Goal: Book appointment/travel/reservation

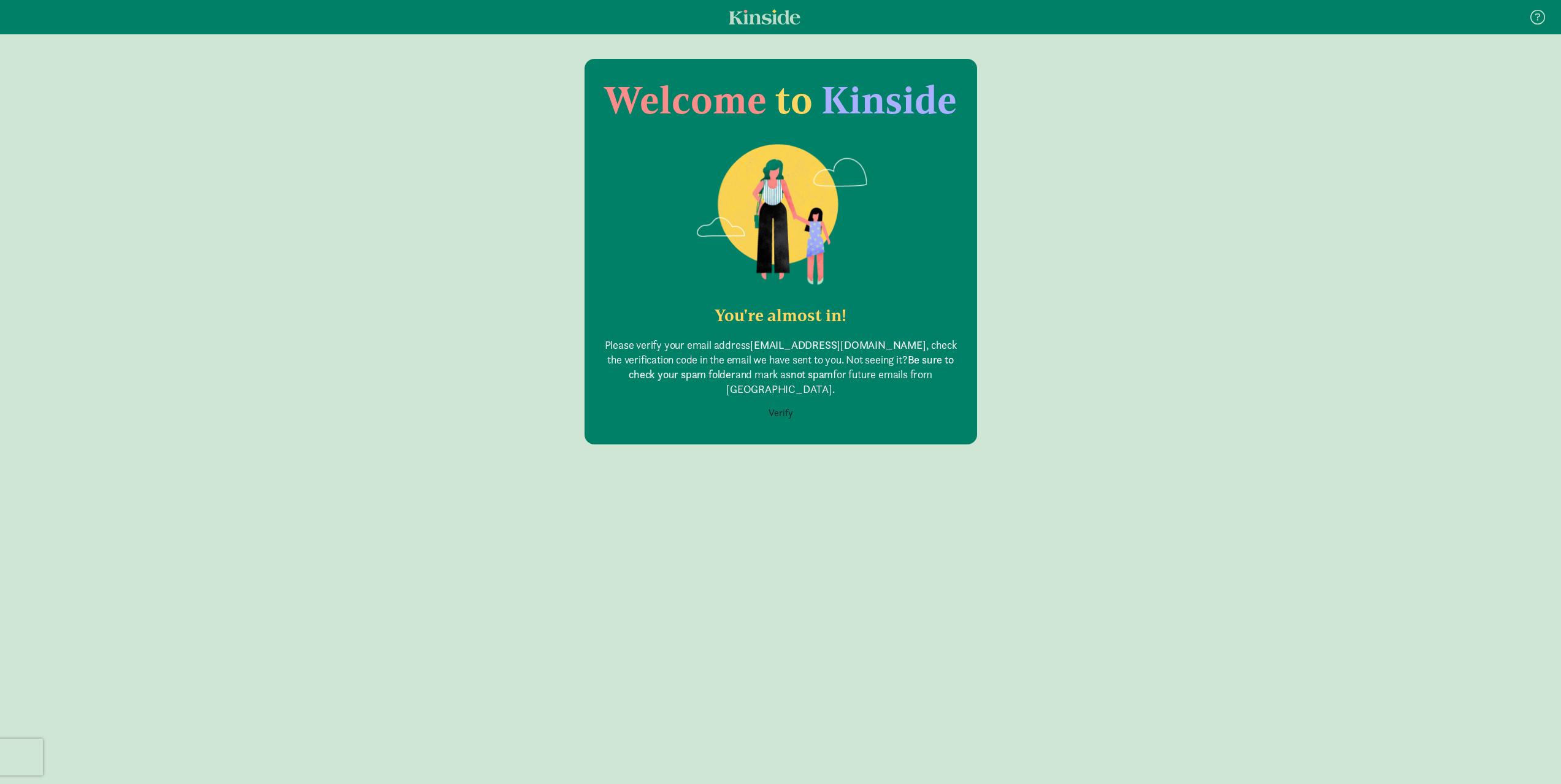
click at [794, 402] on button "Verify" at bounding box center [780, 413] width 40 height 23
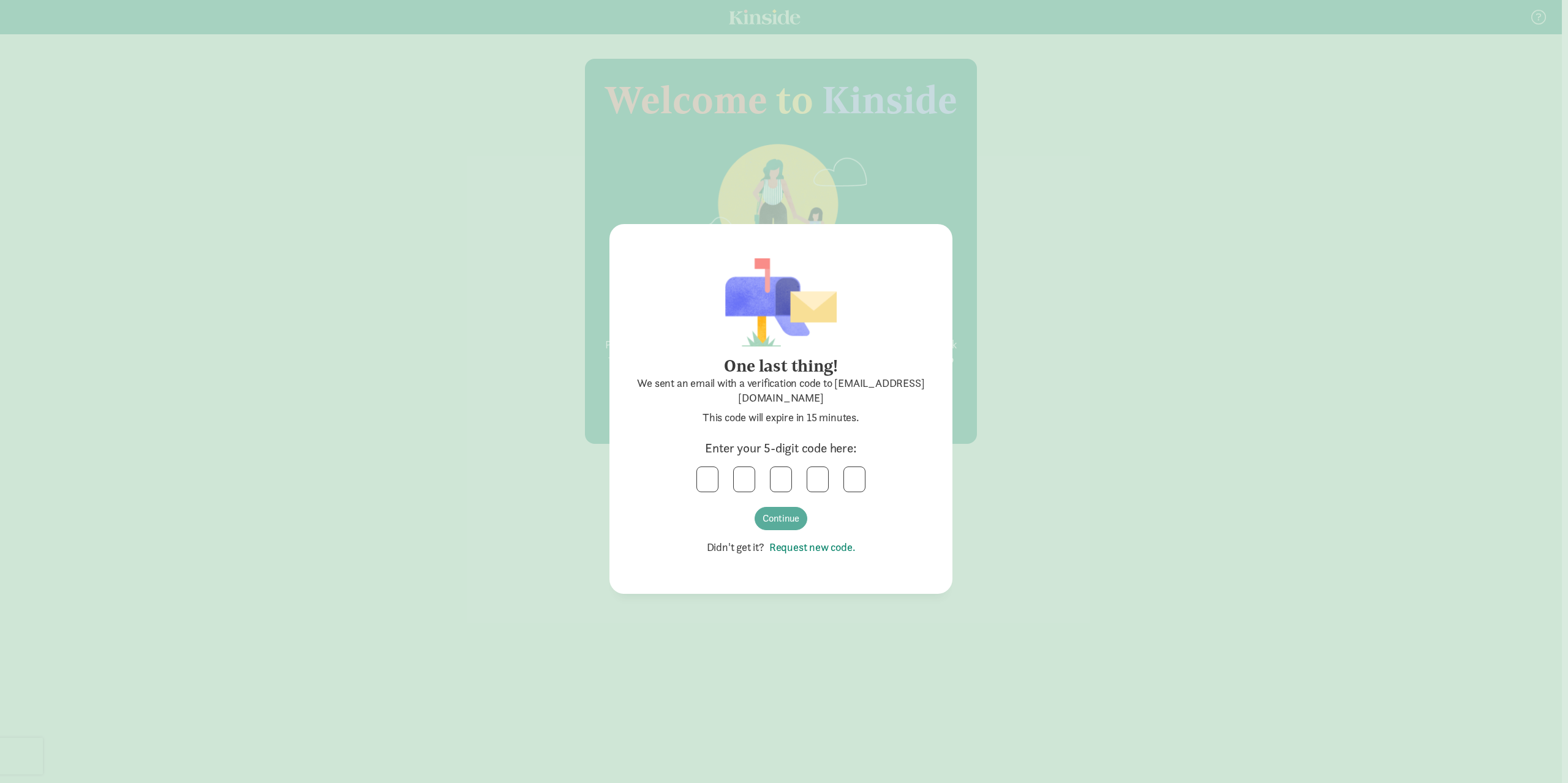
click at [62, 398] on div "One last thing! We sent an email with a verification code to stormykenneally@ho…" at bounding box center [784, 391] width 1568 height 783
click at [847, 546] on link "Request new code." at bounding box center [811, 547] width 92 height 14
click at [800, 545] on link "Request new code." at bounding box center [811, 547] width 92 height 14
click at [831, 550] on link "Request new code." at bounding box center [811, 547] width 92 height 14
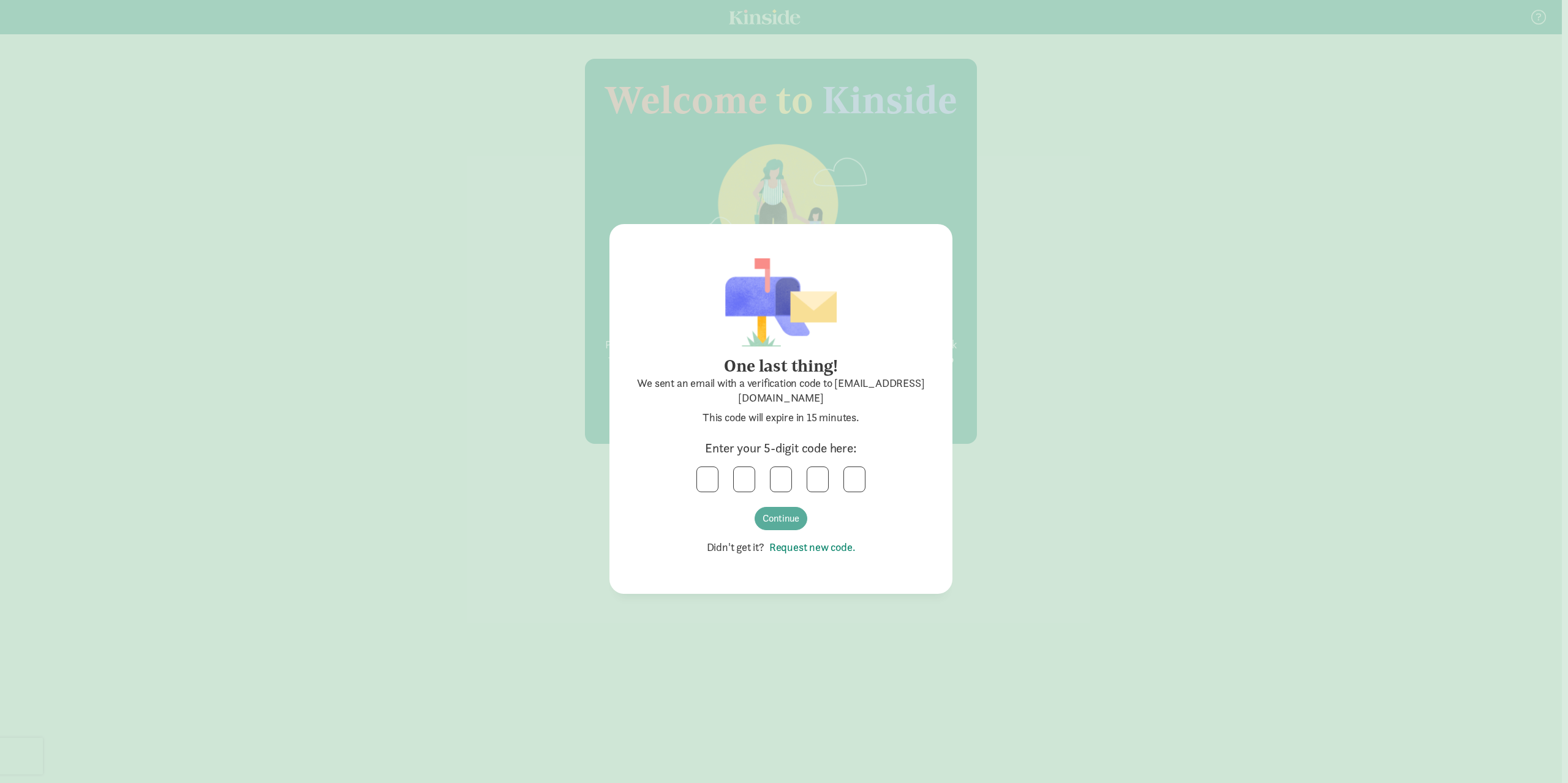
click at [831, 549] on link "Request new code." at bounding box center [811, 547] width 92 height 14
click at [1266, 602] on div "One last thing! We sent an email with a verification code to stormykenneally@ho…" at bounding box center [784, 391] width 1568 height 783
click at [699, 481] on input "text" at bounding box center [707, 479] width 21 height 25
click at [800, 518] on button "Continue" at bounding box center [781, 518] width 53 height 23
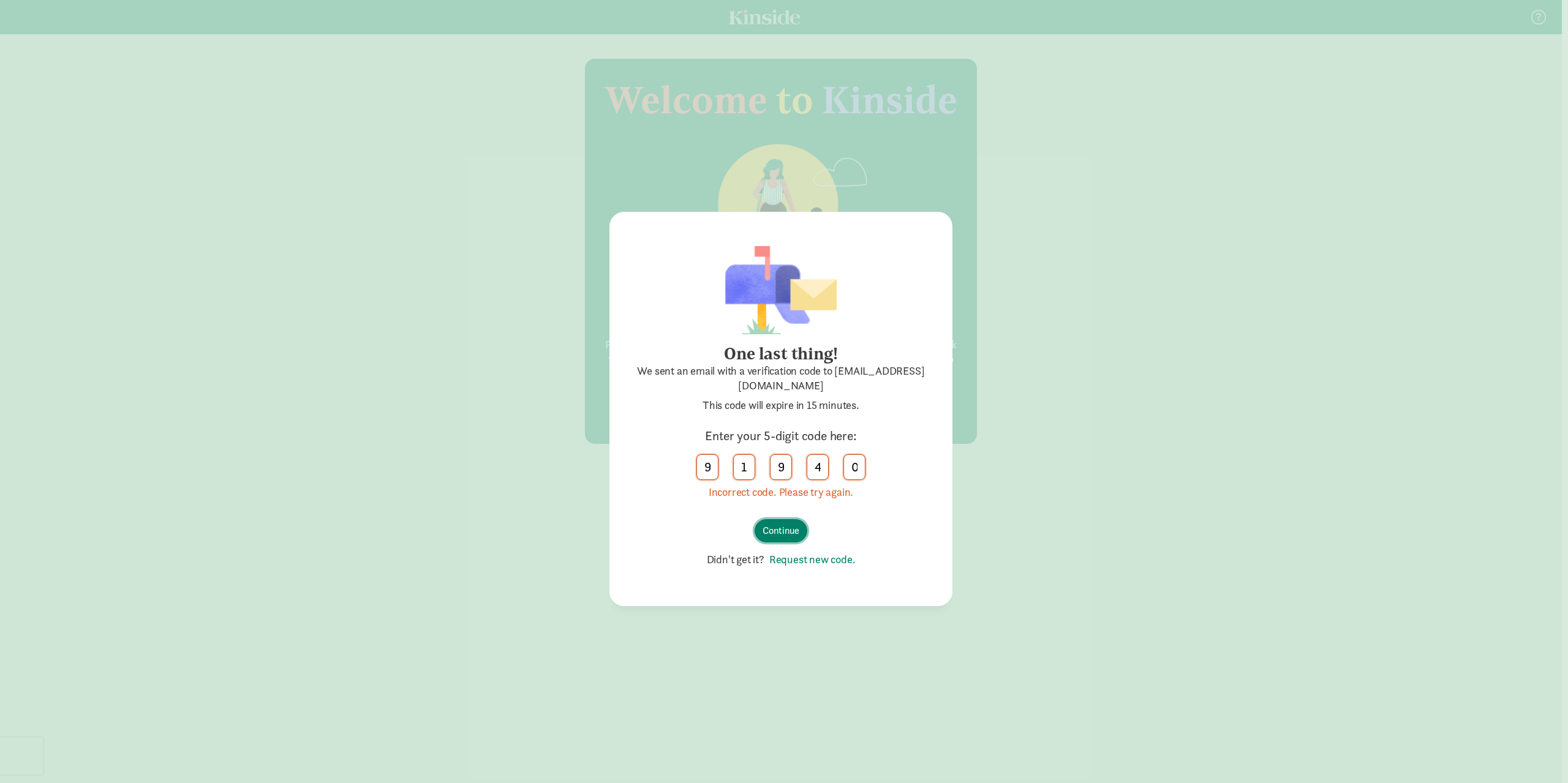
drag, startPoint x: 789, startPoint y: 530, endPoint x: 787, endPoint y: 522, distance: 8.2
click at [789, 527] on button "Continue" at bounding box center [781, 530] width 53 height 23
click at [788, 522] on button "Continue" at bounding box center [781, 530] width 53 height 23
click at [788, 521] on button "Continue" at bounding box center [781, 530] width 53 height 23
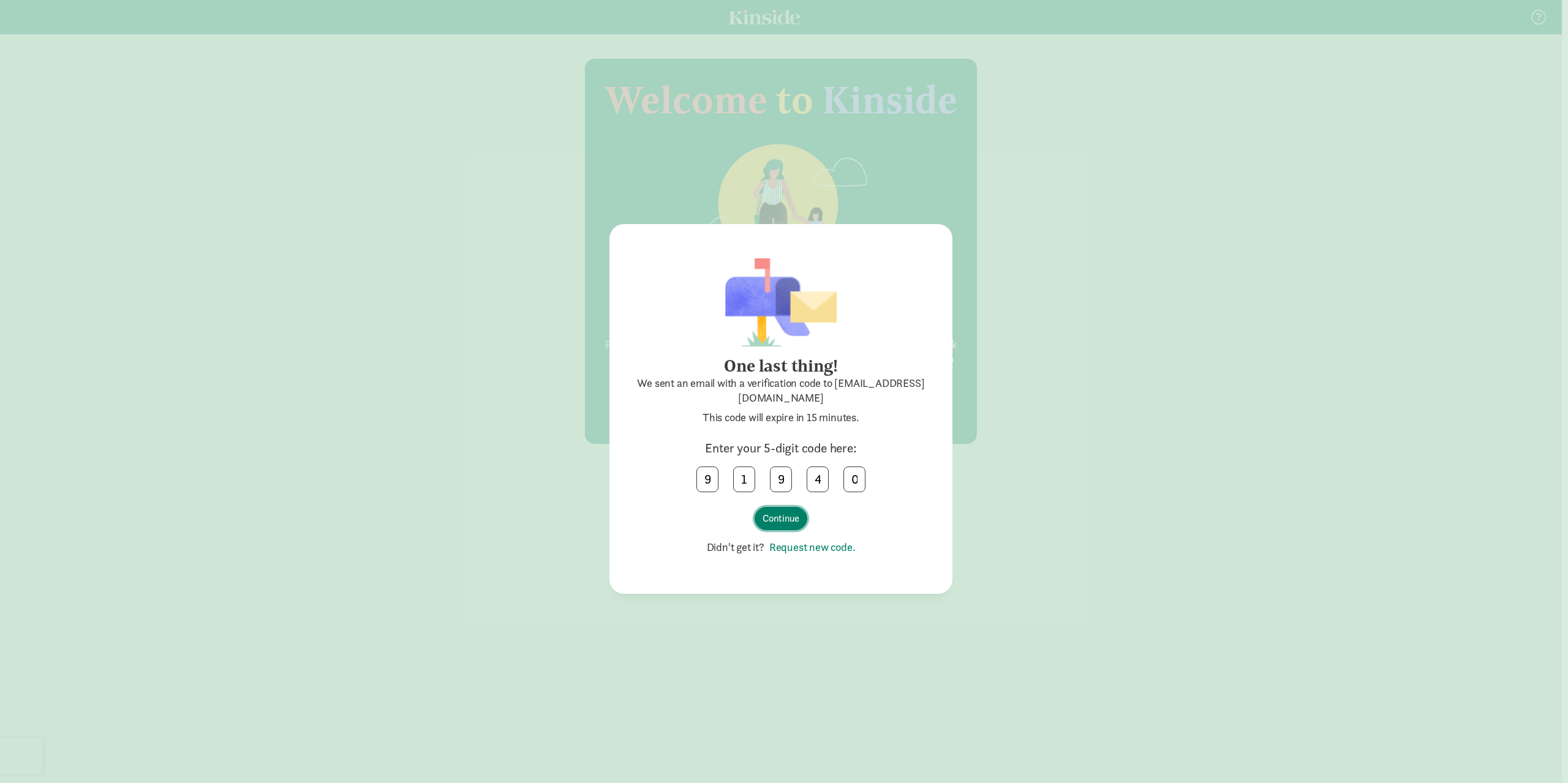
click at [787, 519] on button "Continue" at bounding box center [781, 518] width 53 height 23
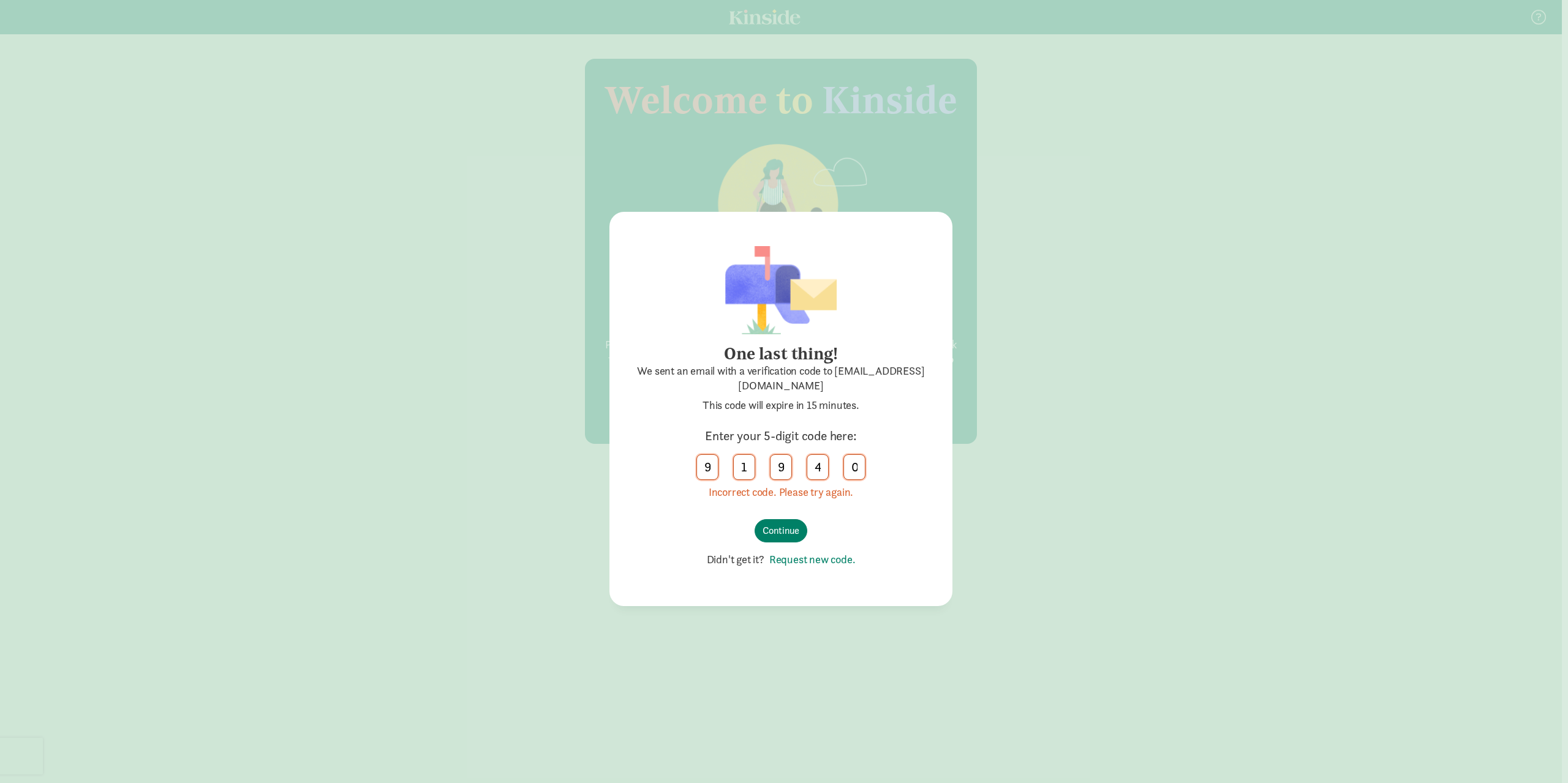
click at [768, 733] on div "One last thing! We sent an email with a verification code to stormykenneally@ho…" at bounding box center [784, 391] width 1568 height 783
click at [710, 465] on input "9" at bounding box center [707, 467] width 21 height 25
click at [790, 527] on button "Continue" at bounding box center [781, 530] width 53 height 23
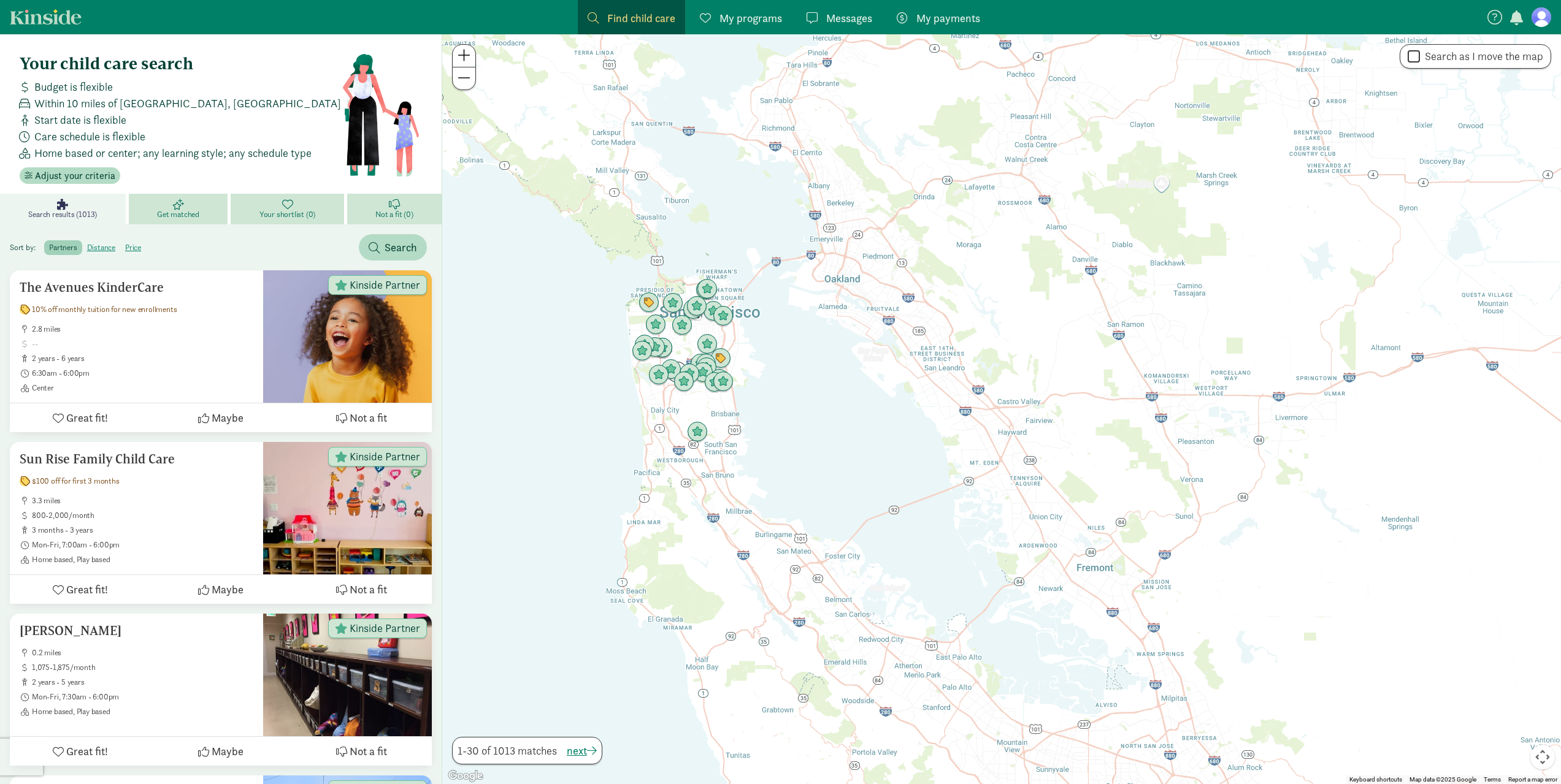
drag, startPoint x: 1096, startPoint y: 521, endPoint x: 637, endPoint y: 419, distance: 470.2
click at [637, 419] on div at bounding box center [1002, 409] width 1119 height 750
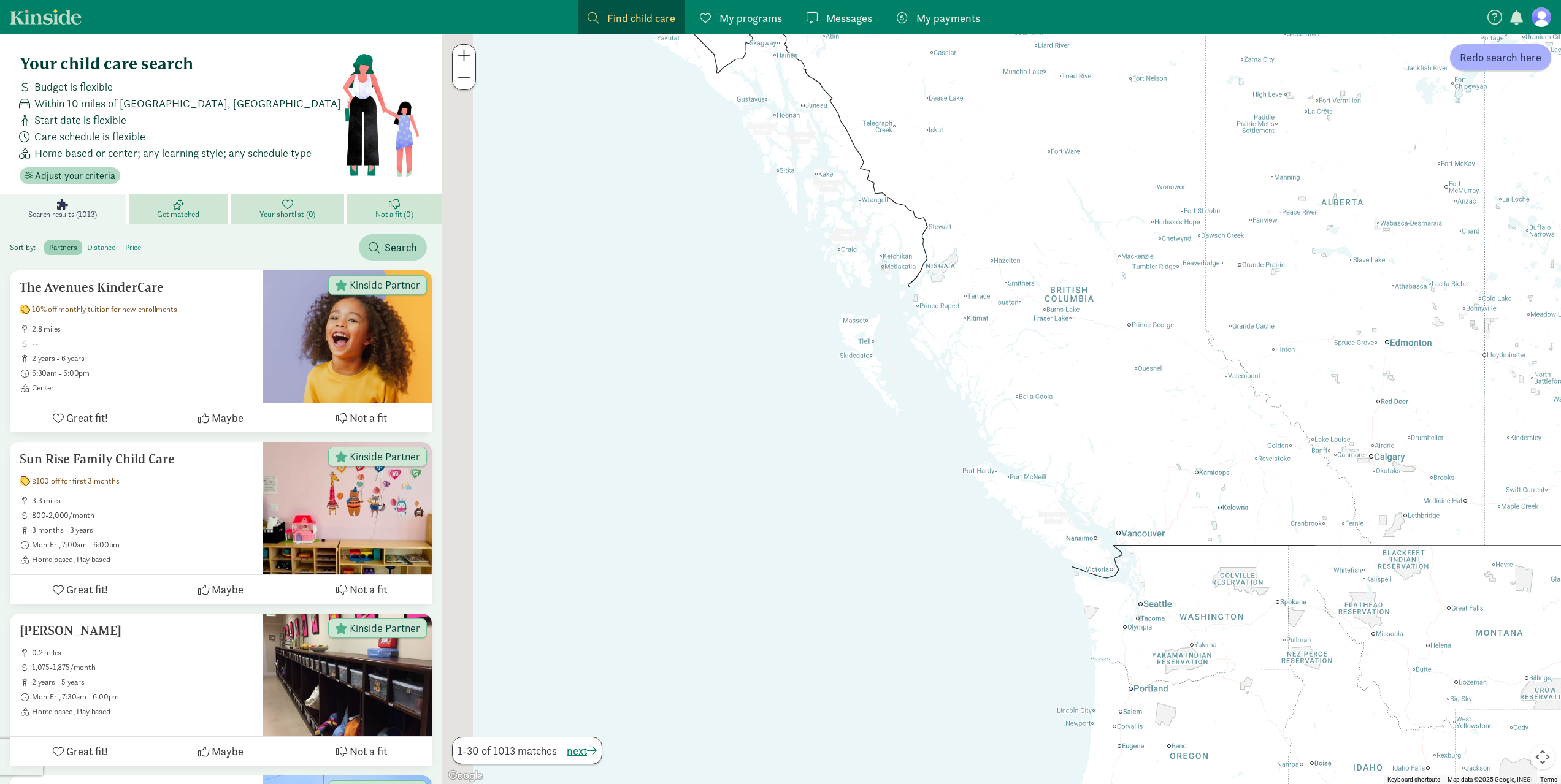
drag, startPoint x: 603, startPoint y: 501, endPoint x: 1047, endPoint y: 808, distance: 539.8
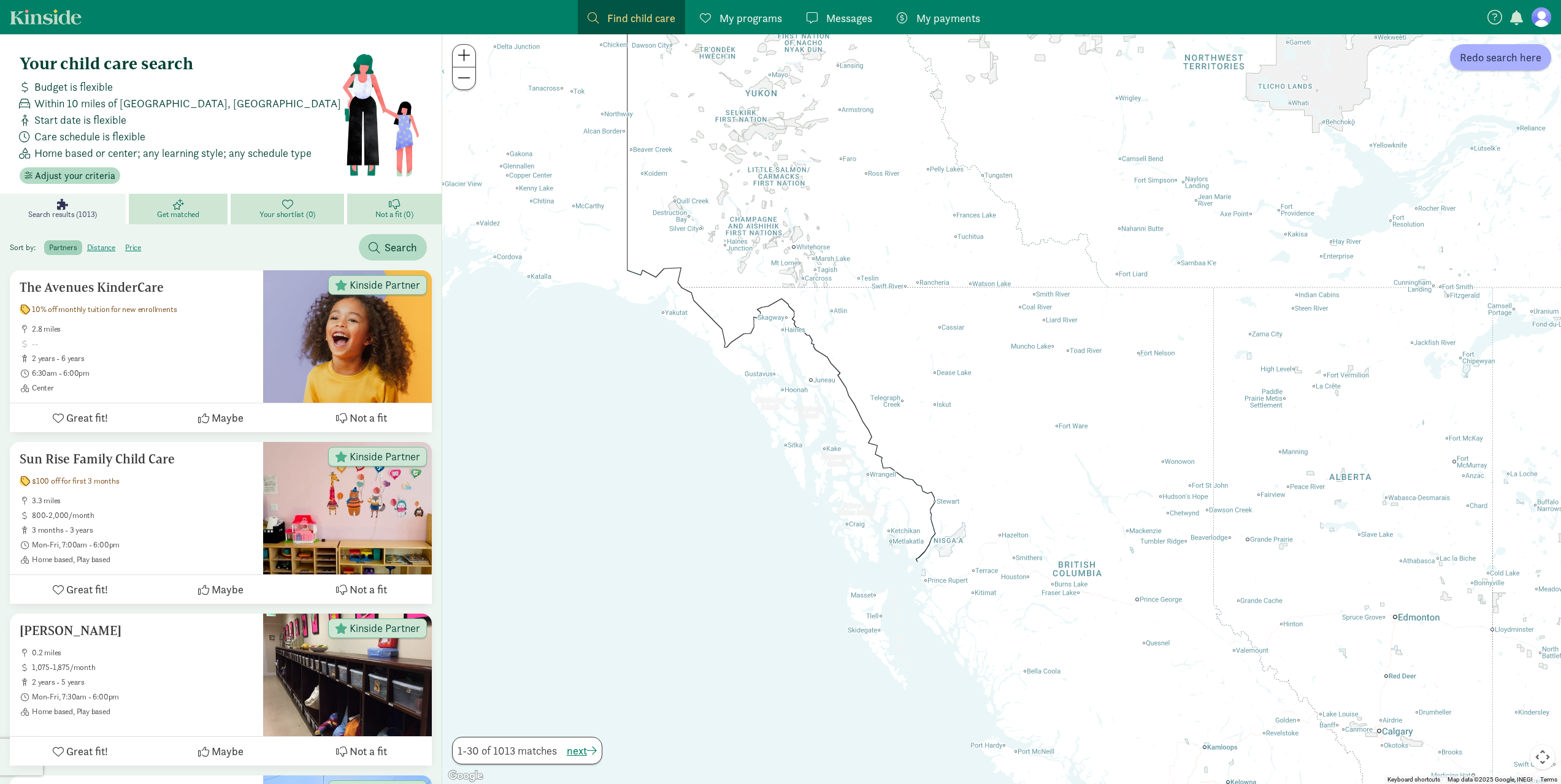
drag, startPoint x: 760, startPoint y: 327, endPoint x: 764, endPoint y: 508, distance: 181.0
click at [764, 508] on div at bounding box center [1002, 409] width 1119 height 750
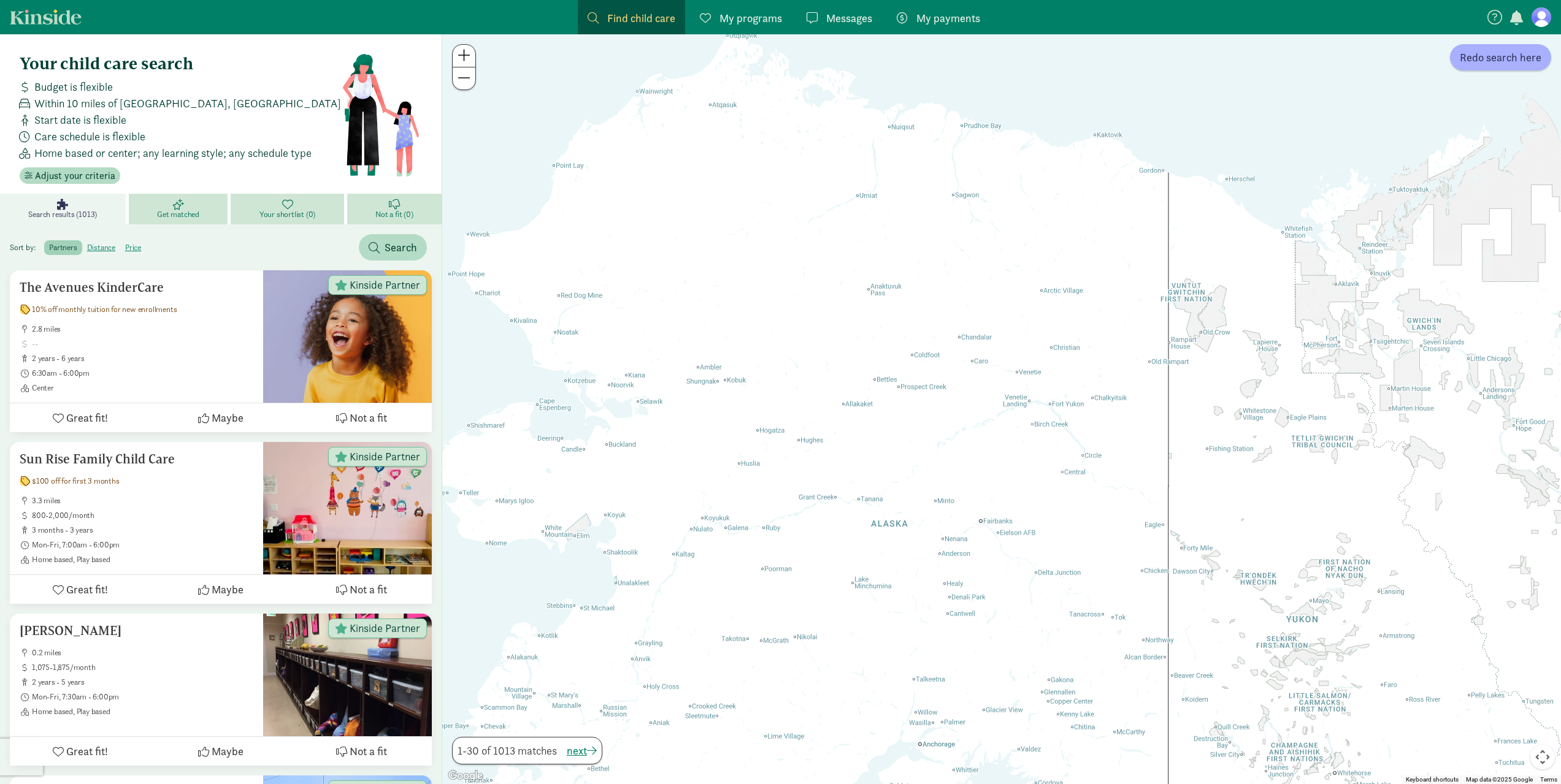
drag, startPoint x: 687, startPoint y: 279, endPoint x: 1227, endPoint y: 808, distance: 755.9
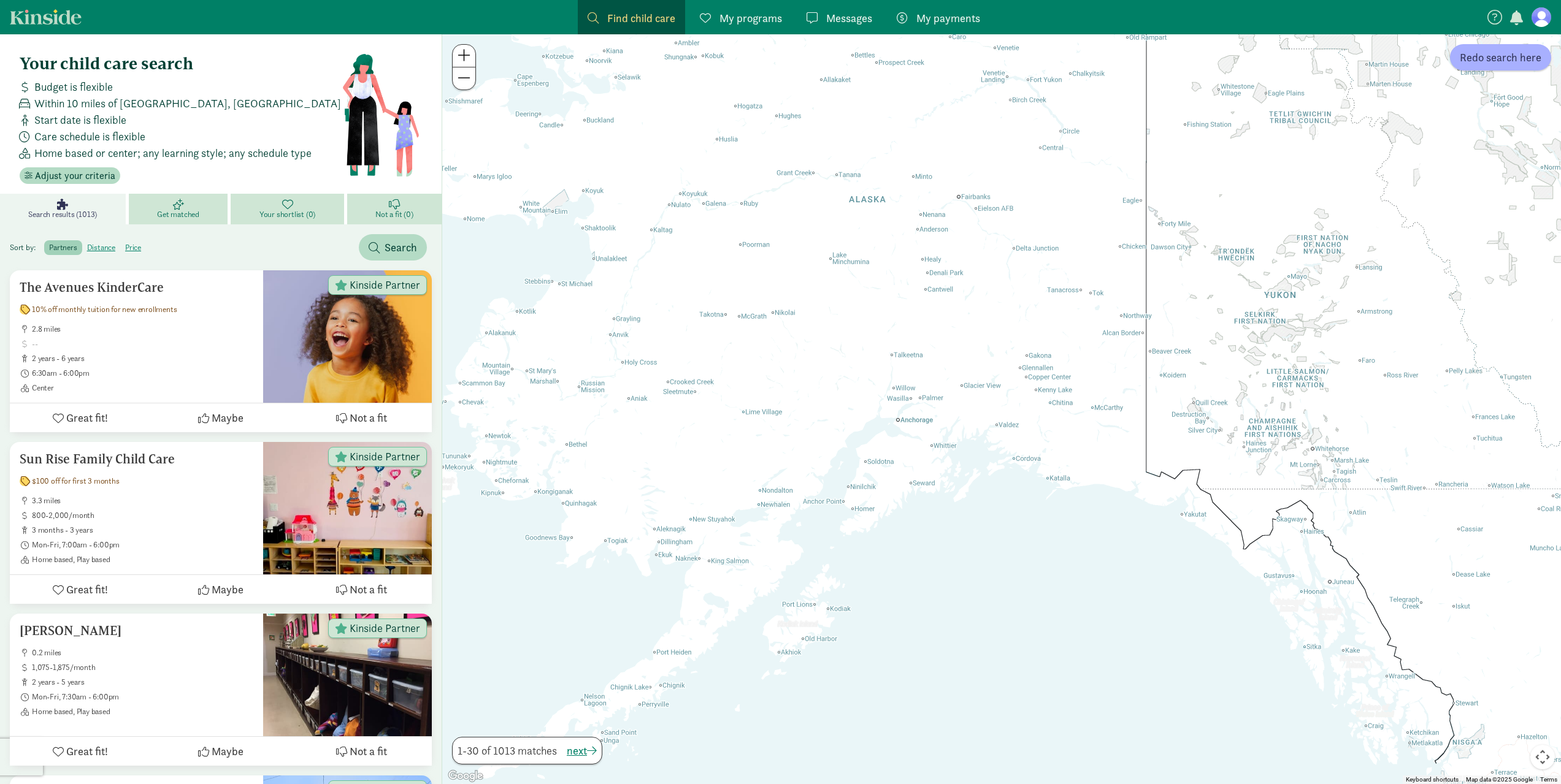
drag, startPoint x: 914, startPoint y: 553, endPoint x: 840, endPoint y: 143, distance: 416.6
click at [841, 145] on div at bounding box center [1002, 409] width 1119 height 750
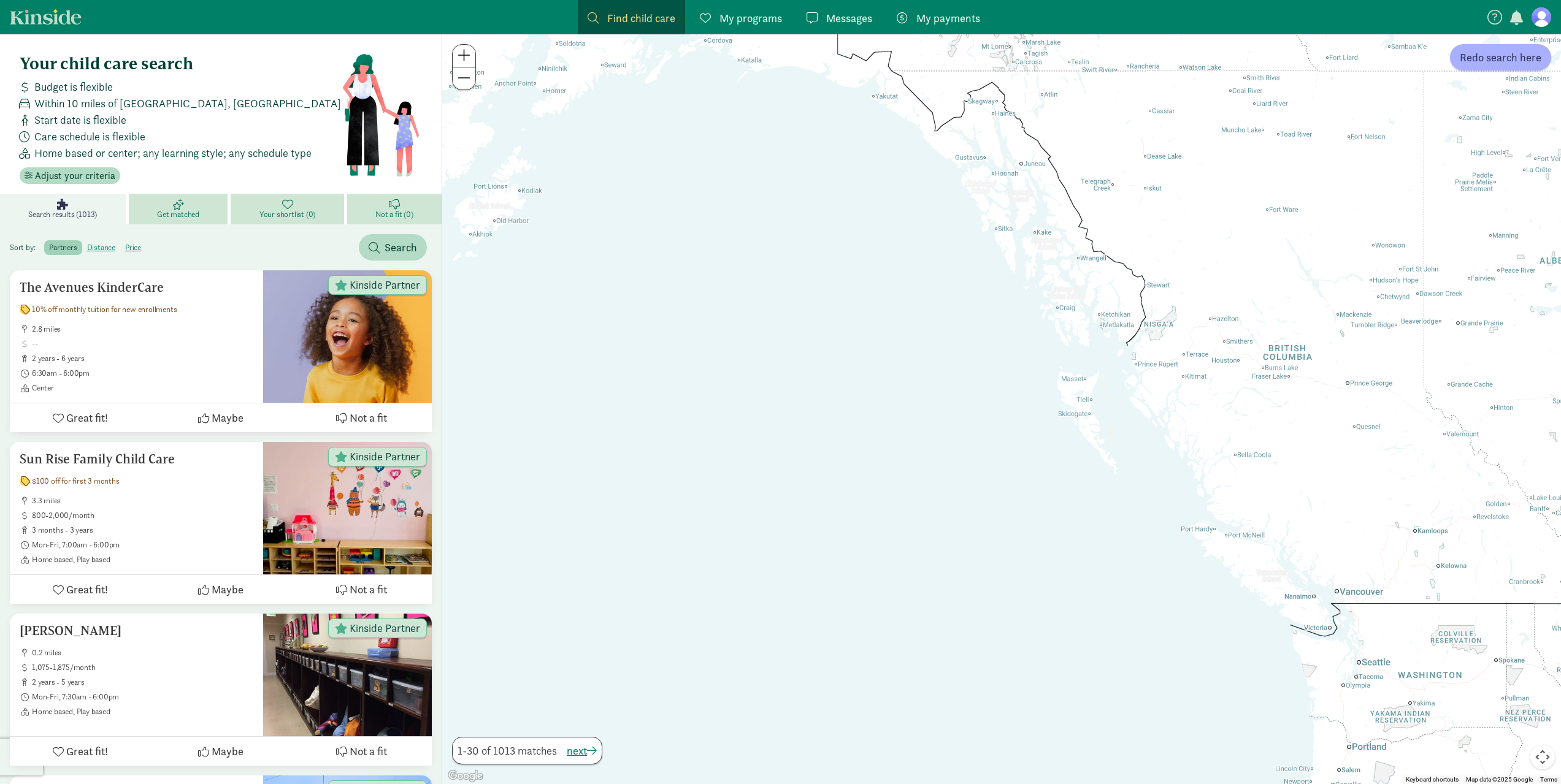
click at [711, 50] on div at bounding box center [1002, 409] width 1119 height 750
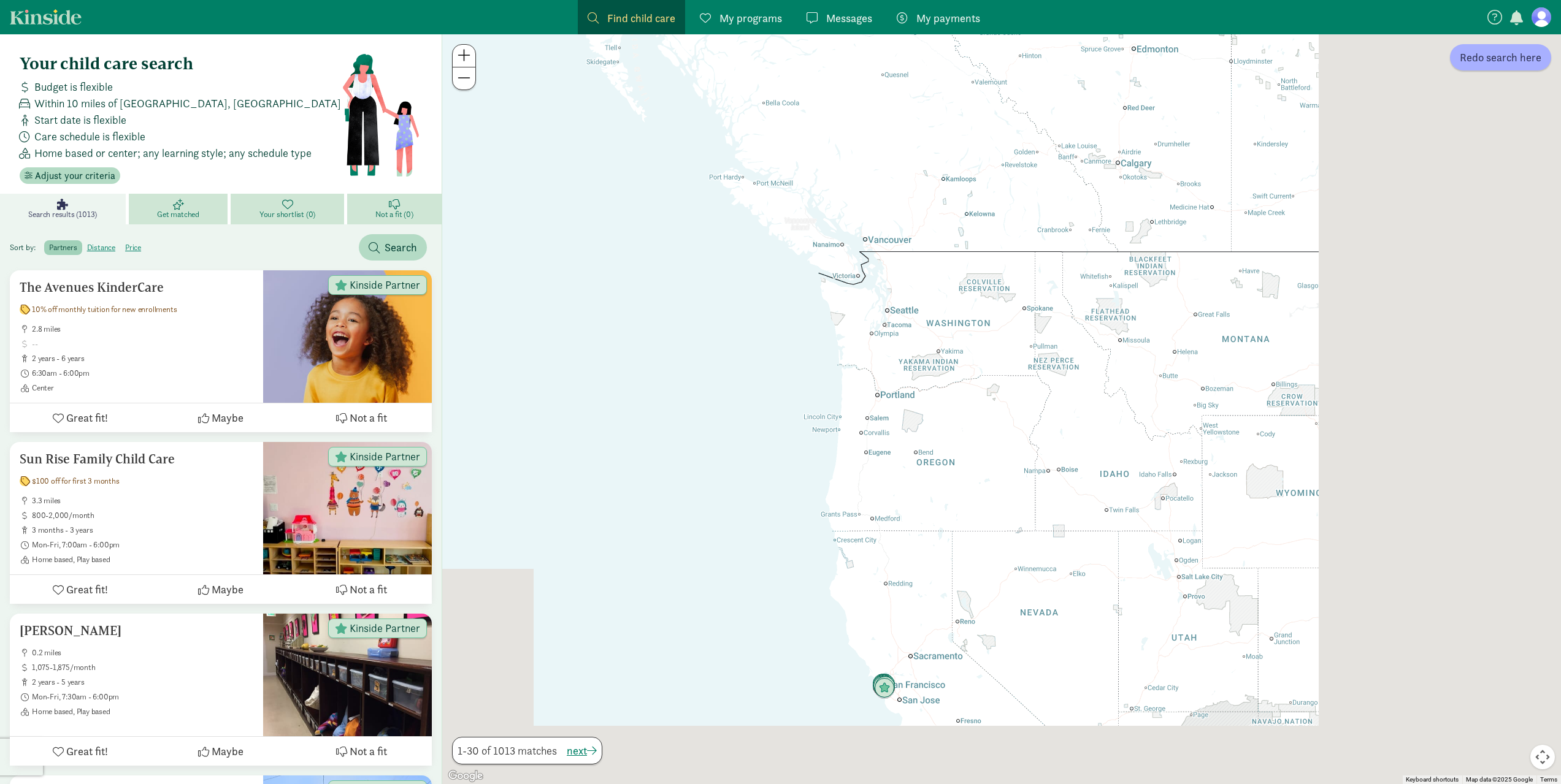
drag, startPoint x: 949, startPoint y: 421, endPoint x: 606, endPoint y: 149, distance: 437.8
click at [606, 149] on div at bounding box center [1002, 409] width 1119 height 750
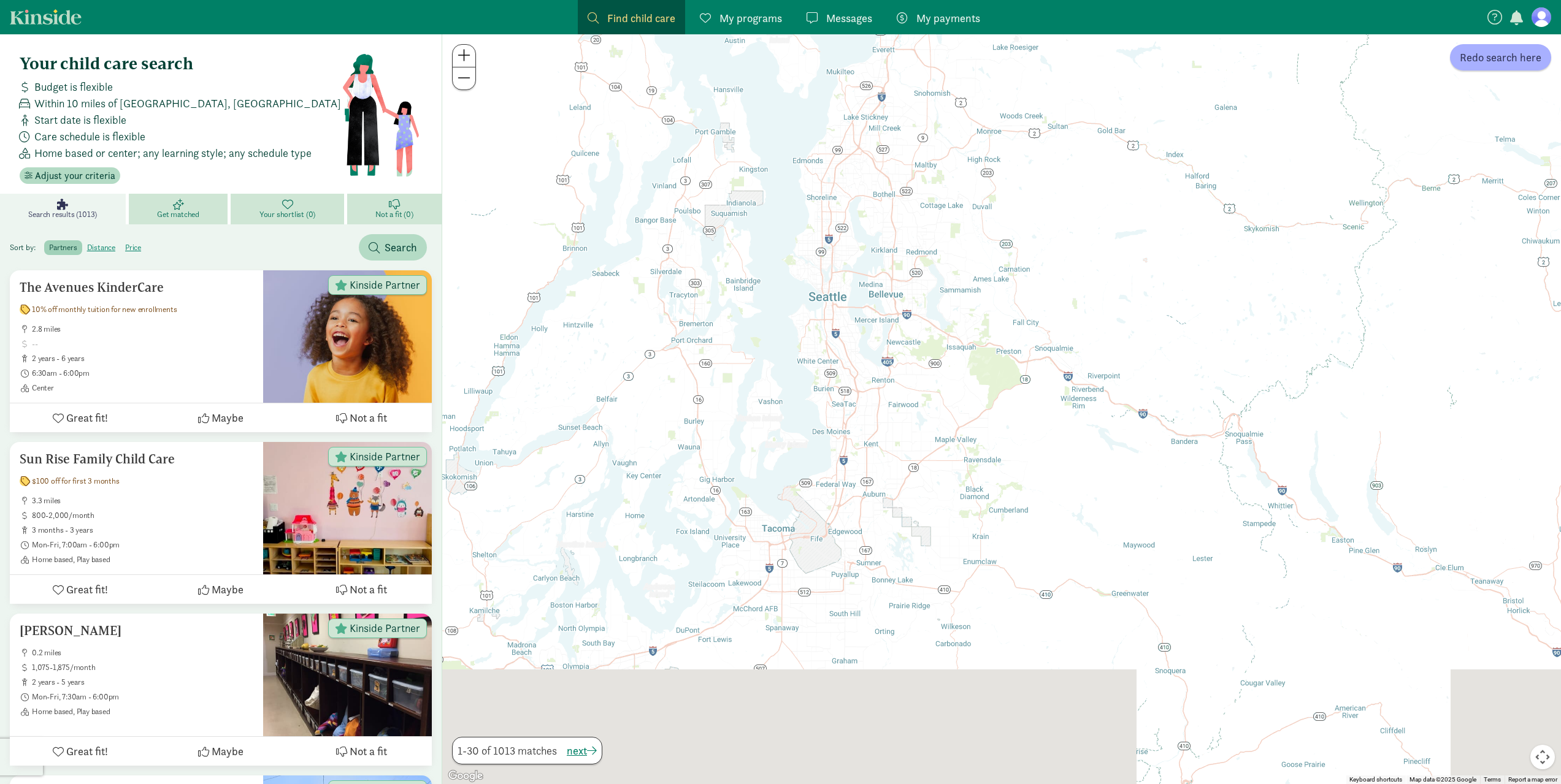
drag, startPoint x: 1035, startPoint y: 591, endPoint x: 1119, endPoint y: 422, distance: 188.7
click at [1119, 422] on div at bounding box center [1002, 409] width 1119 height 750
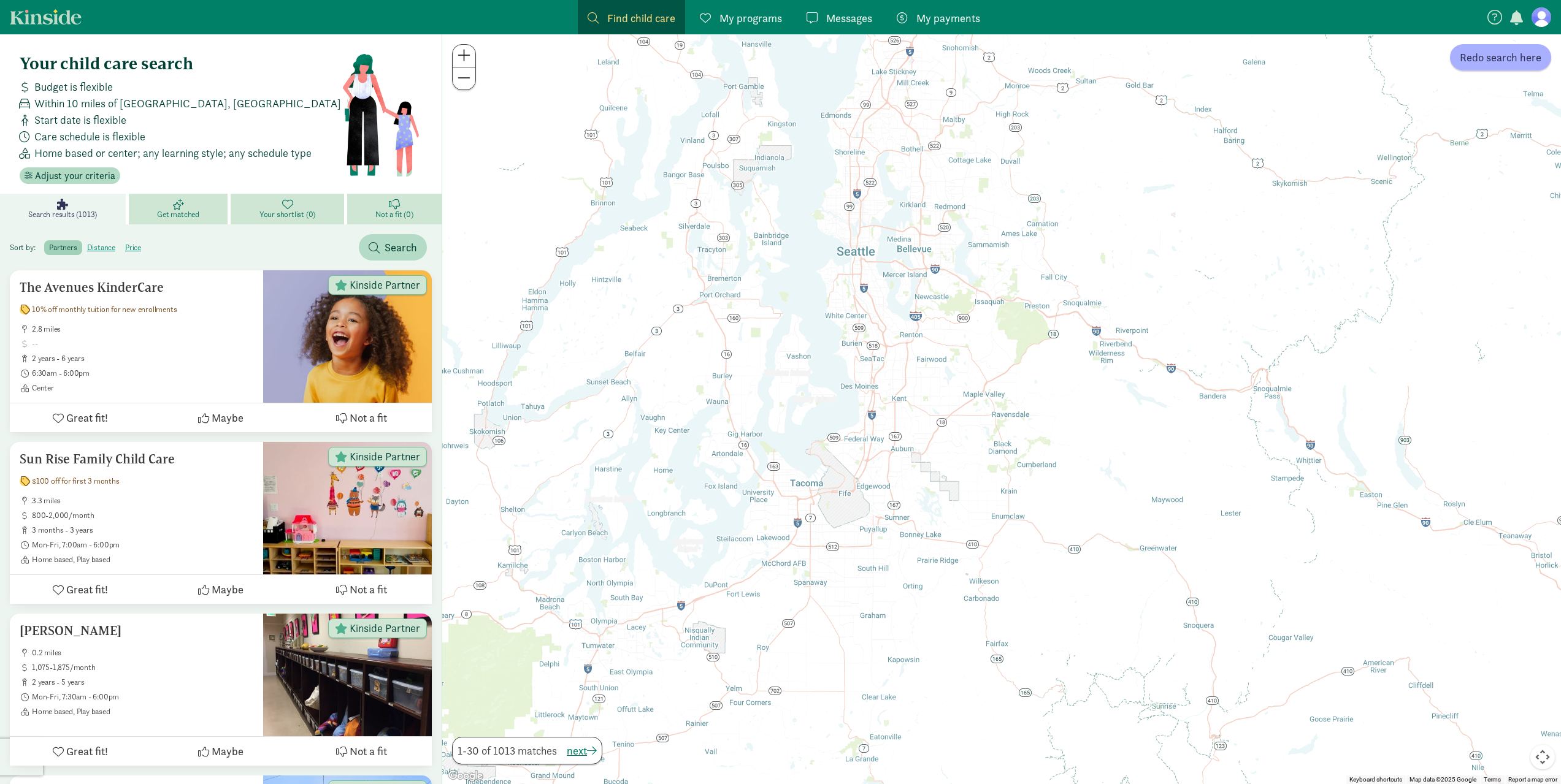
click at [773, 540] on div at bounding box center [1002, 409] width 1119 height 750
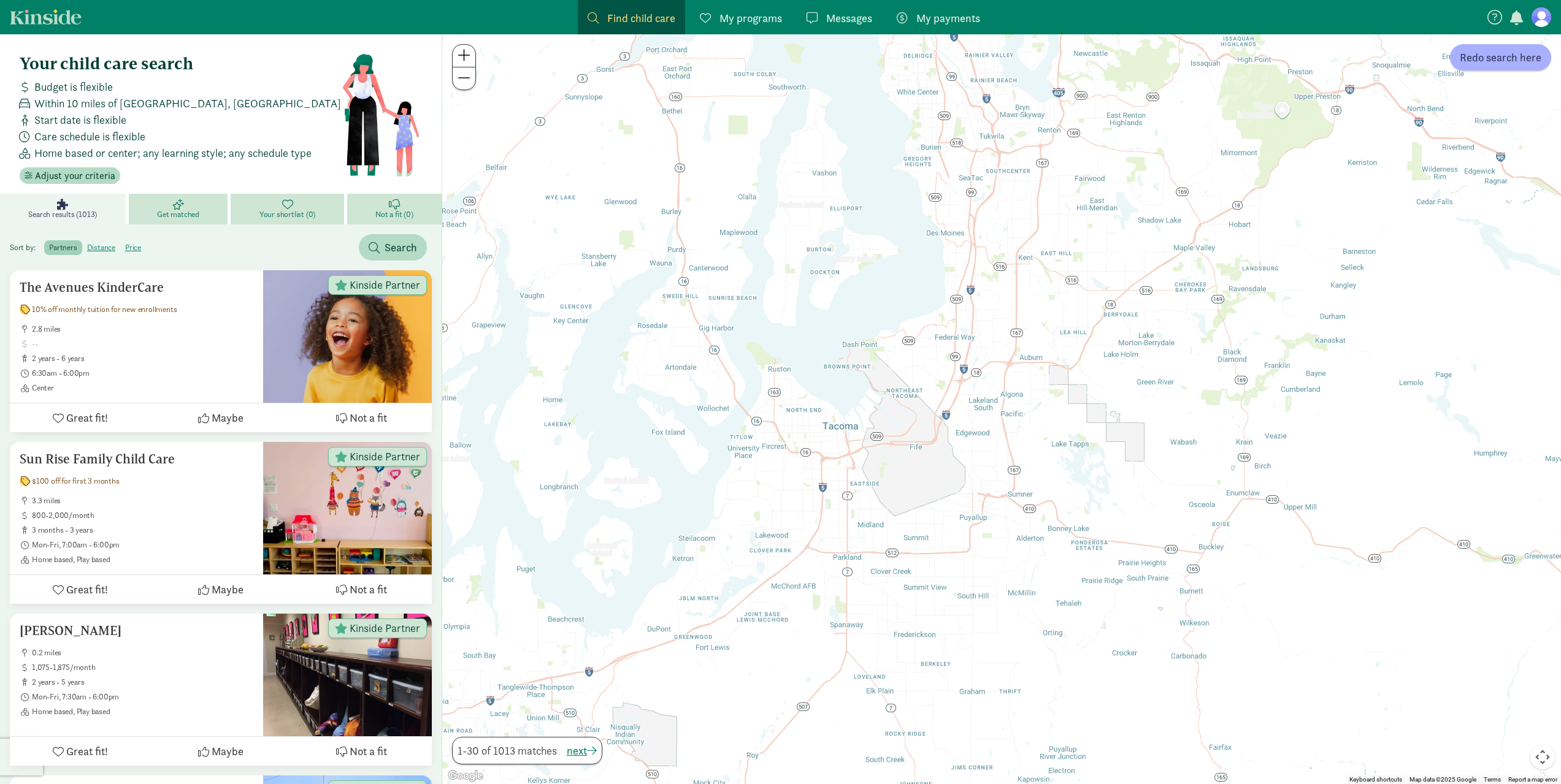
click at [129, 65] on h4 "Your child care search" at bounding box center [180, 63] width 322 height 19
click at [652, 18] on span "Find child care" at bounding box center [641, 18] width 68 height 17
click at [1522, 61] on span "Redo search here" at bounding box center [1500, 58] width 82 height 17
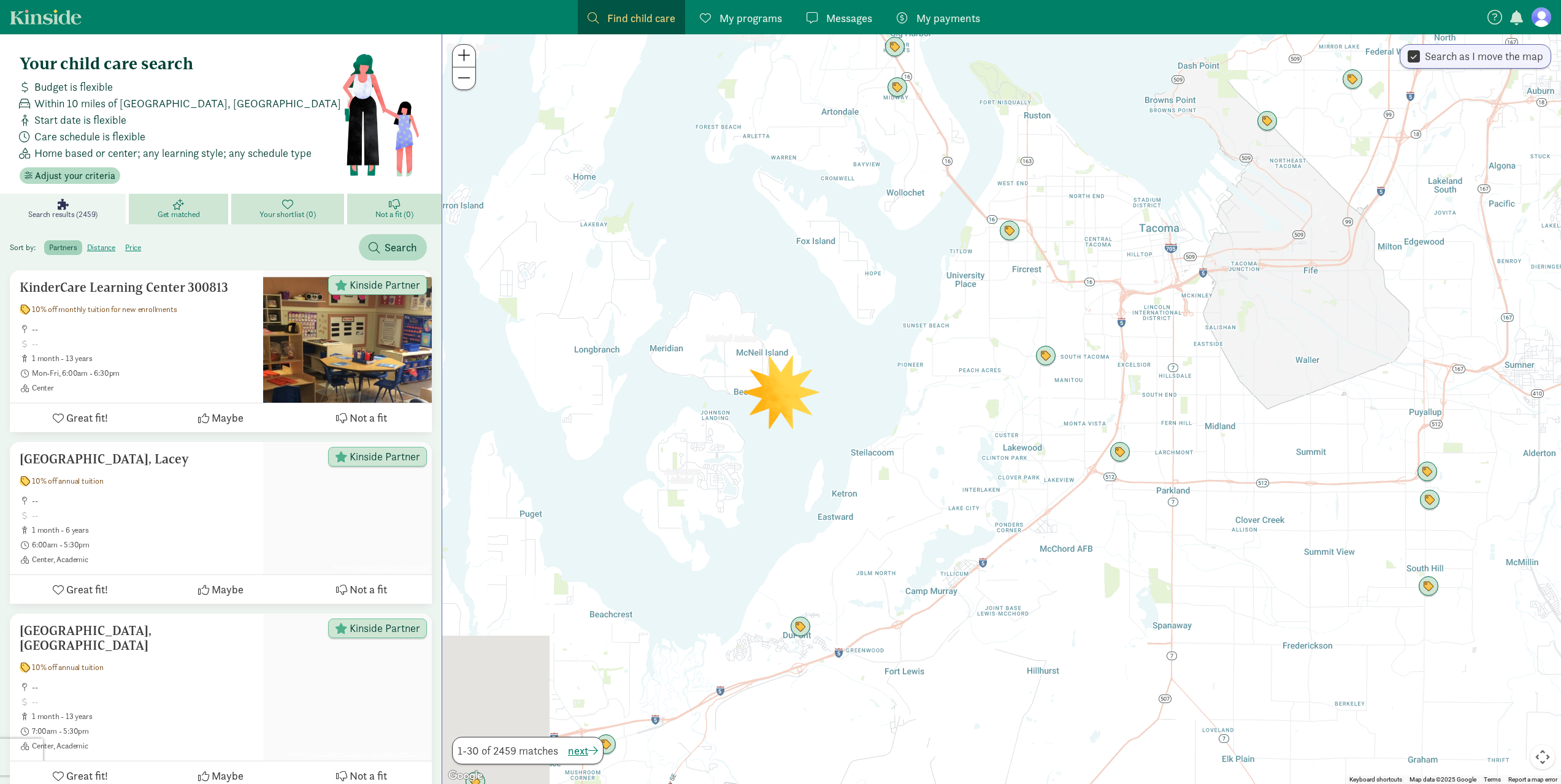
drag, startPoint x: 648, startPoint y: 610, endPoint x: 1017, endPoint y: 491, distance: 387.7
click at [1017, 491] on div at bounding box center [1002, 409] width 1119 height 750
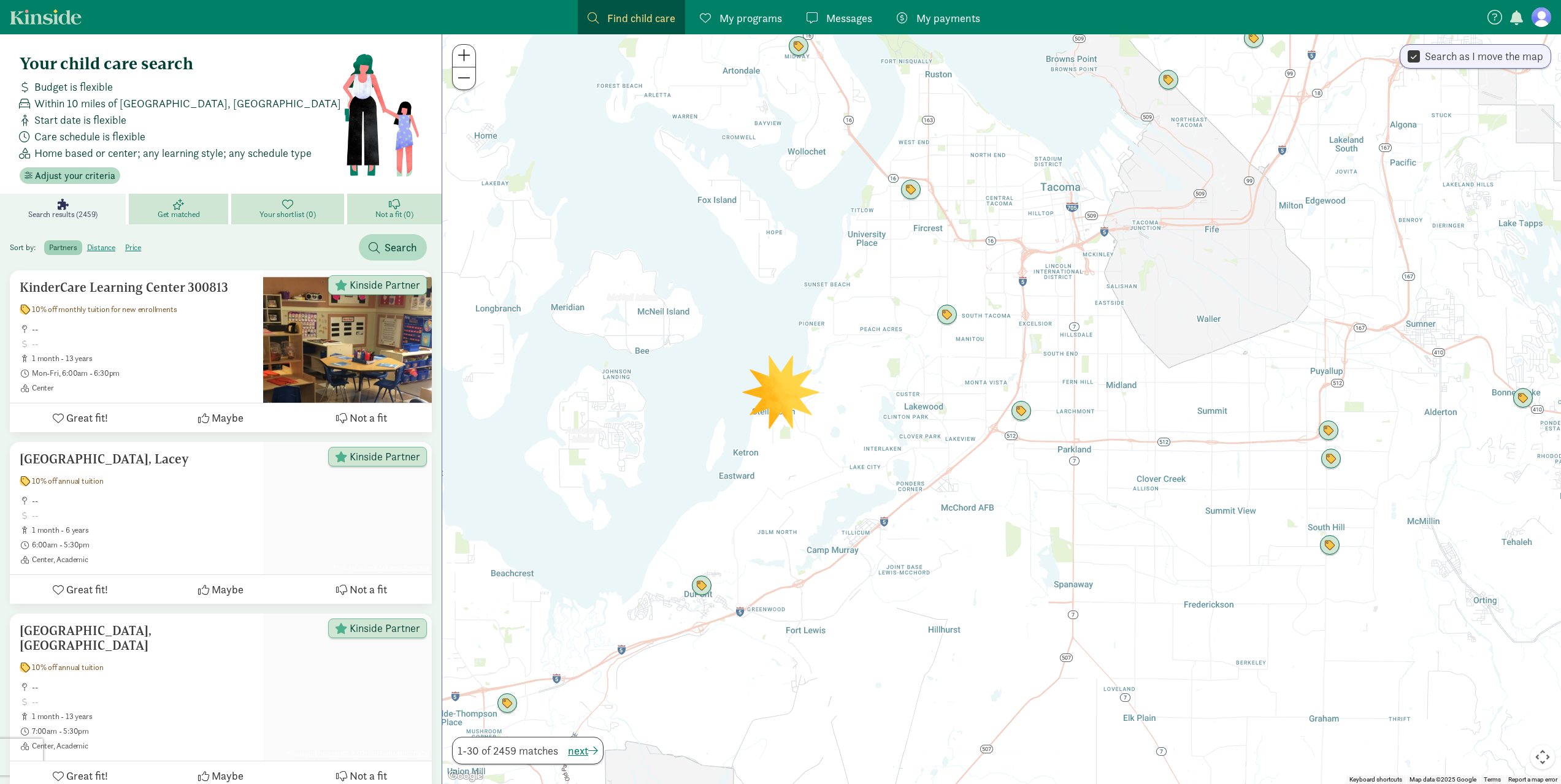
drag, startPoint x: 894, startPoint y: 536, endPoint x: 795, endPoint y: 493, distance: 107.9
click at [795, 493] on div at bounding box center [1002, 409] width 1119 height 750
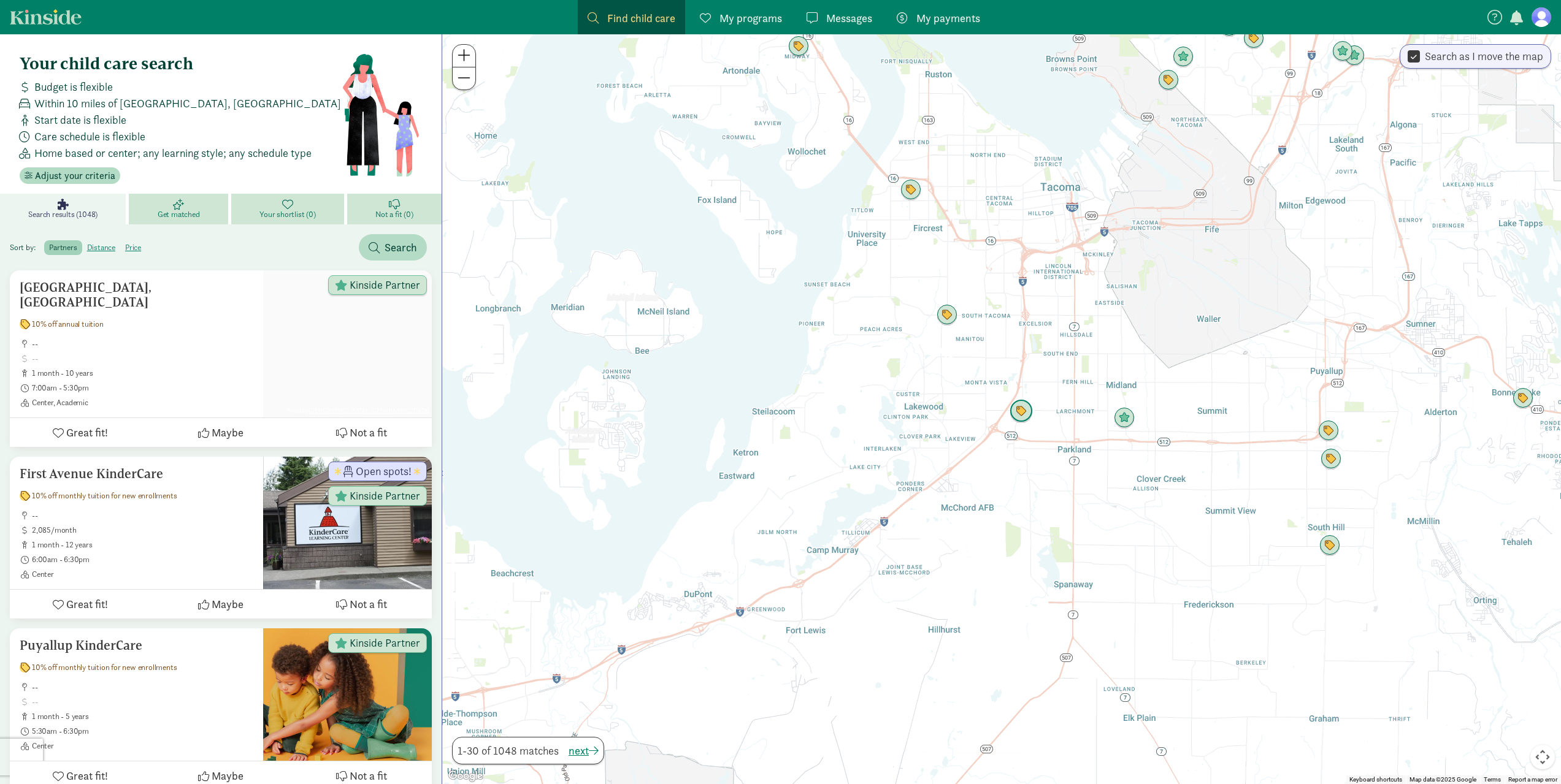
click at [1024, 416] on img "Click to see details" at bounding box center [1021, 411] width 23 height 23
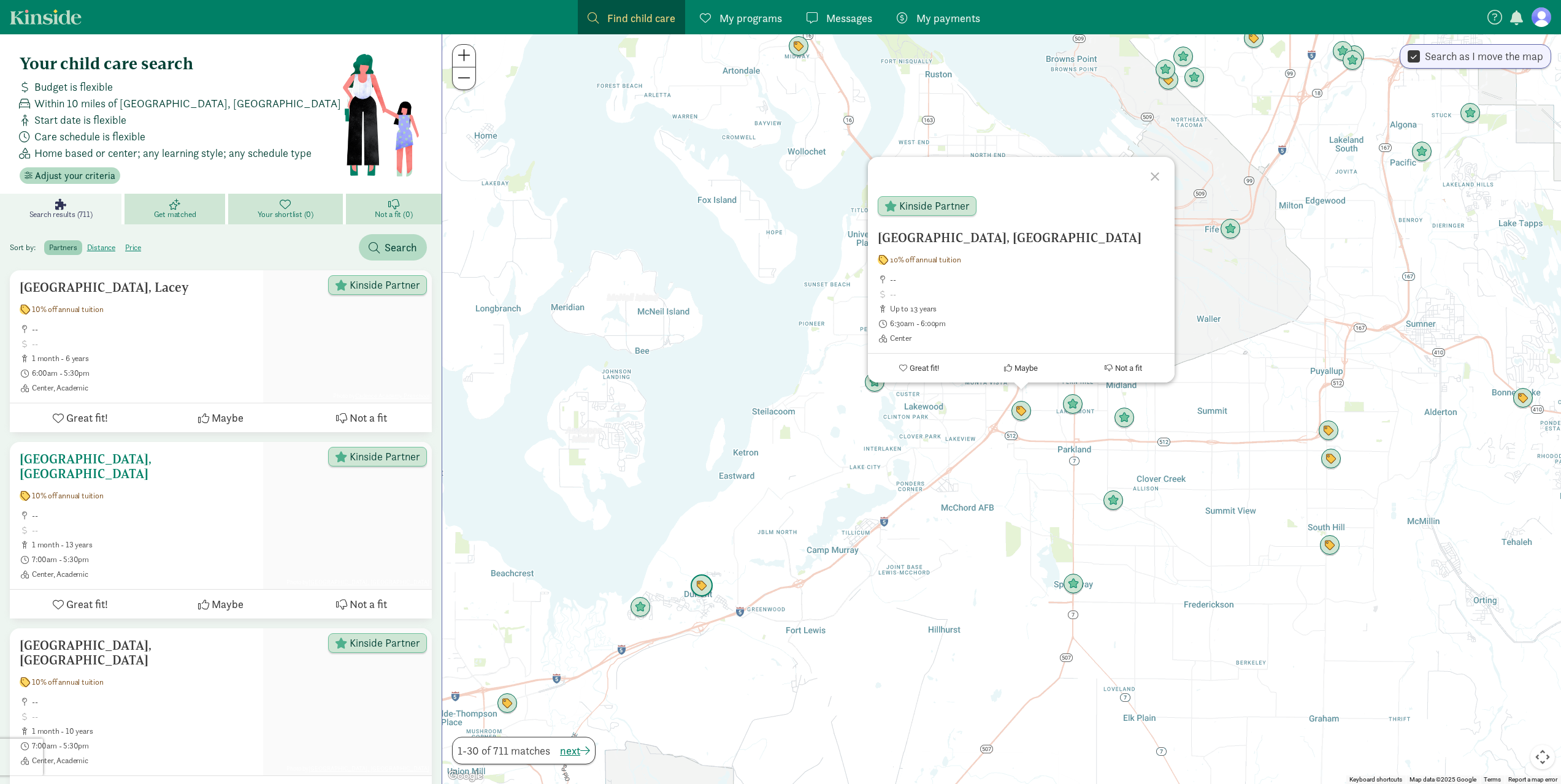
click at [152, 458] on h5 "[GEOGRAPHIC_DATA], [GEOGRAPHIC_DATA]" at bounding box center [136, 467] width 234 height 29
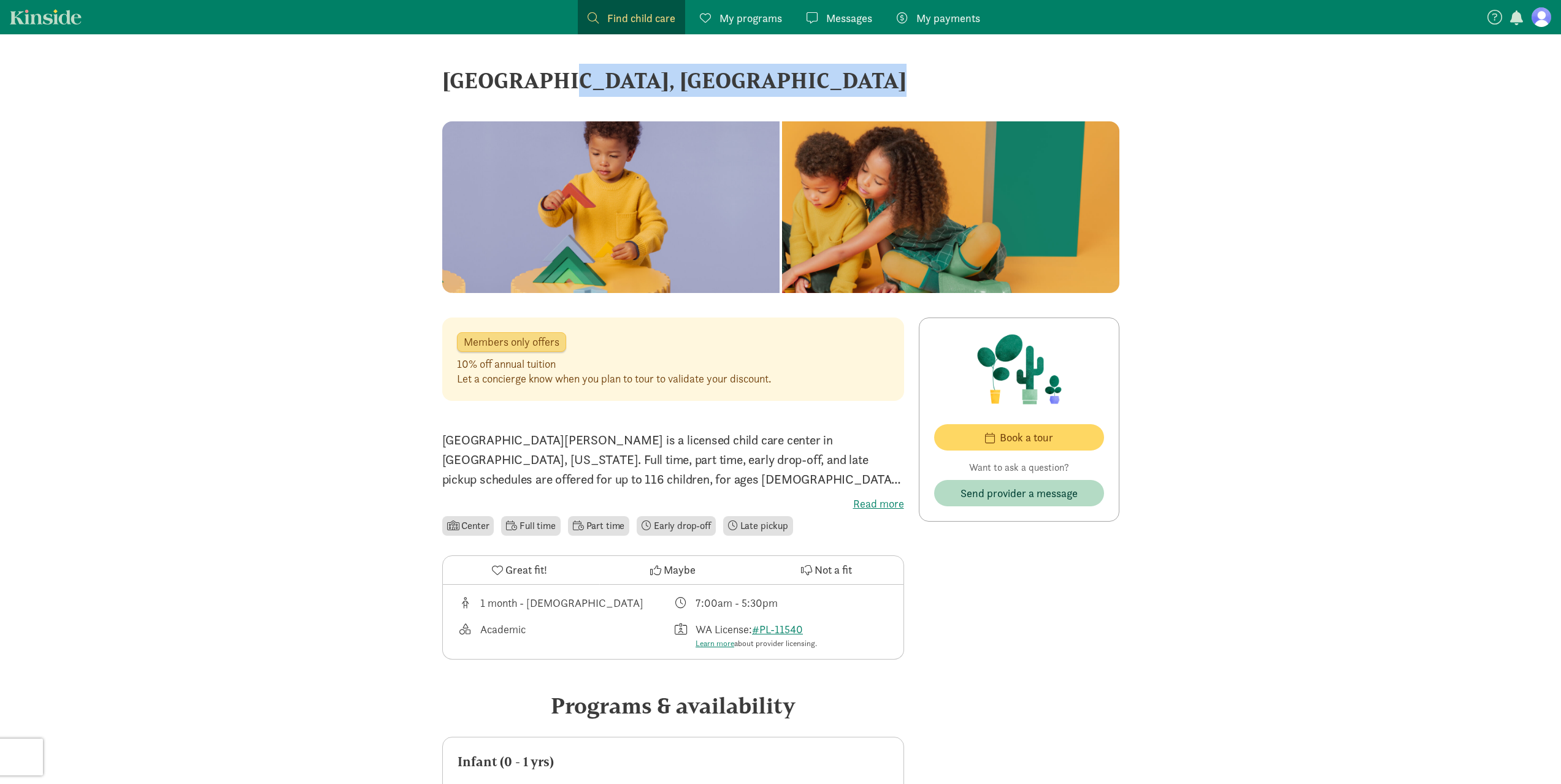
drag, startPoint x: 455, startPoint y: 83, endPoint x: 941, endPoint y: 125, distance: 487.8
drag, startPoint x: 446, startPoint y: 76, endPoint x: 914, endPoint y: 149, distance: 473.7
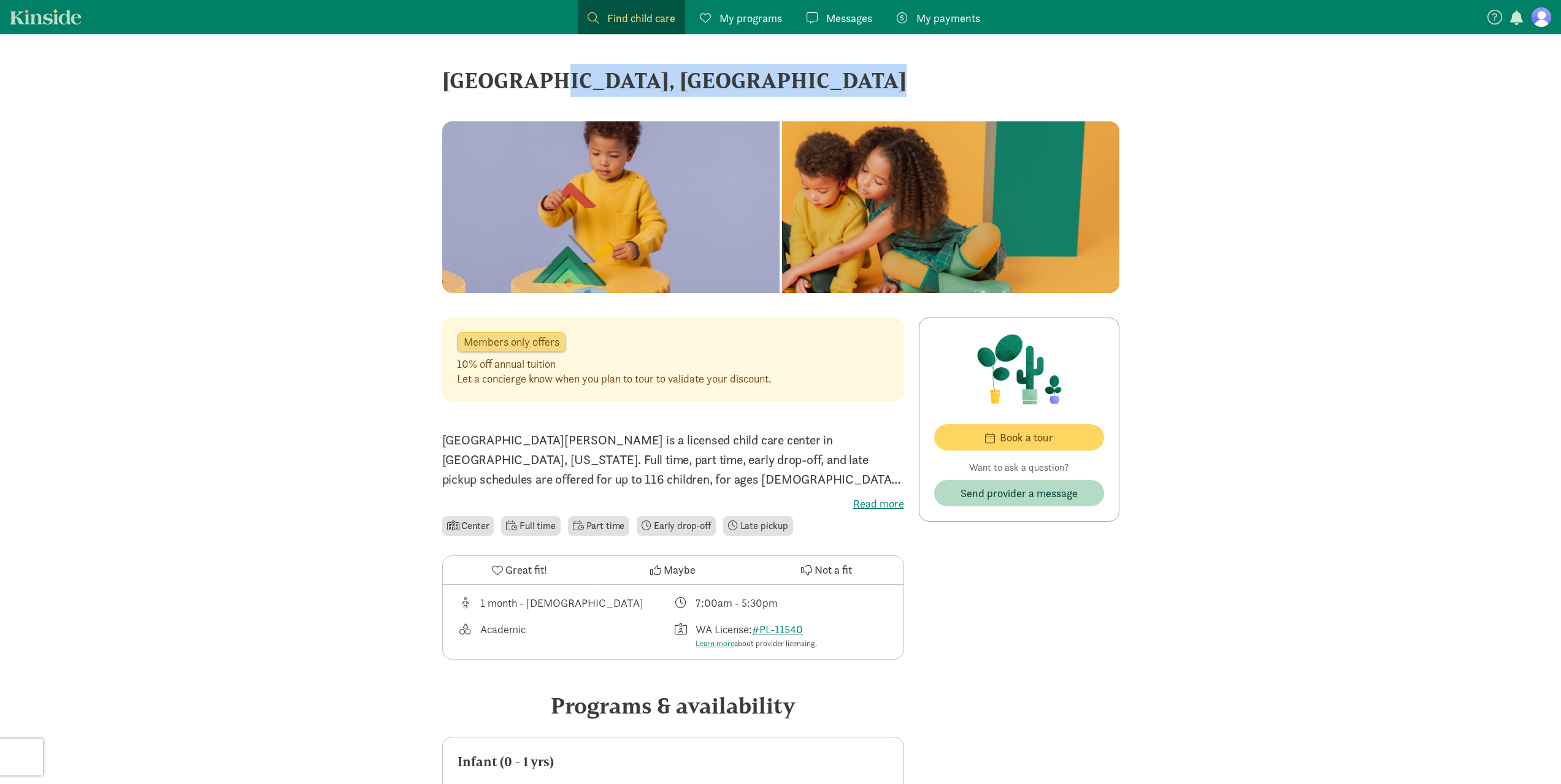
copy div "Cadence Academy Preschool, Dupont ‹ › ×"
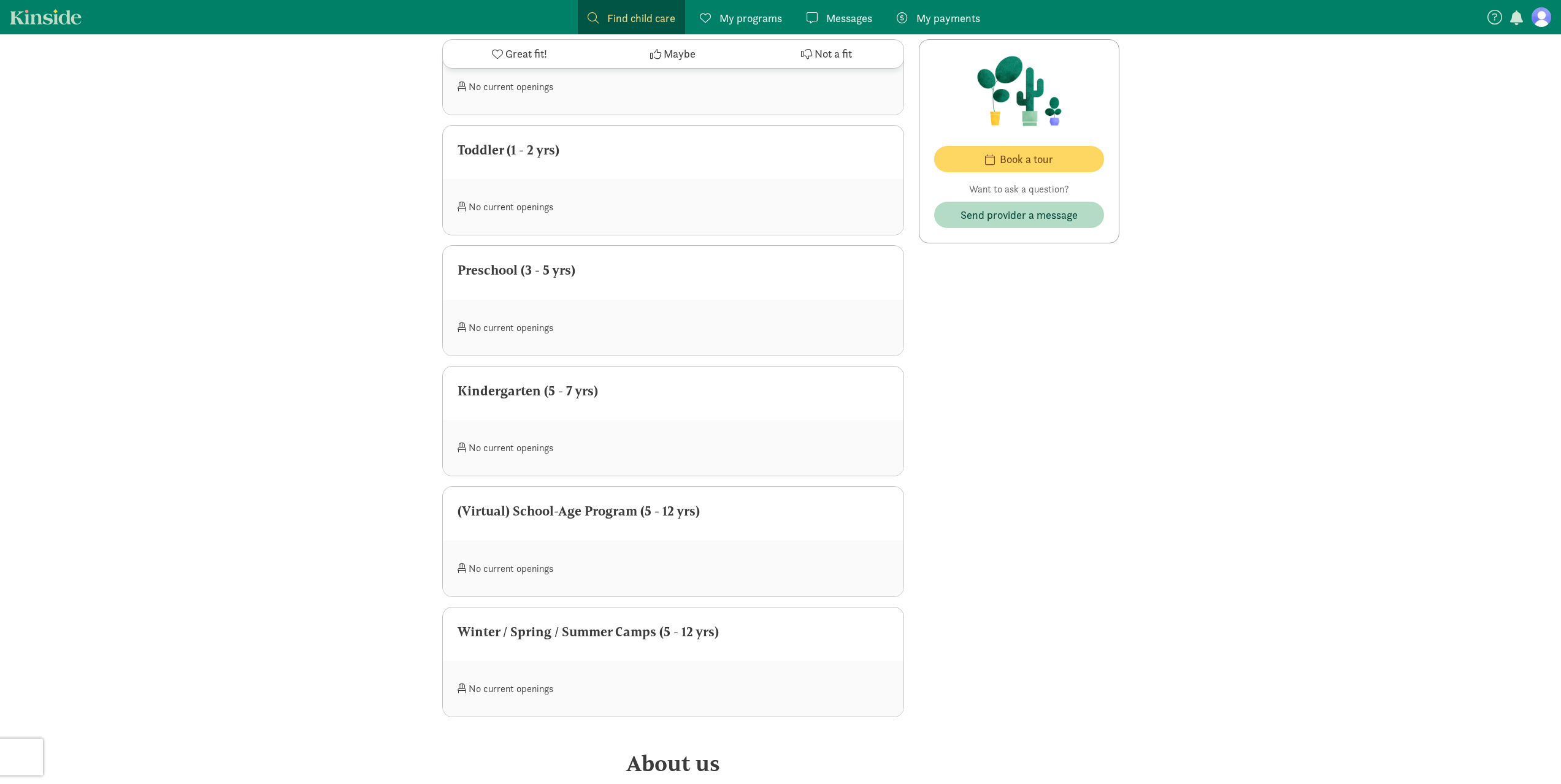
scroll to position [736, 0]
click at [474, 326] on div "No current openings" at bounding box center [565, 325] width 216 height 27
click at [512, 326] on div "No current openings" at bounding box center [565, 325] width 216 height 27
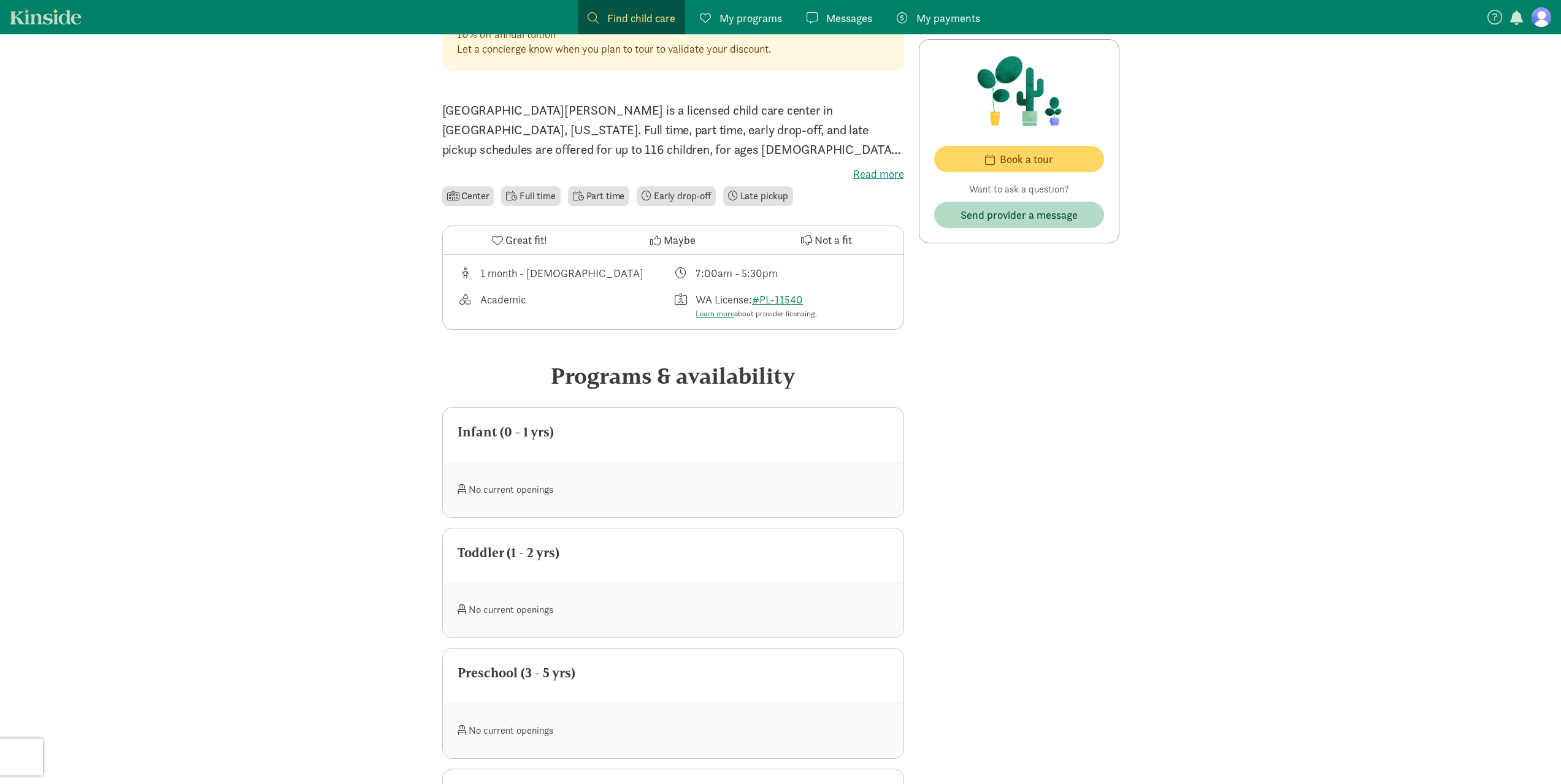
scroll to position [61, 0]
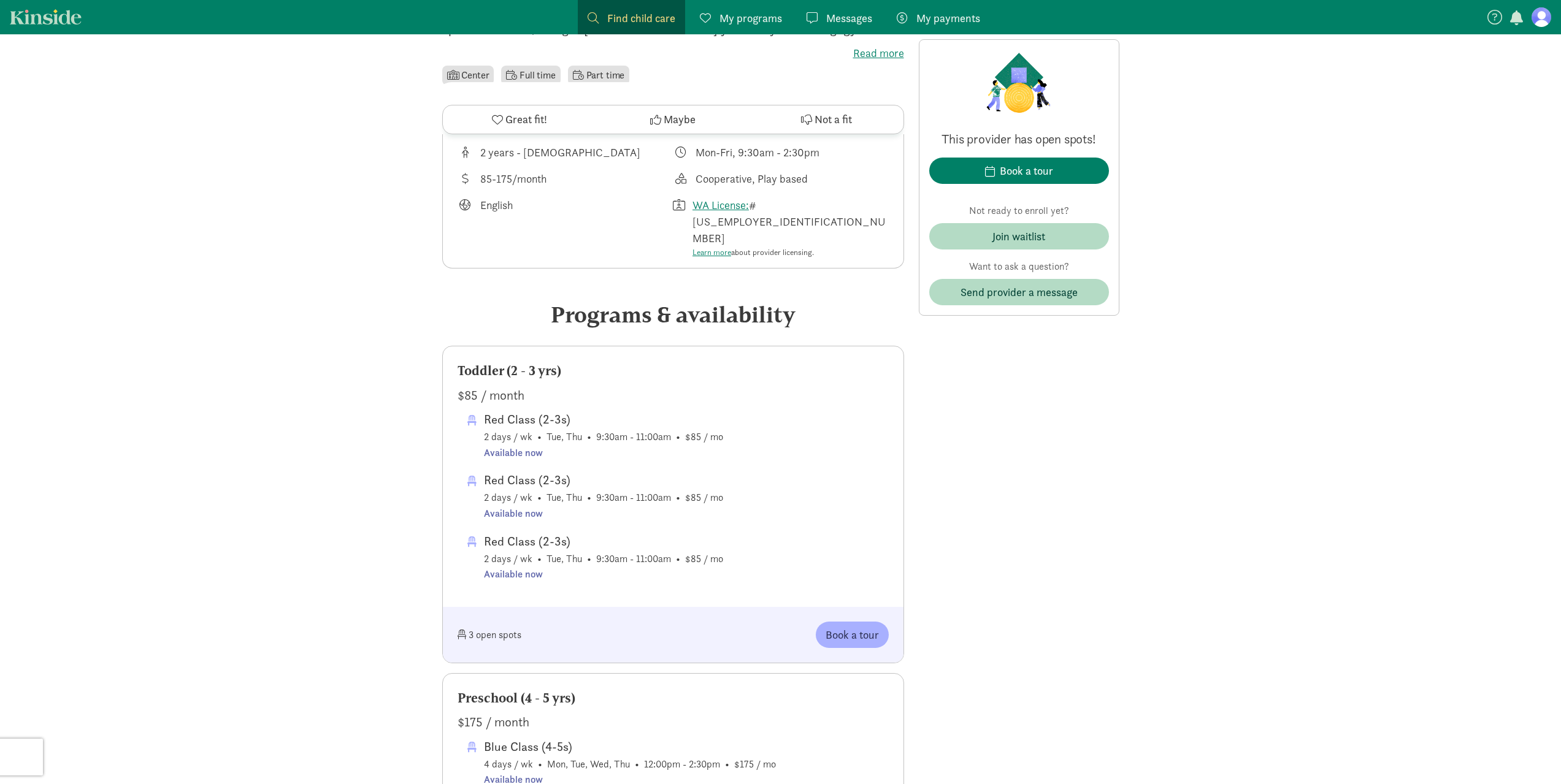
scroll to position [368, 0]
click at [842, 628] on span "Book a tour" at bounding box center [852, 636] width 53 height 17
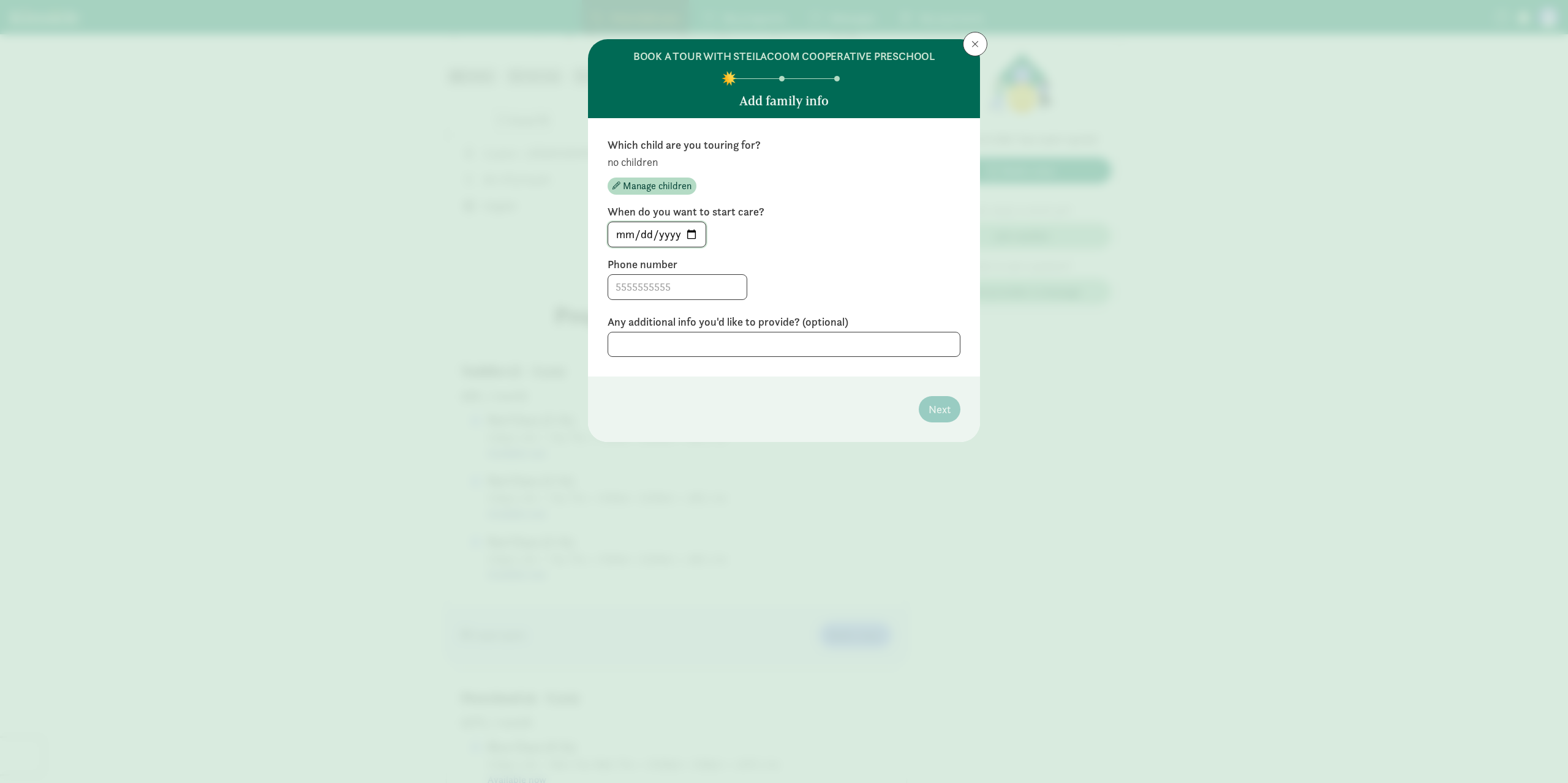
click at [694, 239] on input "2025-09-09" at bounding box center [657, 234] width 97 height 25
type input "2025-09-15"
click at [691, 277] on input at bounding box center [677, 287] width 138 height 25
type input "2534145050"
click at [694, 234] on input "2025-09-15" at bounding box center [657, 234] width 97 height 25
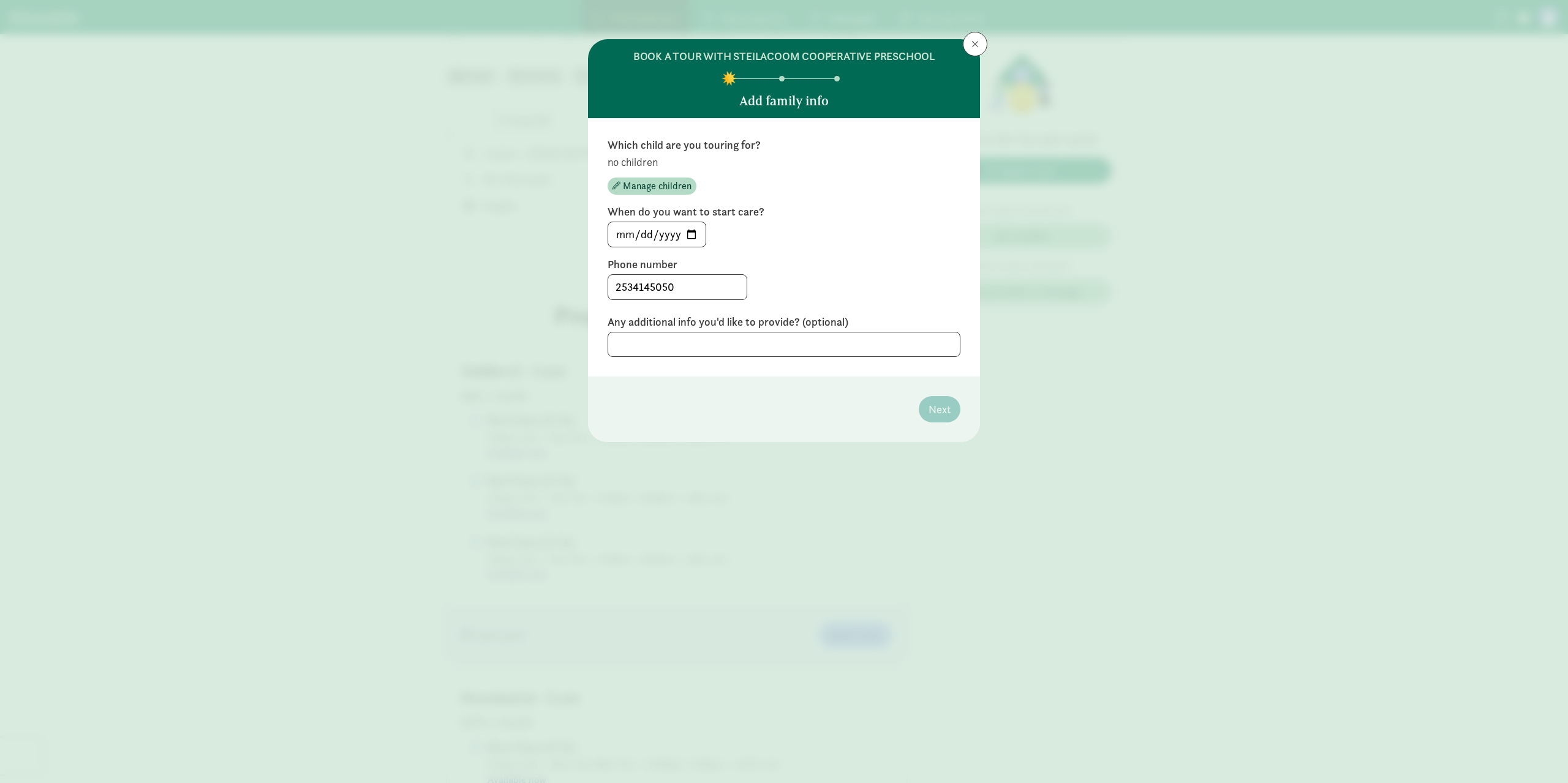
click at [958, 237] on div "2025-09-15" at bounding box center [783, 234] width 353 height 26
click at [754, 339] on textarea at bounding box center [783, 343] width 353 height 25
click at [637, 185] on span "Manage children" at bounding box center [657, 186] width 69 height 15
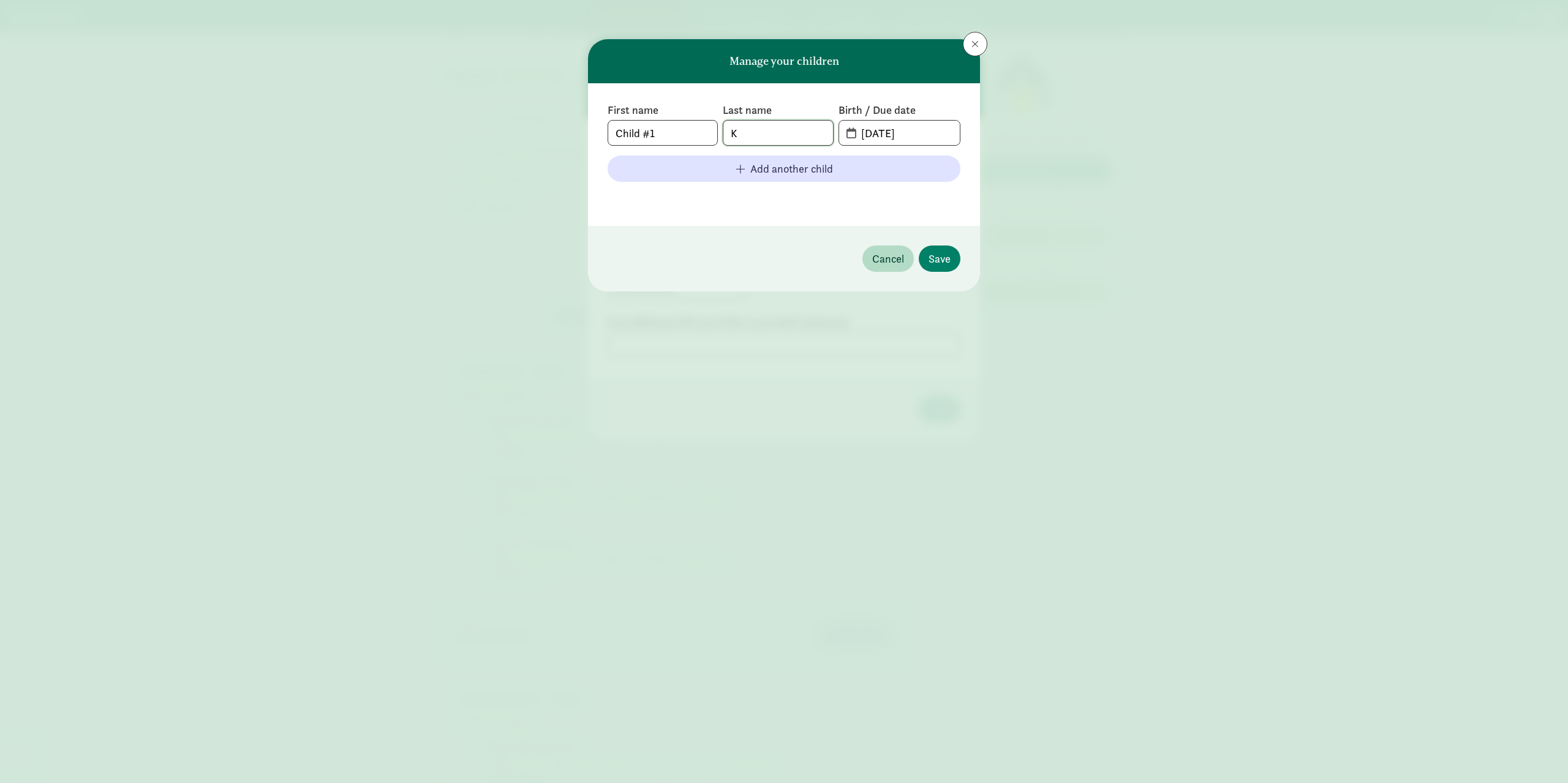
click at [795, 126] on input "K" at bounding box center [778, 133] width 109 height 25
click at [789, 136] on input "K" at bounding box center [778, 133] width 109 height 25
drag, startPoint x: 670, startPoint y: 136, endPoint x: 600, endPoint y: 125, distance: 70.9
click at [600, 125] on div "First name Child #1 Last name K Birth / Due date 09-09-2025 Add another child" at bounding box center [784, 155] width 392 height 143
type input "Adaleigh"
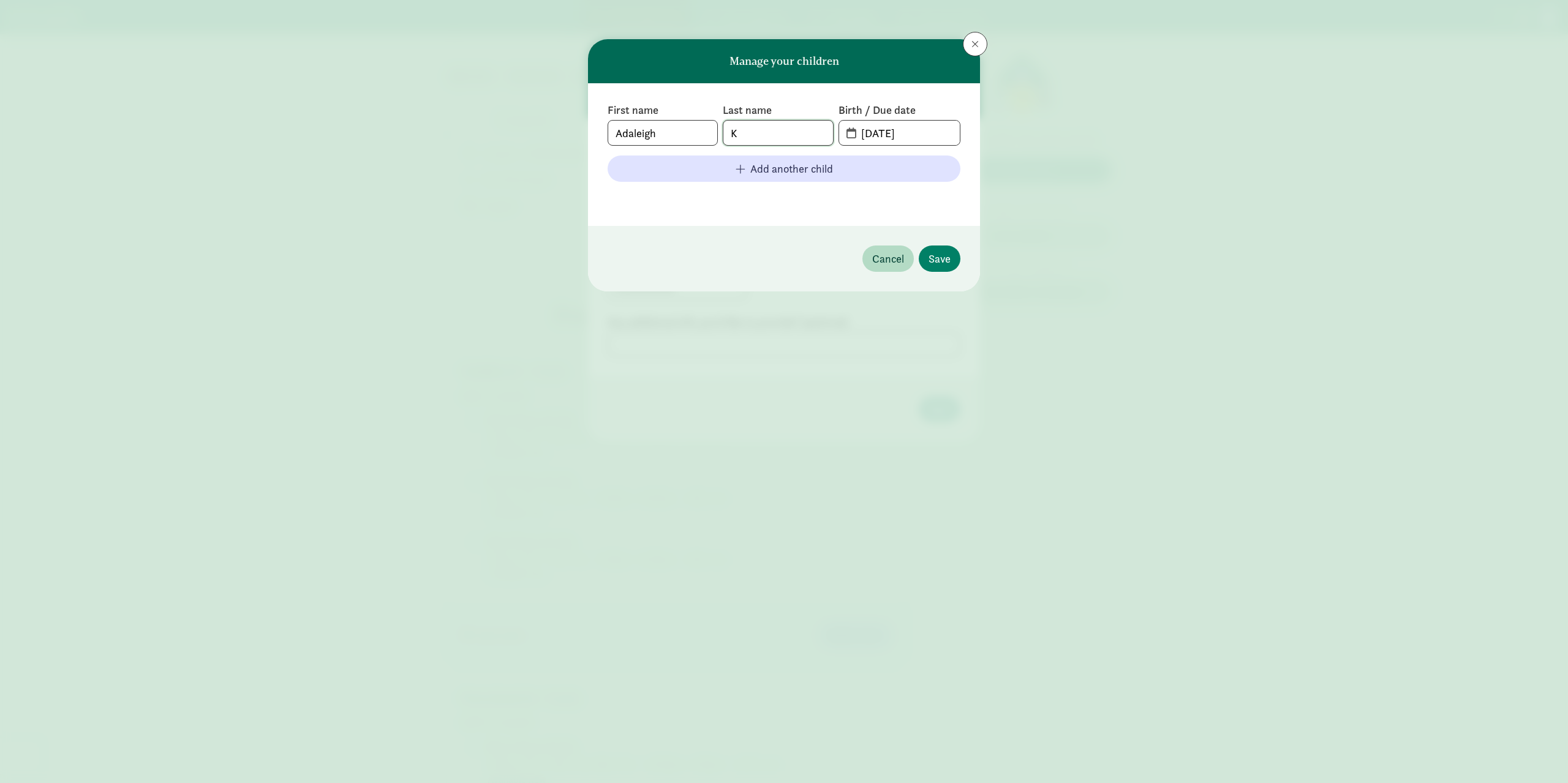
click at [803, 134] on input "K" at bounding box center [778, 133] width 109 height 25
type input "Kenneally-Hogue"
click at [921, 139] on input "09-09-2025" at bounding box center [907, 133] width 106 height 25
drag, startPoint x: 925, startPoint y: 133, endPoint x: 754, endPoint y: 197, distance: 182.6
click at [754, 197] on div "First name Adaleigh Last name Kenneally-Hogue Birth / Due date 09-09-2025 Add a…" at bounding box center [783, 154] width 353 height 103
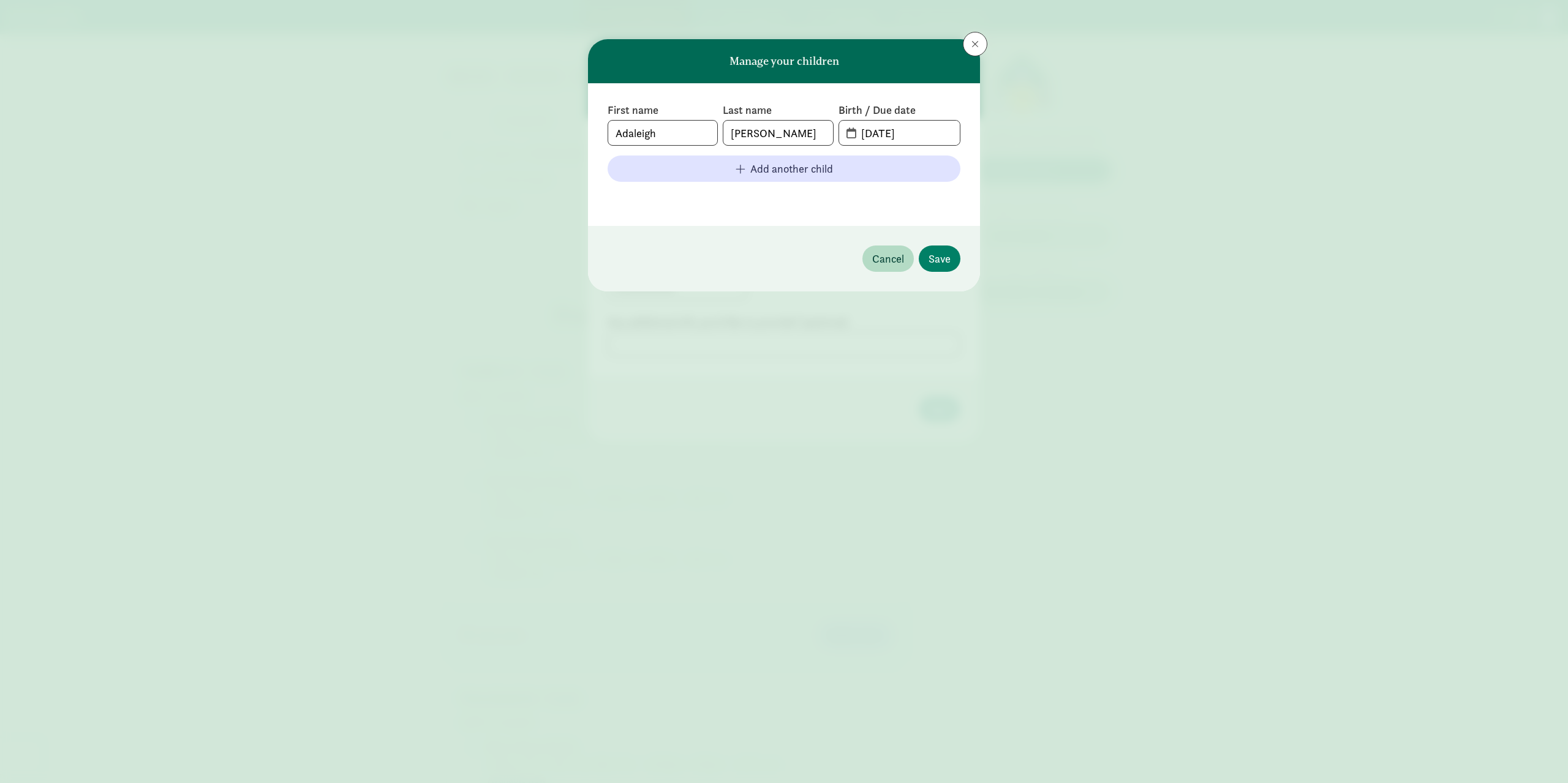
click at [850, 128] on span "09-09-2025" at bounding box center [899, 133] width 121 height 25
click at [850, 130] on span "09-09-2025" at bounding box center [899, 133] width 121 height 25
drag, startPoint x: 942, startPoint y: 130, endPoint x: 581, endPoint y: 201, distance: 367.9
click at [581, 215] on div "Manage your children First name Adaleigh Last name Kenneally-Hogue Birth / Due …" at bounding box center [784, 391] width 1568 height 783
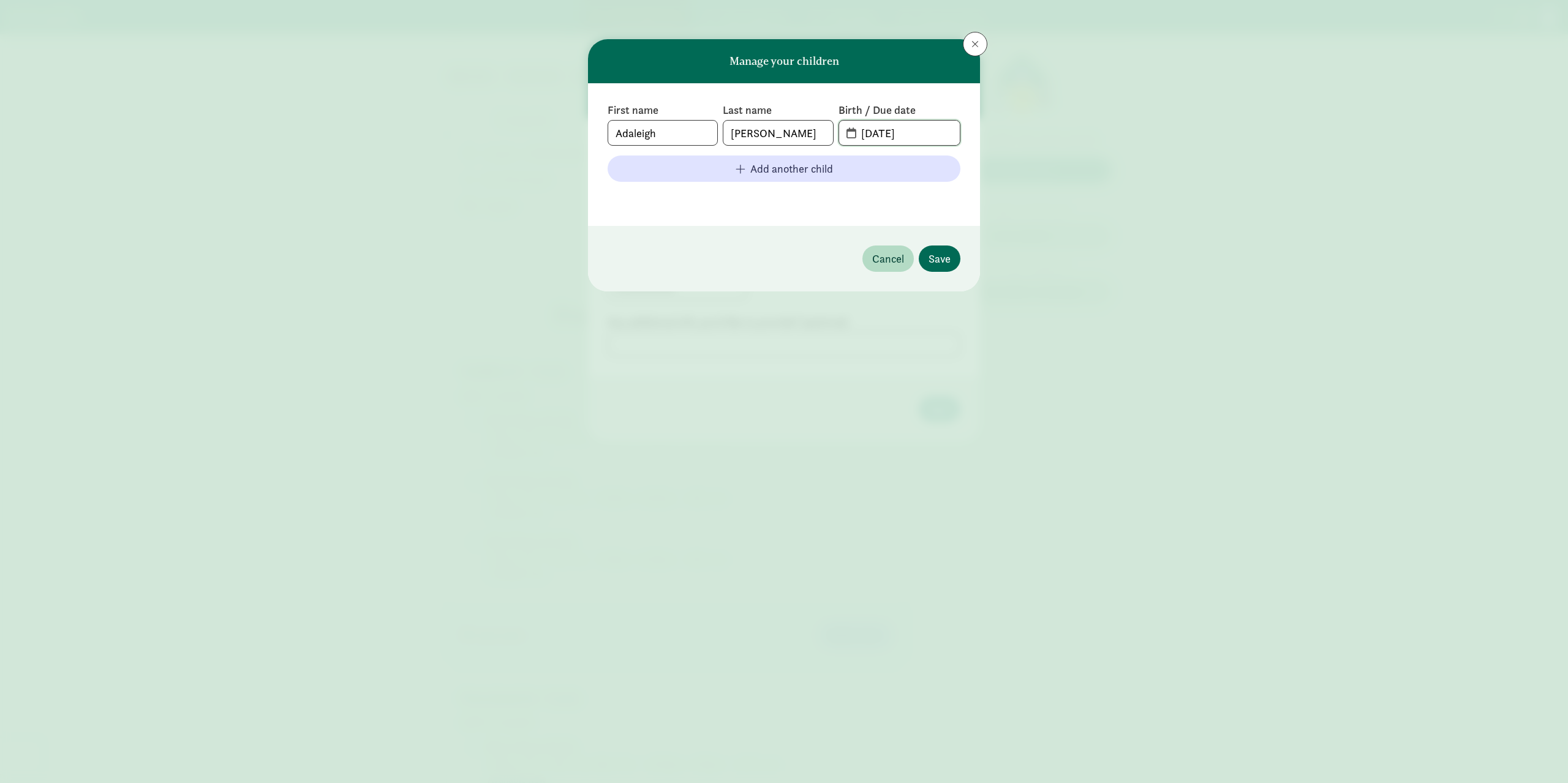
type input "04-12-2022"
click at [950, 255] on span "Save" at bounding box center [940, 259] width 22 height 16
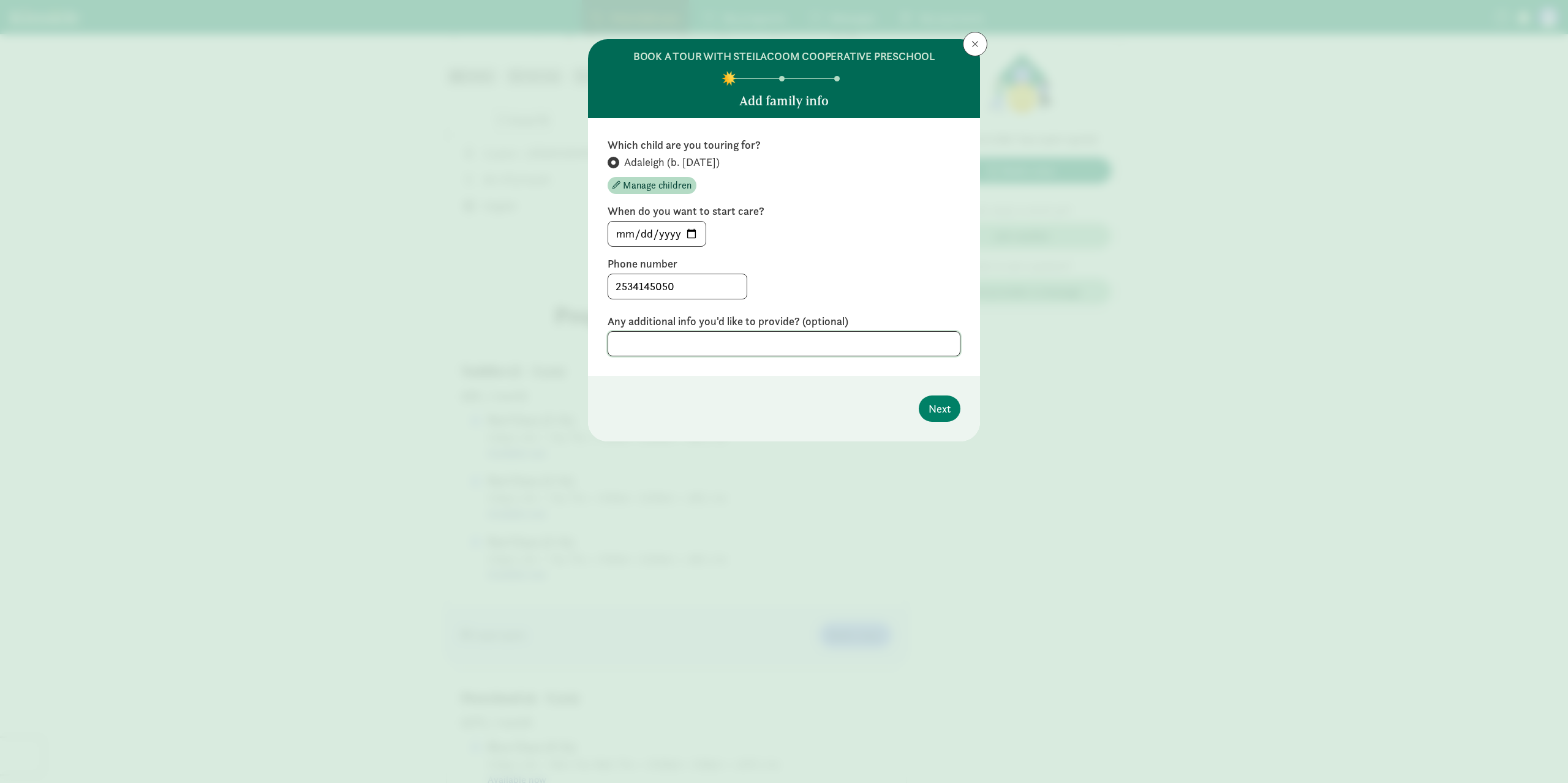
click at [800, 336] on textarea at bounding box center [783, 343] width 353 height 25
click at [935, 409] on span "Next" at bounding box center [940, 408] width 22 height 16
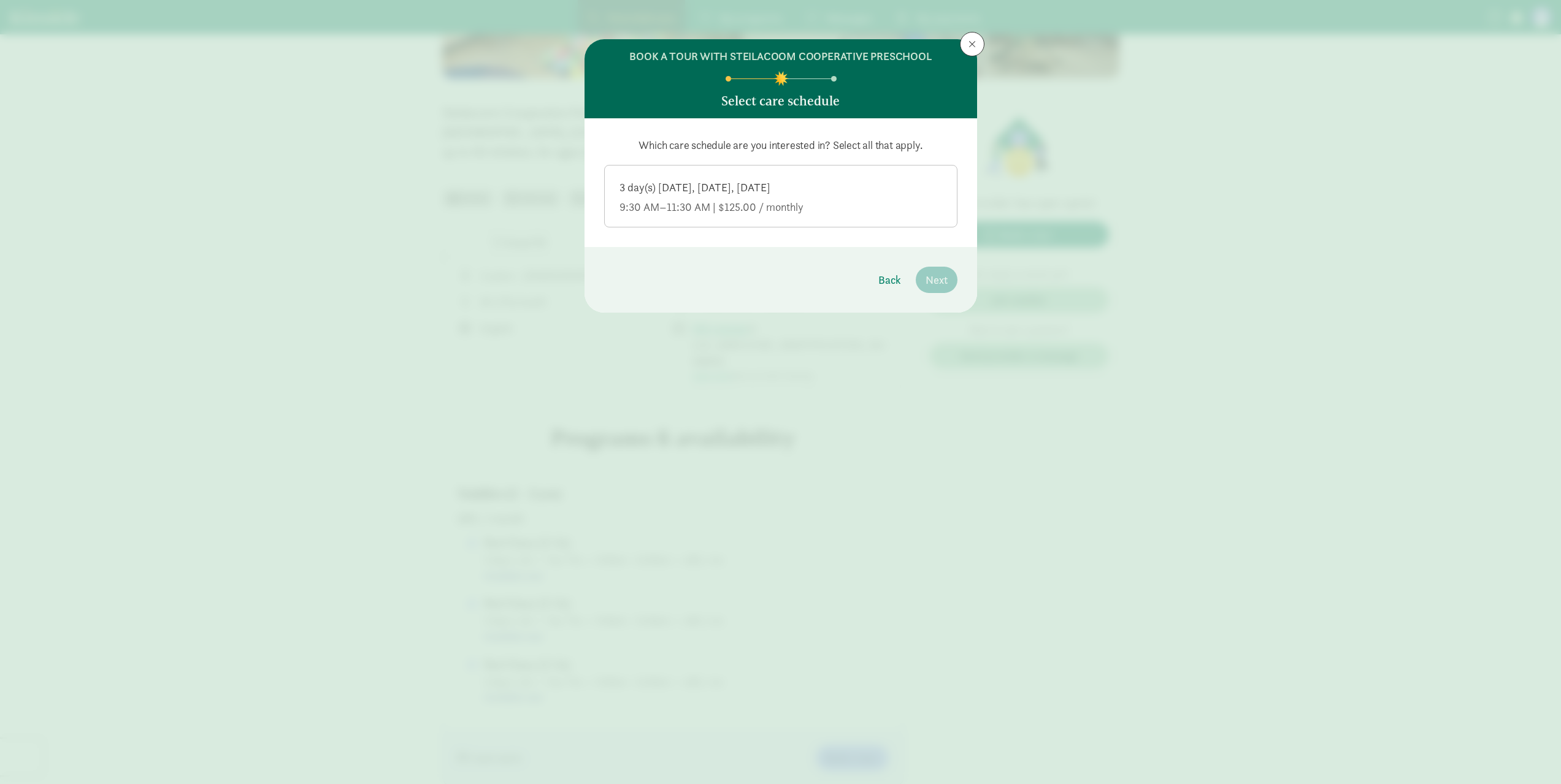
scroll to position [246, 0]
click at [831, 209] on div "9:30 AM–11:30 AM | $125.00 / monthly" at bounding box center [780, 207] width 323 height 15
click at [0, 0] on input "3 day(s) Monday, Wednesday, Friday 9:30 AM–11:30 AM | $125.00 / monthly" at bounding box center [0, 0] width 0 height 0
click at [936, 282] on span "Next" at bounding box center [936, 280] width 22 height 17
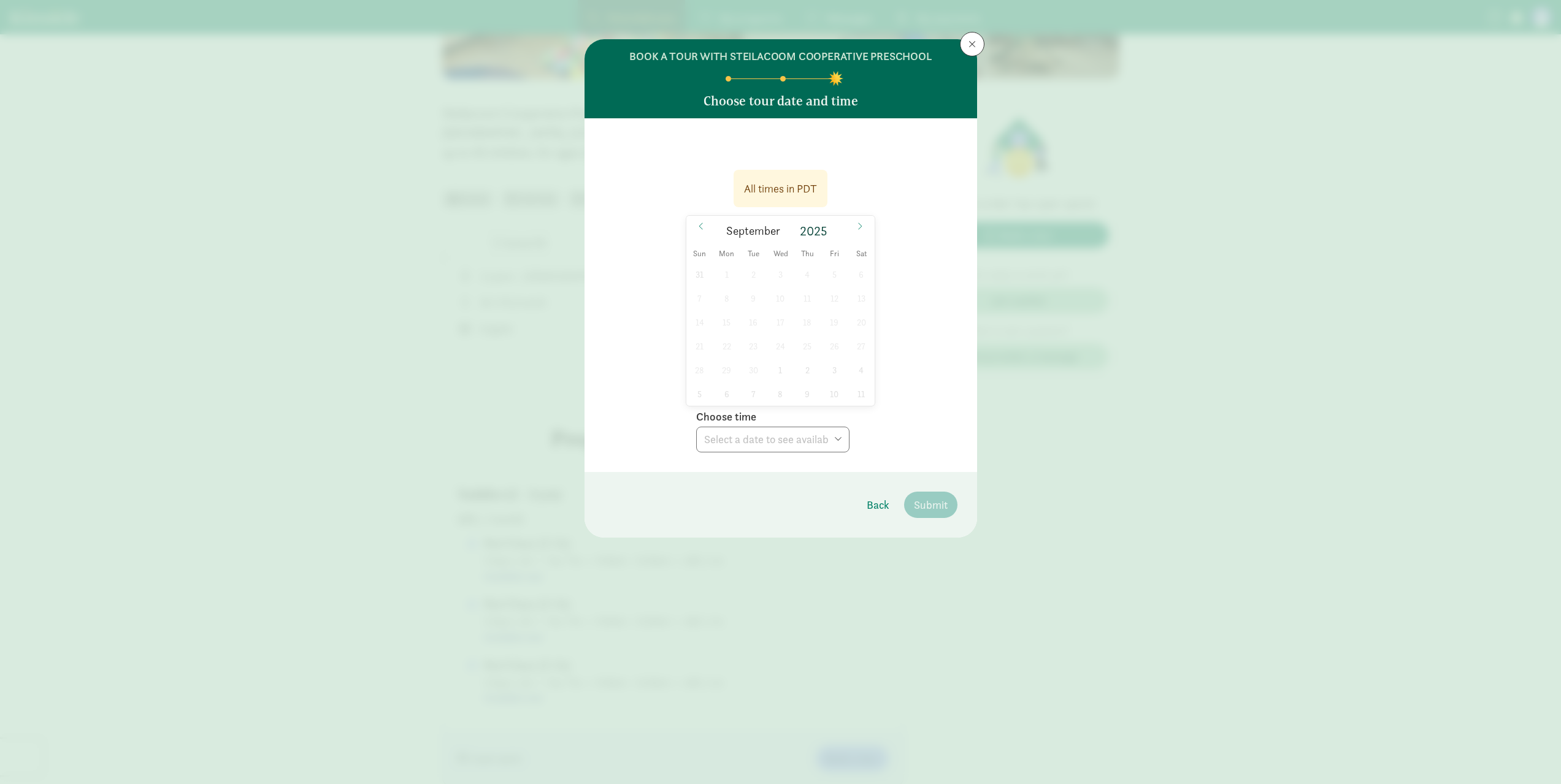
click at [728, 323] on div "31 1 2 3 4 5 6 7 8 9 10 11 12 13 14 15 16 17 18 19 20 21 22 23 24 25 26 27 28 2…" at bounding box center [780, 334] width 189 height 143
click at [758, 327] on div "31 1 2 3 4 5 6 7 8 9 10 11 12 13 14 15 16 17 18 19 20 21 22 23 24 25 26 27 28 2…" at bounding box center [780, 334] width 189 height 143
click at [779, 327] on div "31 1 2 3 4 5 6 7 8 9 10 11 12 13 14 15 16 17 18 19 20 21 22 23 24 25 26 27 28 2…" at bounding box center [780, 334] width 189 height 143
click at [814, 332] on div "31 1 2 3 4 5 6 7 8 9 10 11 12 13 14 15 16 17 18 19 20 21 22 23 24 25 26 27 28 2…" at bounding box center [780, 334] width 189 height 143
drag, startPoint x: 833, startPoint y: 356, endPoint x: 827, endPoint y: 381, distance: 25.7
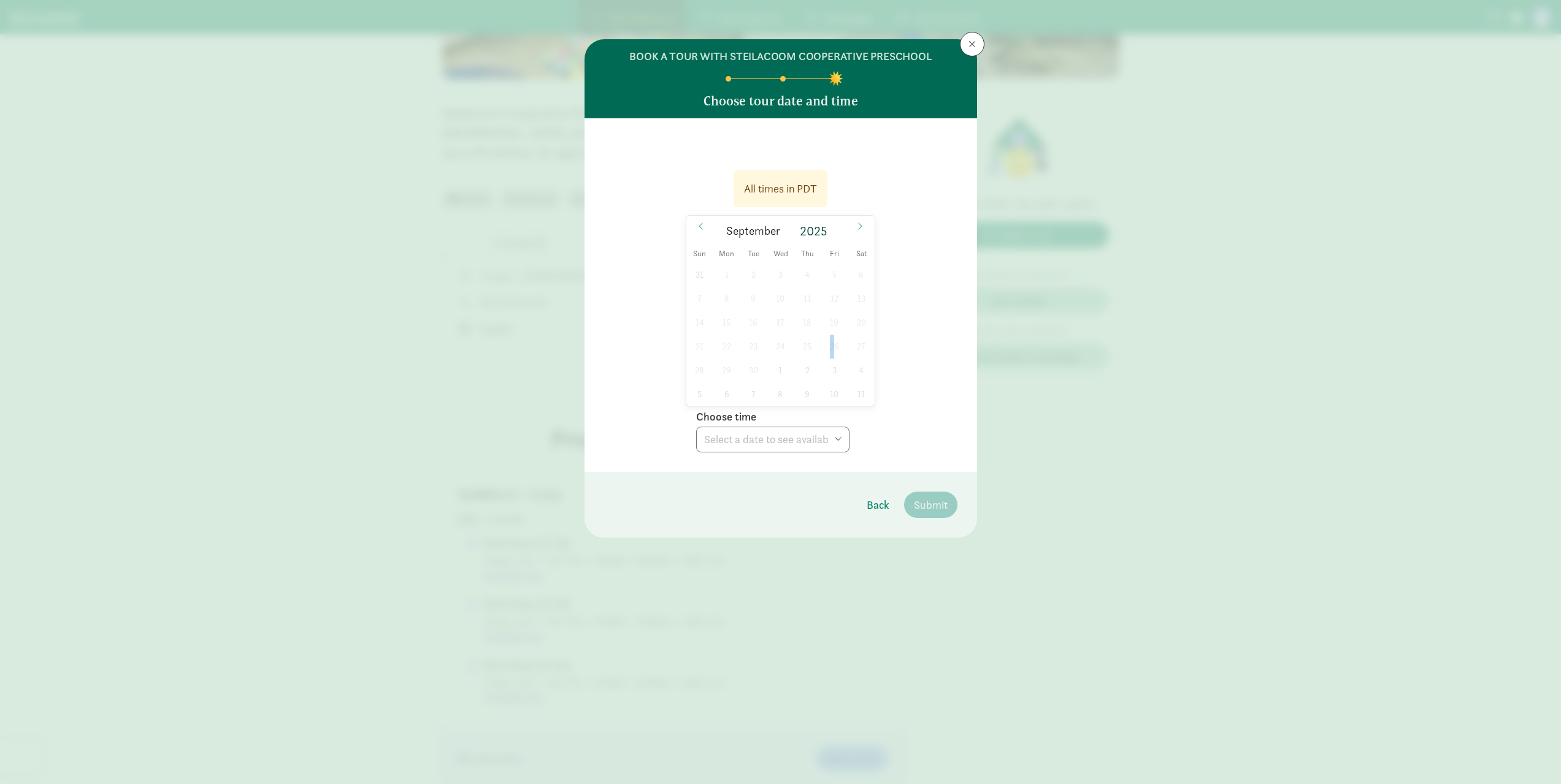
click at [831, 357] on div "31 1 2 3 4 5 6 7 8 9 10 11 12 13 14 15 16 17 18 19 20 21 22 23 24 25 26 27 28 2…" at bounding box center [780, 334] width 189 height 143
click at [826, 382] on div "31 1 2 3 4 5 6 7 8 9 10 11 12 13 14 15 16 17 18 19 20 21 22 23 24 25 26 27 28 2…" at bounding box center [780, 334] width 189 height 143
click at [805, 393] on div "31 1 2 3 4 5 6 7 8 9 10 11 12 13 14 15 16 17 18 19 20 21 22 23 24 25 26 27 28 2…" at bounding box center [780, 334] width 189 height 143
click at [774, 366] on div "31 1 2 3 4 5 6 7 8 9 10 11 12 13 14 15 16 17 18 19 20 21 22 23 24 25 26 27 28 2…" at bounding box center [780, 334] width 189 height 143
click at [774, 281] on div "31 1 2 3 4 5 6 7 8 9 10 11 12 13 14 15 16 17 18 19 20 21 22 23 24 25 26 27 28 2…" at bounding box center [780, 334] width 189 height 143
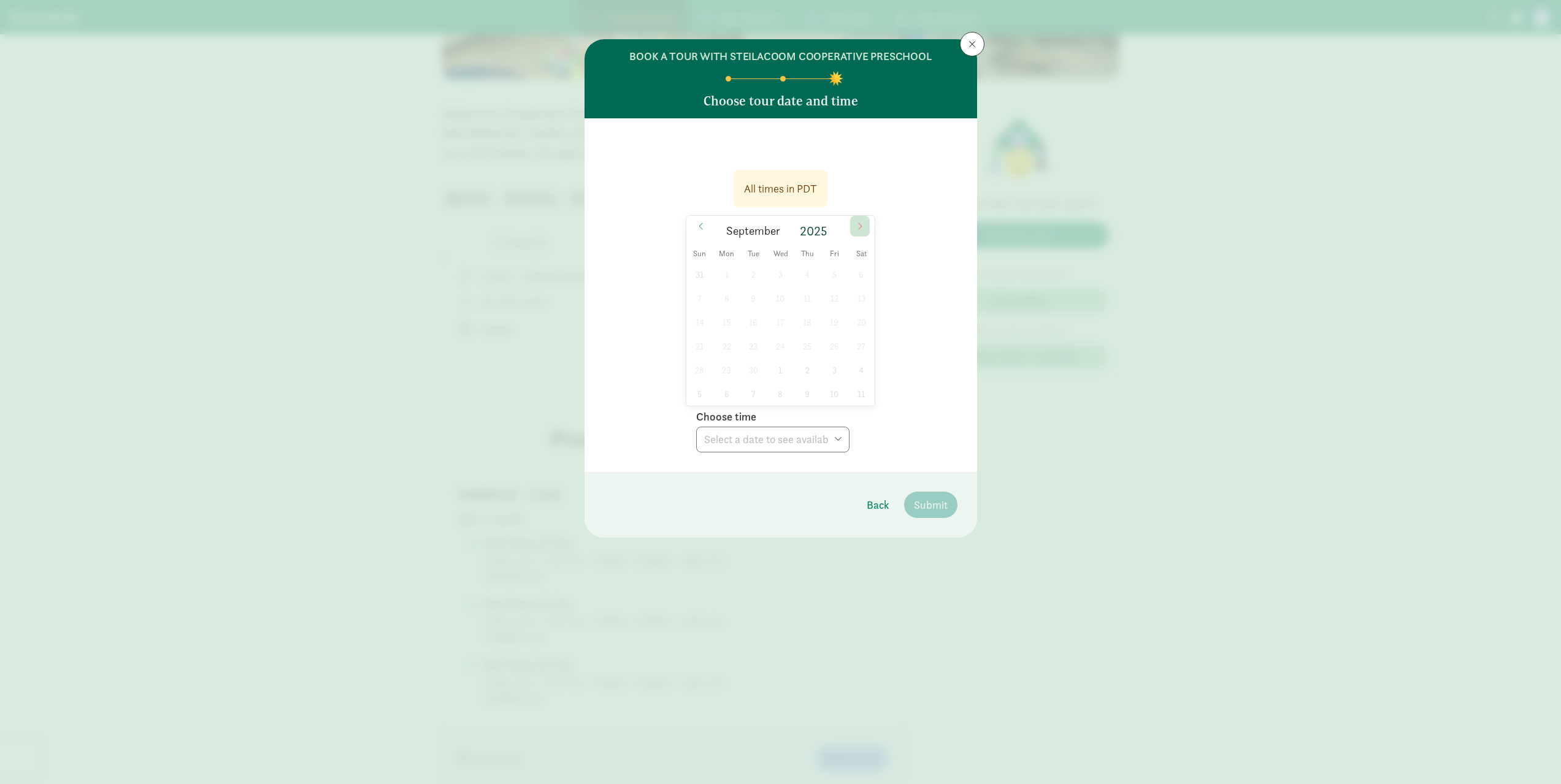
click at [866, 236] on span at bounding box center [859, 226] width 19 height 21
click at [801, 188] on div "All times in PDT" at bounding box center [780, 189] width 73 height 17
drag, startPoint x: 744, startPoint y: 114, endPoint x: 1011, endPoint y: 128, distance: 267.4
click at [1013, 127] on div "BOOK A TOUR WITH STEILACOOM COOPERATIVE PRESCHOOL Choose tour date and time All…" at bounding box center [780, 392] width 1561 height 784
click at [906, 150] on p at bounding box center [780, 147] width 353 height 19
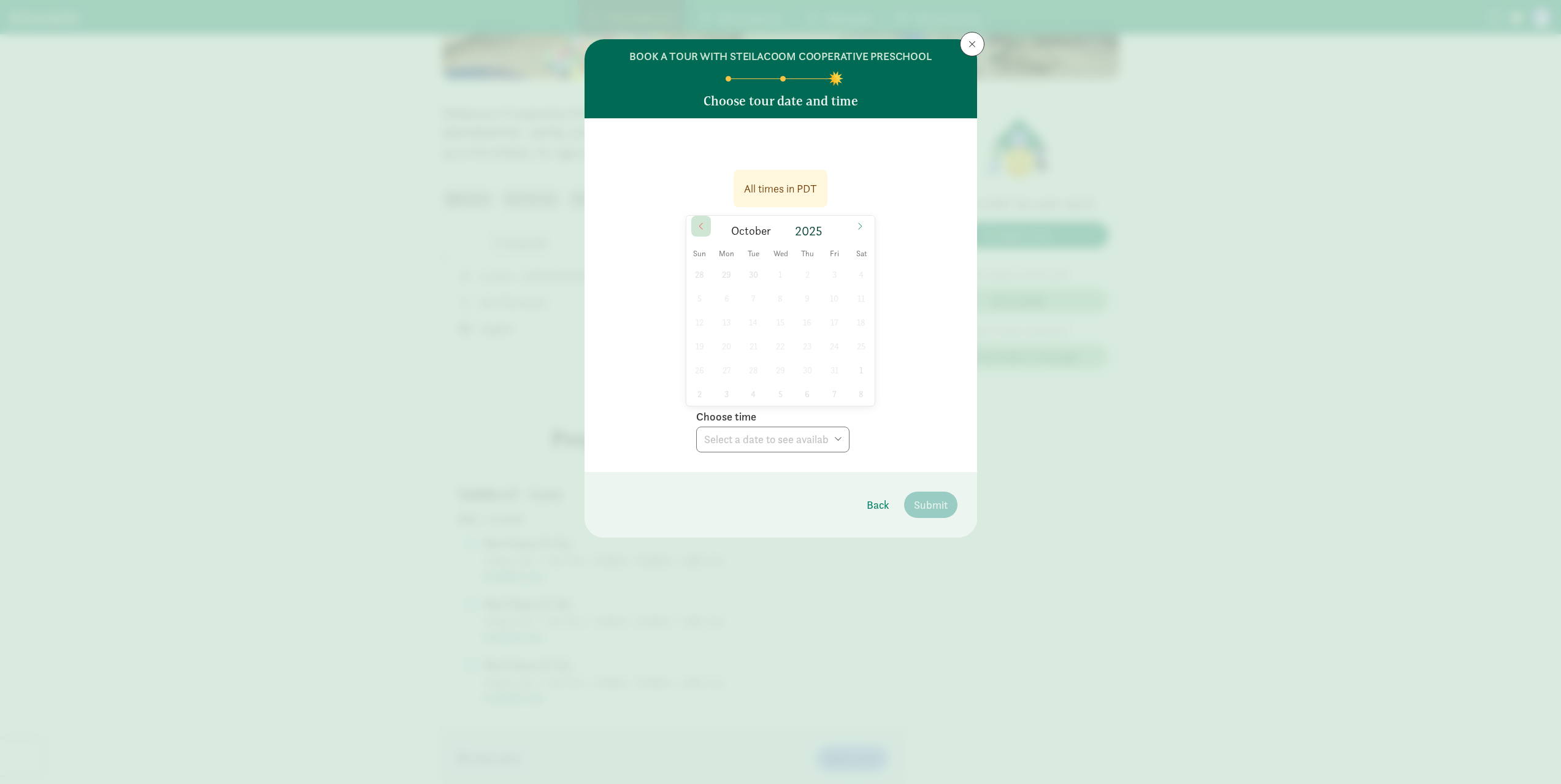
click at [701, 226] on icon at bounding box center [701, 226] width 7 height 8
click at [734, 289] on div "31 1 2 3 4 5 6 7 8 9 10 11 12 13 14 15 16 17 18 19 20 21 22 23 24 25 26 27 28 2…" at bounding box center [780, 334] width 189 height 143
click at [736, 363] on div "31 1 2 3 4 5 6 7 8 9 10 11 12 13 14 15 16 17 18 19 20 21 22 23 24 25 26 27 28 2…" at bounding box center [780, 334] width 189 height 143
click at [736, 387] on div "31 1 2 3 4 5 6 7 8 9 10 11 12 13 14 15 16 17 18 19 20 21 22 23 24 25 26 27 28 2…" at bounding box center [780, 334] width 189 height 143
drag, startPoint x: 755, startPoint y: 396, endPoint x: 751, endPoint y: 319, distance: 77.1
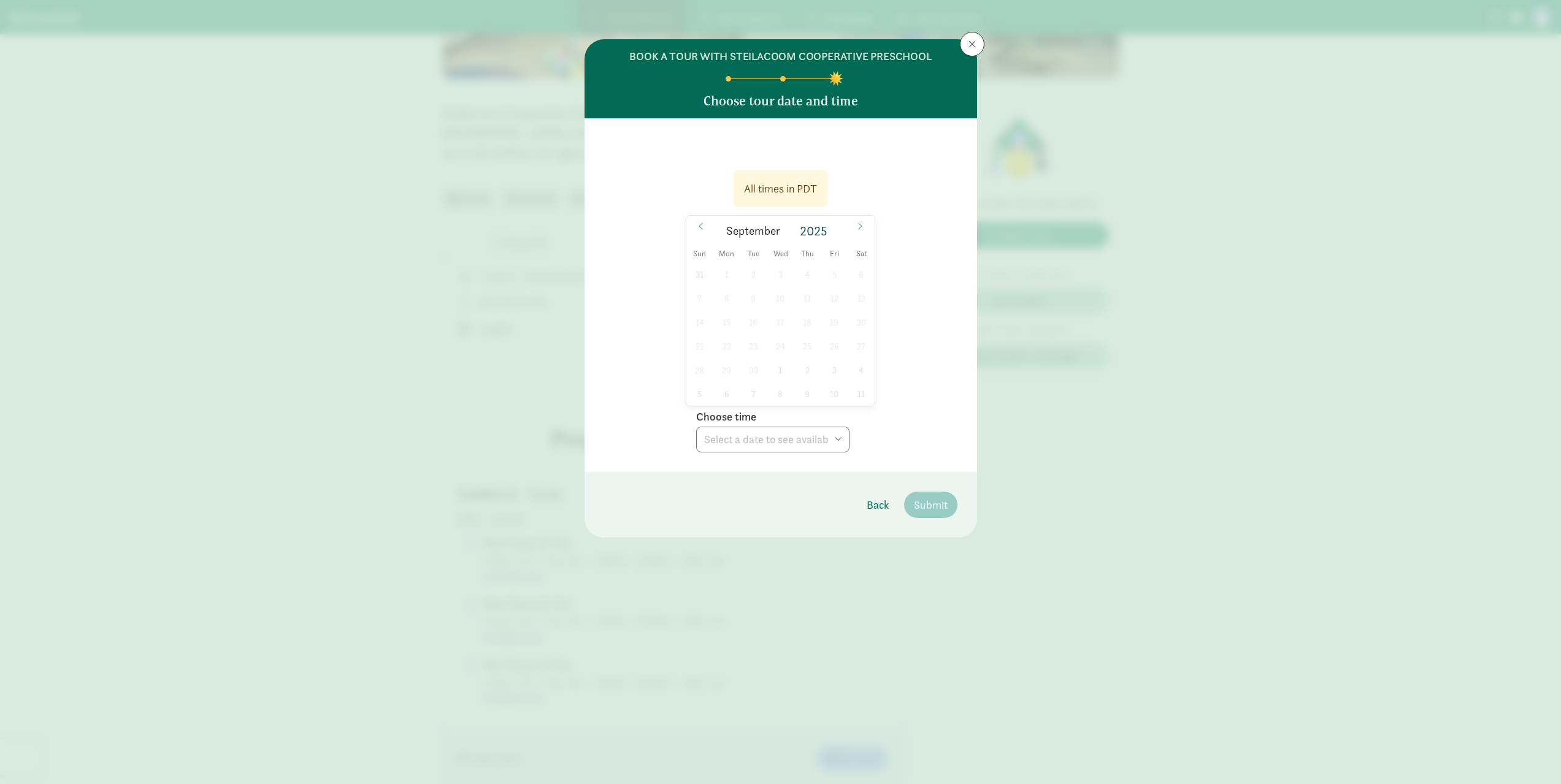
click at [753, 392] on div "31 1 2 3 4 5 6 7 8 9 10 11 12 13 14 15 16 17 18 19 20 21 22 23 24 25 26 27 28 2…" at bounding box center [780, 334] width 189 height 143
click at [751, 319] on div "31 1 2 3 4 5 6 7 8 9 10 11 12 13 14 15 16 17 18 19 20 21 22 23 24 25 26 27 28 2…" at bounding box center [780, 334] width 189 height 143
drag, startPoint x: 749, startPoint y: 301, endPoint x: 758, endPoint y: 250, distance: 51.8
click at [749, 293] on div "31 1 2 3 4 5 6 7 8 9 10 11 12 13 14 15 16 17 18 19 20 21 22 23 24 25 26 27 28 2…" at bounding box center [780, 334] width 189 height 143
click at [757, 255] on span "Tue" at bounding box center [753, 254] width 27 height 8
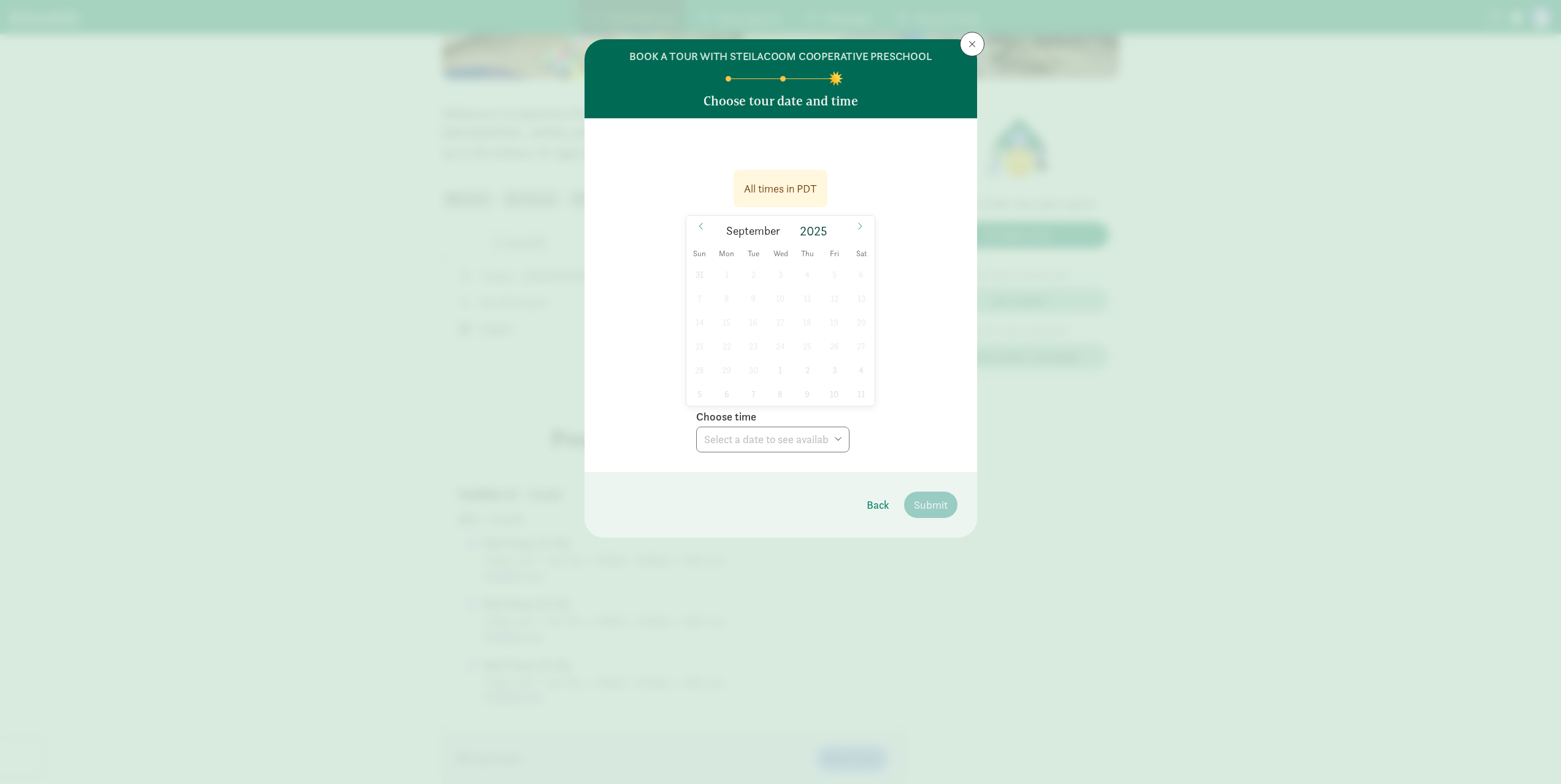
click at [835, 246] on div "Sun Mon Tue Wed Thu Fri Sat" at bounding box center [780, 254] width 189 height 17
click at [868, 250] on span "Sat" at bounding box center [860, 254] width 27 height 8
click at [751, 231] on span "September" at bounding box center [753, 231] width 54 height 12
click at [756, 253] on span "Tue" at bounding box center [753, 254] width 27 height 8
click at [758, 292] on div "31 1 2 3 4 5 6 7 8 9 10 11 12 13 14 15 16 17 18 19 20 21 22 23 24 25 26 27 28 2…" at bounding box center [780, 334] width 189 height 143
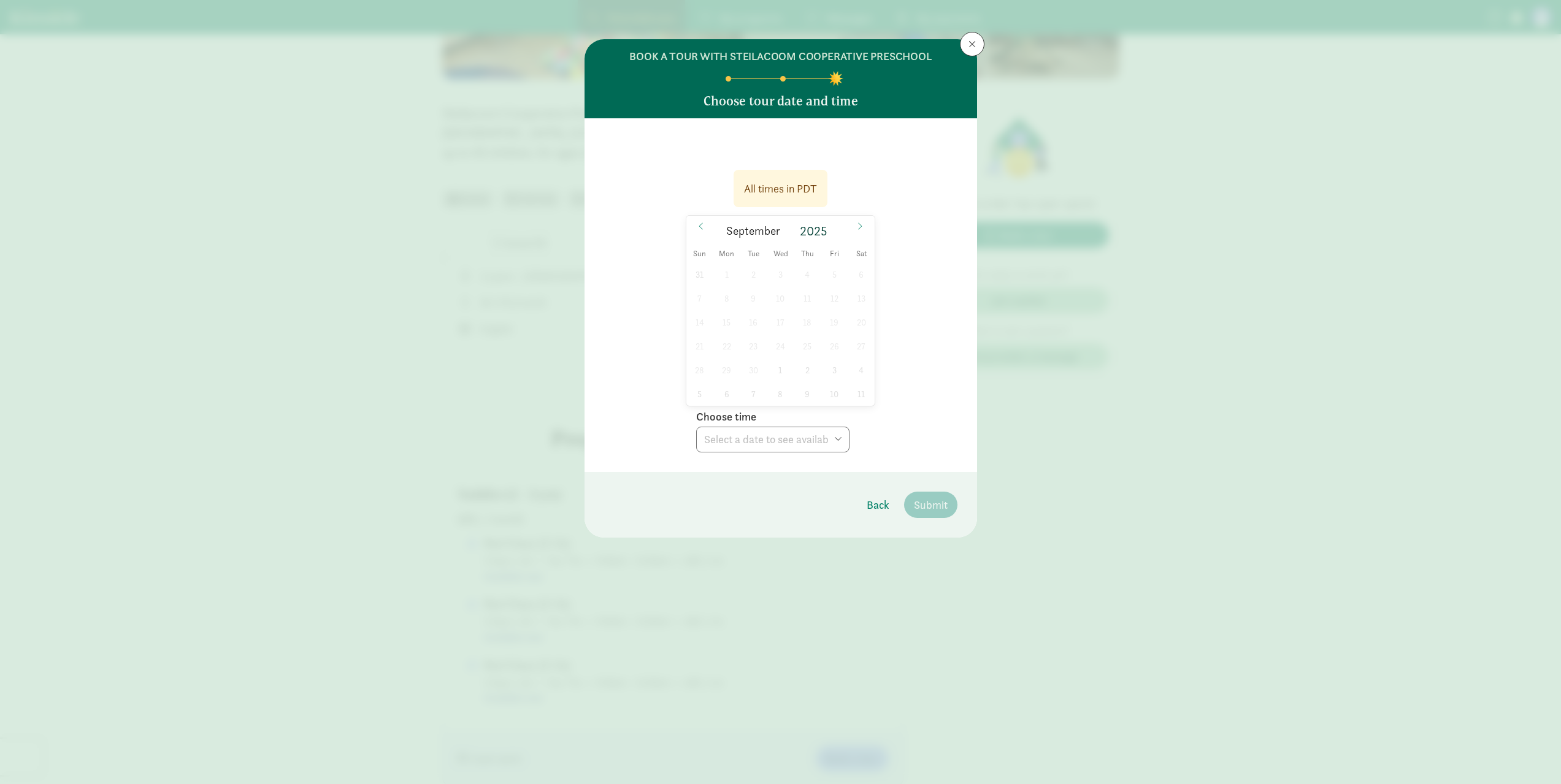
drag, startPoint x: 749, startPoint y: 343, endPoint x: 746, endPoint y: 337, distance: 6.7
click at [747, 342] on div "31 1 2 3 4 5 6 7 8 9 10 11 12 13 14 15 16 17 18 19 20 21 22 23 24 25 26 27 28 2…" at bounding box center [780, 334] width 189 height 143
click at [803, 190] on div "All times in PDT" at bounding box center [780, 189] width 73 height 17
click at [701, 274] on div "31 1 2 3 4 5 6 7 8 9 10 11 12 13 14 15 16 17 18 19 20 21 22 23 24 25 26 27 28 2…" at bounding box center [780, 334] width 189 height 143
click at [750, 301] on div "31 1 2 3 4 5 6 7 8 9 10 11 12 13 14 15 16 17 18 19 20 21 22 23 24 25 26 27 28 2…" at bounding box center [780, 334] width 189 height 143
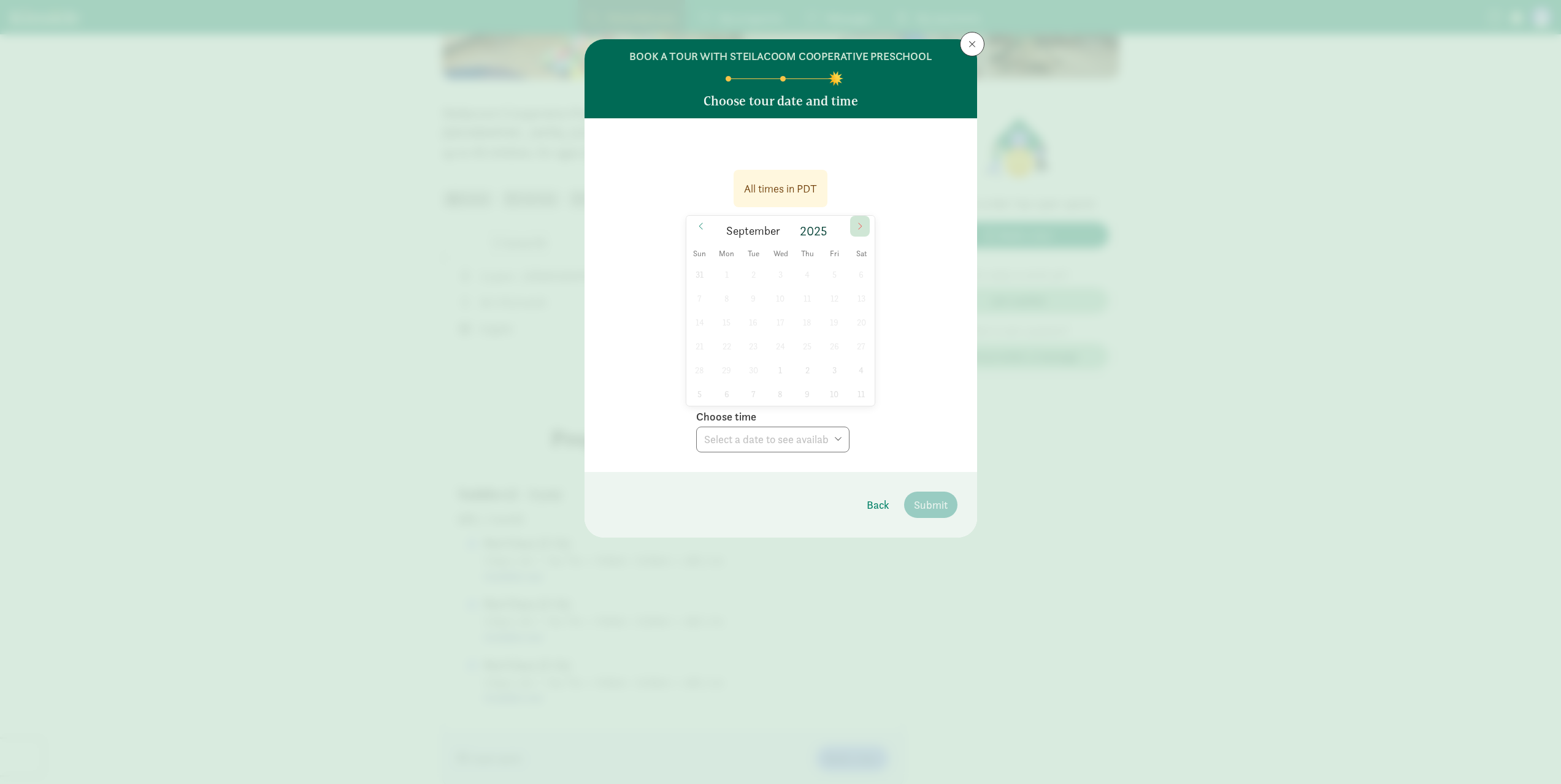
click at [858, 228] on icon at bounding box center [860, 226] width 7 height 8
click at [702, 227] on icon at bounding box center [701, 226] width 7 height 8
click at [743, 342] on div "28 29 30 1 2 3 4 5 6 7 8 9 10 11 12 13 14 15 16 17 18 19 20 21 22 23 24 25 26 2…" at bounding box center [780, 334] width 189 height 143
click at [752, 355] on div "28 29 30 1 2 3 4 5 6 7 8 9 10 11 12 13 14 15 16 17 18 19 20 21 22 23 24 25 26 2…" at bounding box center [780, 334] width 189 height 143
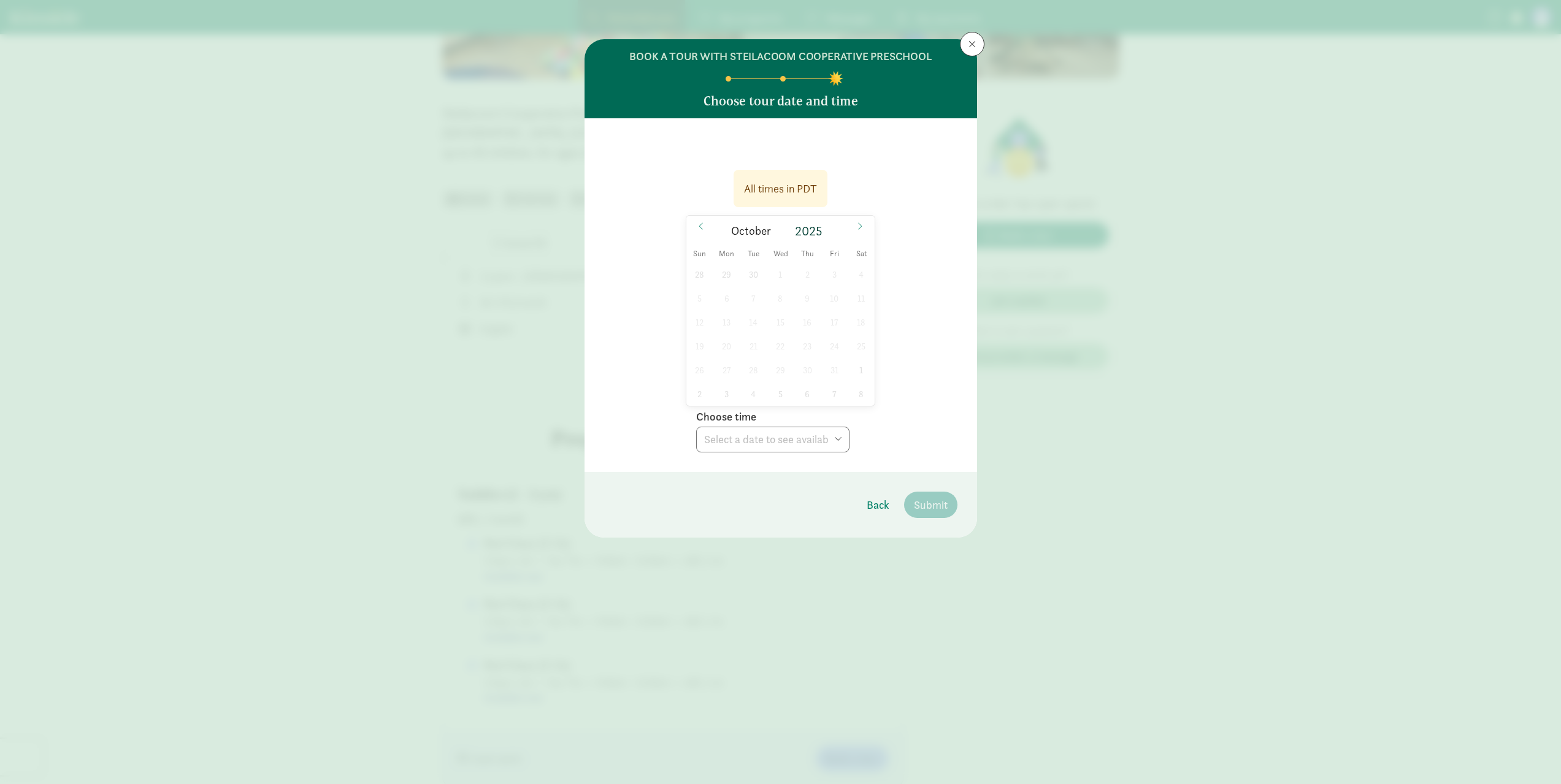
click at [758, 346] on div "28 29 30 1 2 3 4 5 6 7 8 9 10 11 12 13 14 15 16 17 18 19 20 21 22 23 24 25 26 2…" at bounding box center [780, 334] width 189 height 143
drag, startPoint x: 753, startPoint y: 337, endPoint x: 725, endPoint y: 303, distance: 44.0
click at [745, 335] on div "28 29 30 1 2 3 4 5 6 7 8 9 10 11 12 13 14 15 16 17 18 19 20 21 22 23 24 25 26 2…" at bounding box center [780, 334] width 189 height 143
click at [725, 282] on div "28 29 30 1 2 3 4 5 6 7 8 9 10 11 12 13 14 15 16 17 18 19 20 21 22 23 24 25 26 2…" at bounding box center [780, 334] width 189 height 143
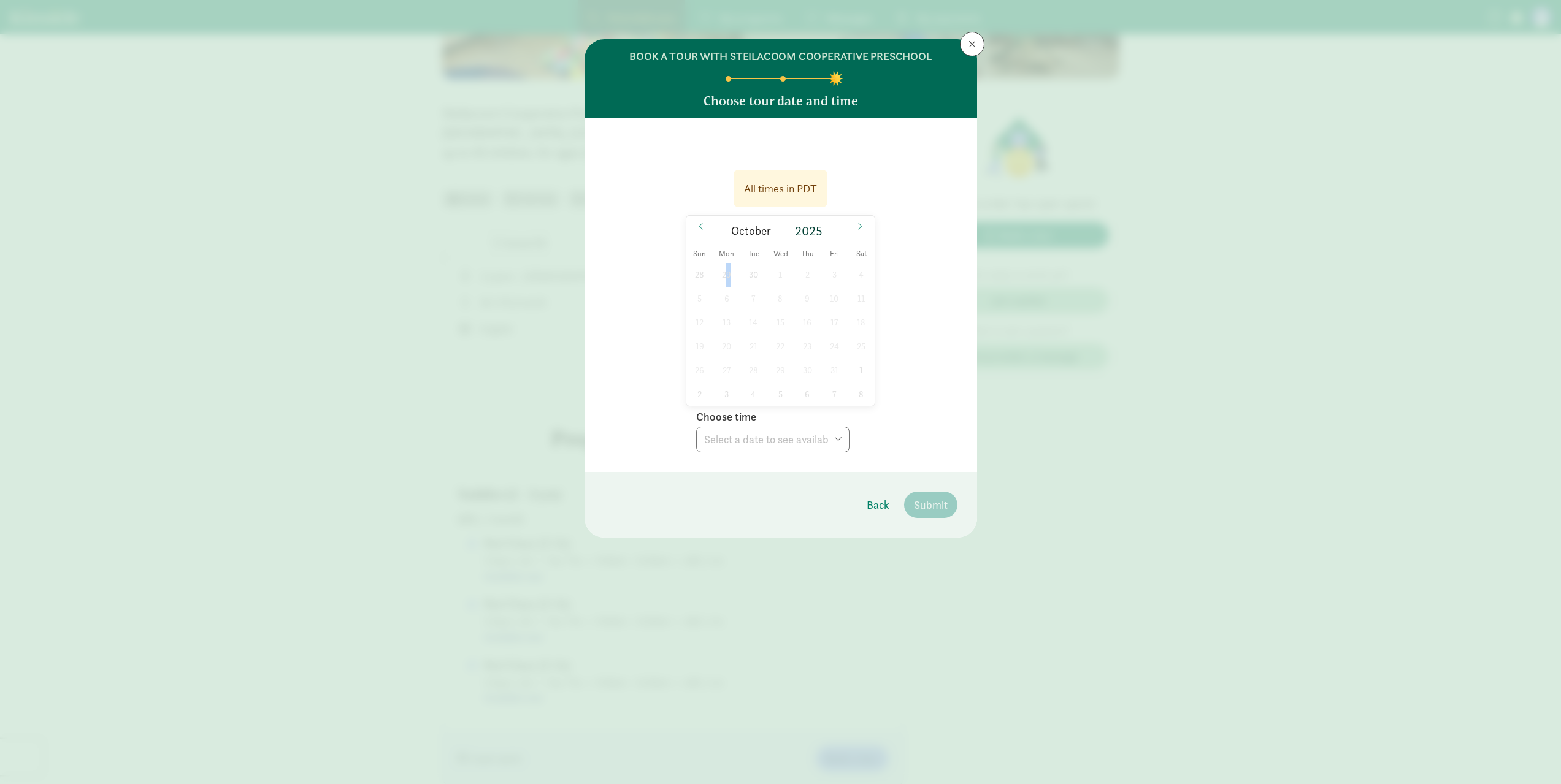
drag, startPoint x: 729, startPoint y: 273, endPoint x: 726, endPoint y: 280, distance: 7.6
click at [727, 280] on div "28 29 30 1 2 3 4 5 6 7 8 9 10 11 12 13 14 15 16 17 18 19 20 21 22 23 24 25 26 2…" at bounding box center [780, 334] width 189 height 143
click at [726, 280] on div "28 29 30 1 2 3 4 5 6 7 8 9 10 11 12 13 14 15 16 17 18 19 20 21 22 23 24 25 26 2…" at bounding box center [780, 334] width 189 height 143
click at [712, 337] on div "28 29 30 1 2 3 4 5 6 7 8 9 10 11 12 13 14 15 16 17 18 19 20 21 22 23 24 25 26 2…" at bounding box center [780, 334] width 189 height 143
click at [733, 368] on div "28 29 30 1 2 3 4 5 6 7 8 9 10 11 12 13 14 15 16 17 18 19 20 21 22 23 24 25 26 2…" at bounding box center [780, 334] width 189 height 143
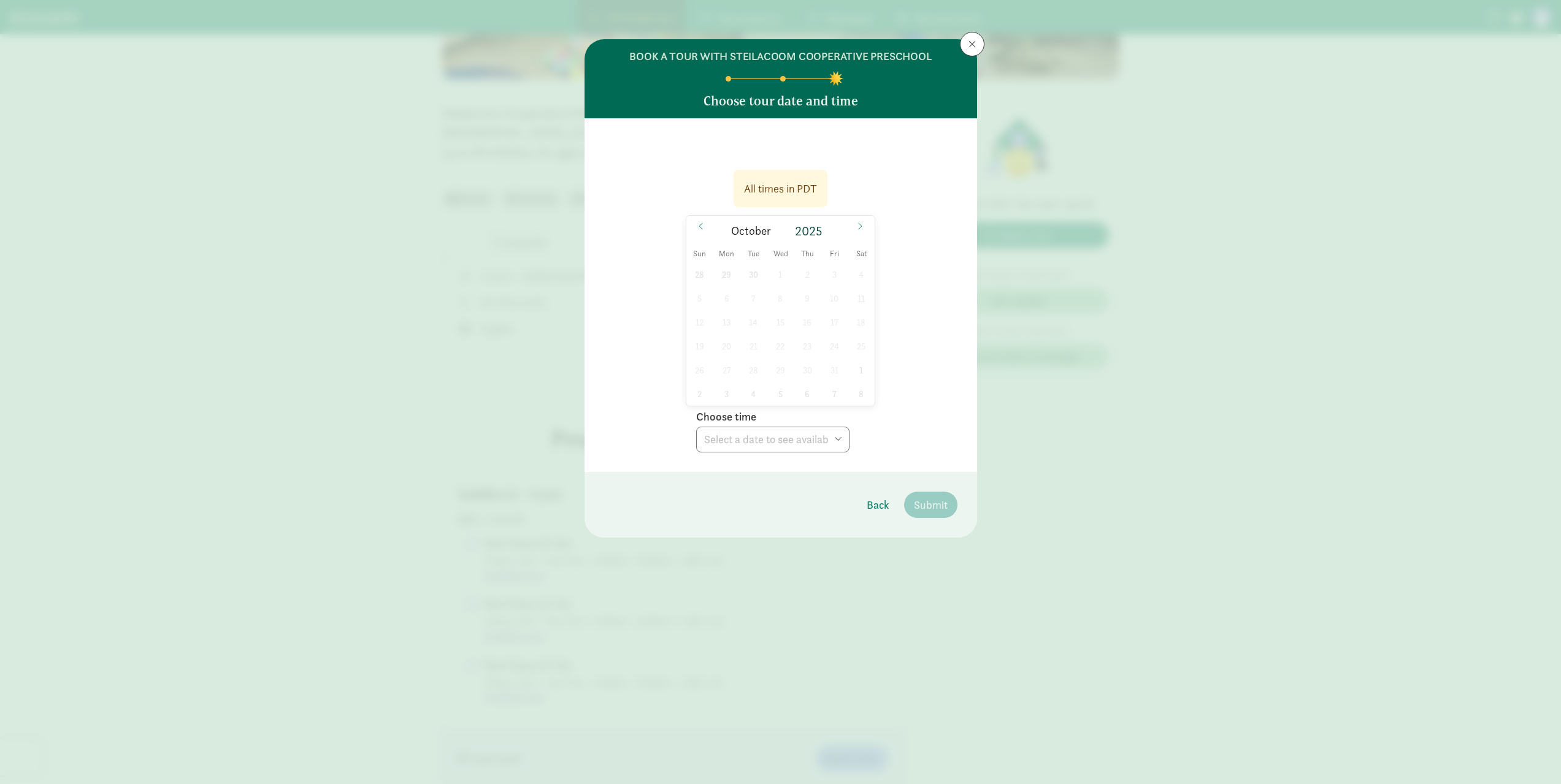
click at [761, 331] on div "28 29 30 1 2 3 4 5 6 7 8 9 10 11 12 13 14 15 16 17 18 19 20 21 22 23 24 25 26 2…" at bounding box center [780, 334] width 189 height 143
click at [763, 317] on div "28 29 30 1 2 3 4 5 6 7 8 9 10 11 12 13 14 15 16 17 18 19 20 21 22 23 24 25 26 2…" at bounding box center [780, 334] width 189 height 143
click at [696, 225] on span at bounding box center [701, 226] width 19 height 21
click at [749, 297] on div "31 1 2 3 4 5 6 7 8 9 10 11 12 13 14 15 16 17 18 19 20 21 22 23 24 25 26 27 28 2…" at bounding box center [780, 334] width 189 height 143
click at [780, 321] on div "31 1 2 3 4 5 6 7 8 9 10 11 12 13 14 15 16 17 18 19 20 21 22 23 24 25 26 27 28 2…" at bounding box center [780, 334] width 189 height 143
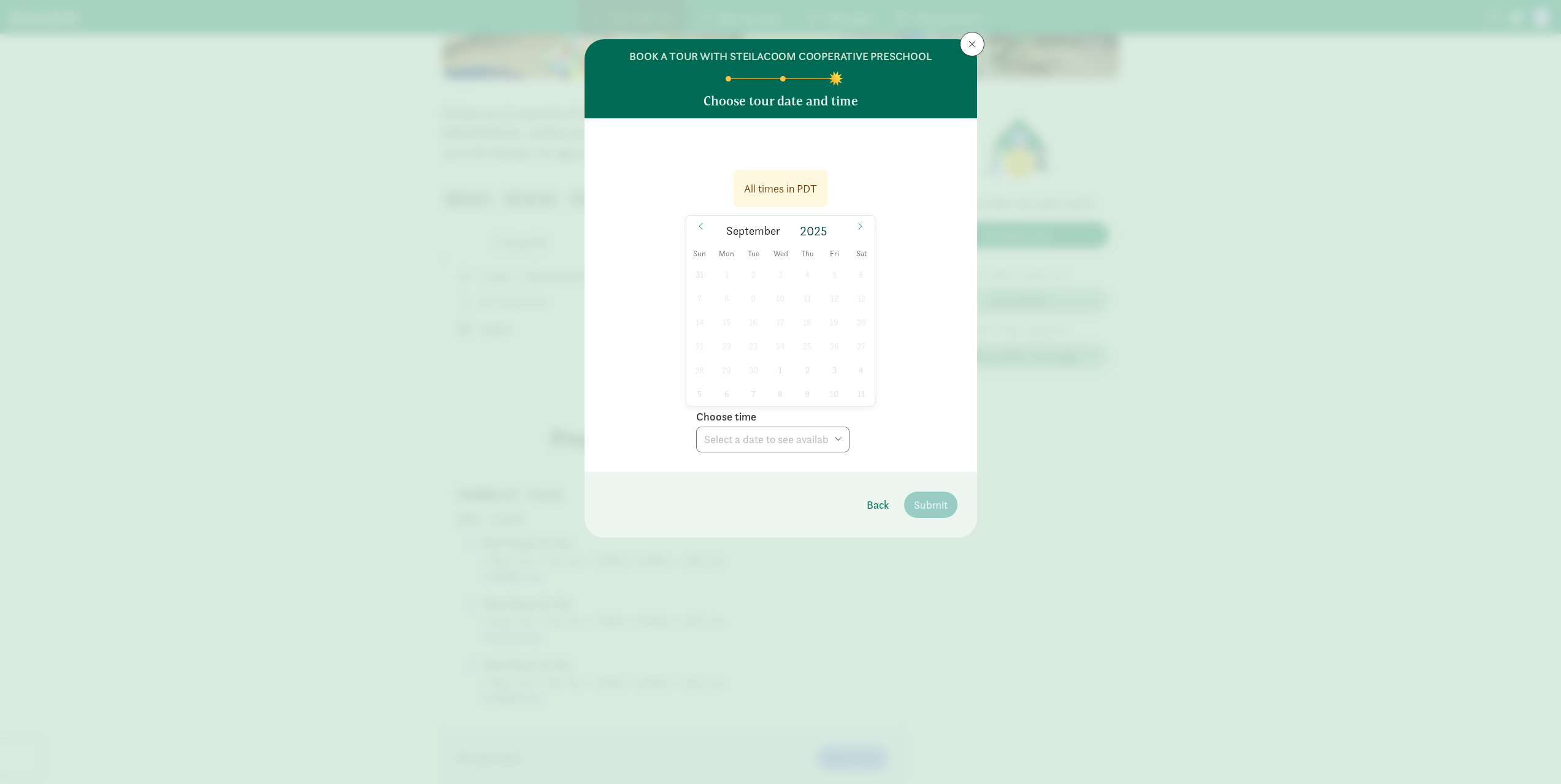
click at [780, 303] on div "31 1 2 3 4 5 6 7 8 9 10 11 12 13 14 15 16 17 18 19 20 21 22 23 24 25 26 27 28 2…" at bounding box center [780, 334] width 189 height 143
click at [775, 357] on div "31 1 2 3 4 5 6 7 8 9 10 11 12 13 14 15 16 17 18 19 20 21 22 23 24 25 26 27 28 2…" at bounding box center [780, 334] width 189 height 143
click at [825, 330] on div "31 1 2 3 4 5 6 7 8 9 10 11 12 13 14 15 16 17 18 19 20 21 22 23 24 25 26 27 28 2…" at bounding box center [780, 334] width 189 height 143
drag, startPoint x: 829, startPoint y: 350, endPoint x: 824, endPoint y: 294, distance: 56.2
click at [828, 348] on div "31 1 2 3 4 5 6 7 8 9 10 11 12 13 14 15 16 17 18 19 20 21 22 23 24 25 26 27 28 2…" at bounding box center [780, 334] width 189 height 143
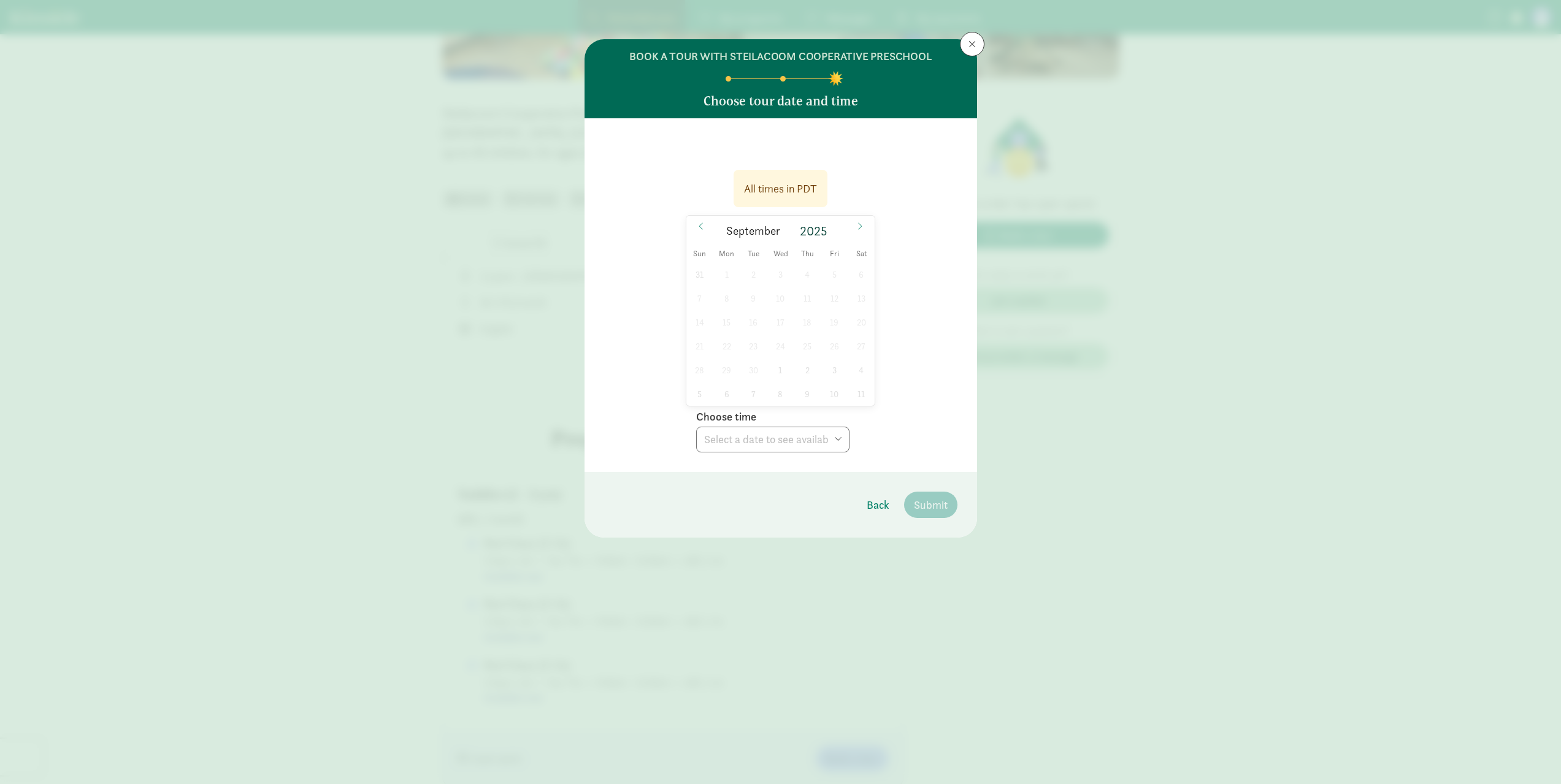
click at [824, 295] on div "31 1 2 3 4 5 6 7 8 9 10 11 12 13 14 15 16 17 18 19 20 21 22 23 24 25 26 27 28 2…" at bounding box center [780, 334] width 189 height 143
drag, startPoint x: 777, startPoint y: 324, endPoint x: 766, endPoint y: 326, distance: 11.2
click at [777, 325] on div "31 1 2 3 4 5 6 7 8 9 10 11 12 13 14 15 16 17 18 19 20 21 22 23 24 25 26 27 28 2…" at bounding box center [780, 334] width 189 height 143
click at [698, 340] on div "31 1 2 3 4 5 6 7 8 9 10 11 12 13 14 15 16 17 18 19 20 21 22 23 24 25 26 27 28 2…" at bounding box center [780, 334] width 189 height 143
drag, startPoint x: 723, startPoint y: 301, endPoint x: 731, endPoint y: 307, distance: 10.0
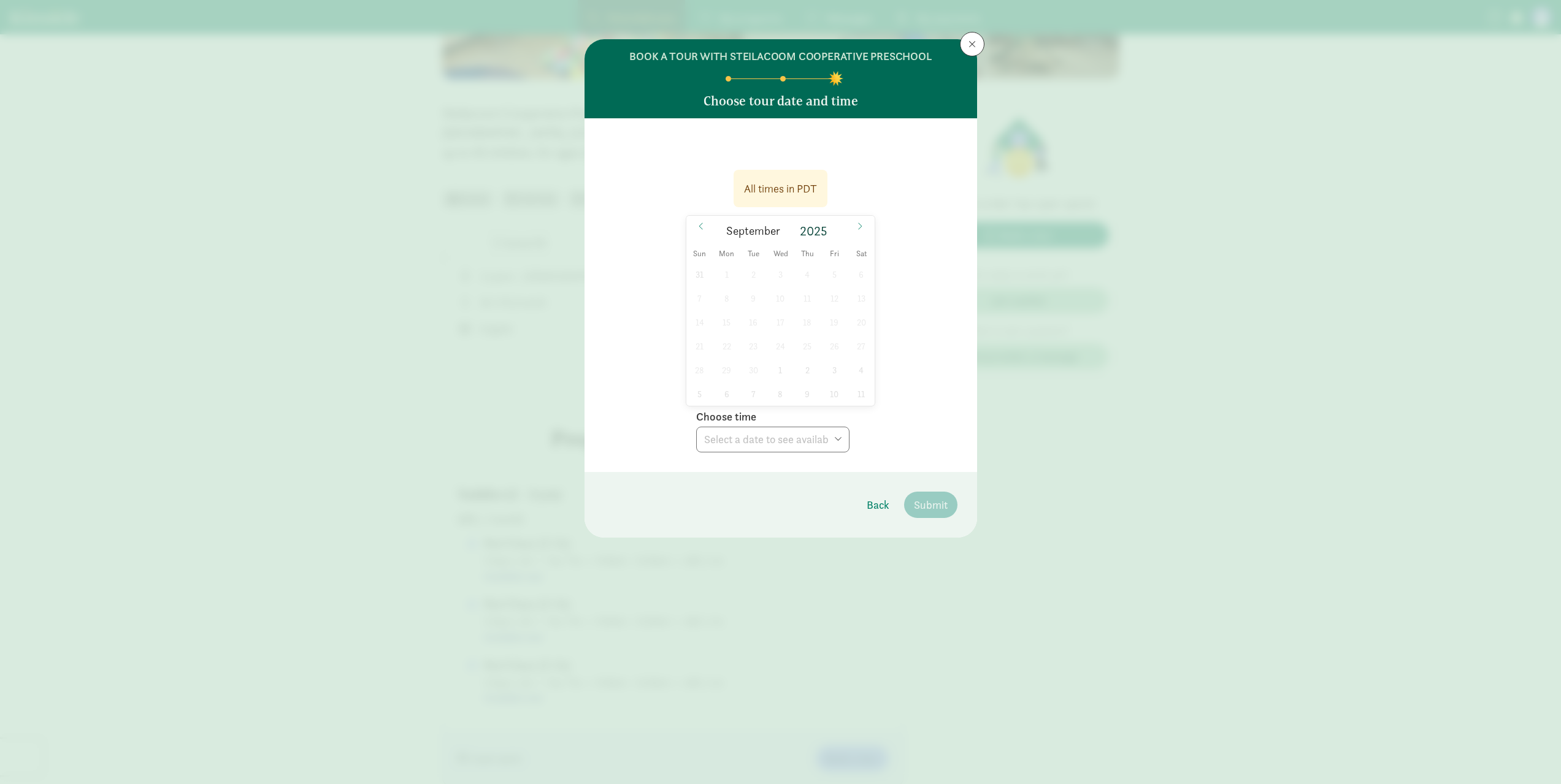
click at [725, 307] on div "31 1 2 3 4 5 6 7 8 9 10 11 12 13 14 15 16 17 18 19 20 21 22 23 24 25 26 27 28 2…" at bounding box center [780, 334] width 189 height 143
click at [807, 364] on div "31 1 2 3 4 5 6 7 8 9 10 11 12 13 14 15 16 17 18 19 20 21 22 23 24 25 26 27 28 2…" at bounding box center [780, 334] width 189 height 143
click at [807, 365] on div "31 1 2 3 4 5 6 7 8 9 10 11 12 13 14 15 16 17 18 19 20 21 22 23 24 25 26 27 28 2…" at bounding box center [780, 334] width 189 height 143
click at [810, 379] on div "31 1 2 3 4 5 6 7 8 9 10 11 12 13 14 15 16 17 18 19 20 21 22 23 24 25 26 27 28 2…" at bounding box center [780, 334] width 189 height 143
drag, startPoint x: 852, startPoint y: 370, endPoint x: 836, endPoint y: 395, distance: 29.7
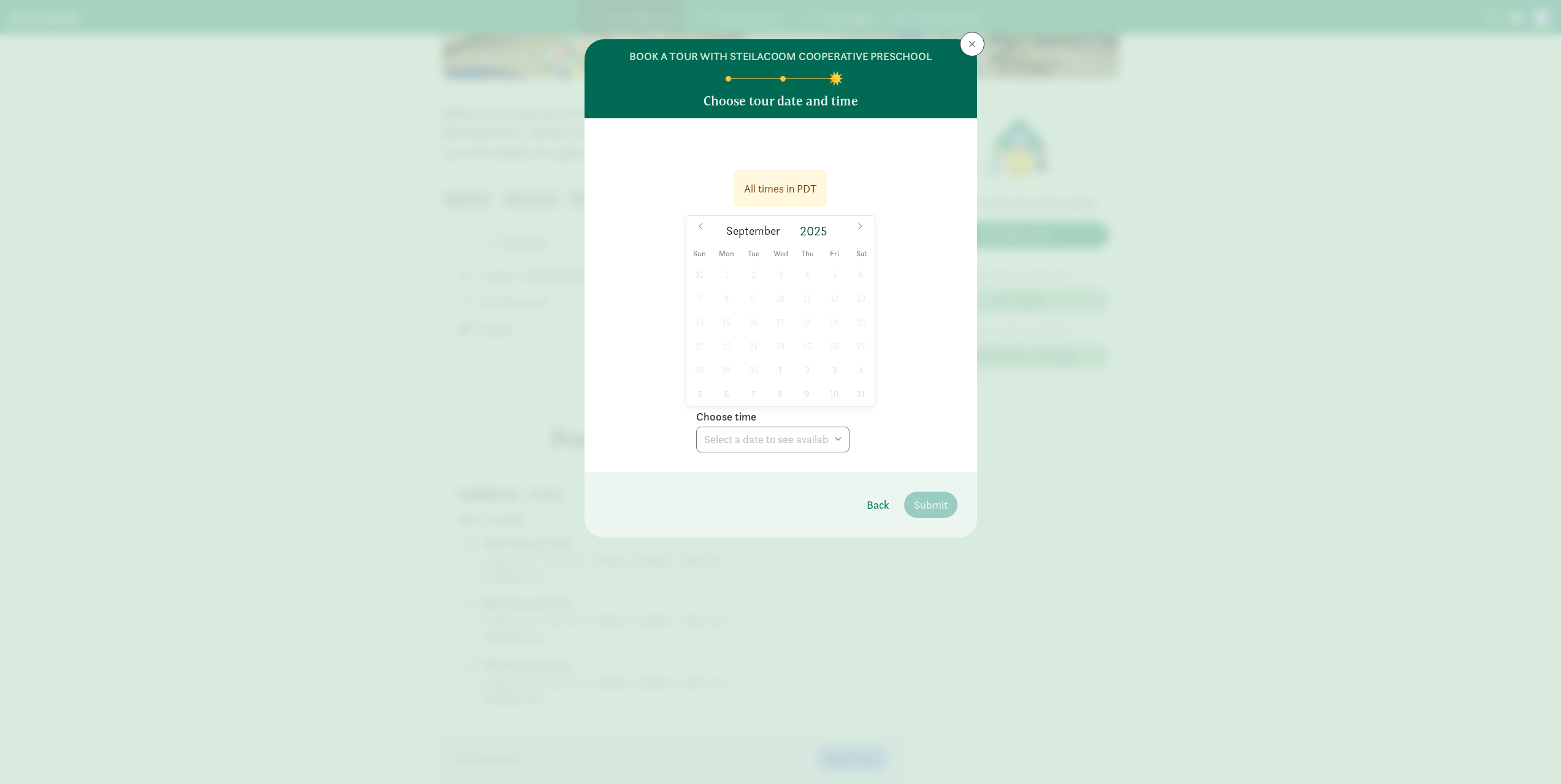
click at [851, 371] on div "31 1 2 3 4 5 6 7 8 9 10 11 12 13 14 15 16 17 18 19 20 21 22 23 24 25 26 27 28 2…" at bounding box center [780, 334] width 189 height 143
click at [836, 395] on div "31 1 2 3 4 5 6 7 8 9 10 11 12 13 14 15 16 17 18 19 20 21 22 23 24 25 26 27 28 2…" at bounding box center [780, 334] width 189 height 143
drag, startPoint x: 695, startPoint y: 364, endPoint x: 697, endPoint y: 327, distance: 37.1
click at [693, 356] on div "31 1 2 3 4 5 6 7 8 9 10 11 12 13 14 15 16 17 18 19 20 21 22 23 24 25 26 27 28 2…" at bounding box center [780, 334] width 189 height 143
click at [697, 326] on div "31 1 2 3 4 5 6 7 8 9 10 11 12 13 14 15 16 17 18 19 20 21 22 23 24 25 26 27 28 2…" at bounding box center [780, 334] width 189 height 143
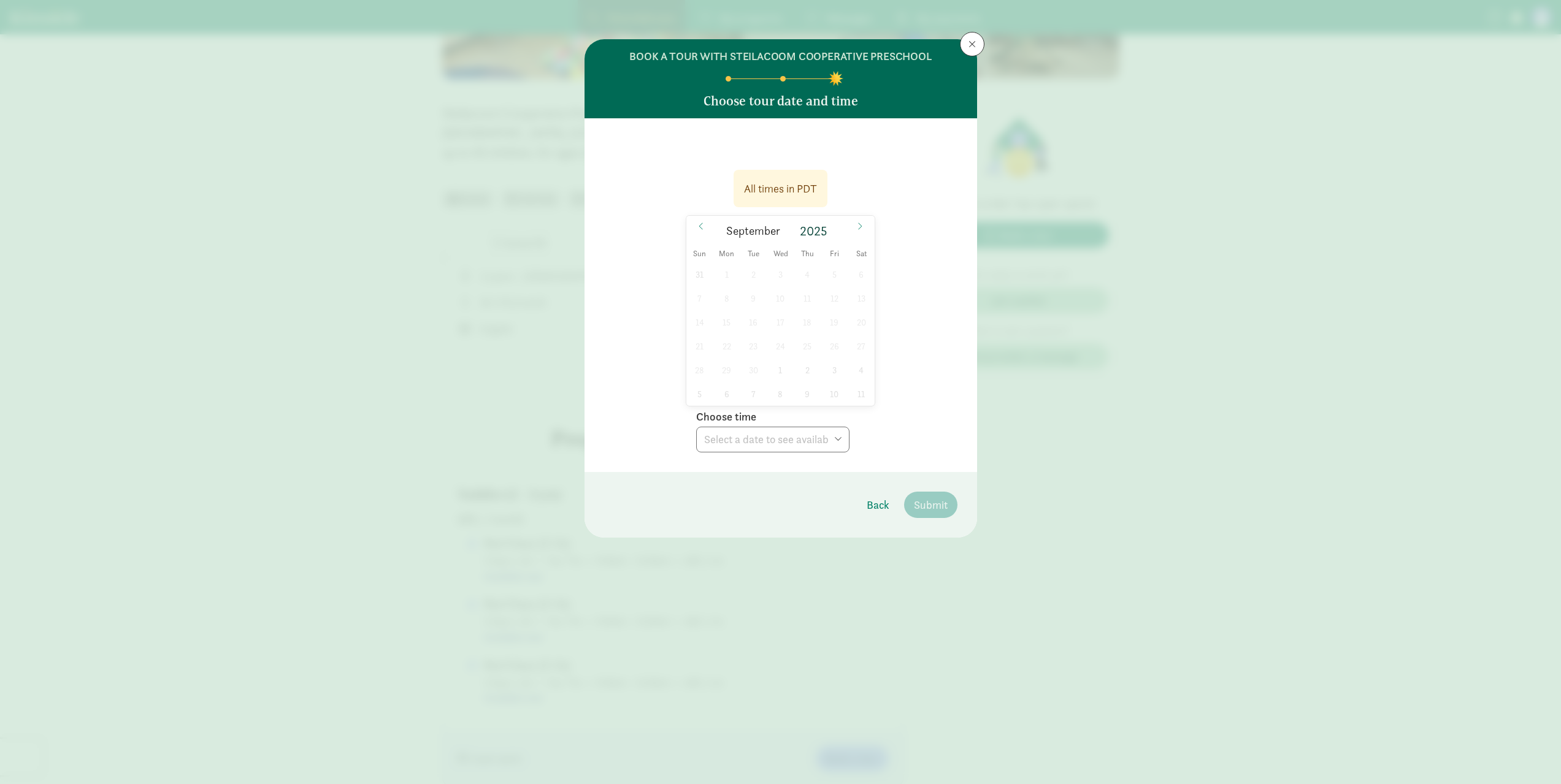
click at [722, 285] on div "31 1 2 3 4 5 6 7 8 9 10 11 12 13 14 15 16 17 18 19 20 21 22 23 24 25 26 27 28 2…" at bounding box center [780, 334] width 189 height 143
drag, startPoint x: 808, startPoint y: 290, endPoint x: 792, endPoint y: 315, distance: 29.7
click at [808, 291] on div "31 1 2 3 4 5 6 7 8 9 10 11 12 13 14 15 16 17 18 19 20 21 22 23 24 25 26 27 28 2…" at bounding box center [780, 334] width 189 height 143
click at [786, 317] on div "31 1 2 3 4 5 6 7 8 9 10 11 12 13 14 15 16 17 18 19 20 21 22 23 24 25 26 27 28 2…" at bounding box center [780, 334] width 189 height 143
click at [772, 297] on div "31 1 2 3 4 5 6 7 8 9 10 11 12 13 14 15 16 17 18 19 20 21 22 23 24 25 26 27 28 2…" at bounding box center [780, 334] width 189 height 143
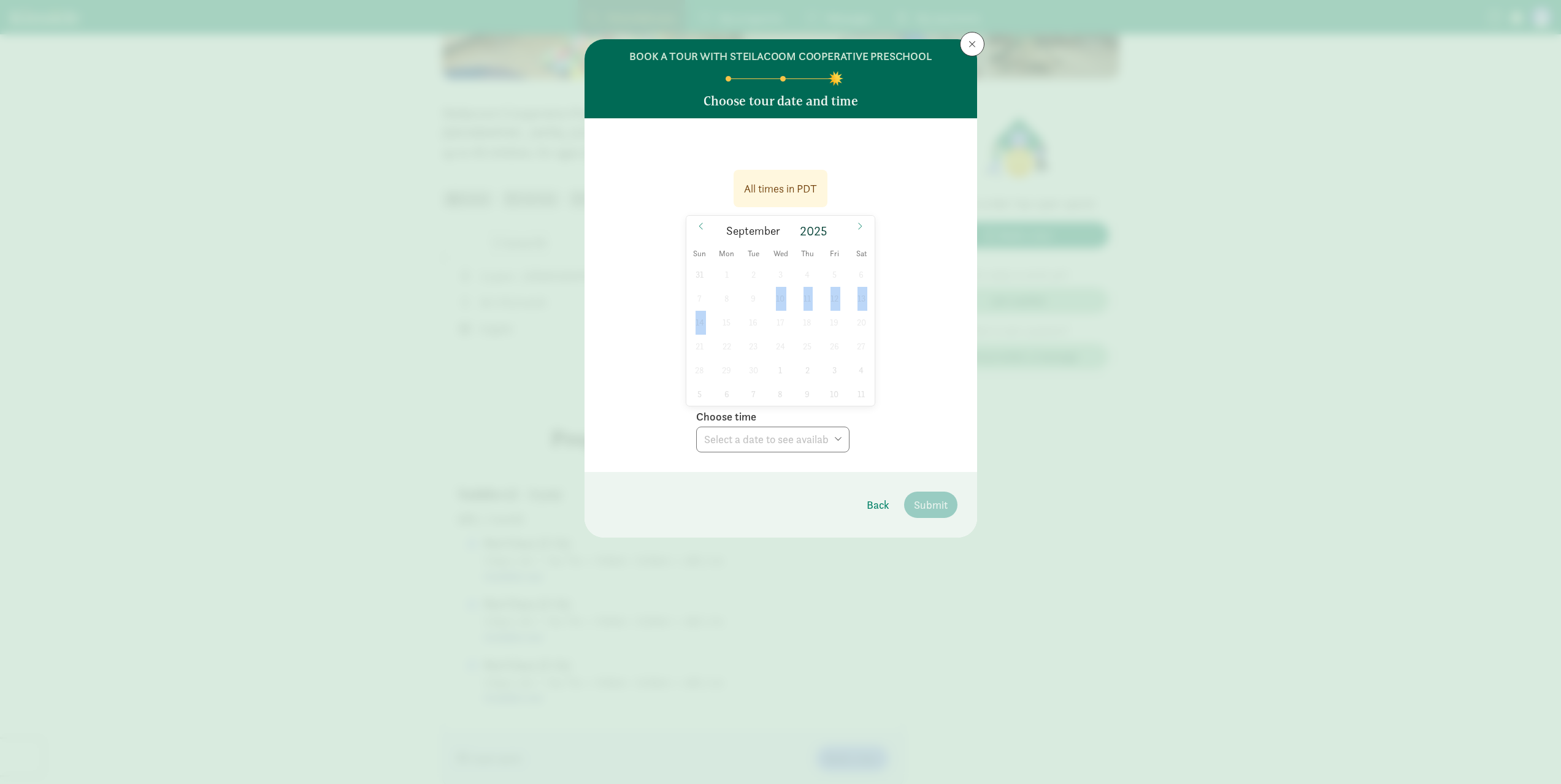
click at [709, 312] on div "31 1 2 3 4 5 6 7 8 9 10 11 12 13 14 15 16 17 18 19 20 21 22 23 24 25 26 27 28 2…" at bounding box center [780, 334] width 189 height 143
click at [725, 354] on div "31 1 2 3 4 5 6 7 8 9 10 11 12 13 14 15 16 17 18 19 20 21 22 23 24 25 26 27 28 2…" at bounding box center [780, 334] width 189 height 143
click at [749, 348] on div "31 1 2 3 4 5 6 7 8 9 10 11 12 13 14 15 16 17 18 19 20 21 22 23 24 25 26 27 28 2…" at bounding box center [780, 334] width 189 height 143
click at [747, 337] on div "31 1 2 3 4 5 6 7 8 9 10 11 12 13 14 15 16 17 18 19 20 21 22 23 24 25 26 27 28 2…" at bounding box center [780, 334] width 189 height 143
click at [741, 328] on div "31 1 2 3 4 5 6 7 8 9 10 11 12 13 14 15 16 17 18 19 20 21 22 23 24 25 26 27 28 2…" at bounding box center [780, 334] width 189 height 143
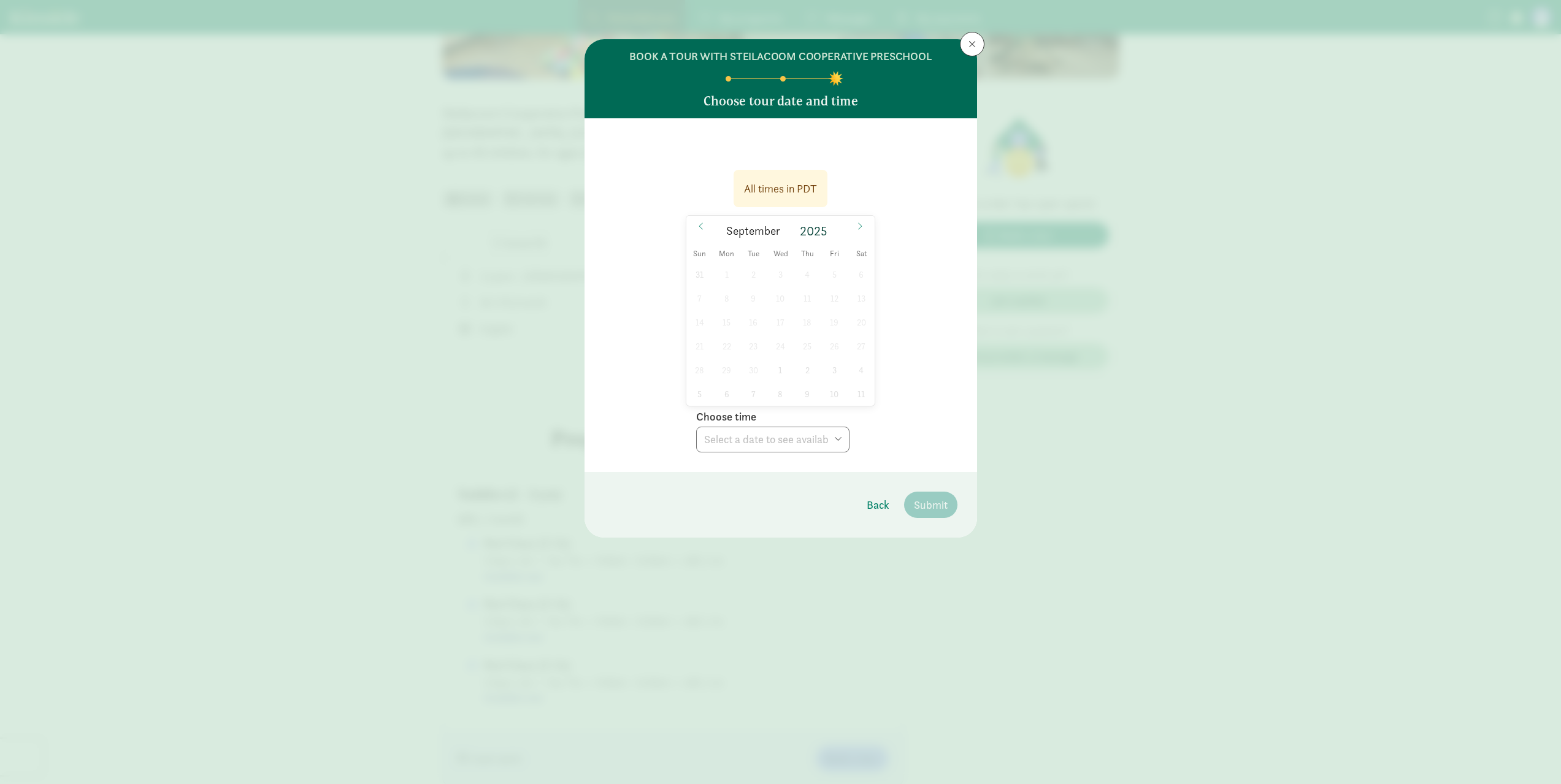
click at [824, 187] on div "All times in PDT" at bounding box center [780, 188] width 94 height 38
click at [969, 47] on span at bounding box center [972, 44] width 7 height 10
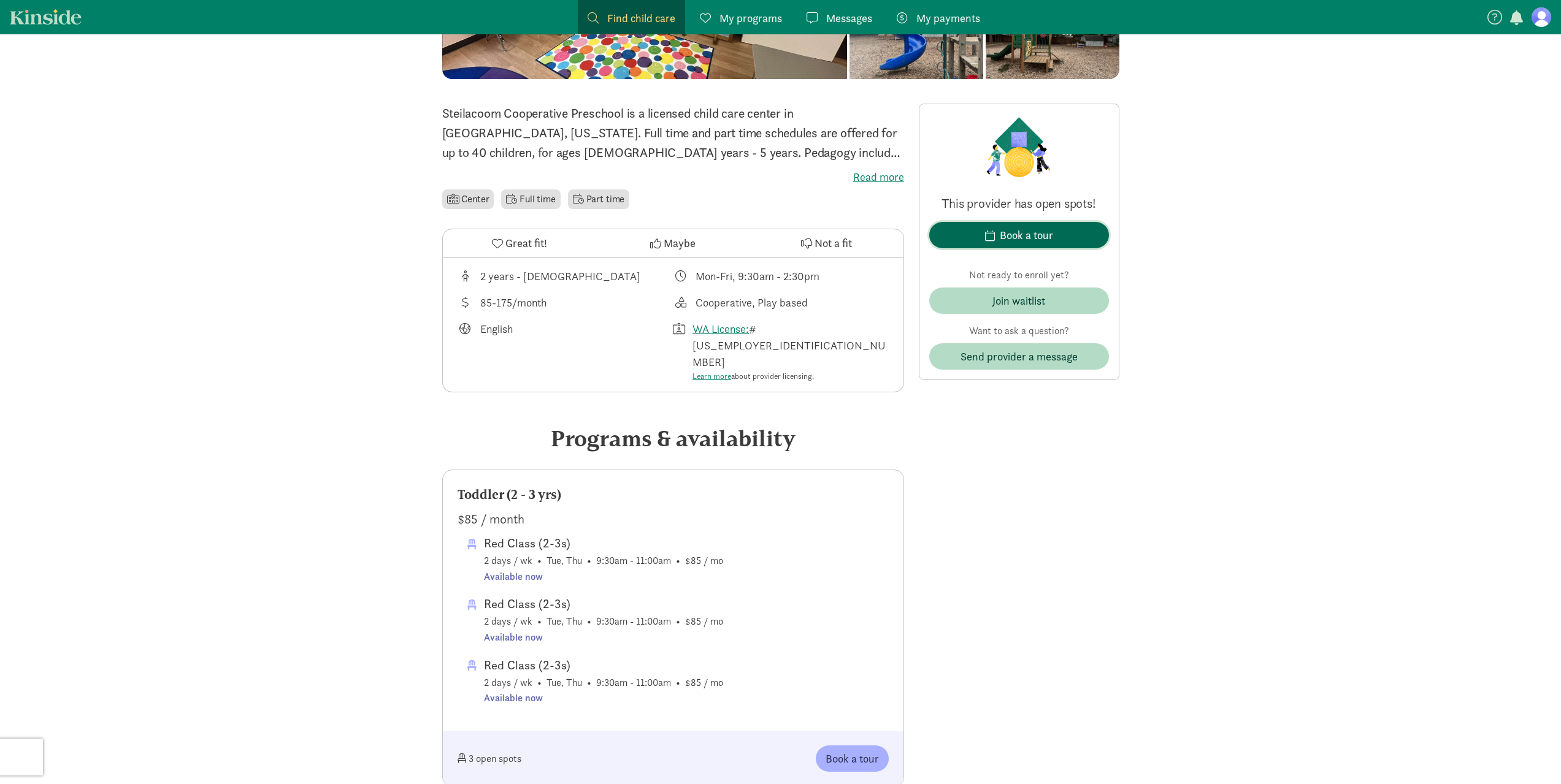
click at [1028, 230] on div "Book a tour" at bounding box center [1026, 235] width 53 height 17
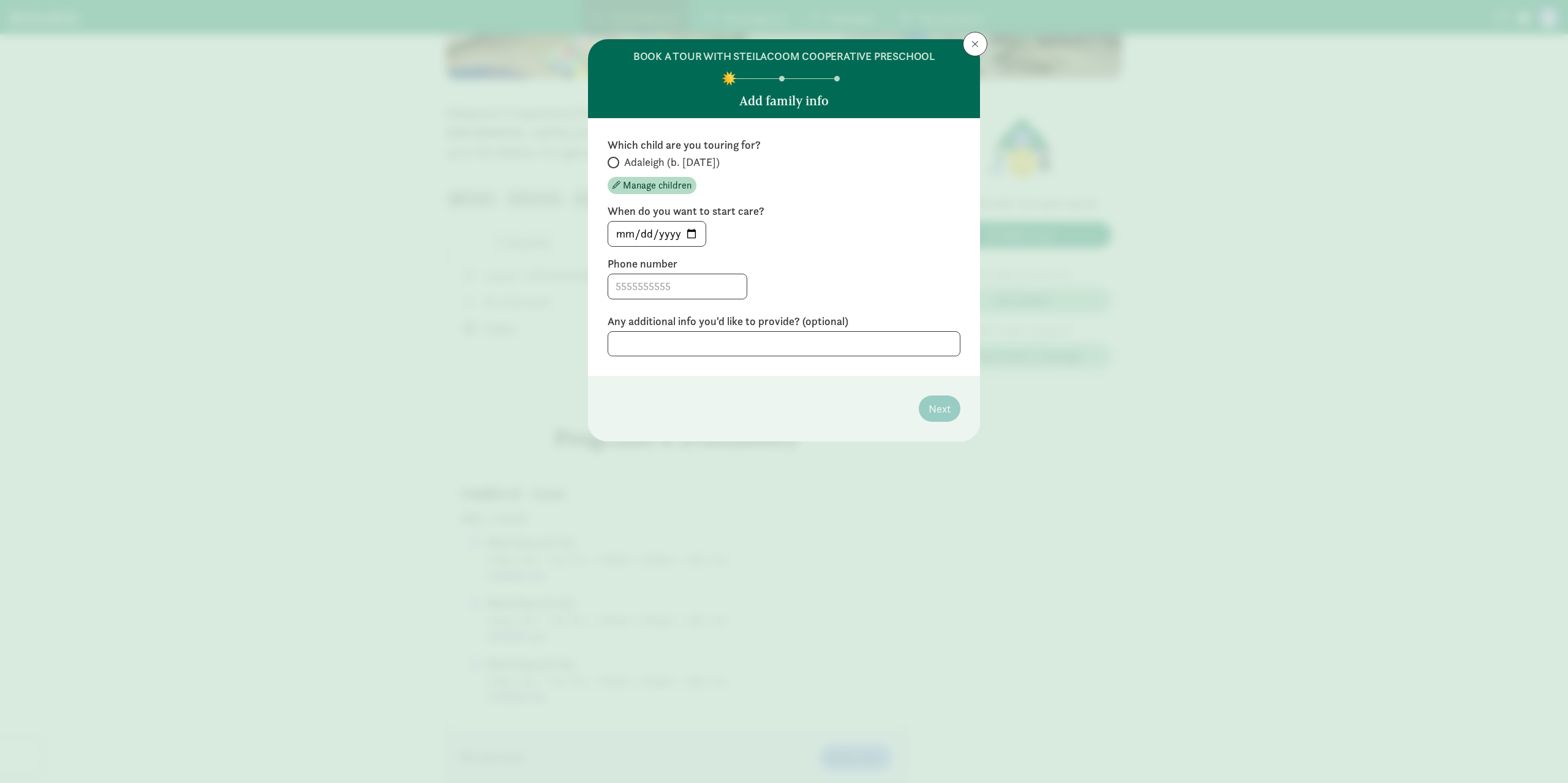
click at [626, 163] on span "Adaleigh (b. April 2022)" at bounding box center [672, 162] width 95 height 15
click at [615, 163] on input "Adaleigh (b. April 2022)" at bounding box center [611, 162] width 8 height 8
radio input "true"
click at [683, 280] on input at bounding box center [677, 287] width 138 height 25
click at [700, 275] on input at bounding box center [677, 287] width 138 height 25
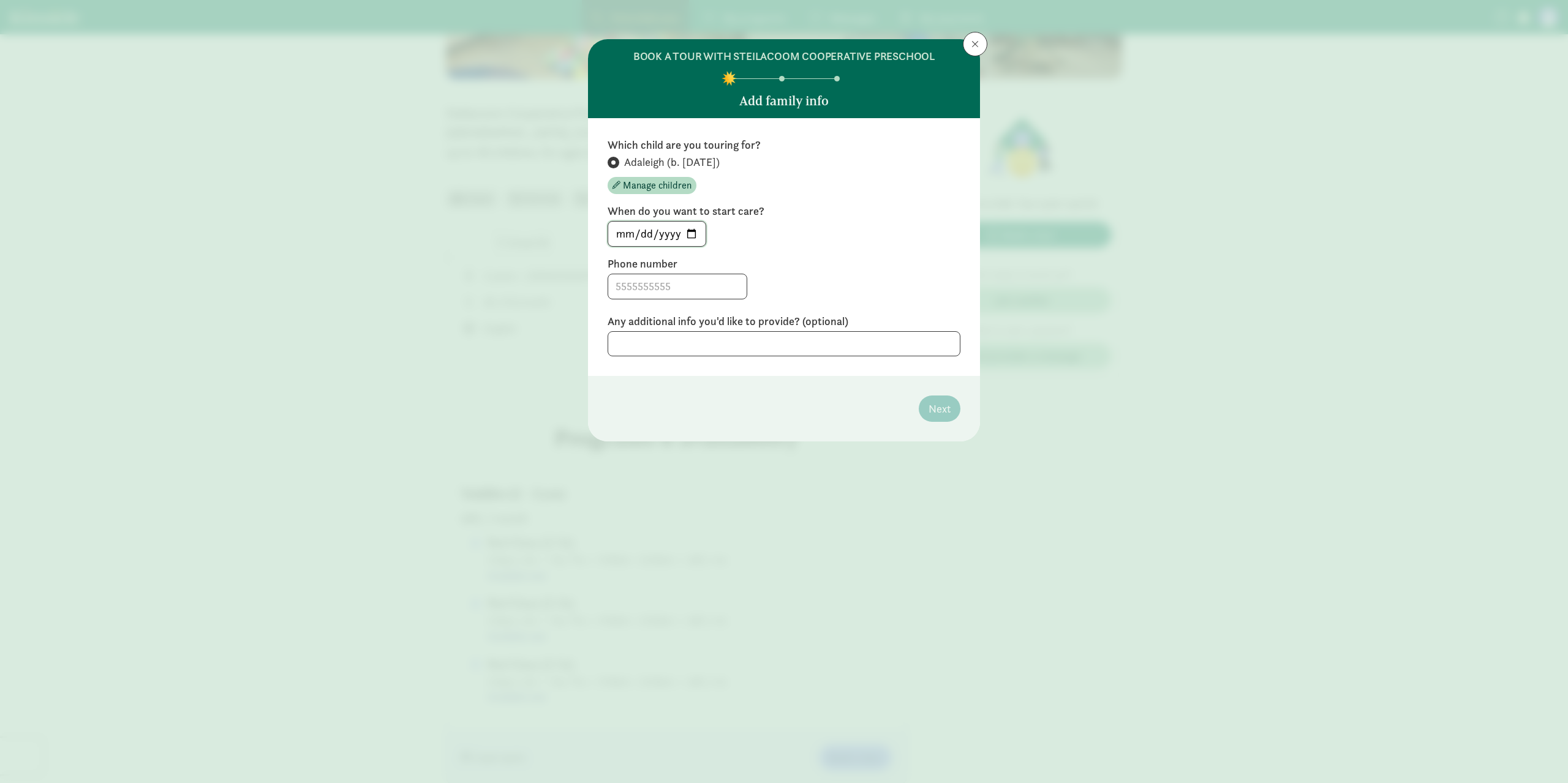
click at [690, 234] on input "2025-09-09" at bounding box center [657, 234] width 97 height 25
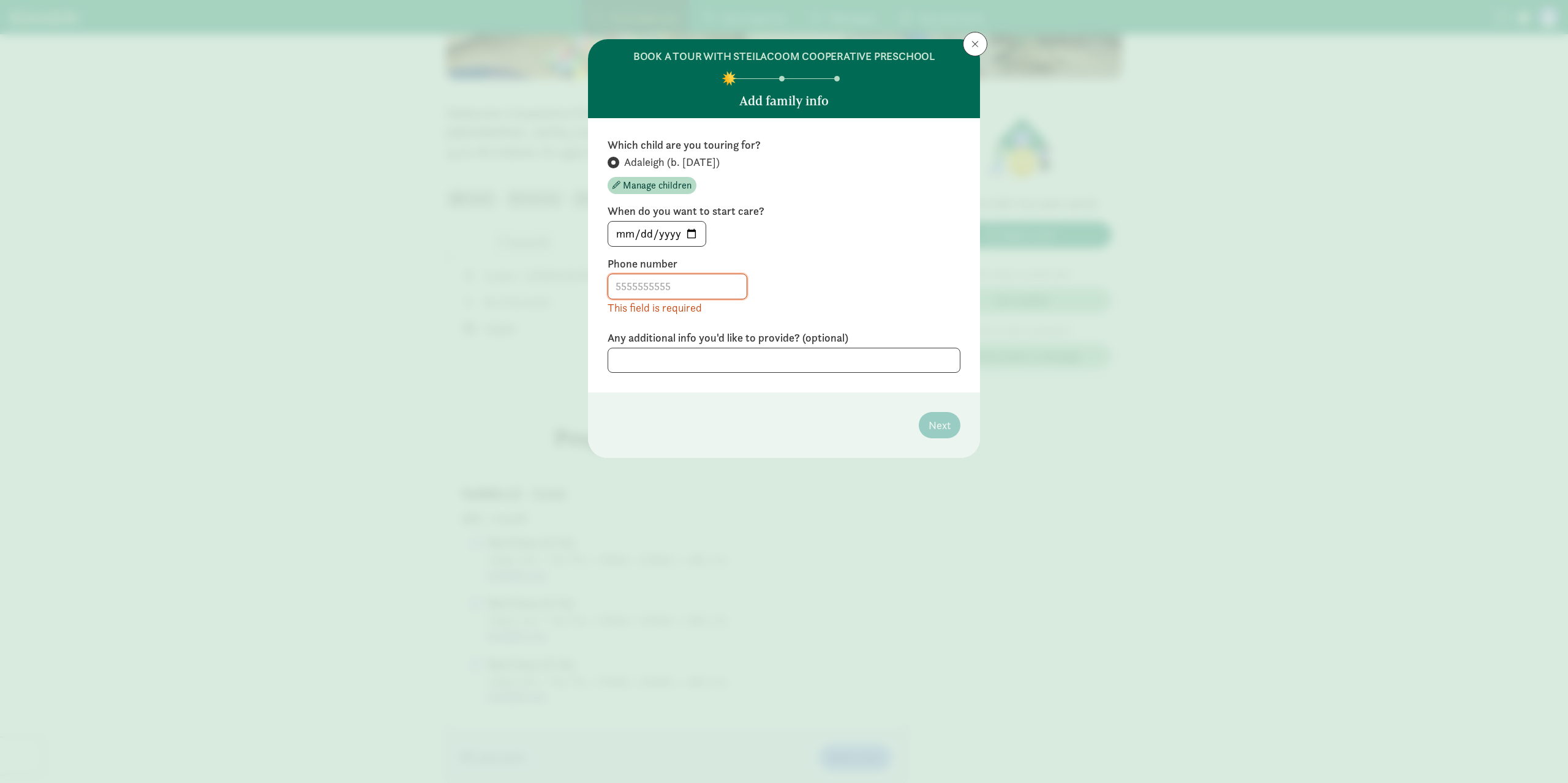
drag, startPoint x: 793, startPoint y: 308, endPoint x: 788, endPoint y: 302, distance: 7.8
click at [793, 308] on div "This field is required" at bounding box center [783, 295] width 353 height 42
click at [685, 288] on input at bounding box center [677, 287] width 138 height 25
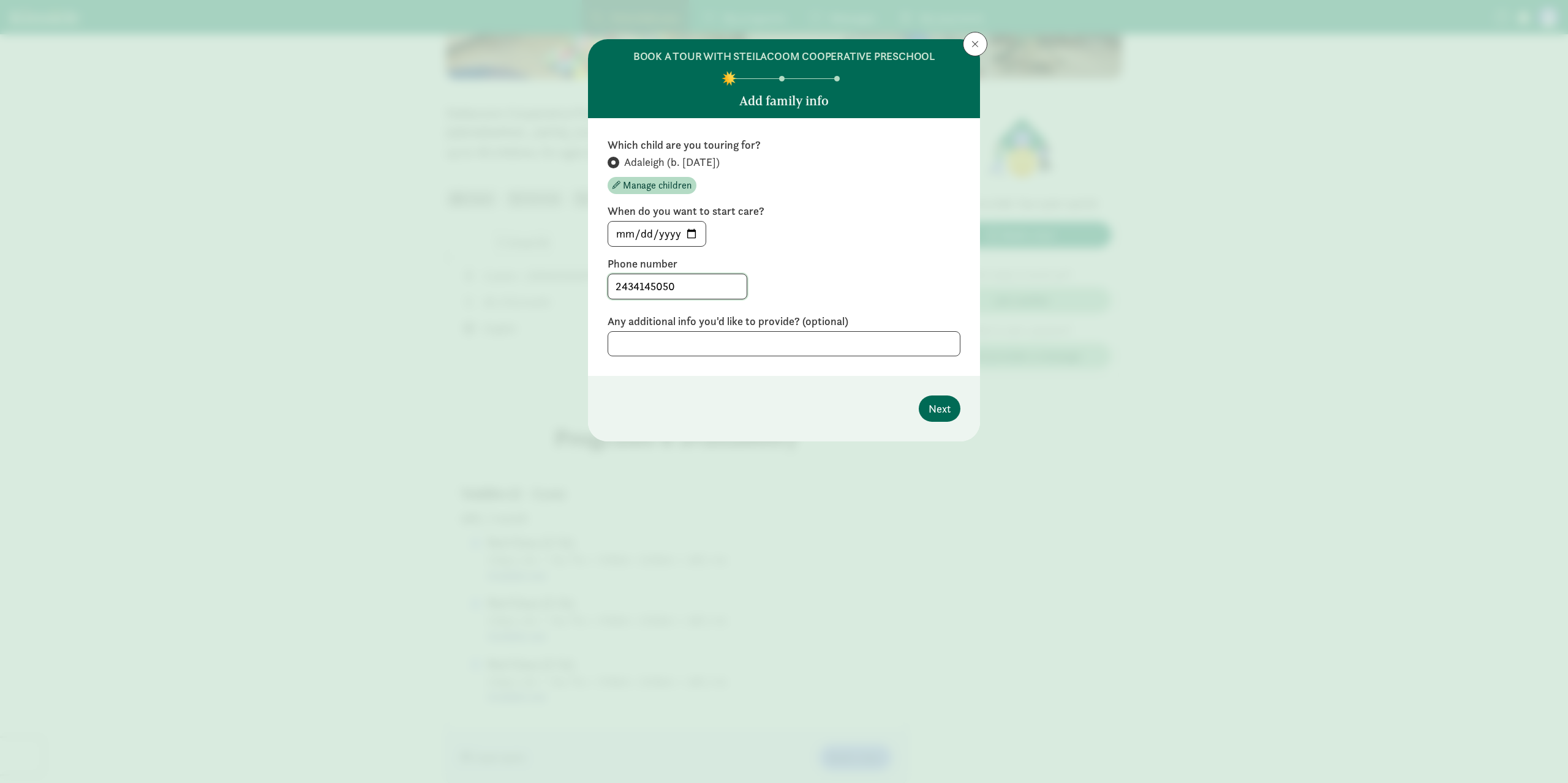
type input "2434145050"
click at [914, 408] on footer "Next" at bounding box center [784, 409] width 392 height 66
click at [922, 408] on button "Next" at bounding box center [939, 408] width 41 height 27
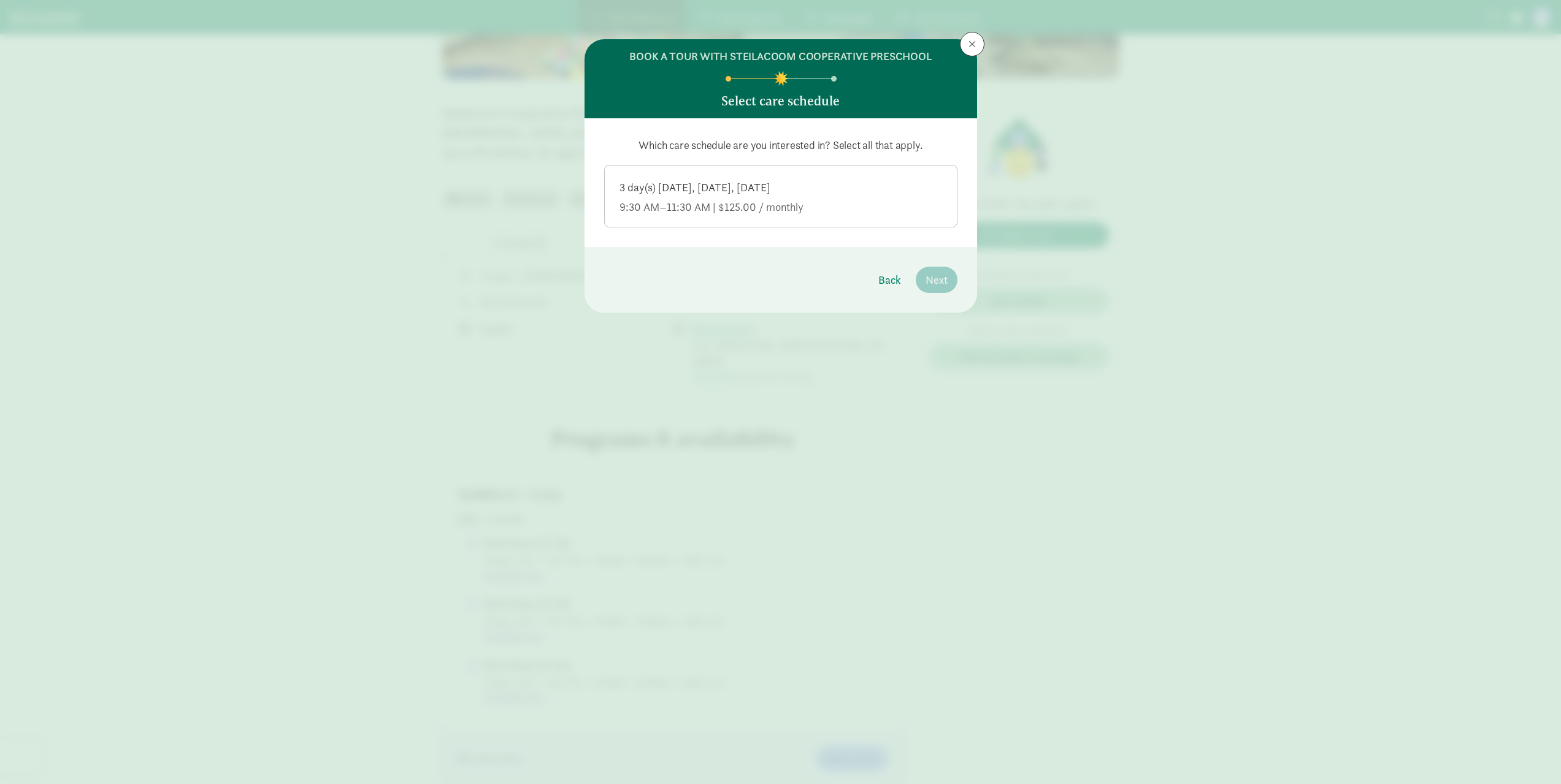
click at [814, 170] on label "3 day(s) Monday, Wednesday, Friday 9:30 AM–11:30 AM | $125.00 / monthly" at bounding box center [780, 195] width 352 height 59
click at [0, 0] on input "3 day(s) Monday, Wednesday, Friday 9:30 AM–11:30 AM | $125.00 / monthly" at bounding box center [0, 0] width 0 height 0
click at [902, 288] on button "Back" at bounding box center [890, 280] width 42 height 27
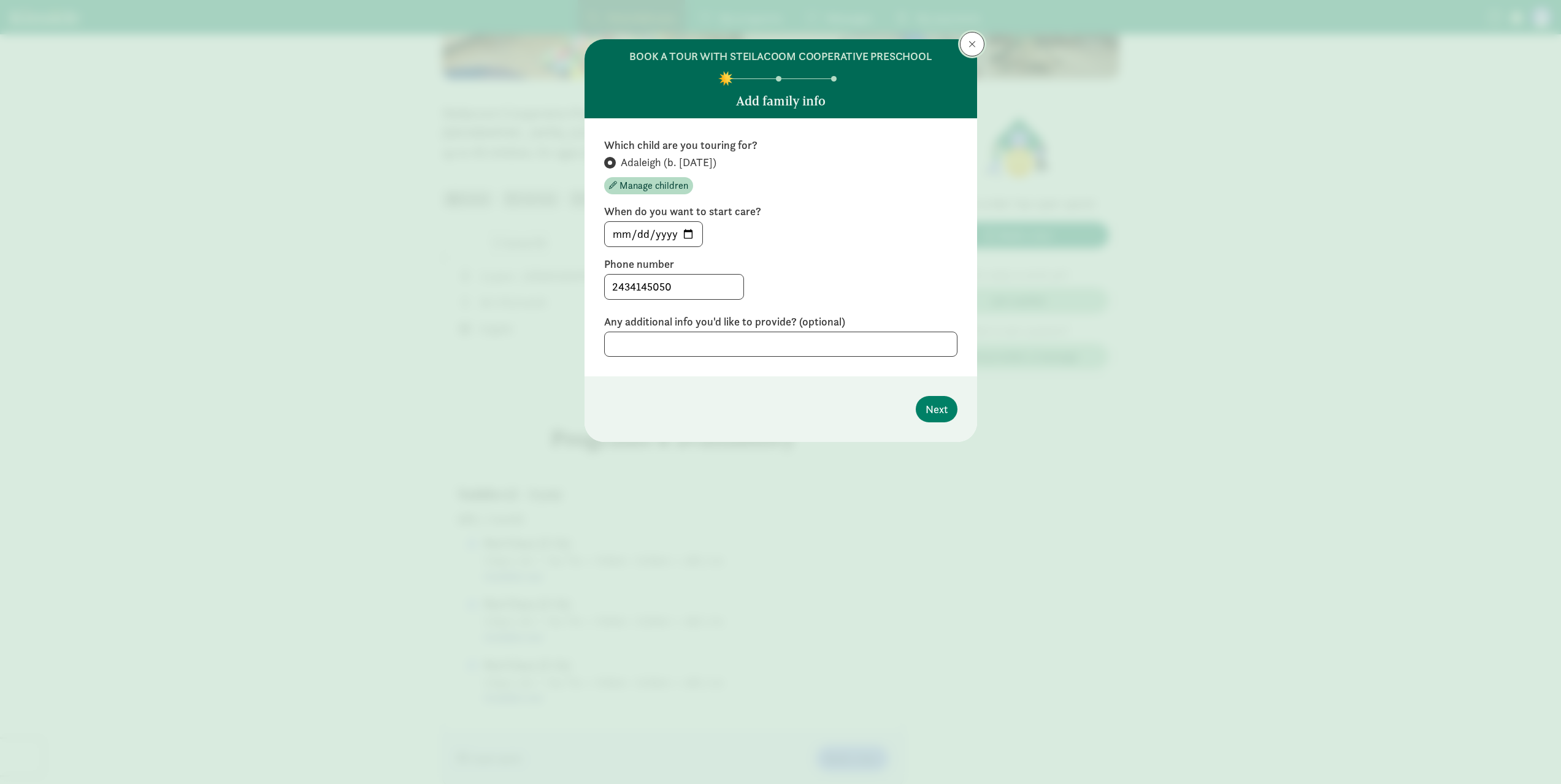
click at [966, 45] on button at bounding box center [972, 44] width 25 height 25
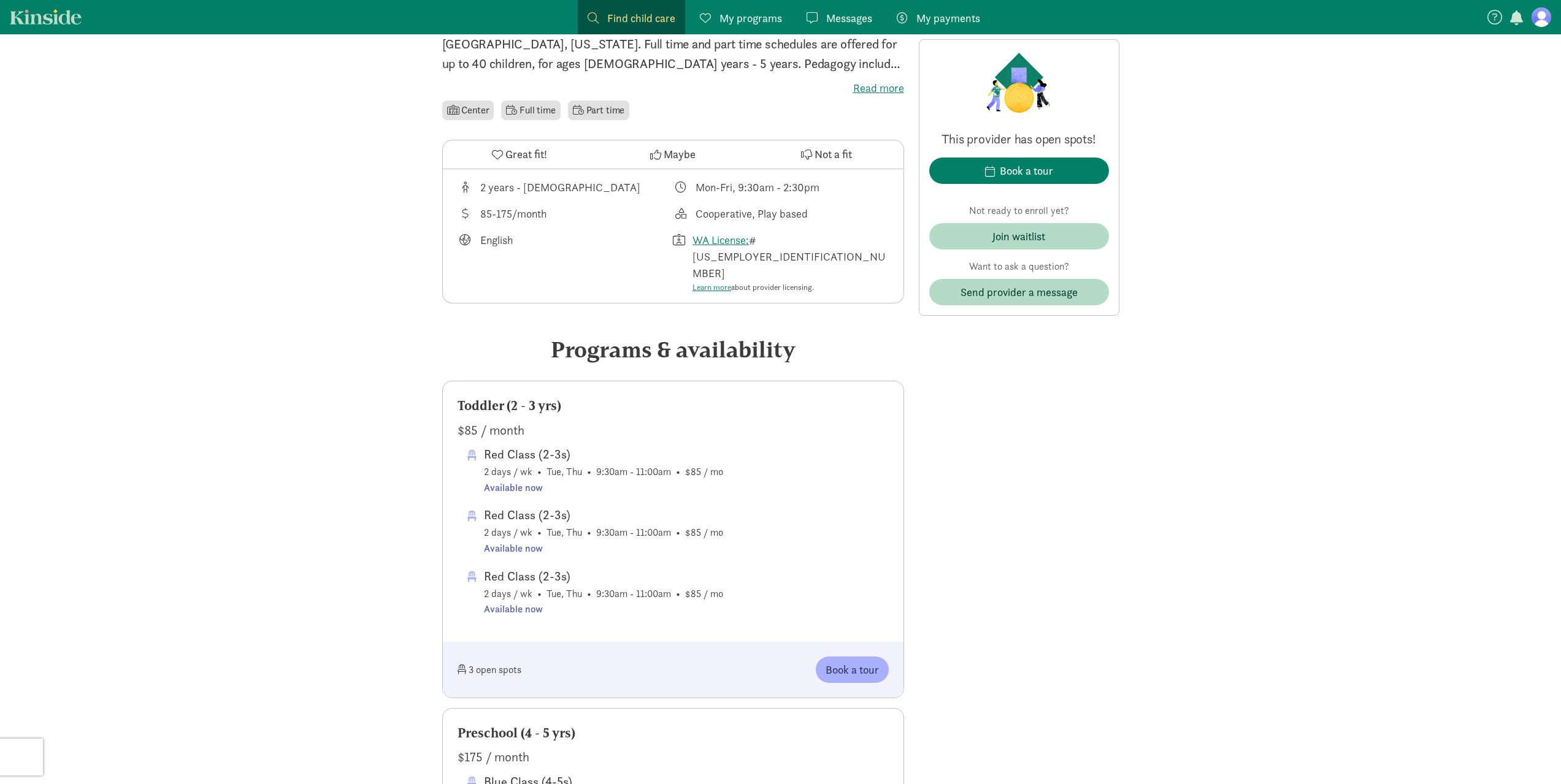
scroll to position [368, 0]
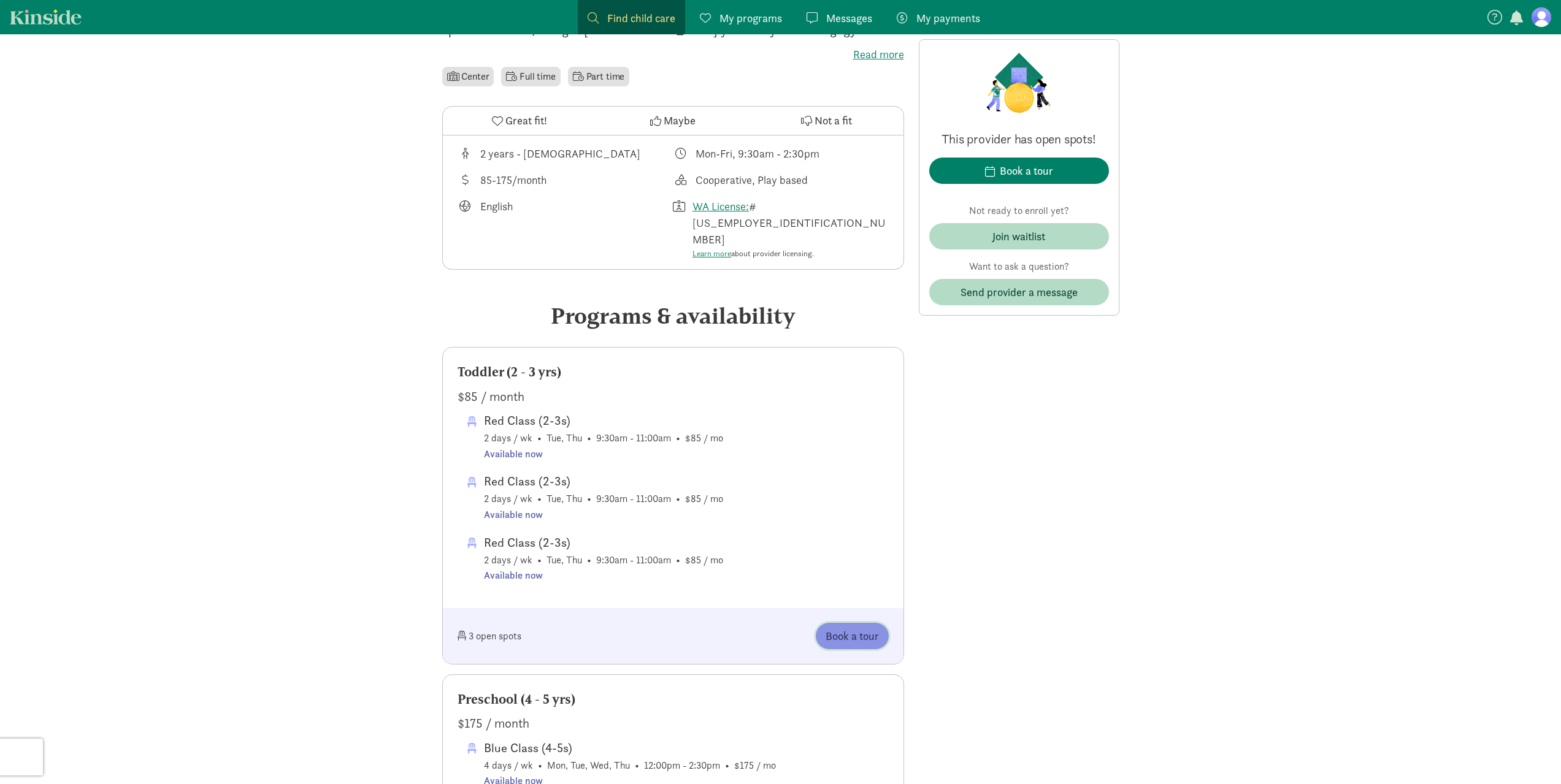
click at [840, 628] on span "Book a tour" at bounding box center [852, 636] width 53 height 17
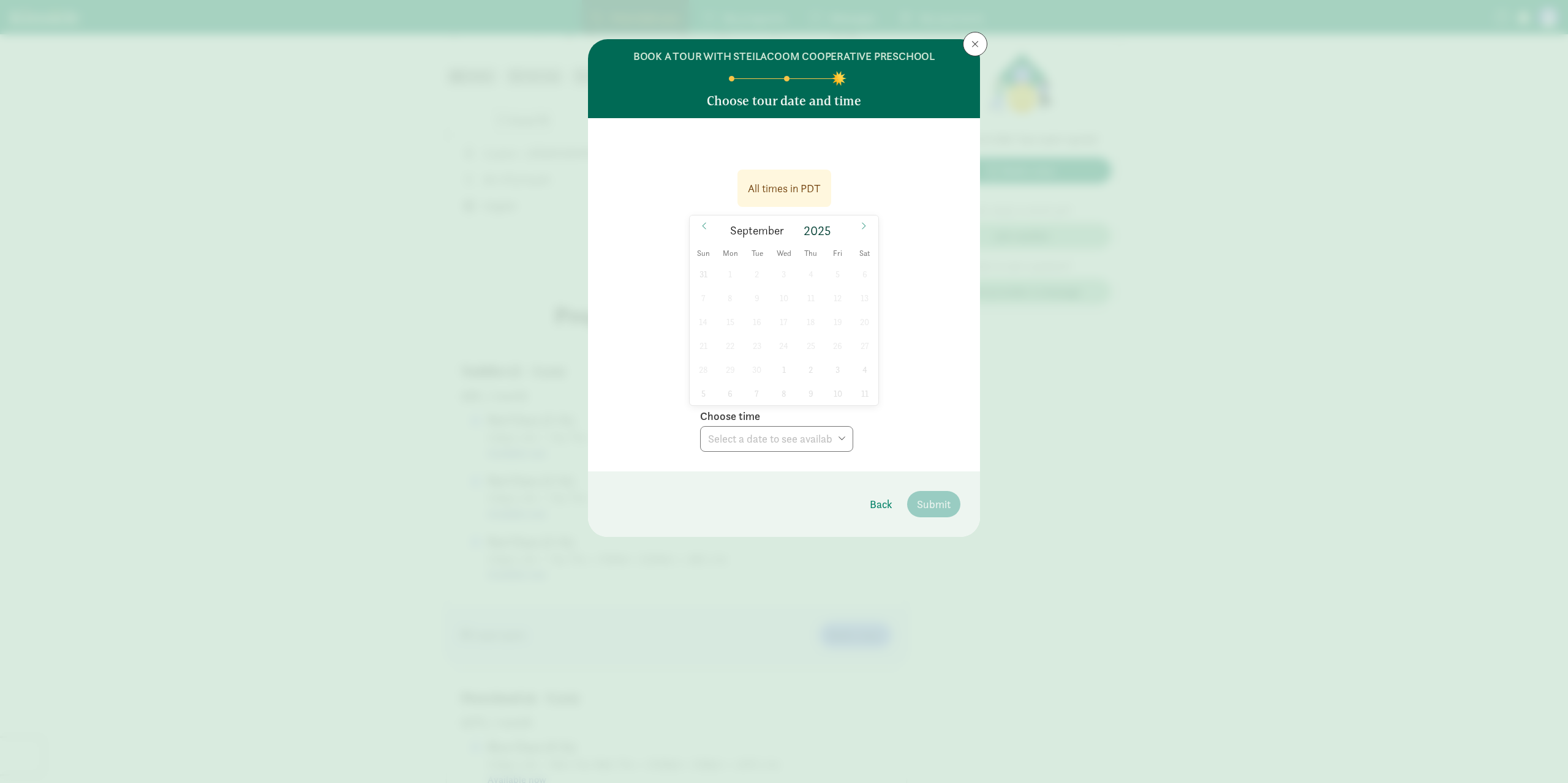
click at [718, 285] on div "31 1 2 3 4 5 6 7 8 9 10 11 12 13 14 15 16 17 18 19 20 21 22 23 24 25 26 27 28 2…" at bounding box center [784, 333] width 189 height 143
drag, startPoint x: 723, startPoint y: 270, endPoint x: 729, endPoint y: 251, distance: 19.9
click at [726, 258] on div "Sun Mon Tue Wed Thu Fri Sat 31 1 2 3 4 5 6 7 8 9 10 11 12 13 14 15 16 17 18 19 …" at bounding box center [784, 325] width 189 height 160
click at [729, 251] on span "Mon" at bounding box center [729, 254] width 27 height 8
click at [757, 371] on div "31 1 2 3 4 5 6 7 8 9 10 11 12 13 14 15 16 17 18 19 20 21 22 23 24 25 26 27 28 2…" at bounding box center [784, 333] width 189 height 143
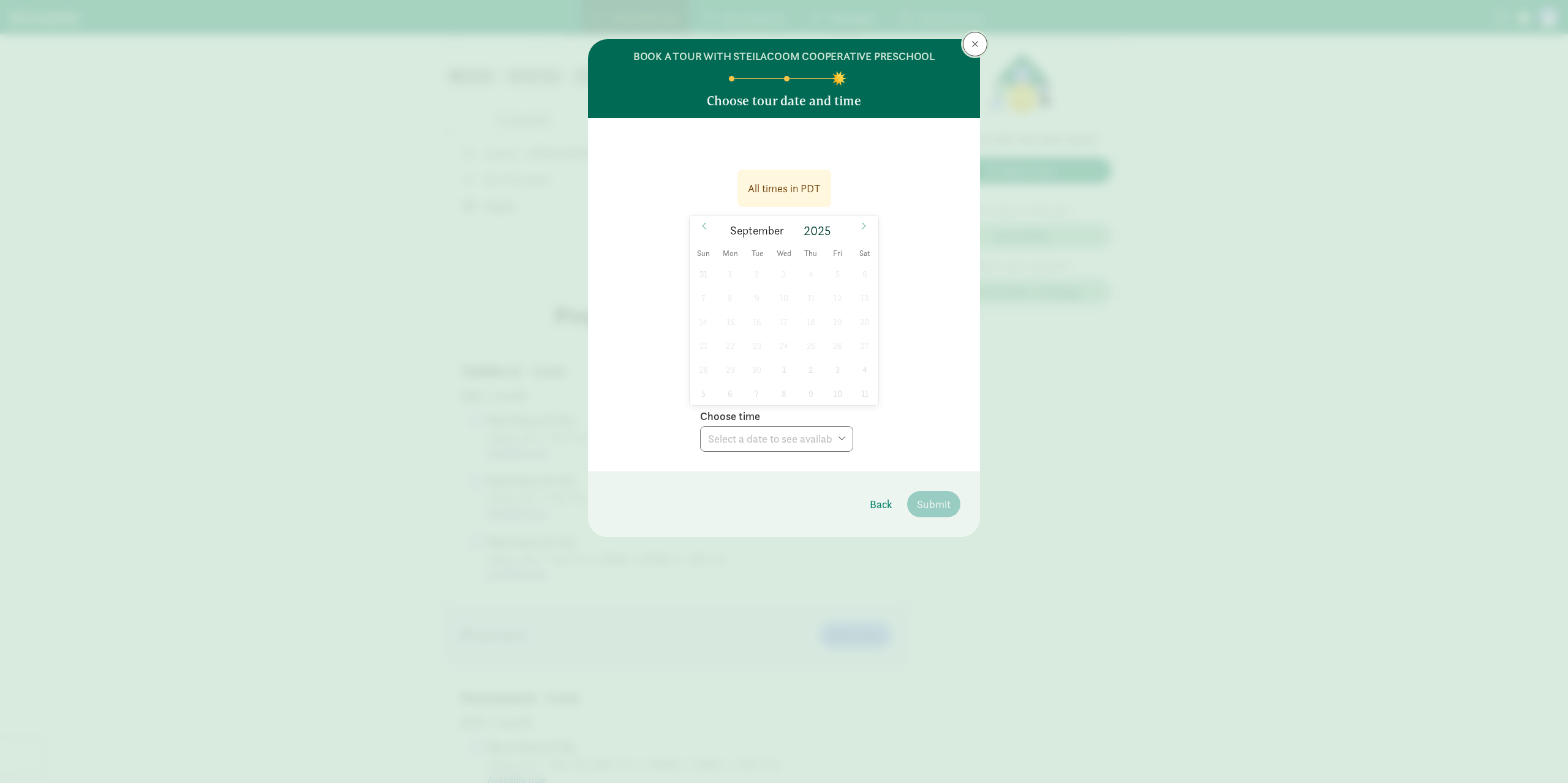
click at [970, 45] on button at bounding box center [975, 44] width 25 height 25
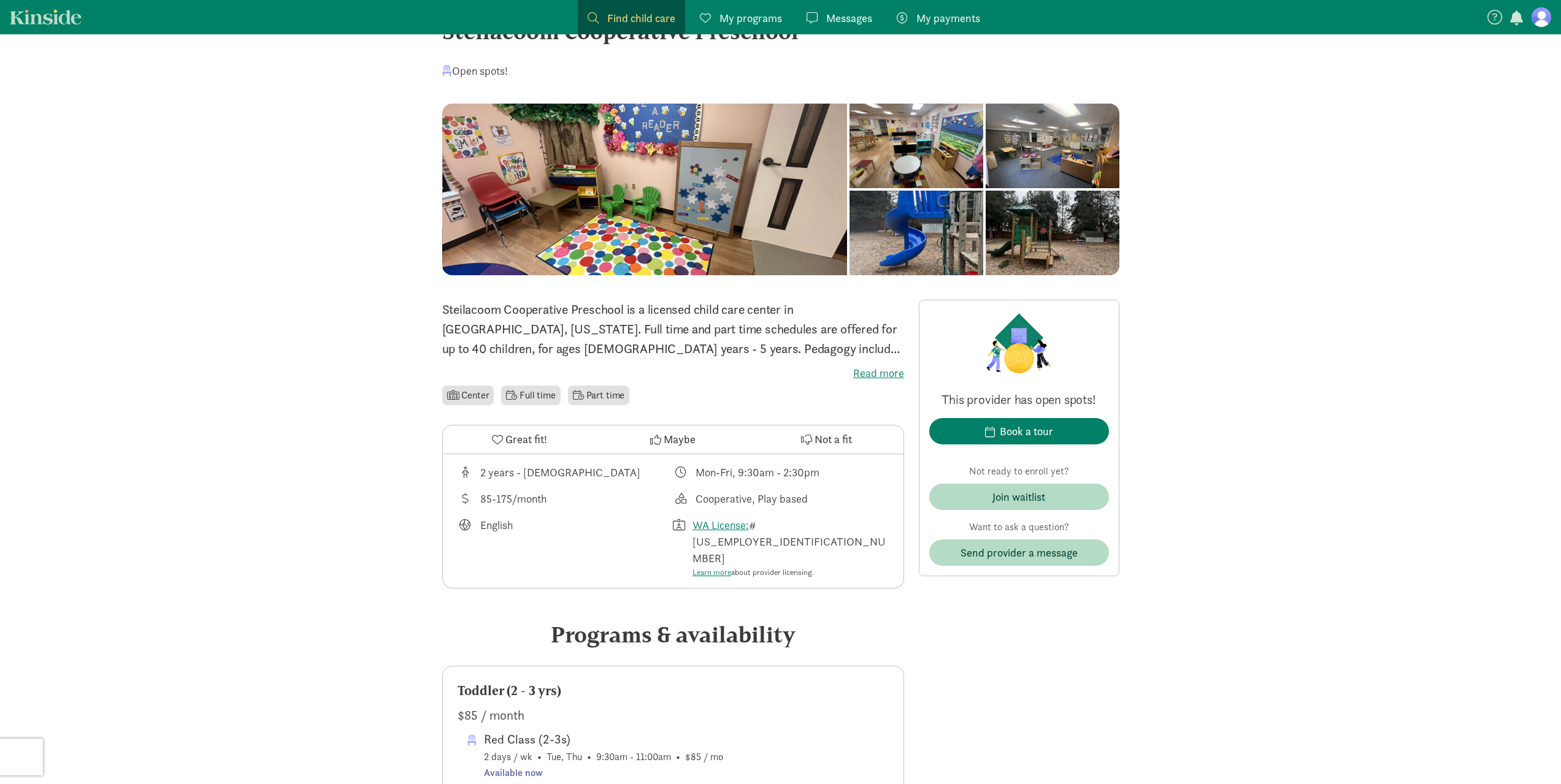
scroll to position [0, 0]
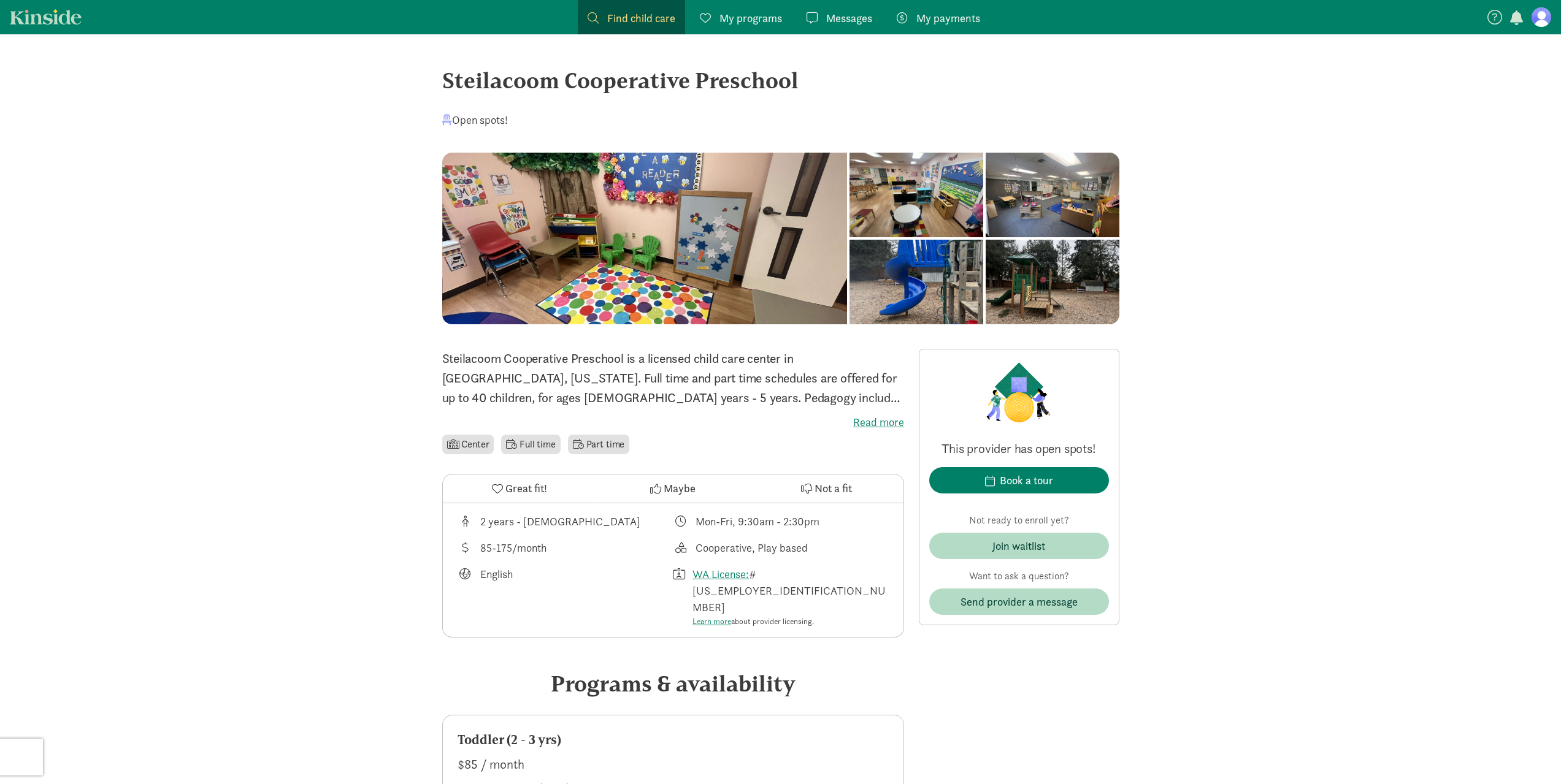
click at [873, 420] on label "Read more" at bounding box center [673, 423] width 462 height 15
click at [0, 0] on input "Read more" at bounding box center [0, 0] width 0 height 0
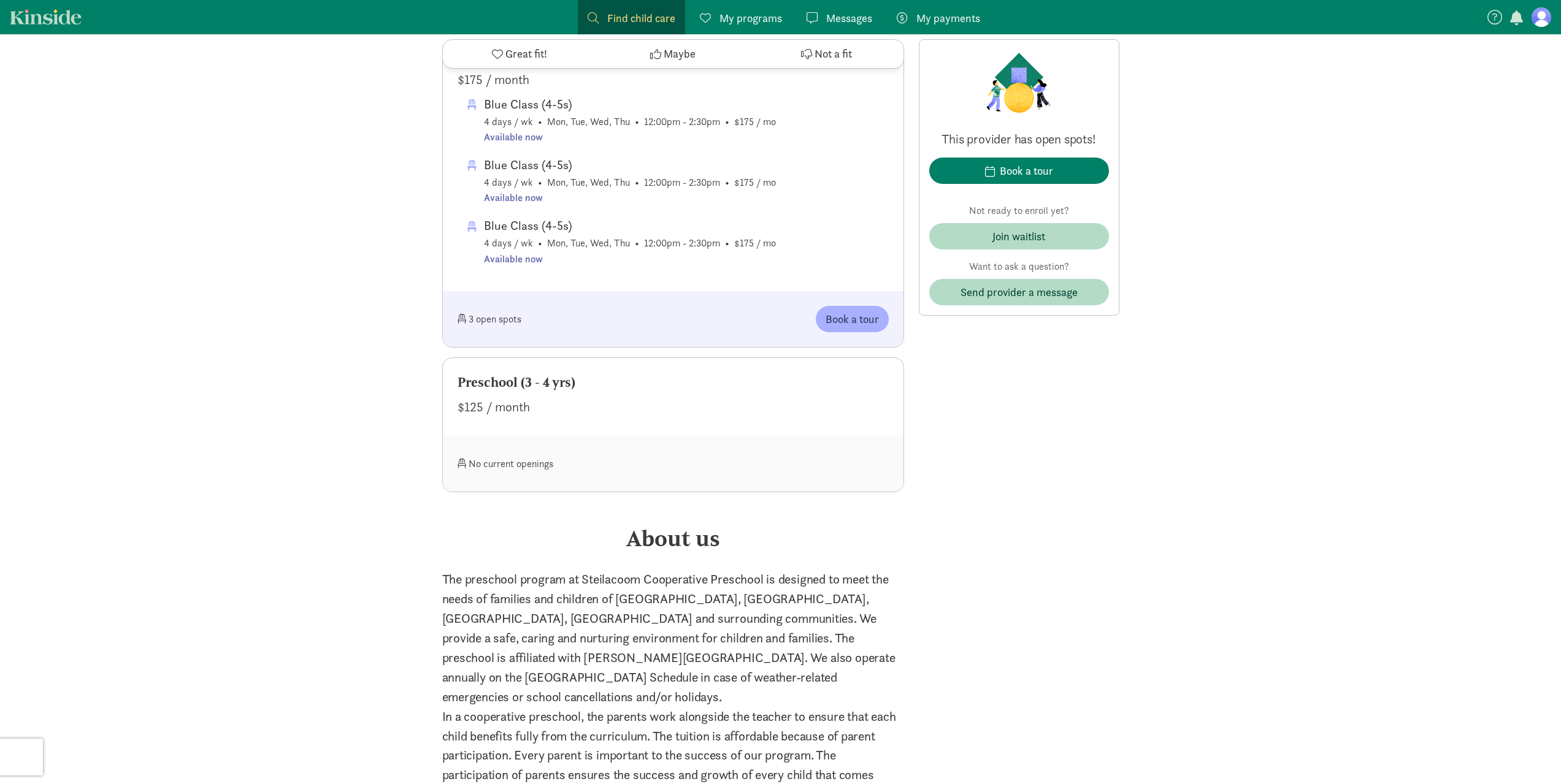
scroll to position [1043, 0]
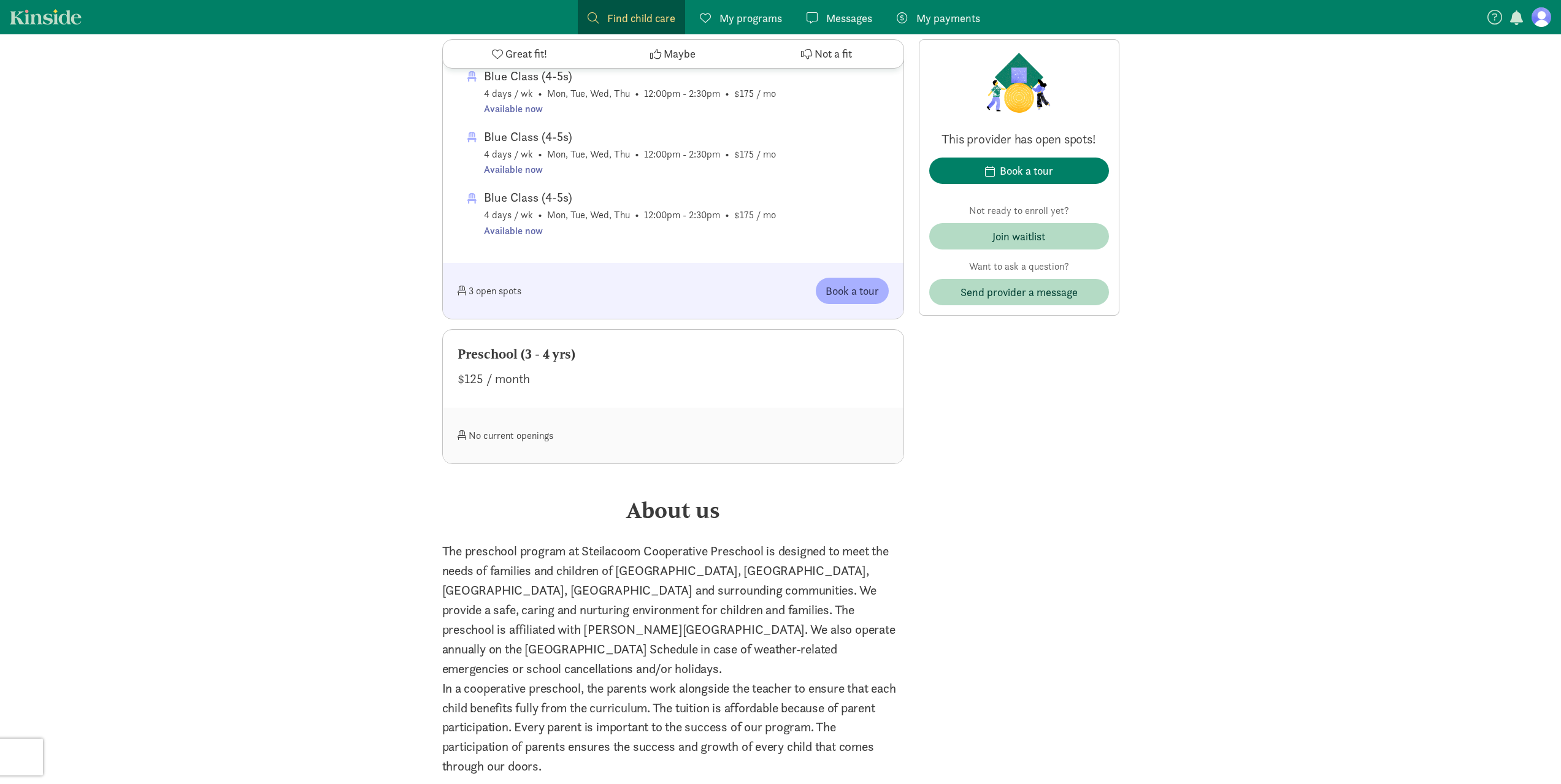
click at [560, 423] on div "No current openings" at bounding box center [565, 436] width 216 height 27
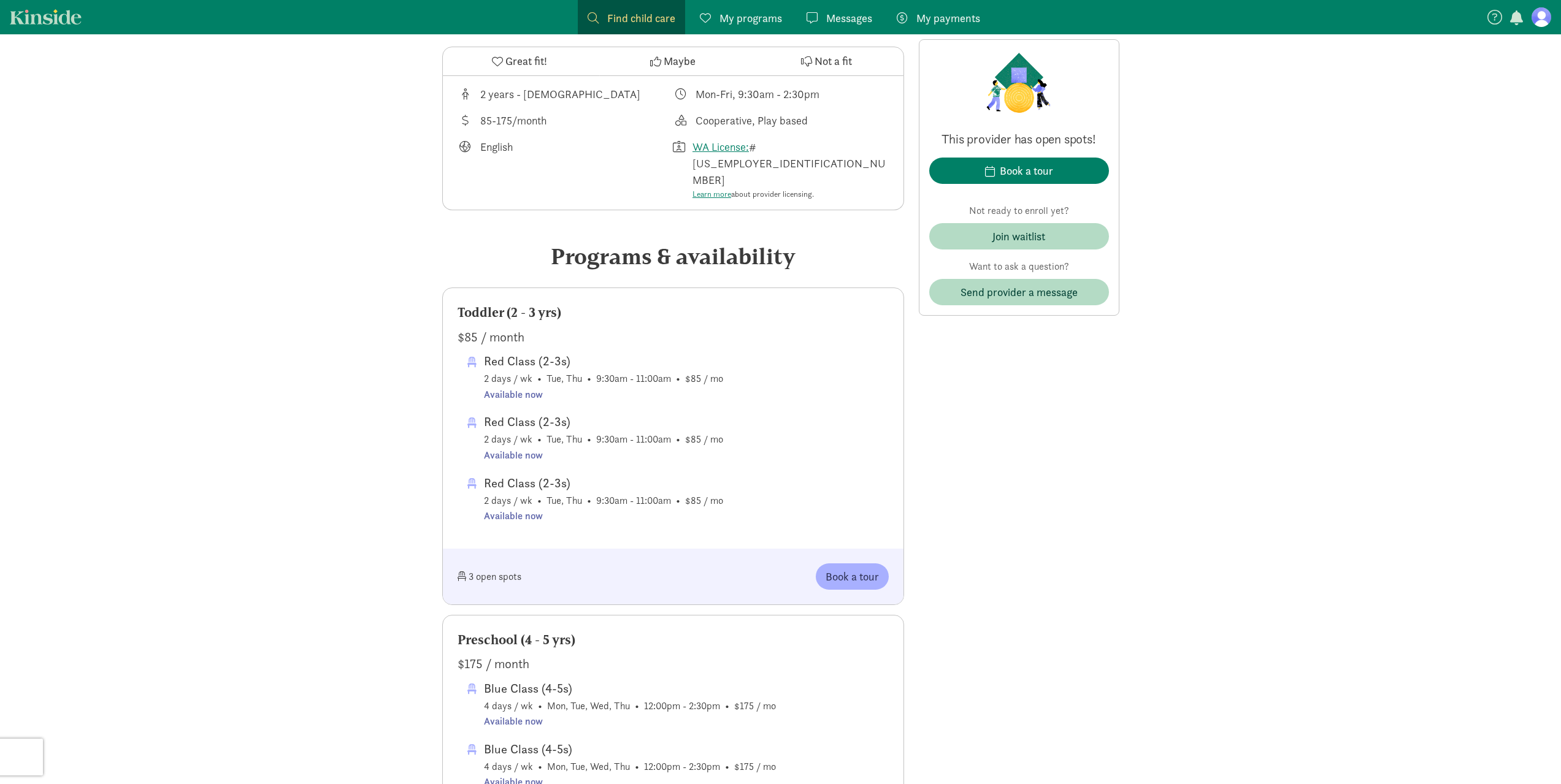
scroll to position [429, 0]
click at [523, 474] on span "Red Class (2-3s) 2 days / wk • Tue, Thu • 9:30am - 11:00am • $85 / mo Available…" at bounding box center [603, 500] width 239 height 51
click at [544, 413] on span "Red Class (2-3s) 2 days / wk • Tue, Thu • 9:30am - 11:00am • $85 / mo Available…" at bounding box center [603, 438] width 239 height 51
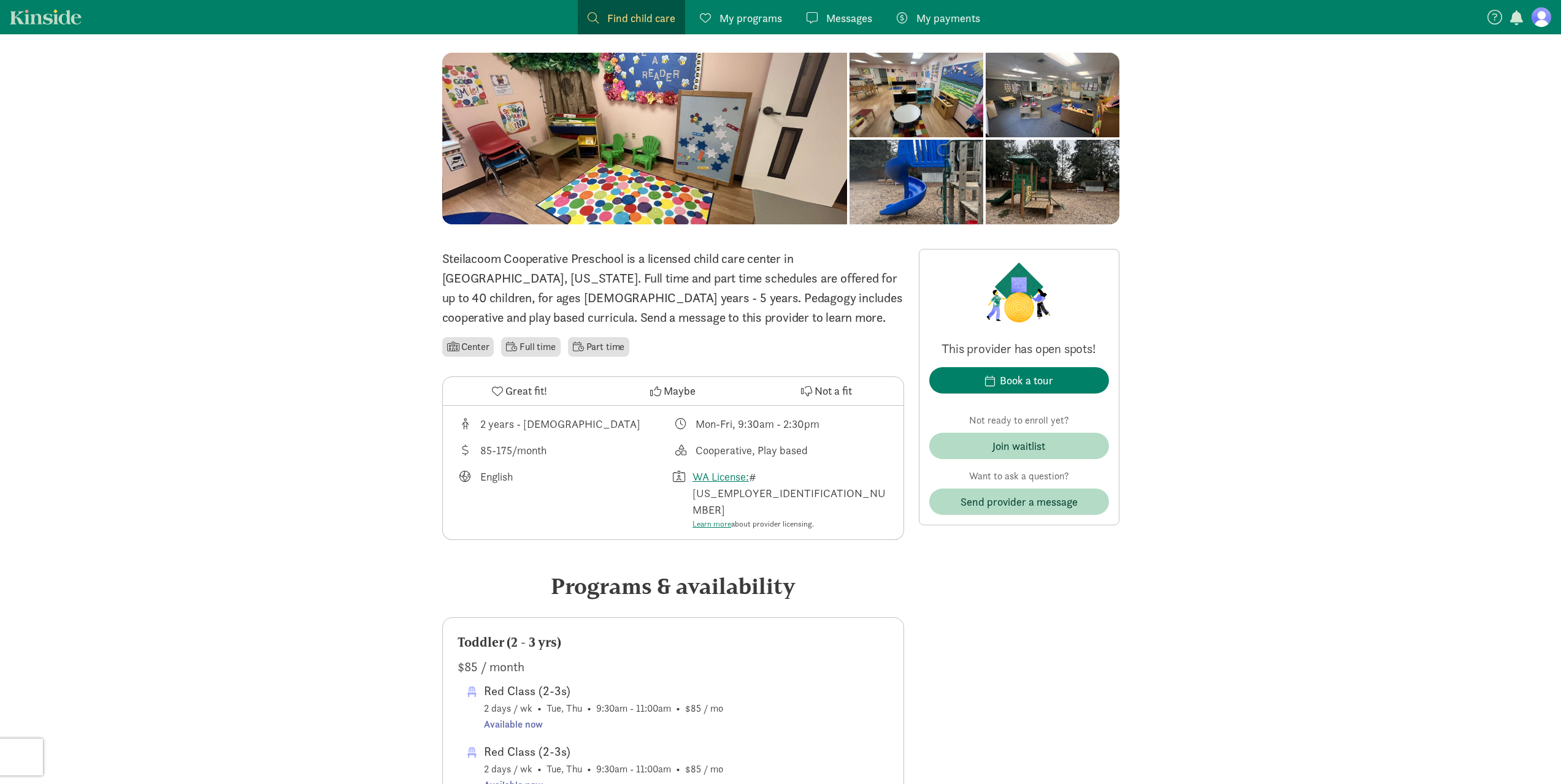
scroll to position [306, 0]
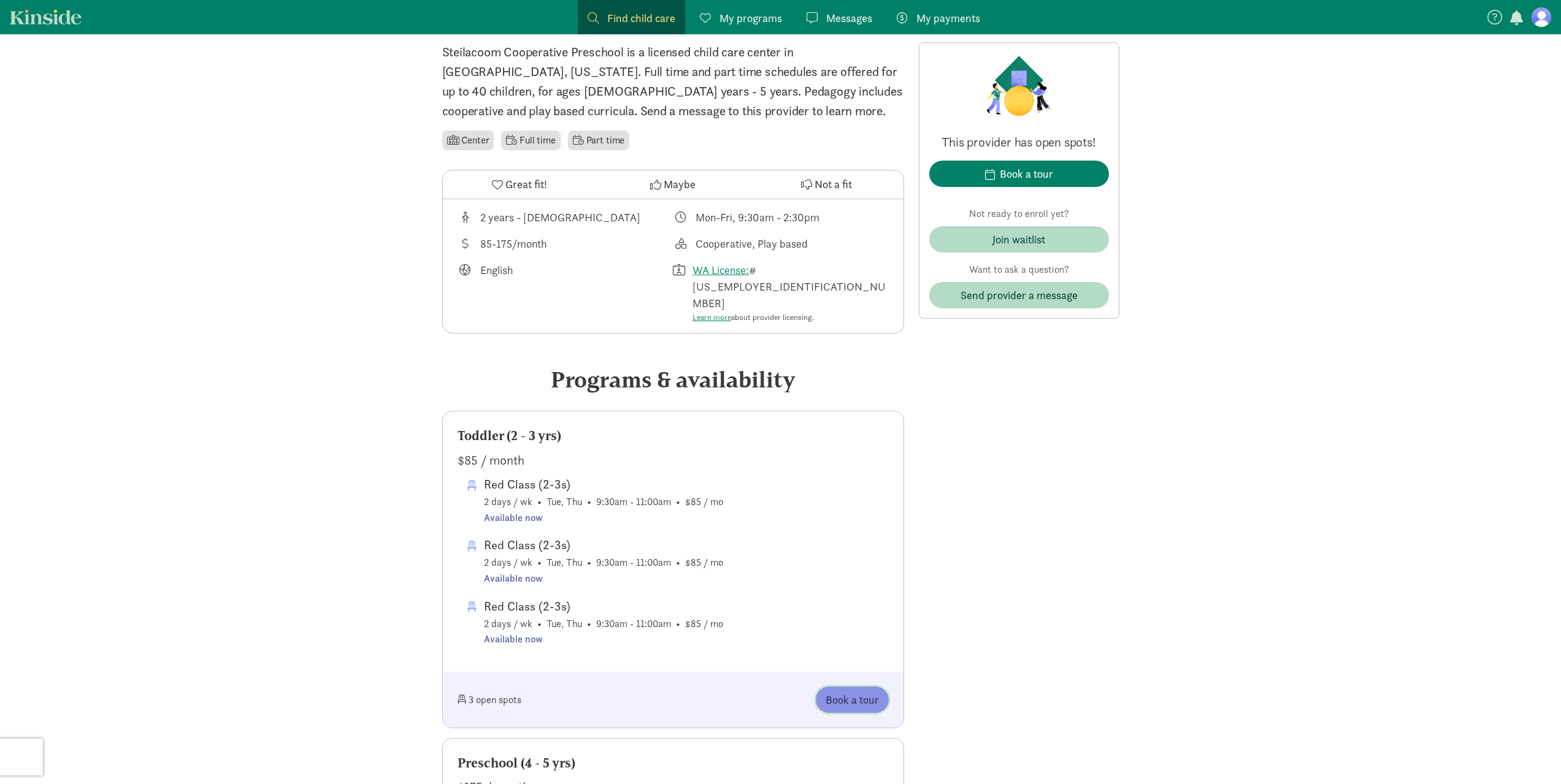
click at [844, 687] on button "Book a tour" at bounding box center [853, 700] width 73 height 27
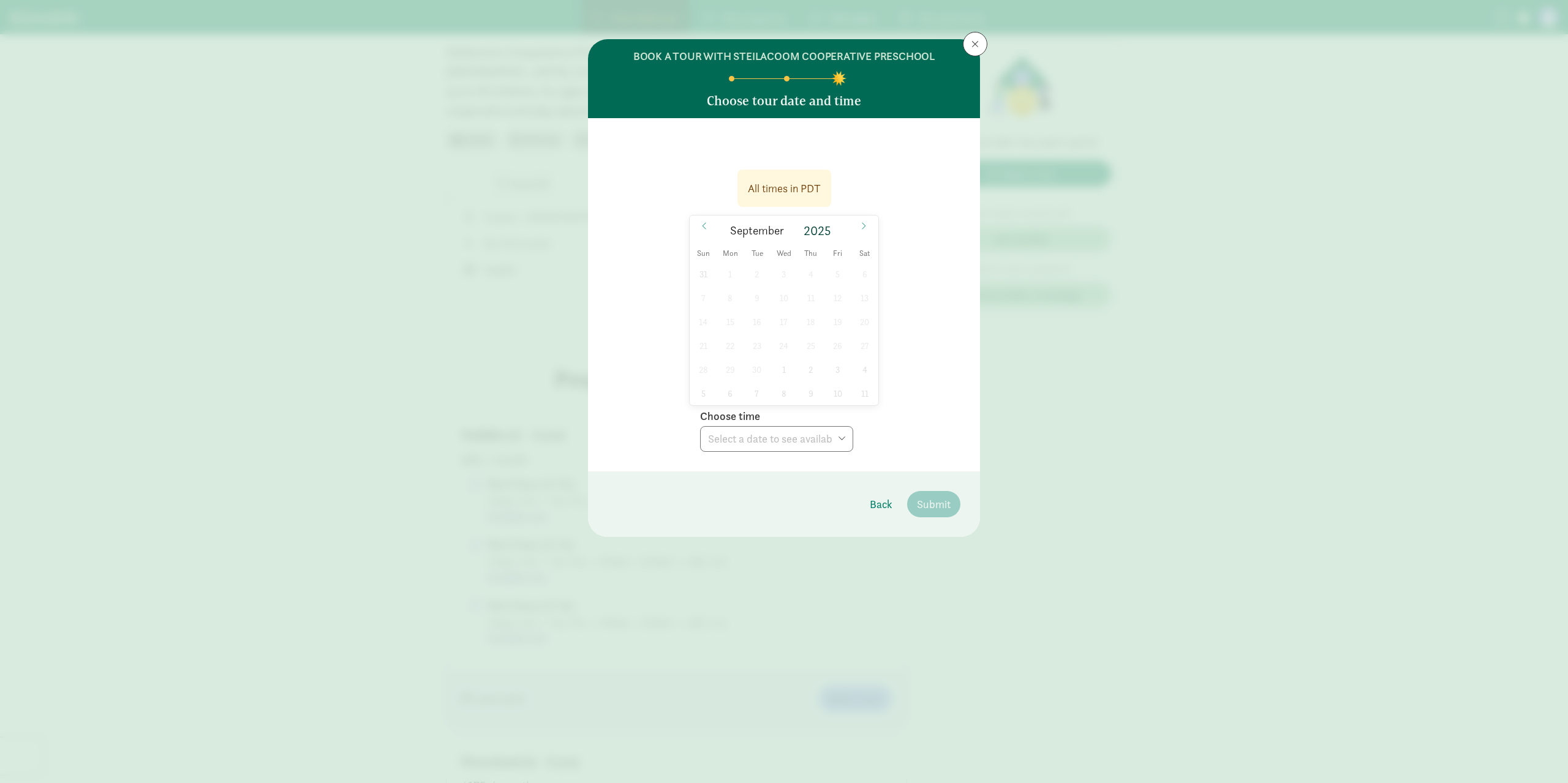
click at [828, 363] on div "31 1 2 3 4 5 6 7 8 9 10 11 12 13 14 15 16 17 18 19 20 21 22 23 24 25 26 27 28 2…" at bounding box center [784, 333] width 189 height 143
click at [825, 332] on div "31 1 2 3 4 5 6 7 8 9 10 11 12 13 14 15 16 17 18 19 20 21 22 23 24 25 26 27 28 2…" at bounding box center [784, 333] width 189 height 143
click at [839, 319] on div "31 1 2 3 4 5 6 7 8 9 10 11 12 13 14 15 16 17 18 19 20 21 22 23 24 25 26 27 28 2…" at bounding box center [784, 333] width 189 height 143
click at [861, 230] on span at bounding box center [863, 225] width 19 height 21
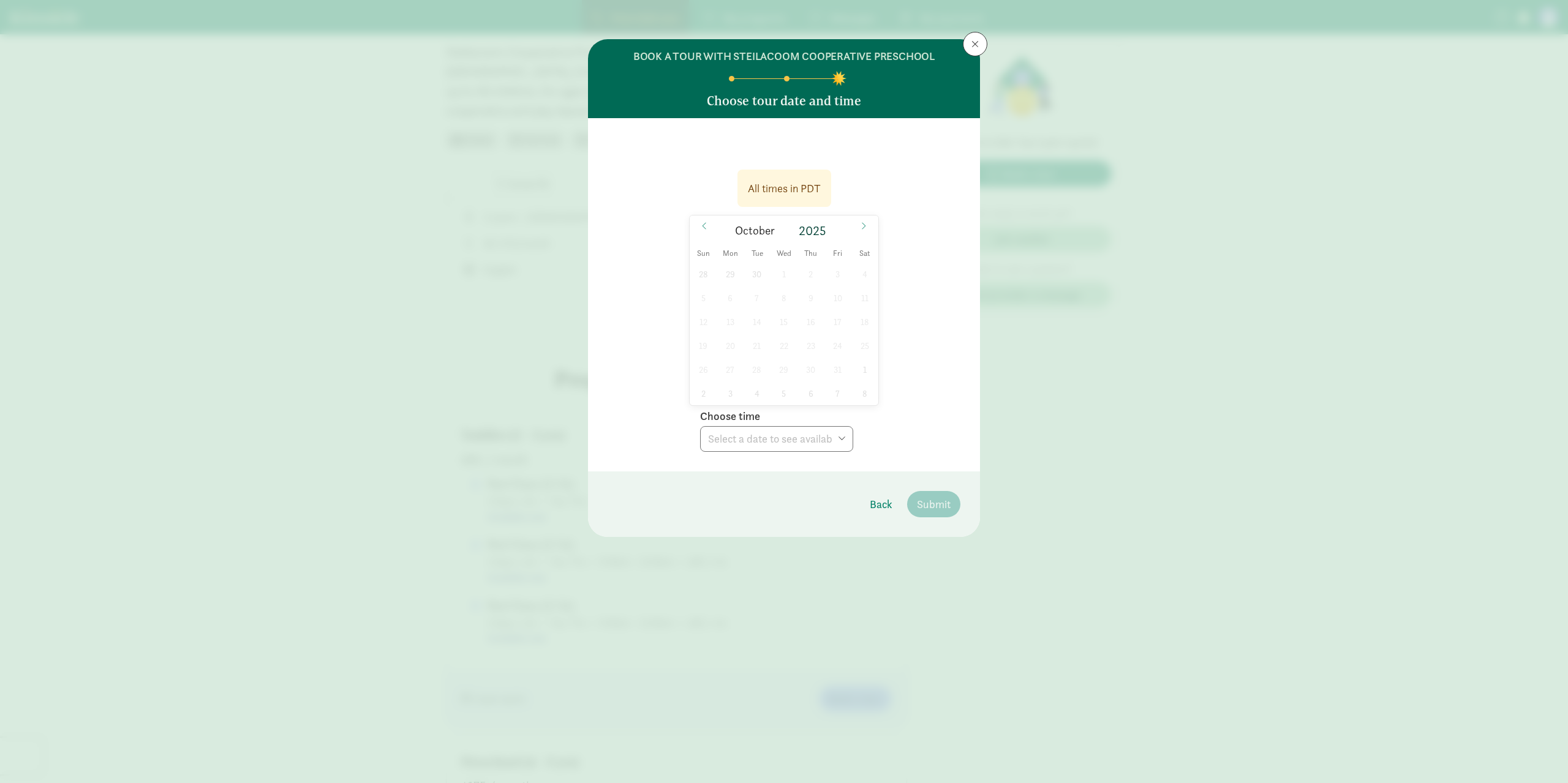
click at [754, 322] on div "28 29 30 1 2 3 4 5 6 7 8 9 10 11 12 13 14 15 16 17 18 19 20 21 22 23 24 25 26 2…" at bounding box center [784, 333] width 189 height 143
click at [864, 230] on icon at bounding box center [864, 225] width 7 height 8
click at [779, 301] on div "26 27 28 29 30 31 1 2 3 4 5 6 7 8 9 10 11 12 13 14 15 16 17 18 19 20 21 22 23 2…" at bounding box center [784, 333] width 189 height 143
click at [975, 47] on span at bounding box center [975, 44] width 7 height 10
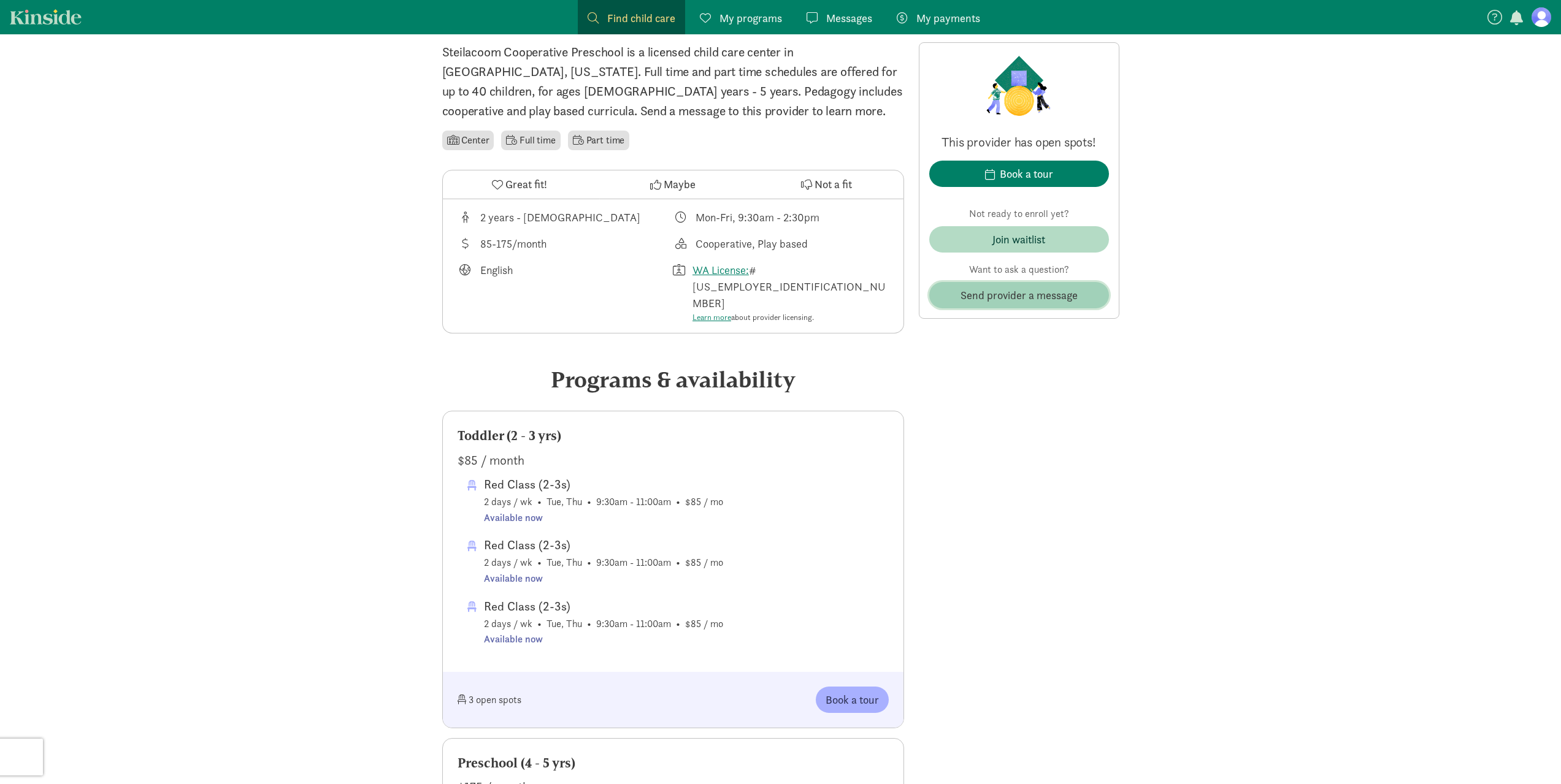
click at [1014, 295] on span "Send provider a message" at bounding box center [1019, 295] width 117 height 17
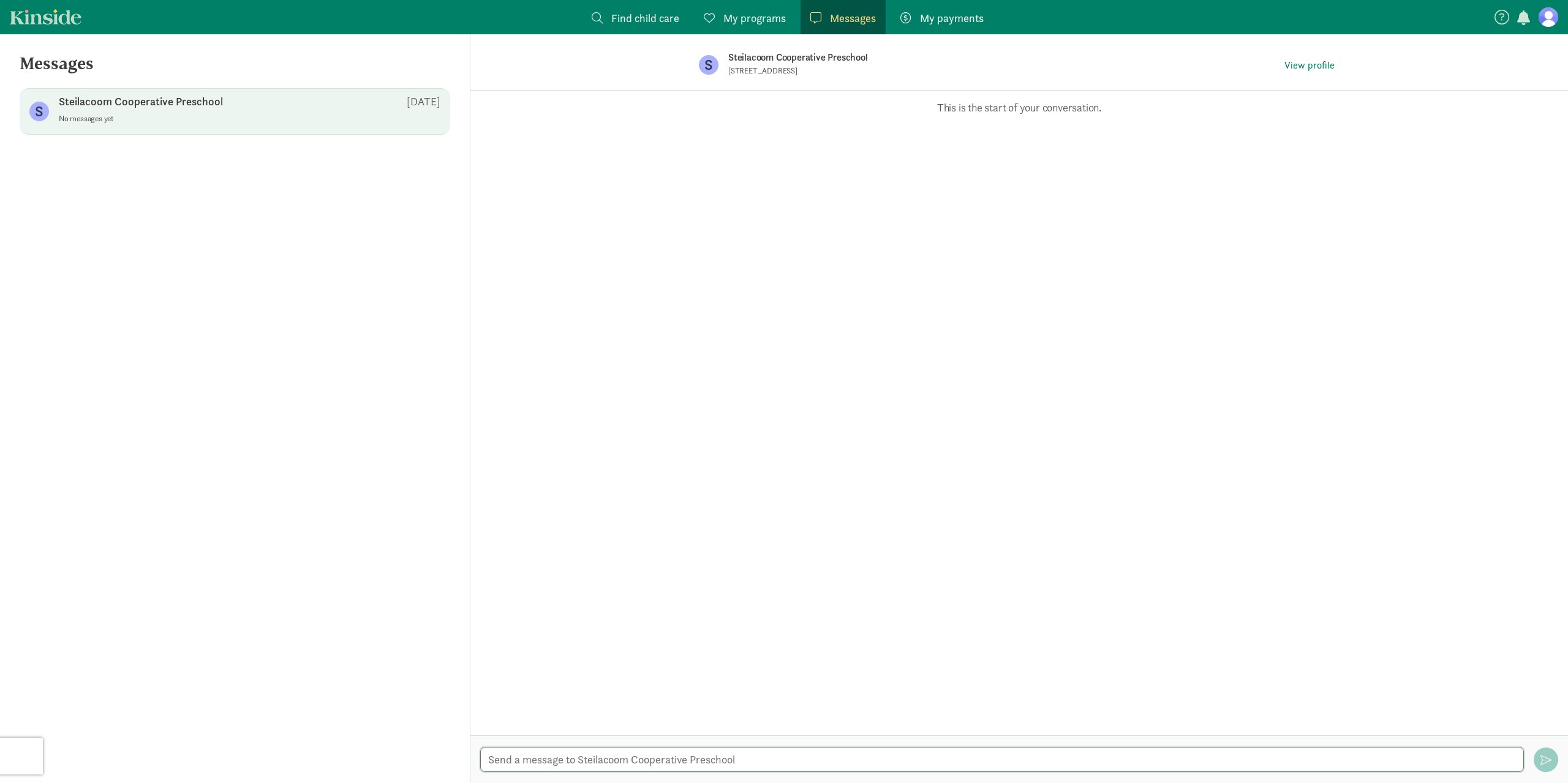
click at [921, 772] on textarea at bounding box center [1002, 759] width 1044 height 25
click at [759, 759] on textarea "Hello, I see you still have spots left open in your red class. i was hoping to …" at bounding box center [1002, 759] width 1044 height 25
click at [1055, 761] on textarea "Hello, I see you still have spots left open in your red class. I was hoping to …" at bounding box center [1002, 759] width 1044 height 25
type textarea "Hello, I see you still have spots left open in your red class. I was hoping to …"
drag, startPoint x: 728, startPoint y: 70, endPoint x: 894, endPoint y: 81, distance: 166.4
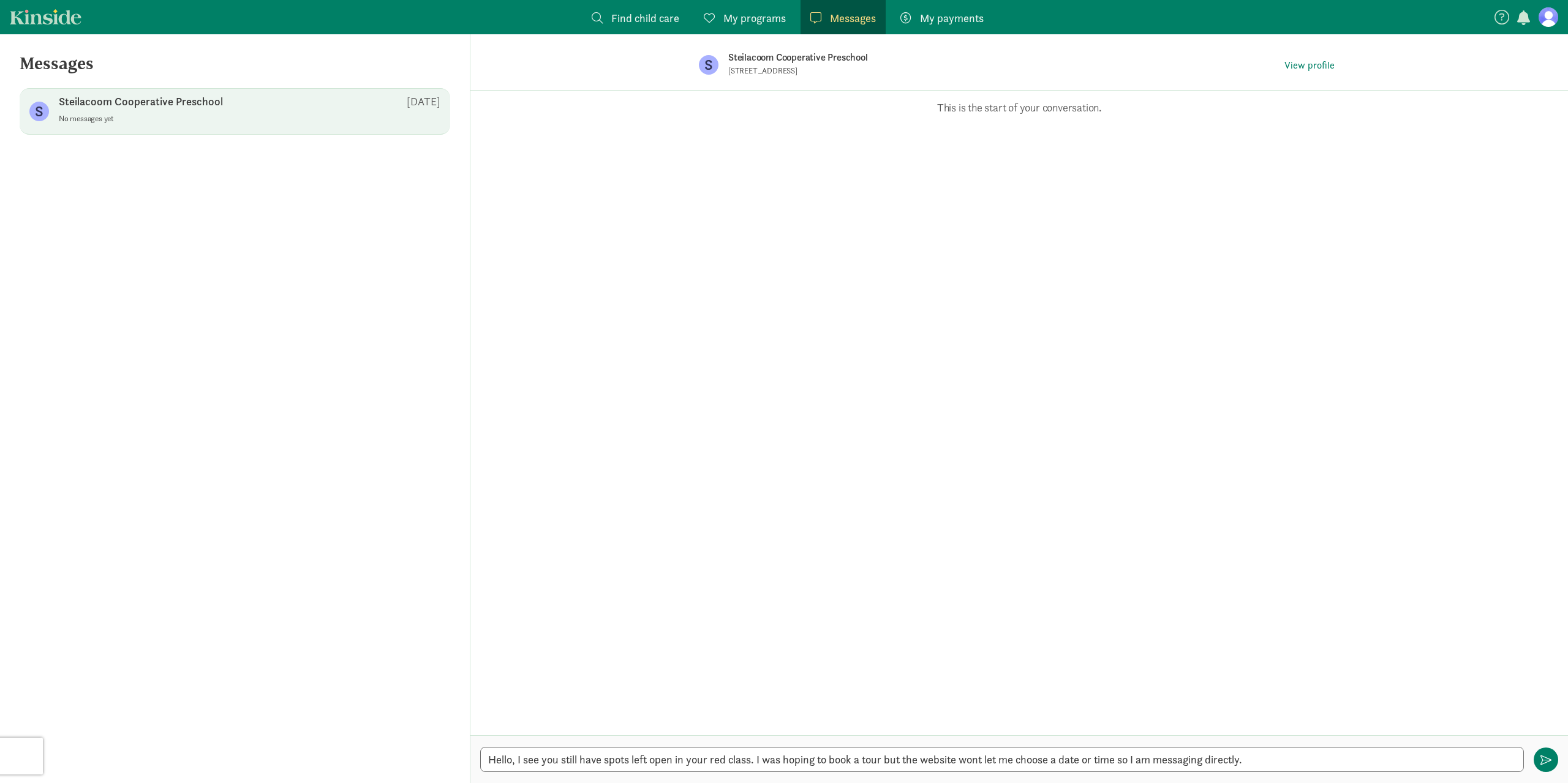
click at [894, 80] on span "Steilacoom Cooperative Preschool 10630 Gravelly Lake Dr SW, Tacoma, WA 98499" at bounding box center [1004, 65] width 551 height 32
copy p "10630 Gravelly Lake Dr SW, Tacoma, WA 98499"
click at [1547, 767] on button "button" at bounding box center [1546, 760] width 25 height 25
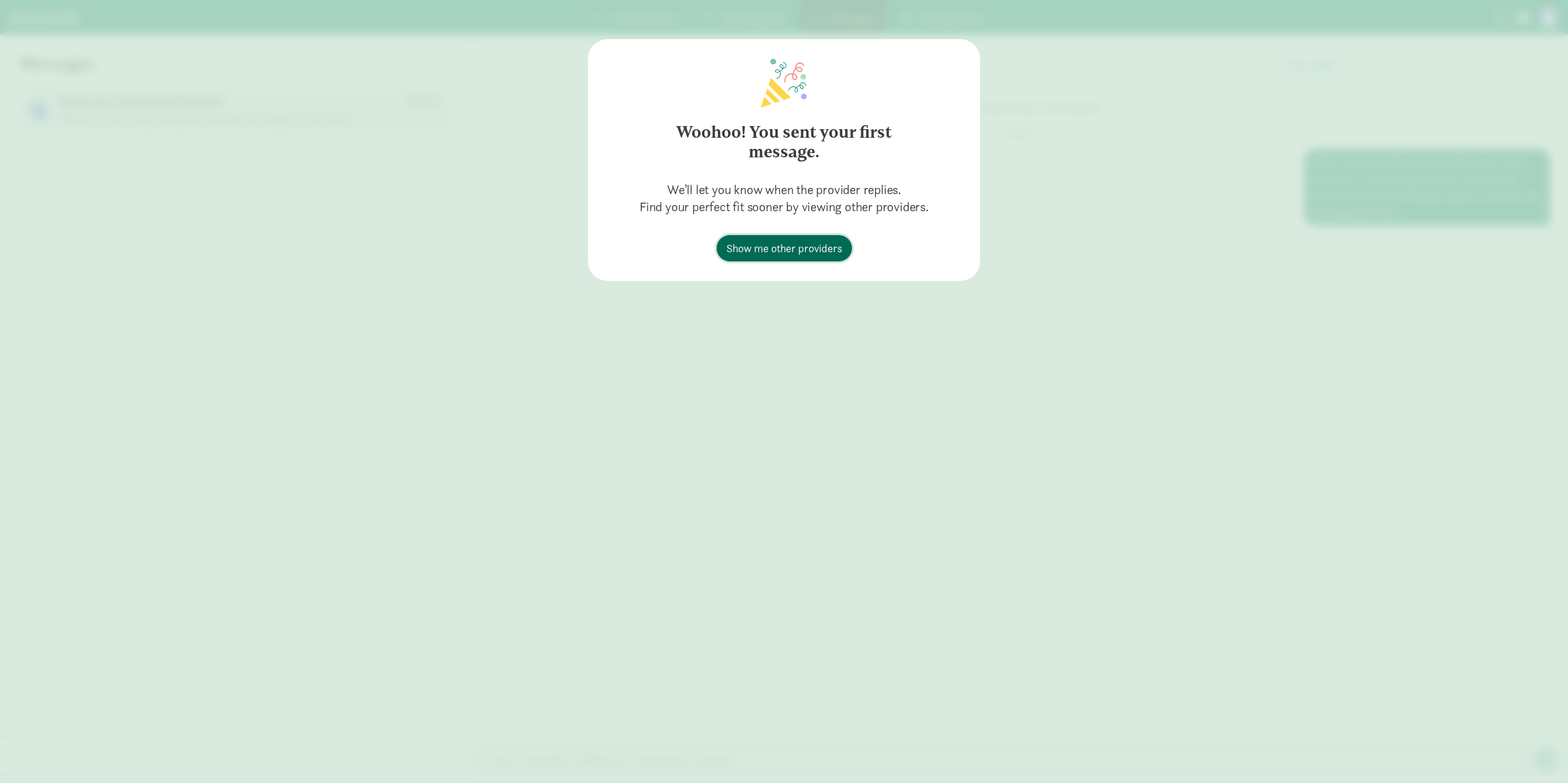
click at [792, 245] on span "Show me other providers" at bounding box center [784, 248] width 115 height 16
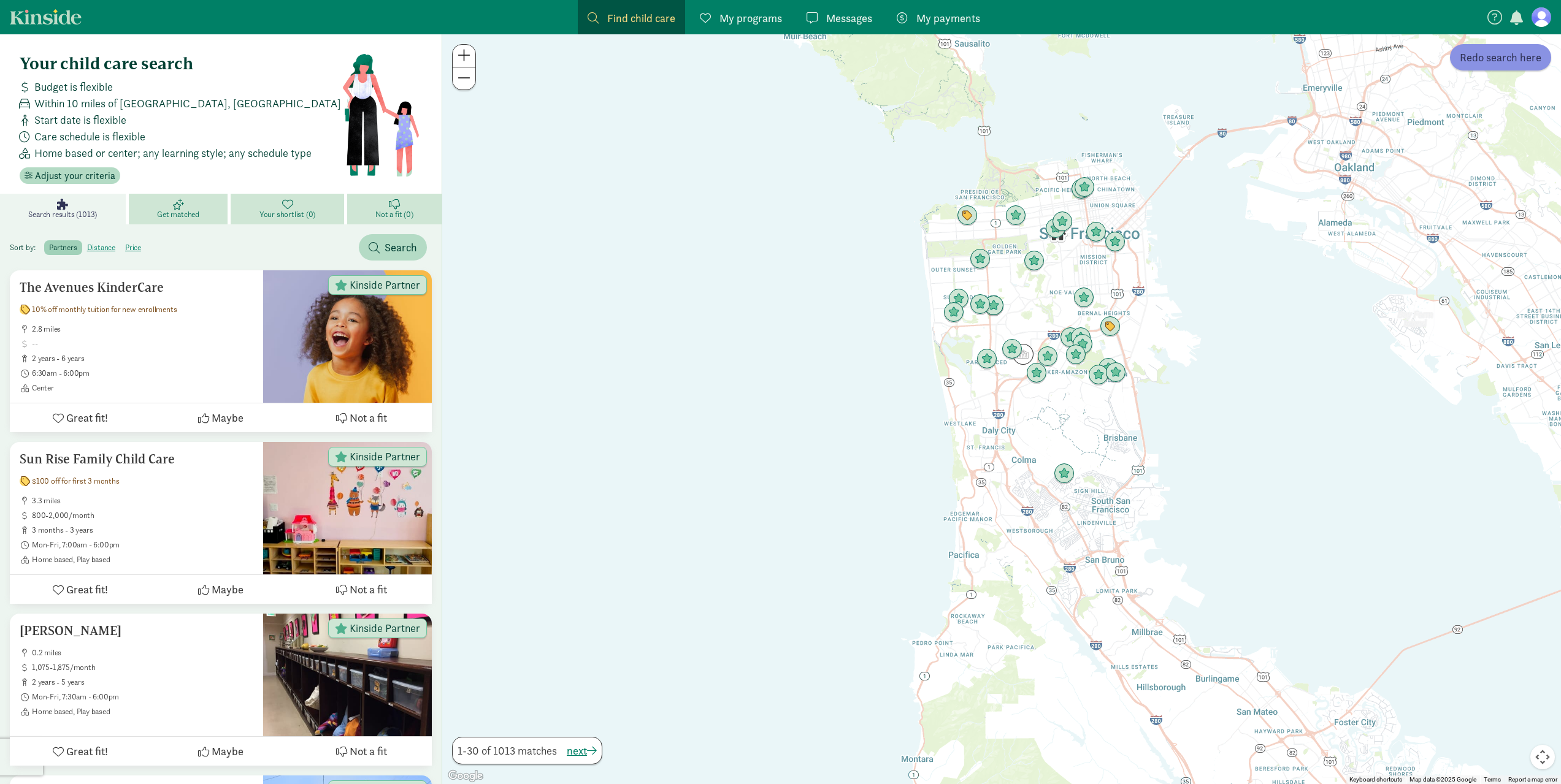
click at [1508, 55] on span "Redo search here" at bounding box center [1500, 58] width 82 height 17
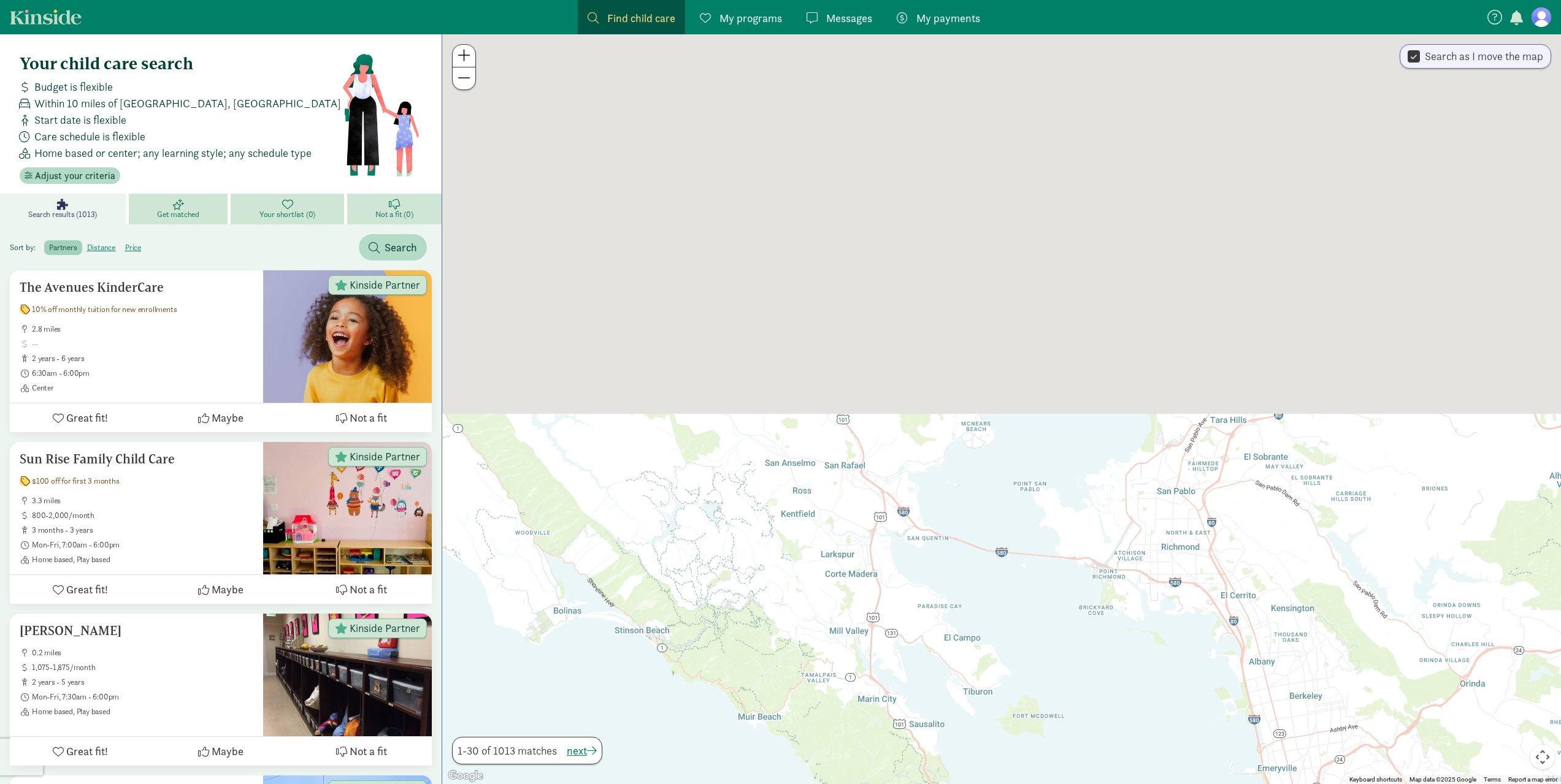
drag, startPoint x: 1126, startPoint y: 271, endPoint x: 1112, endPoint y: 808, distance: 537.2
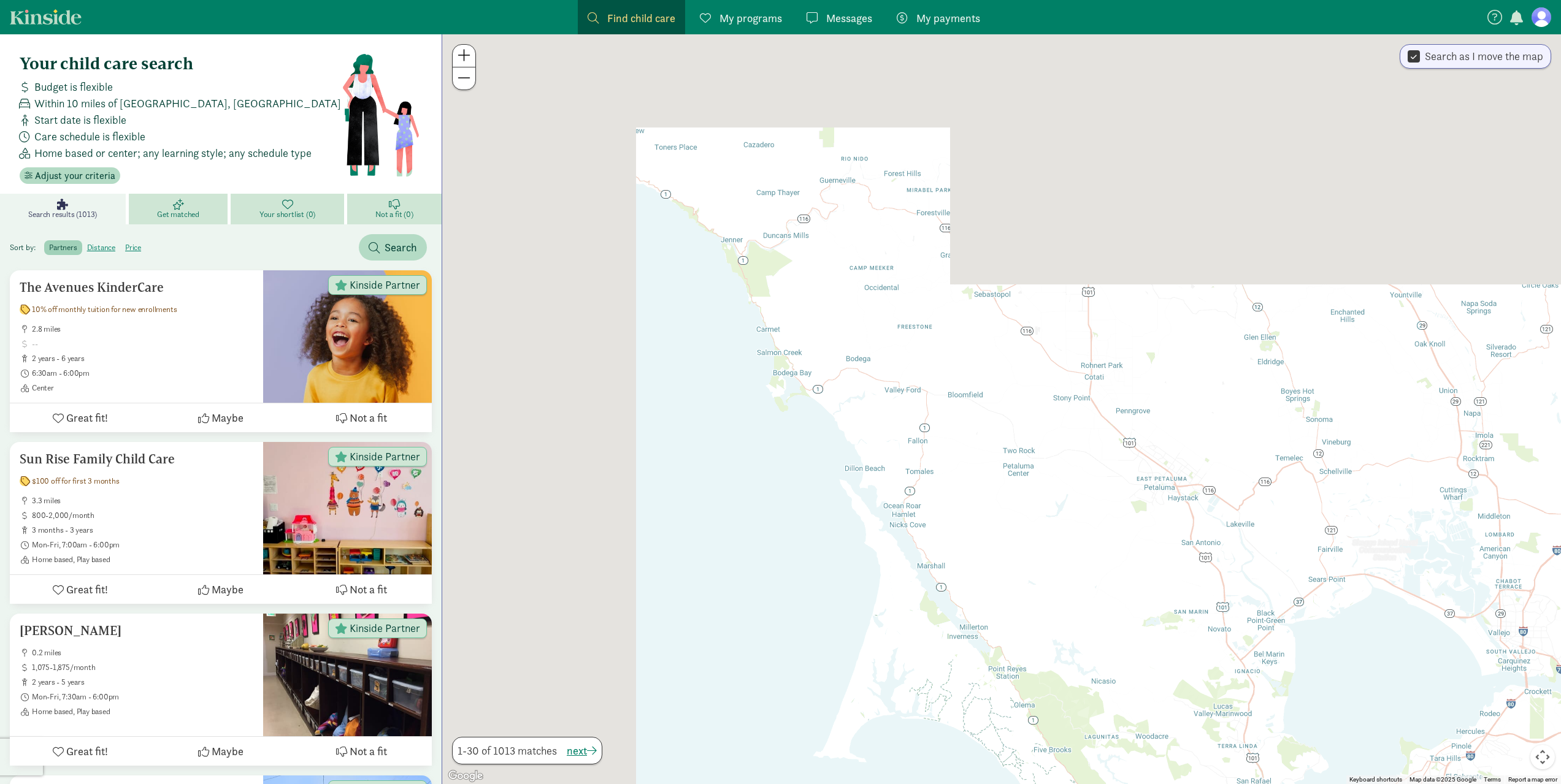
drag, startPoint x: 1024, startPoint y: 321, endPoint x: 1373, endPoint y: 689, distance: 507.2
click at [1373, 689] on div at bounding box center [1002, 409] width 1119 height 750
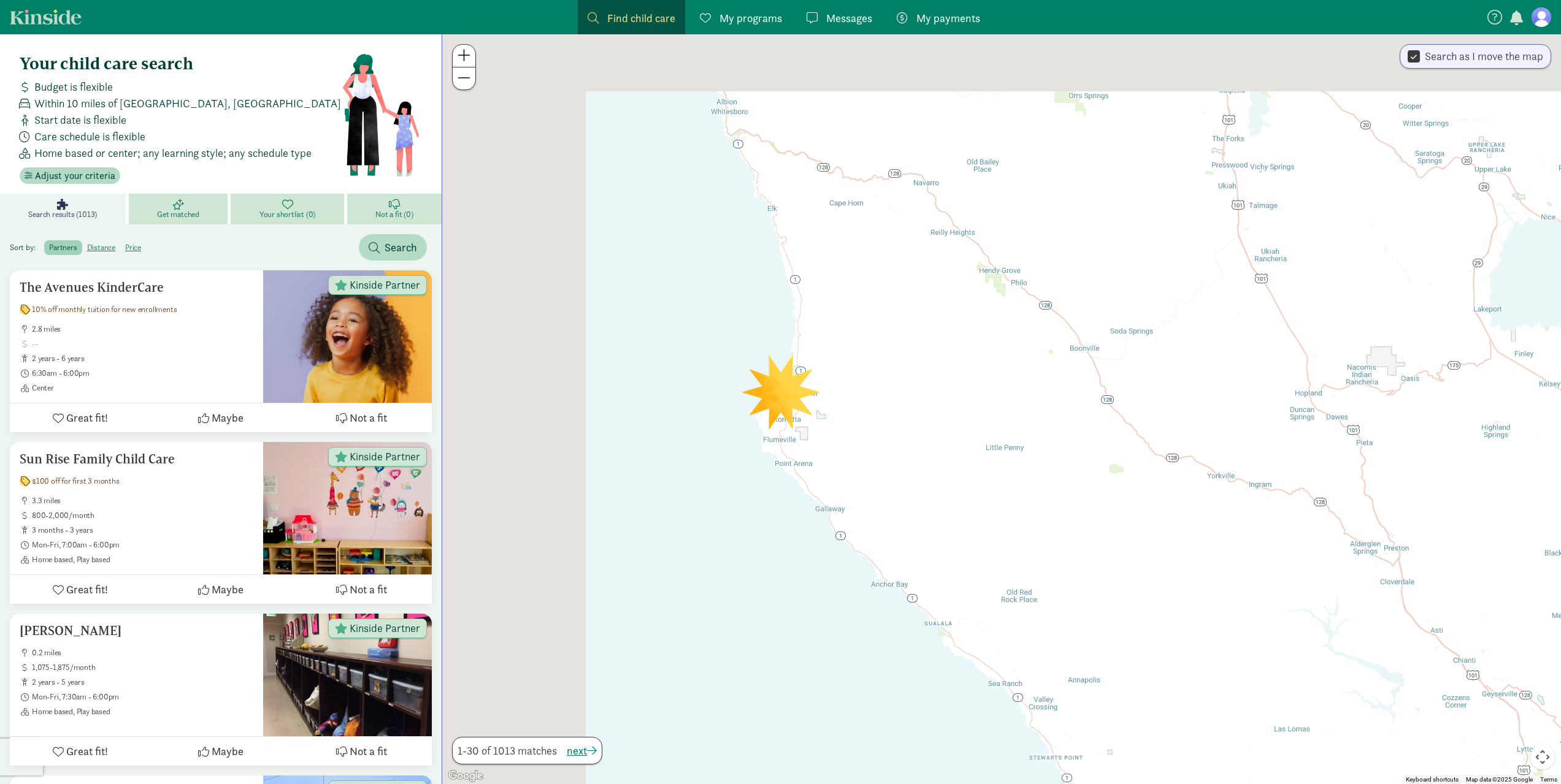
drag, startPoint x: 860, startPoint y: 339, endPoint x: 1262, endPoint y: 808, distance: 617.7
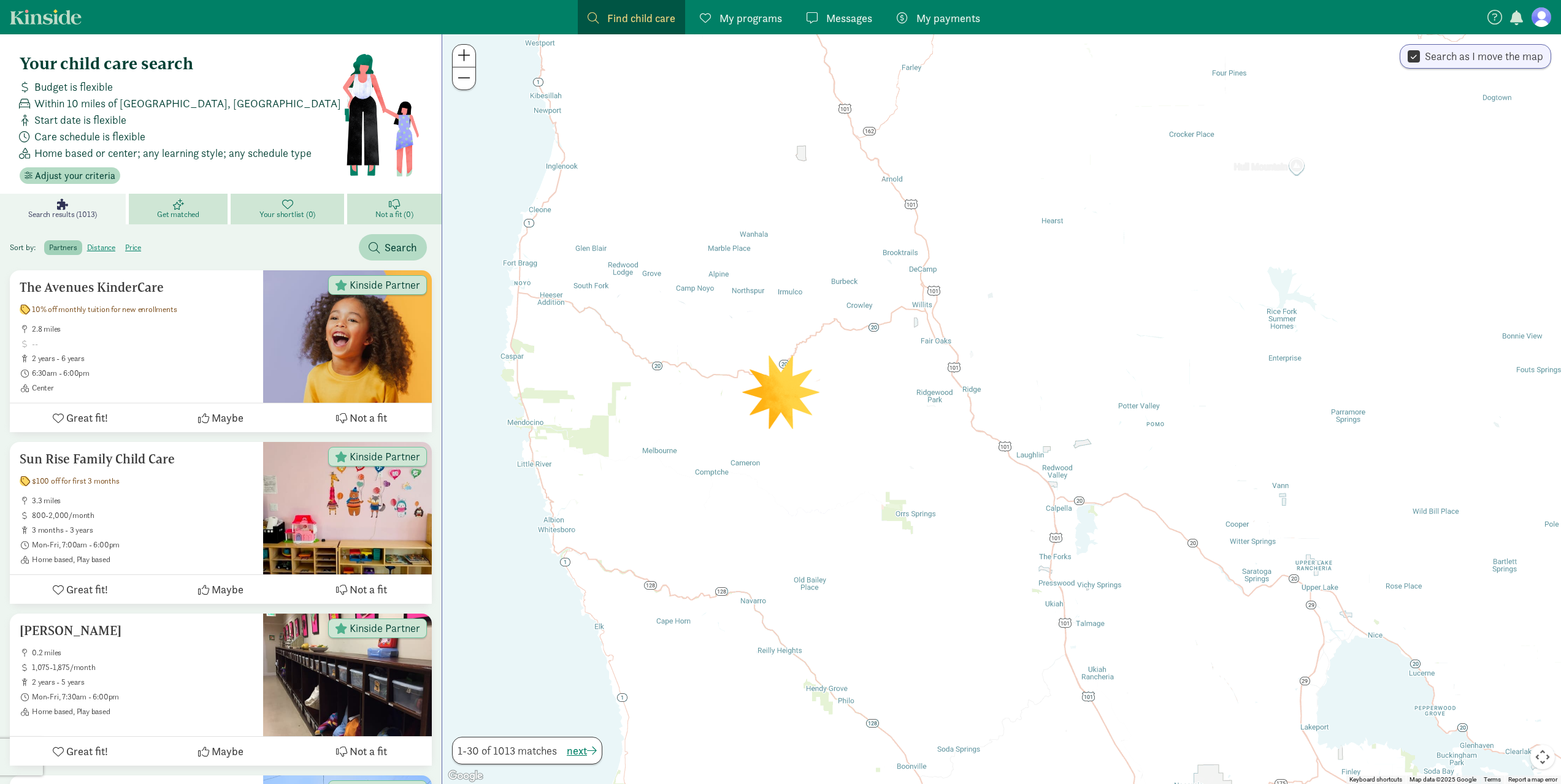
drag, startPoint x: 807, startPoint y: 679, endPoint x: 807, endPoint y: 689, distance: 10.0
click at [807, 689] on div at bounding box center [1002, 409] width 1119 height 750
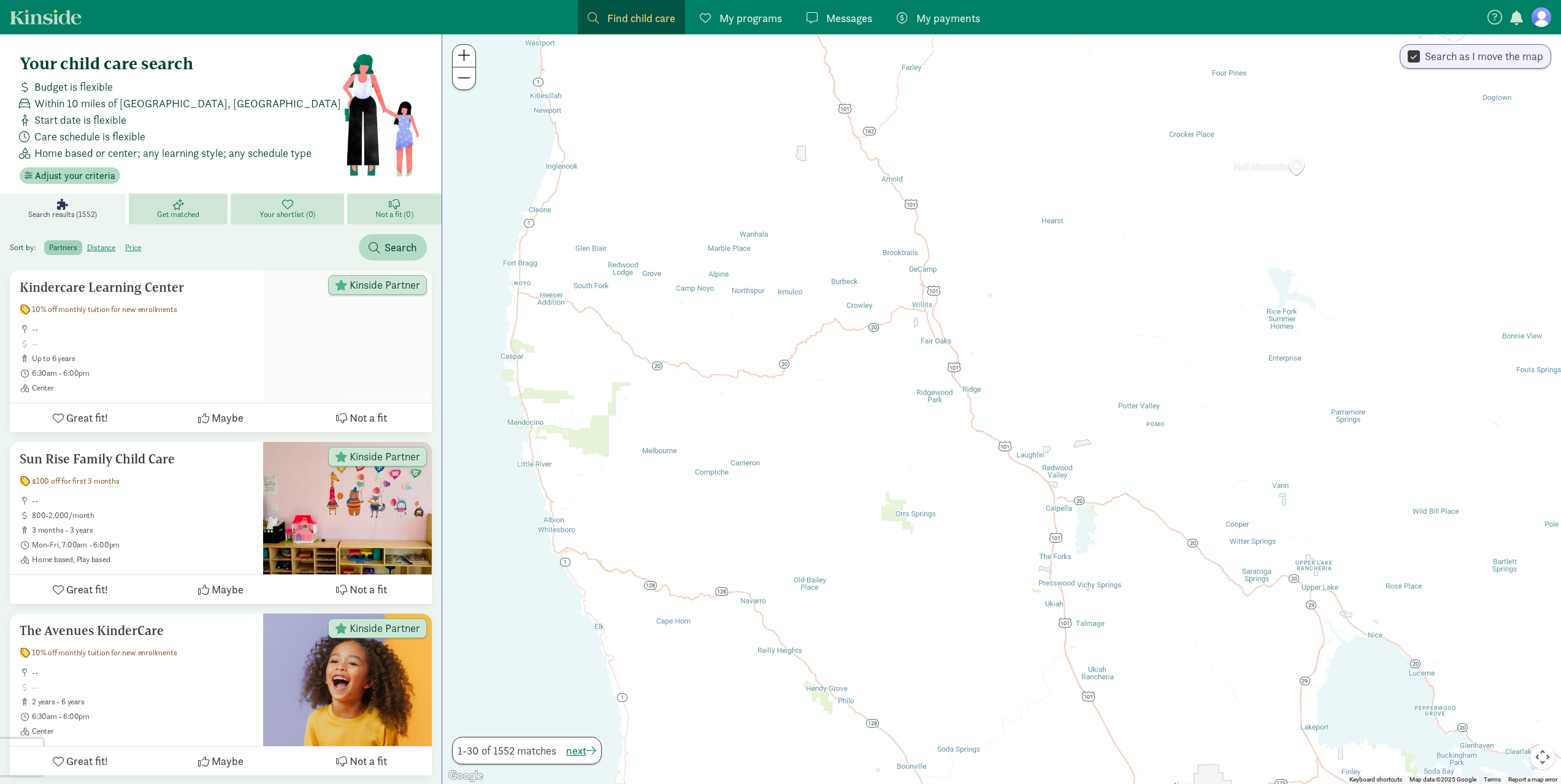
drag, startPoint x: 877, startPoint y: 282, endPoint x: 1002, endPoint y: 808, distance: 540.6
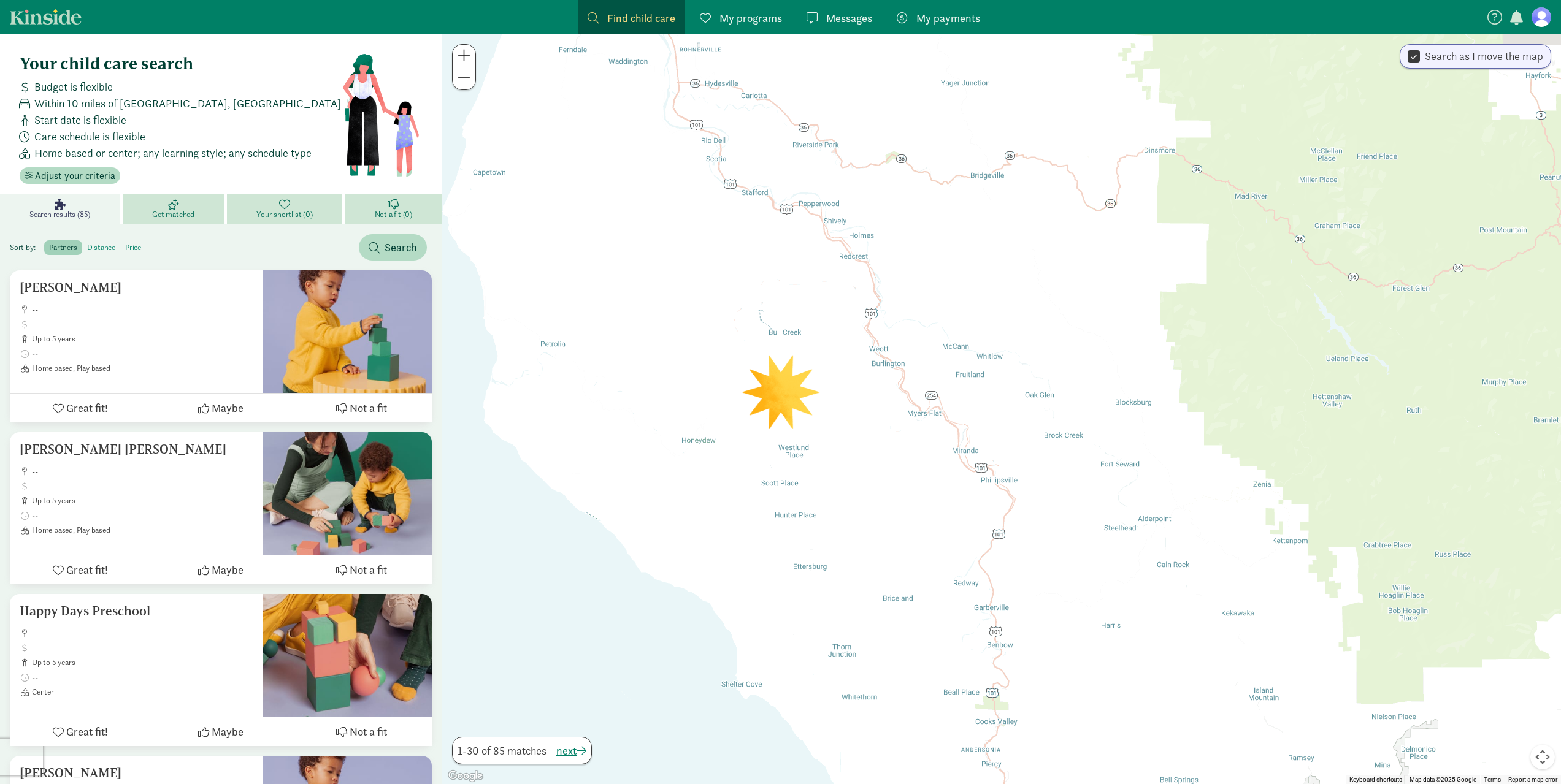
drag, startPoint x: 1415, startPoint y: 565, endPoint x: 1171, endPoint y: 510, distance: 250.1
click at [1266, 617] on div at bounding box center [1002, 409] width 1119 height 750
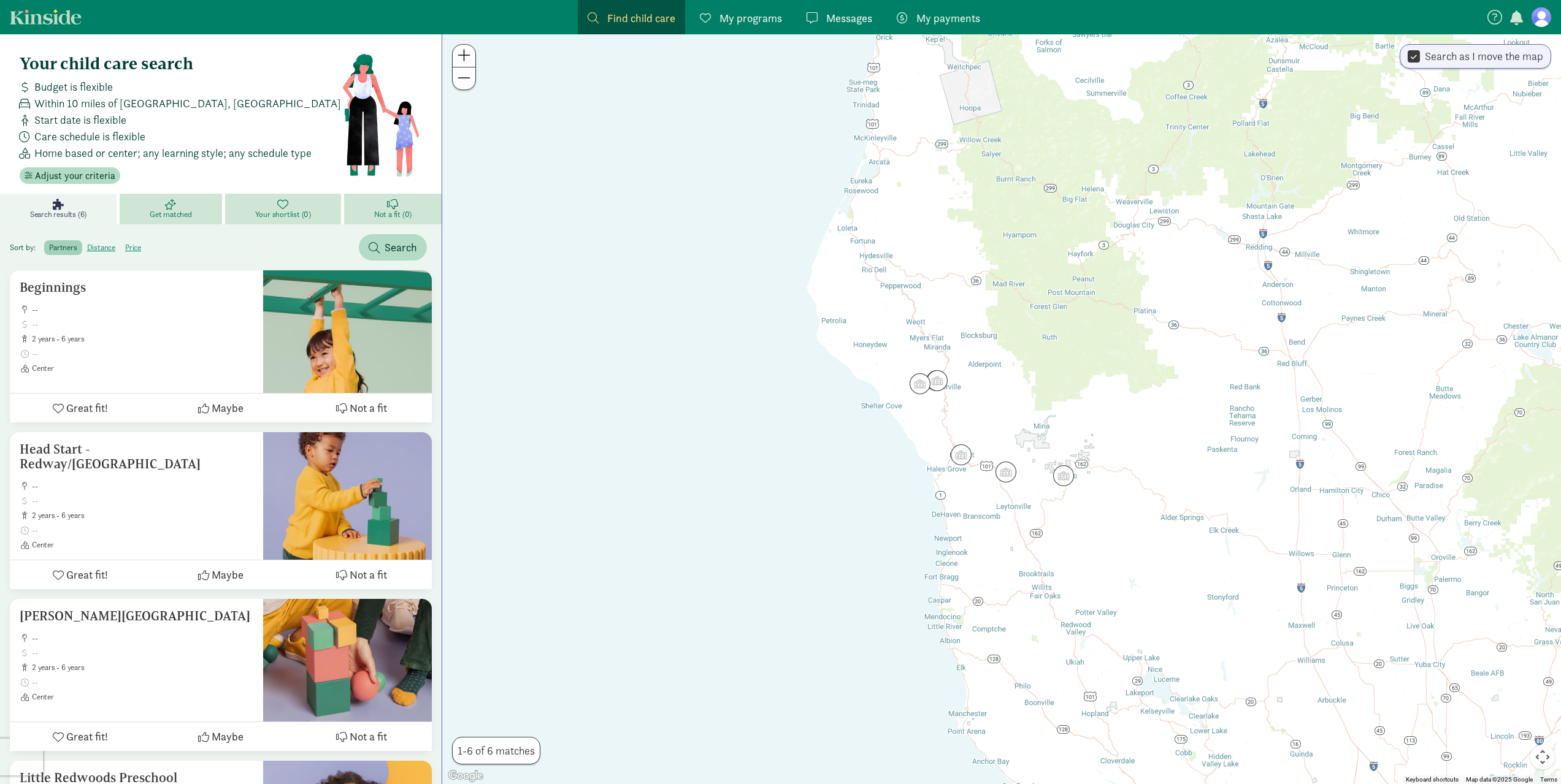
drag, startPoint x: 947, startPoint y: 215, endPoint x: 908, endPoint y: 734, distance: 520.5
click at [908, 733] on div at bounding box center [1002, 409] width 1119 height 750
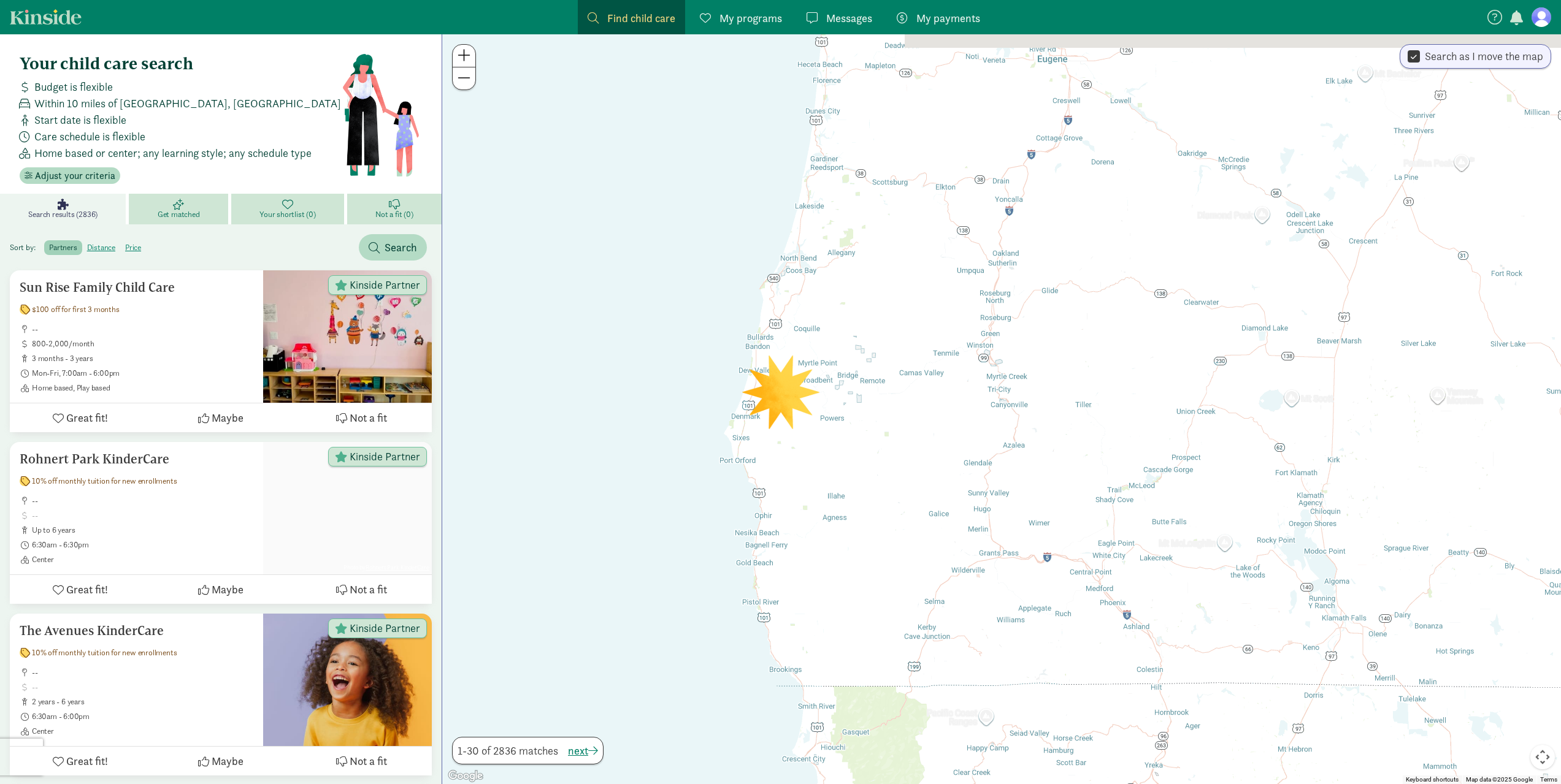
drag, startPoint x: 942, startPoint y: 602, endPoint x: 925, endPoint y: 655, distance: 55.7
click at [925, 655] on div at bounding box center [1002, 409] width 1119 height 750
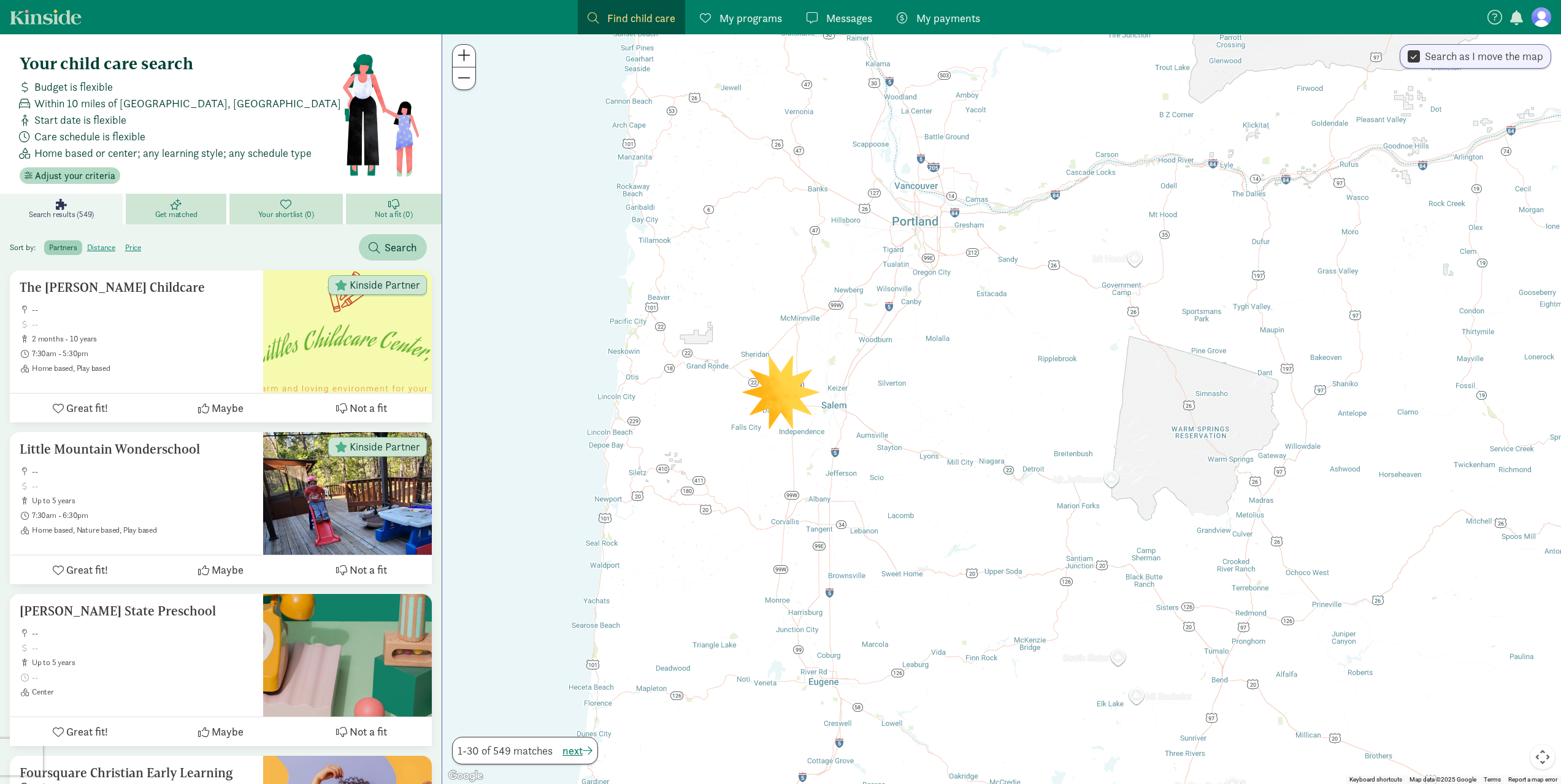
drag, startPoint x: 866, startPoint y: 374, endPoint x: 883, endPoint y: 808, distance: 434.3
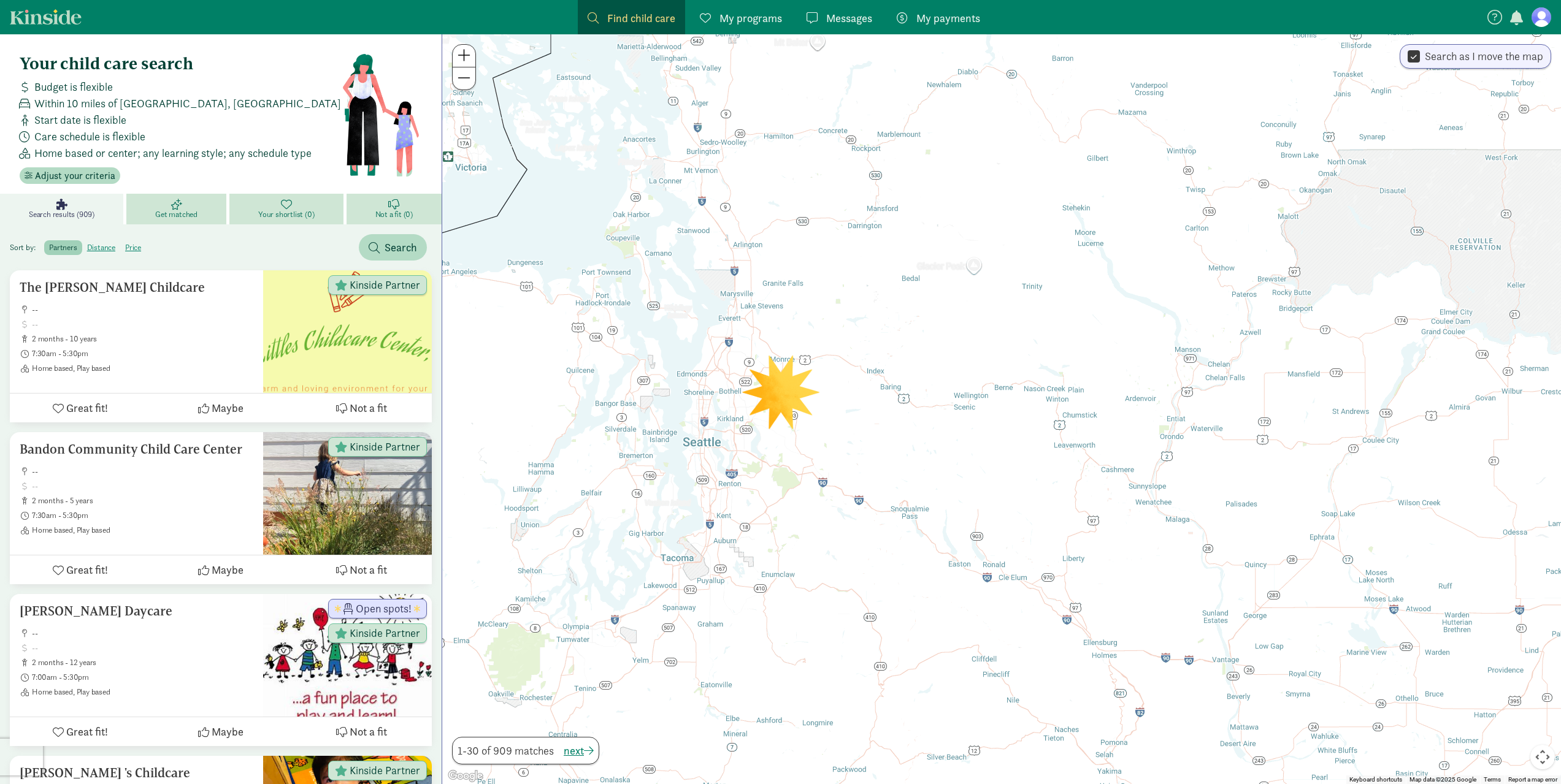
drag, startPoint x: 1057, startPoint y: 567, endPoint x: 585, endPoint y: 273, distance: 556.1
click at [585, 273] on div at bounding box center [1002, 409] width 1119 height 750
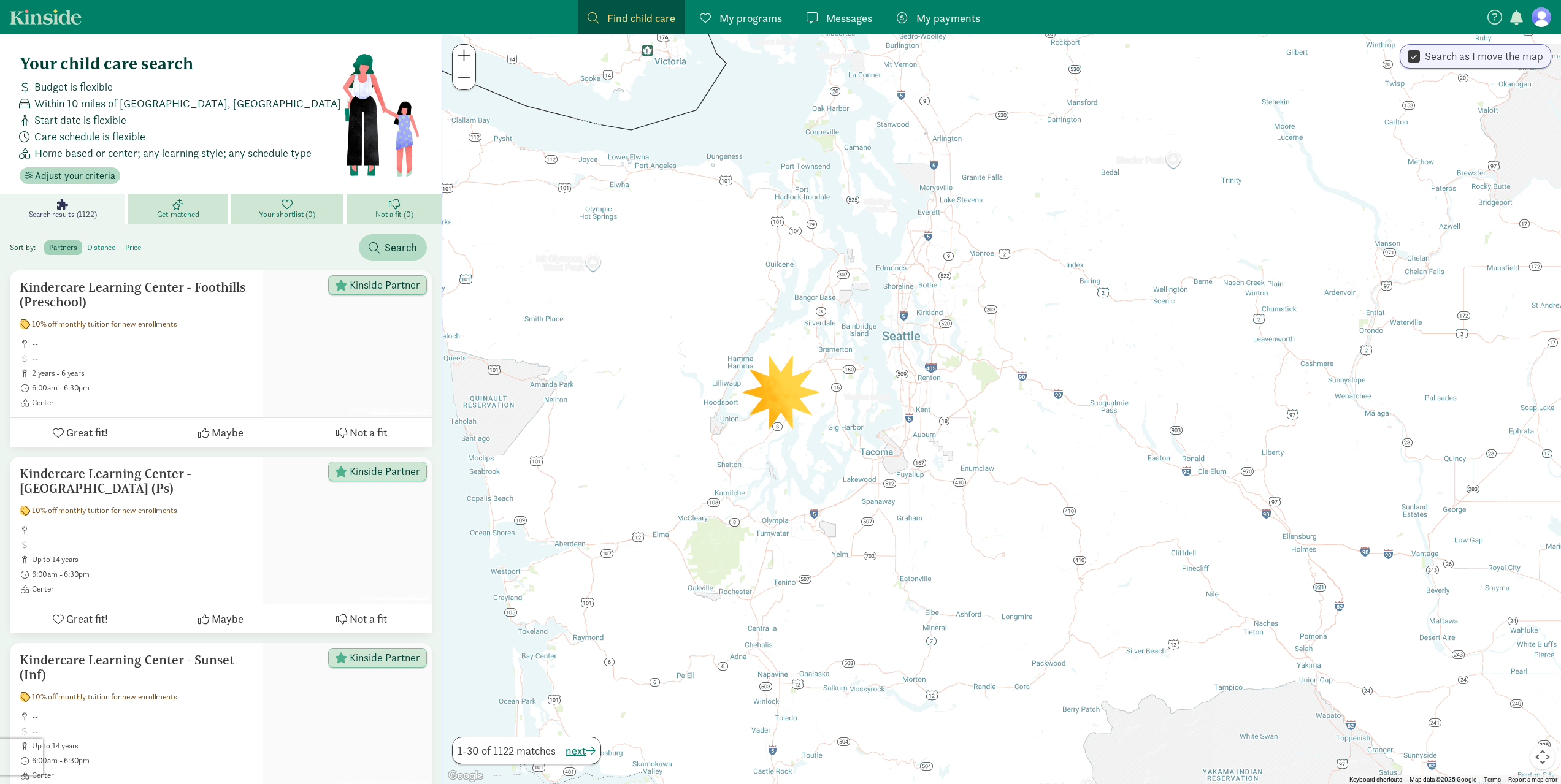
drag, startPoint x: 669, startPoint y: 447, endPoint x: 949, endPoint y: 388, distance: 286.1
click at [949, 388] on div at bounding box center [1002, 409] width 1119 height 750
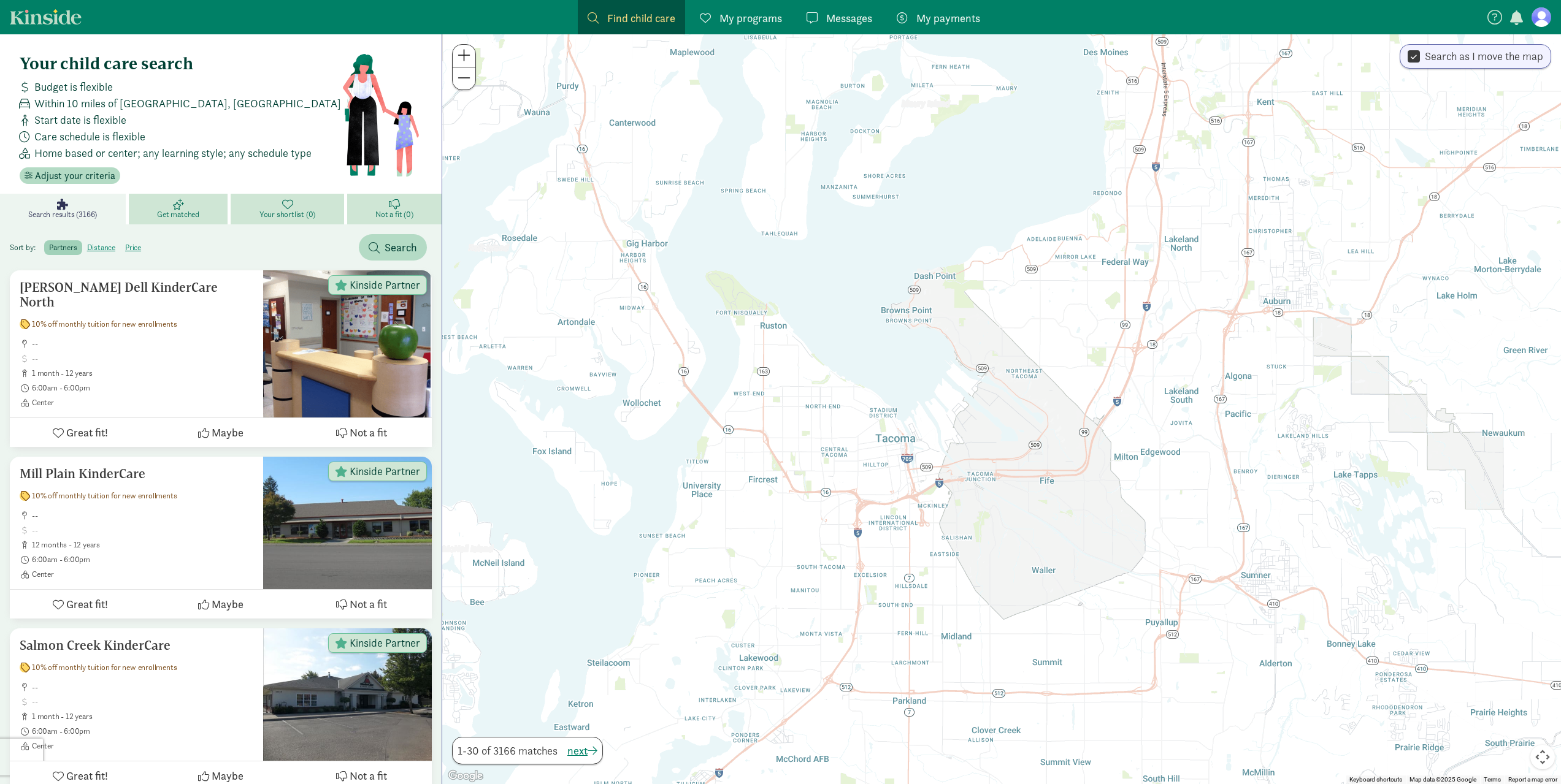
drag, startPoint x: 855, startPoint y: 593, endPoint x: 1234, endPoint y: 313, distance: 471.2
click at [1234, 313] on div at bounding box center [1002, 409] width 1119 height 750
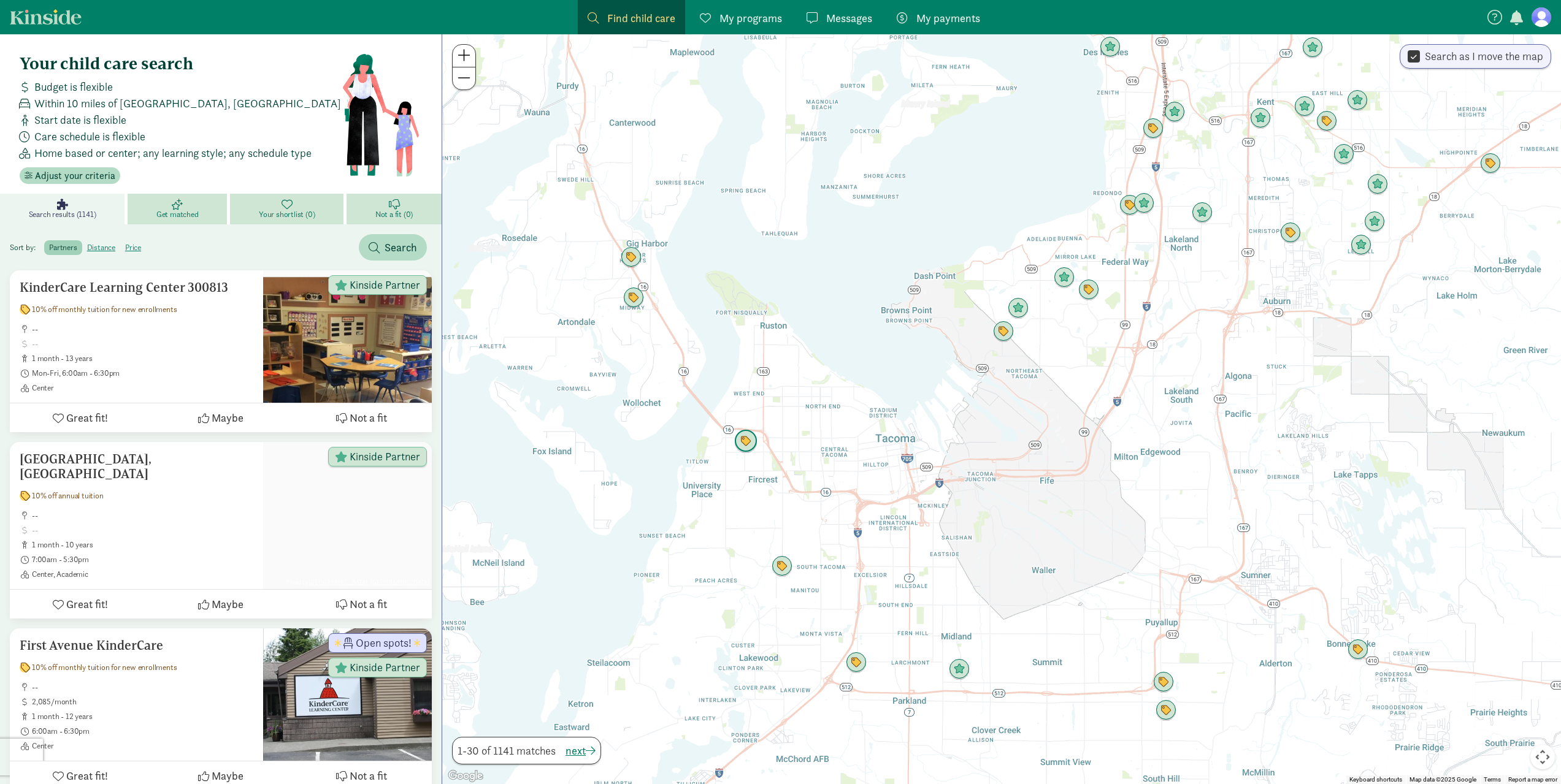
click at [749, 448] on img "Click to see details" at bounding box center [746, 441] width 23 height 23
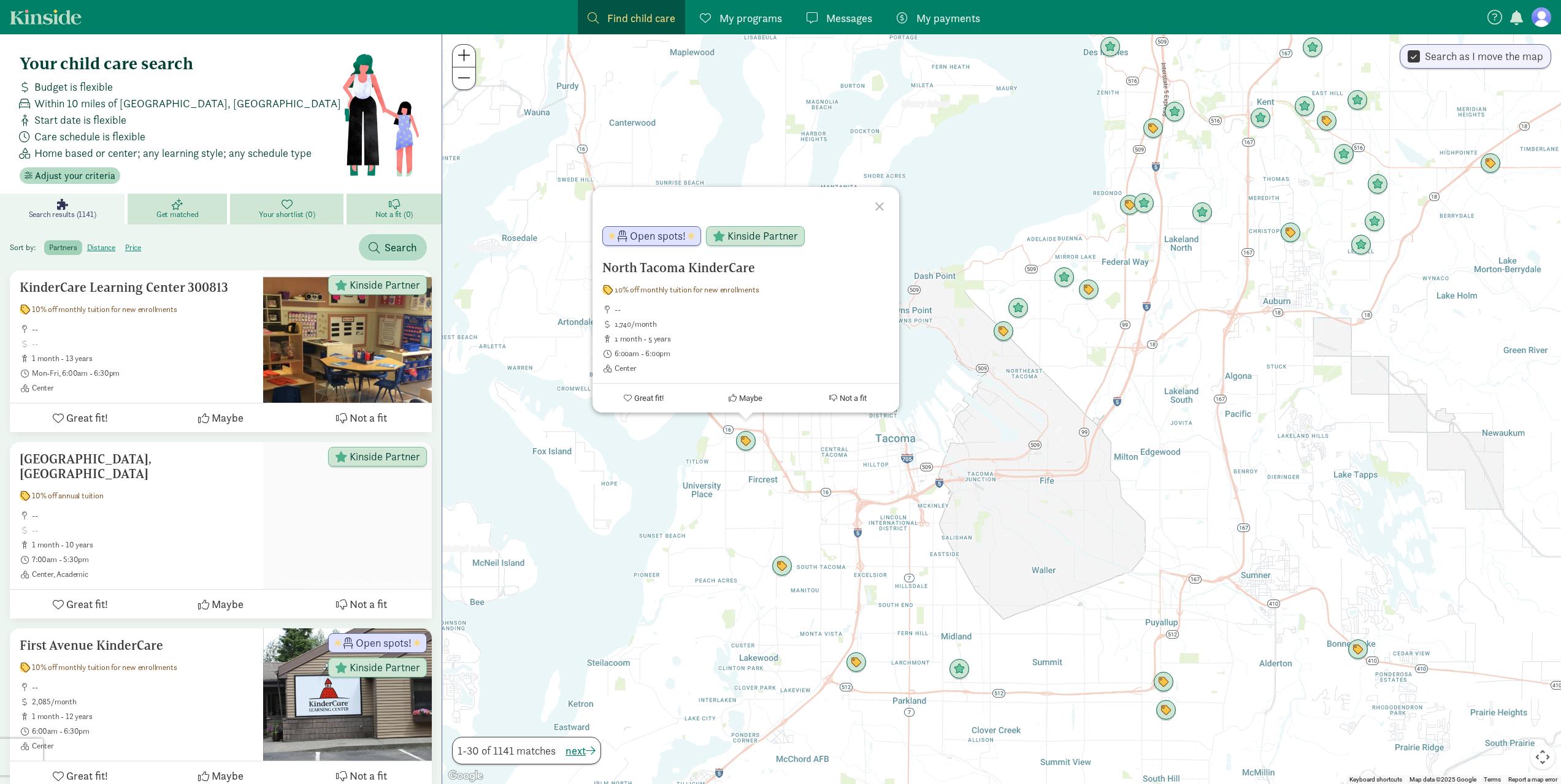
click at [686, 261] on h5 "North Tacoma KinderCare" at bounding box center [746, 268] width 287 height 15
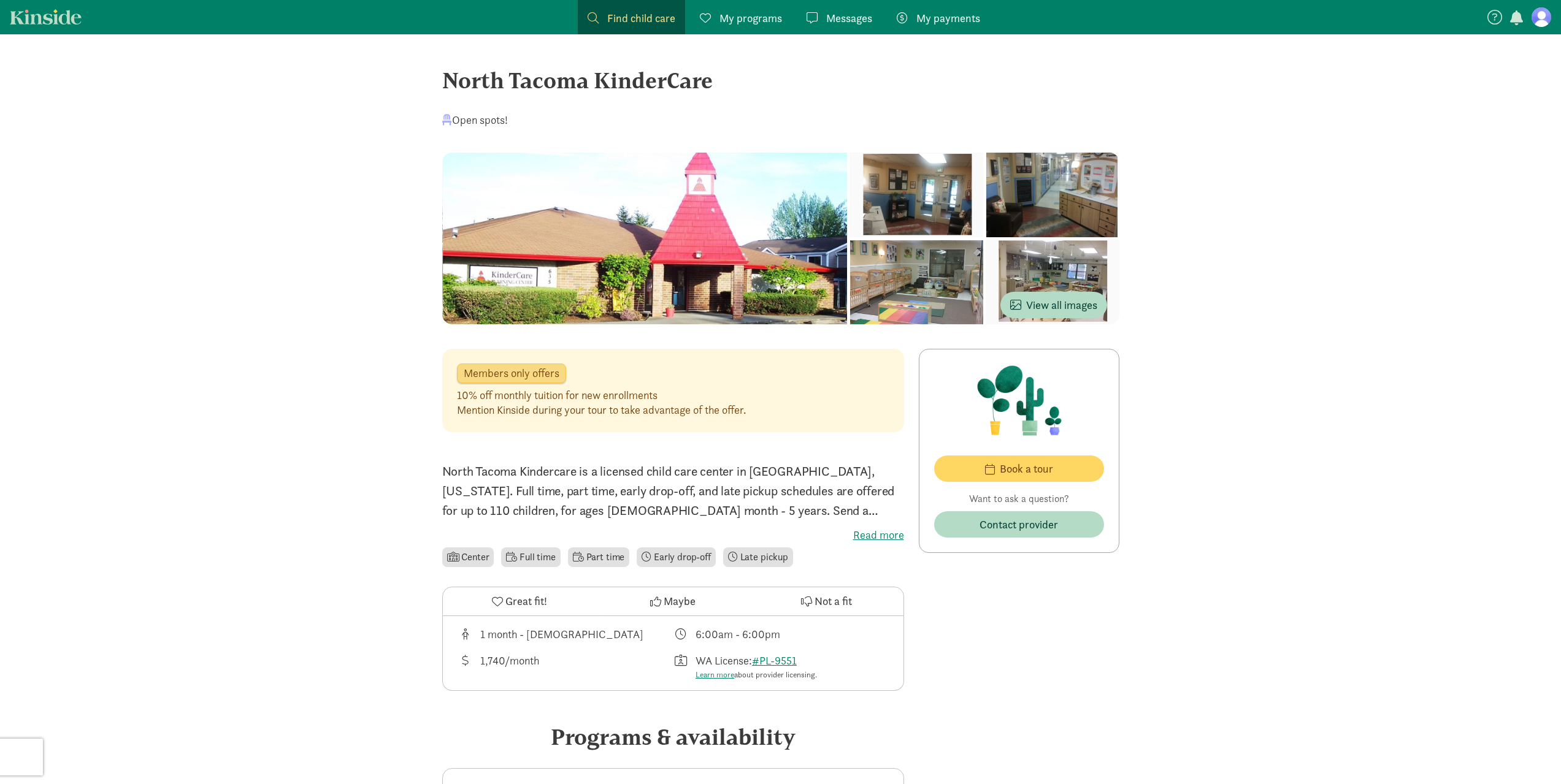
drag, startPoint x: 687, startPoint y: 253, endPoint x: 531, endPoint y: 253, distance: 156.0
click at [531, 253] on div at bounding box center [645, 238] width 405 height 171
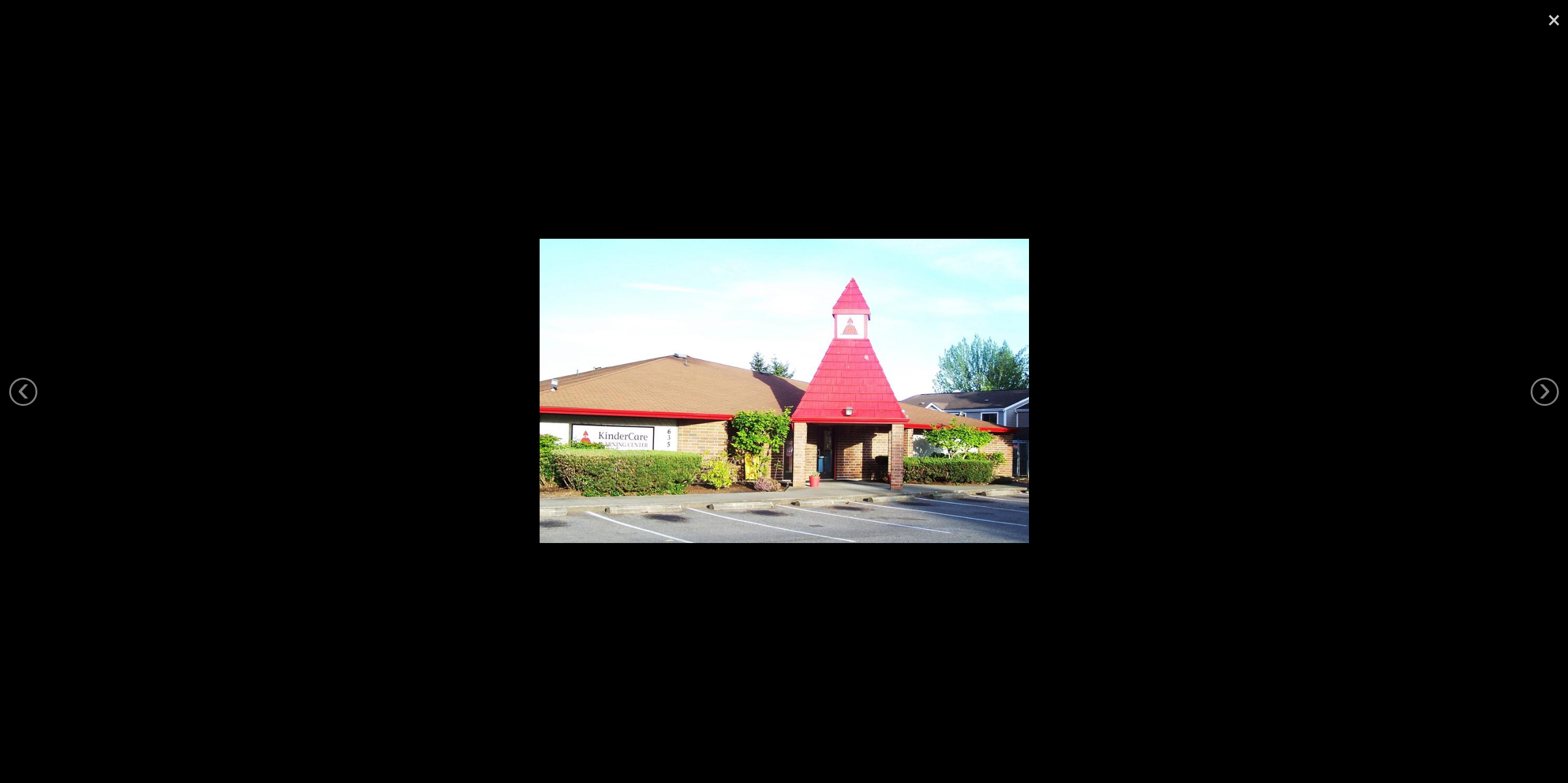
click at [1240, 397] on div at bounding box center [784, 391] width 1568 height 783
click at [1547, 386] on link "›" at bounding box center [1544, 392] width 28 height 28
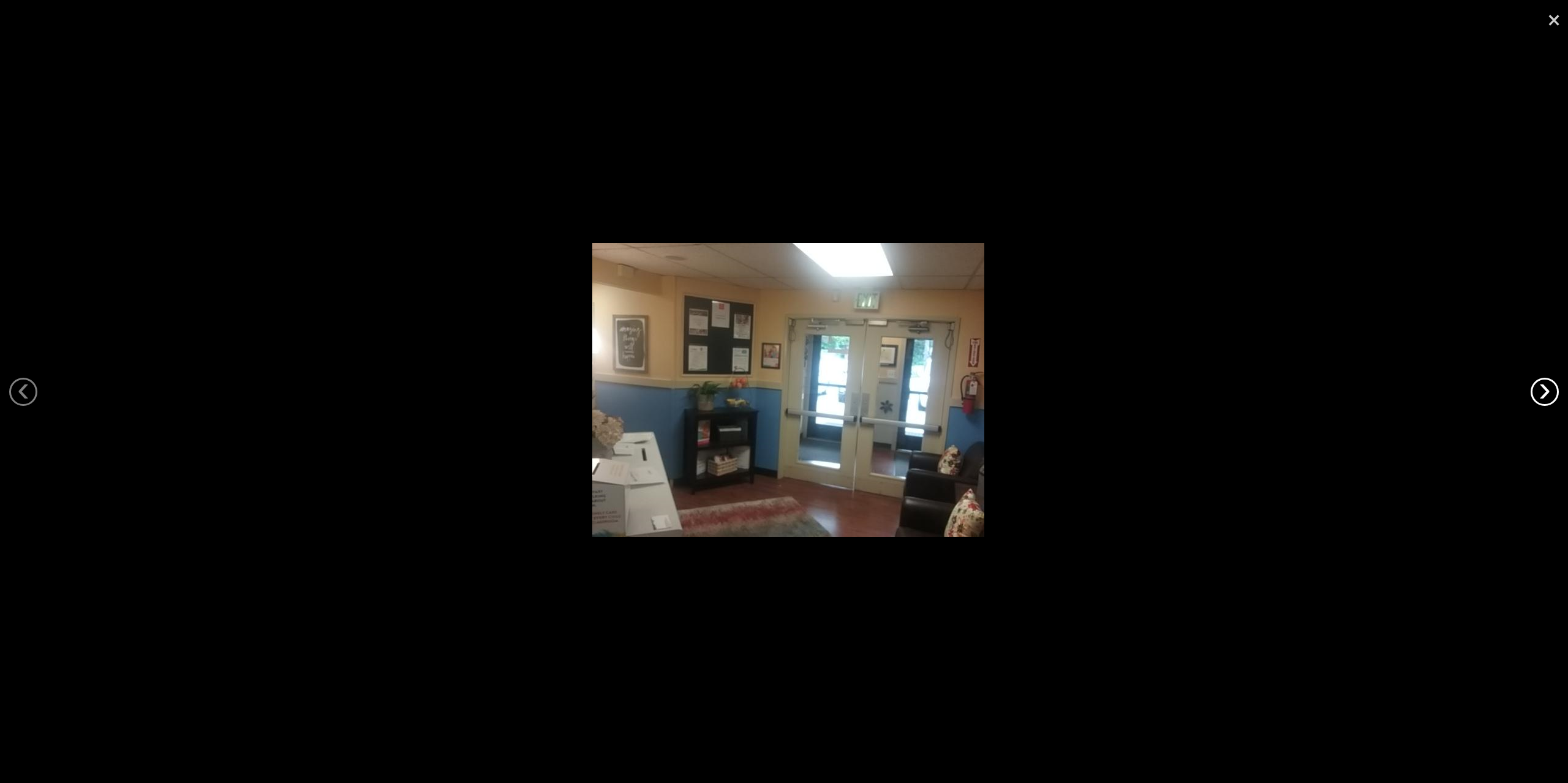
click at [1547, 386] on link "›" at bounding box center [1544, 392] width 28 height 28
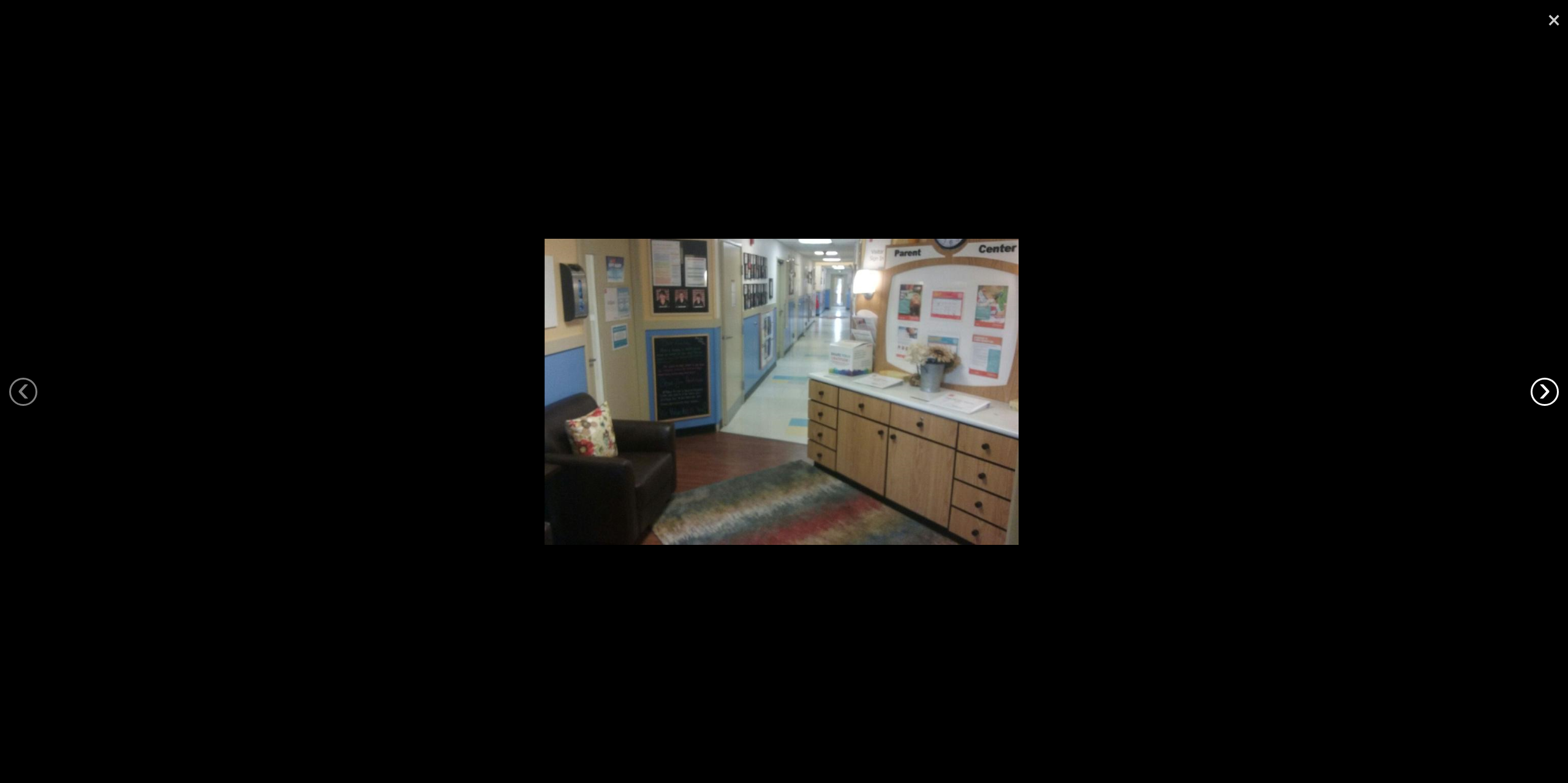
click at [1547, 386] on link "›" at bounding box center [1544, 392] width 28 height 28
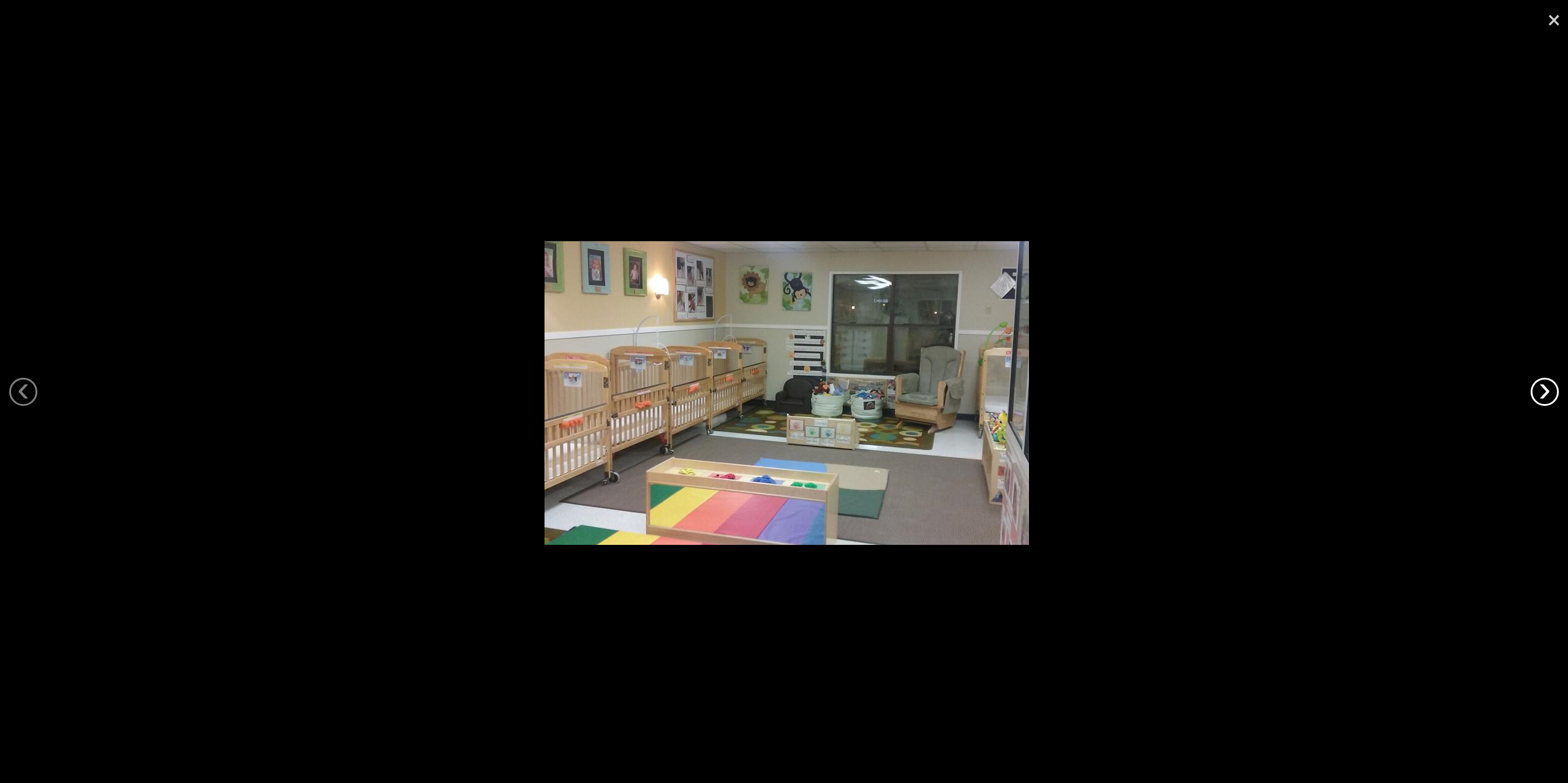
click at [1547, 386] on link "›" at bounding box center [1544, 392] width 28 height 28
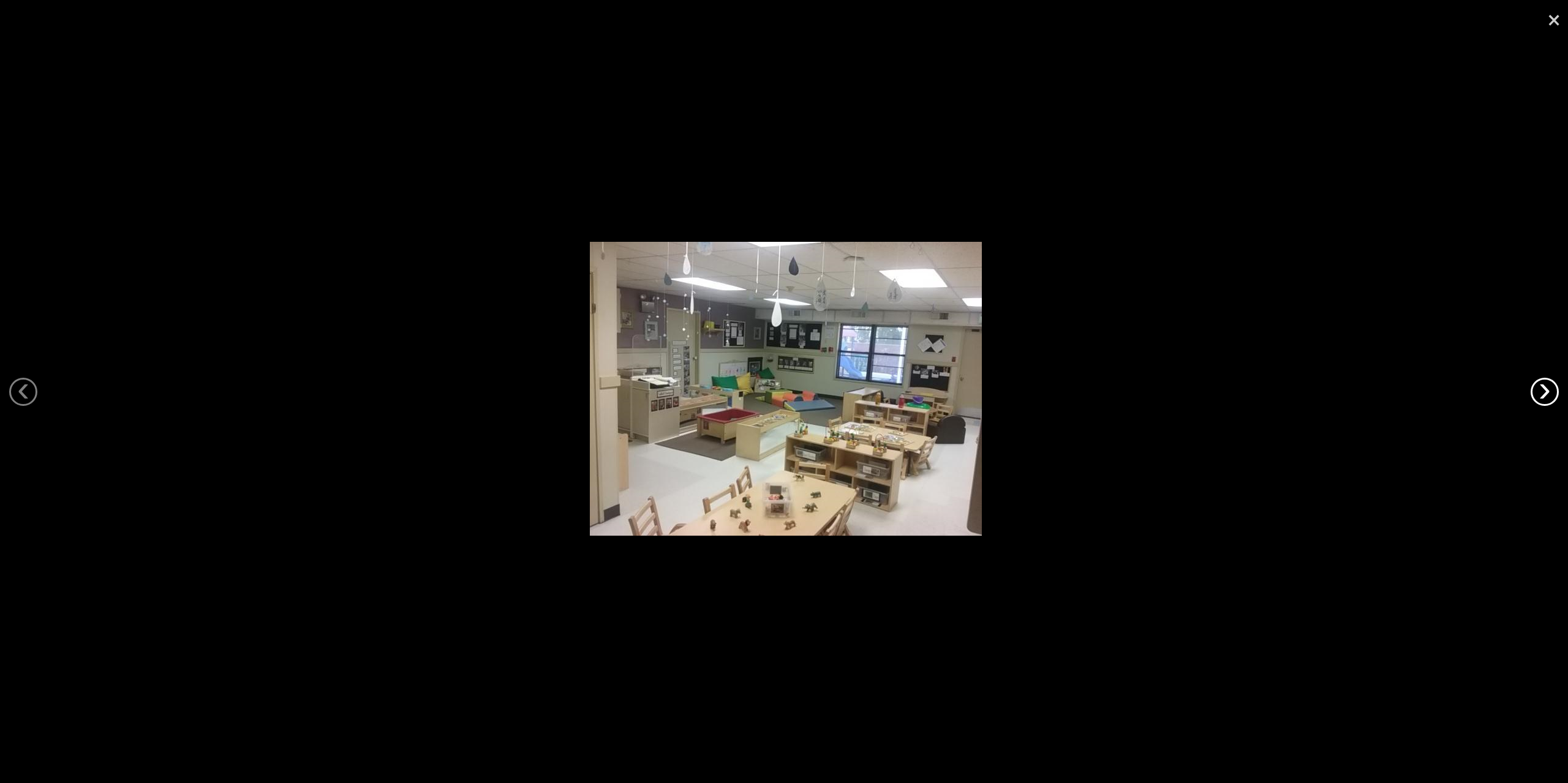
click at [1547, 386] on link "›" at bounding box center [1544, 392] width 28 height 28
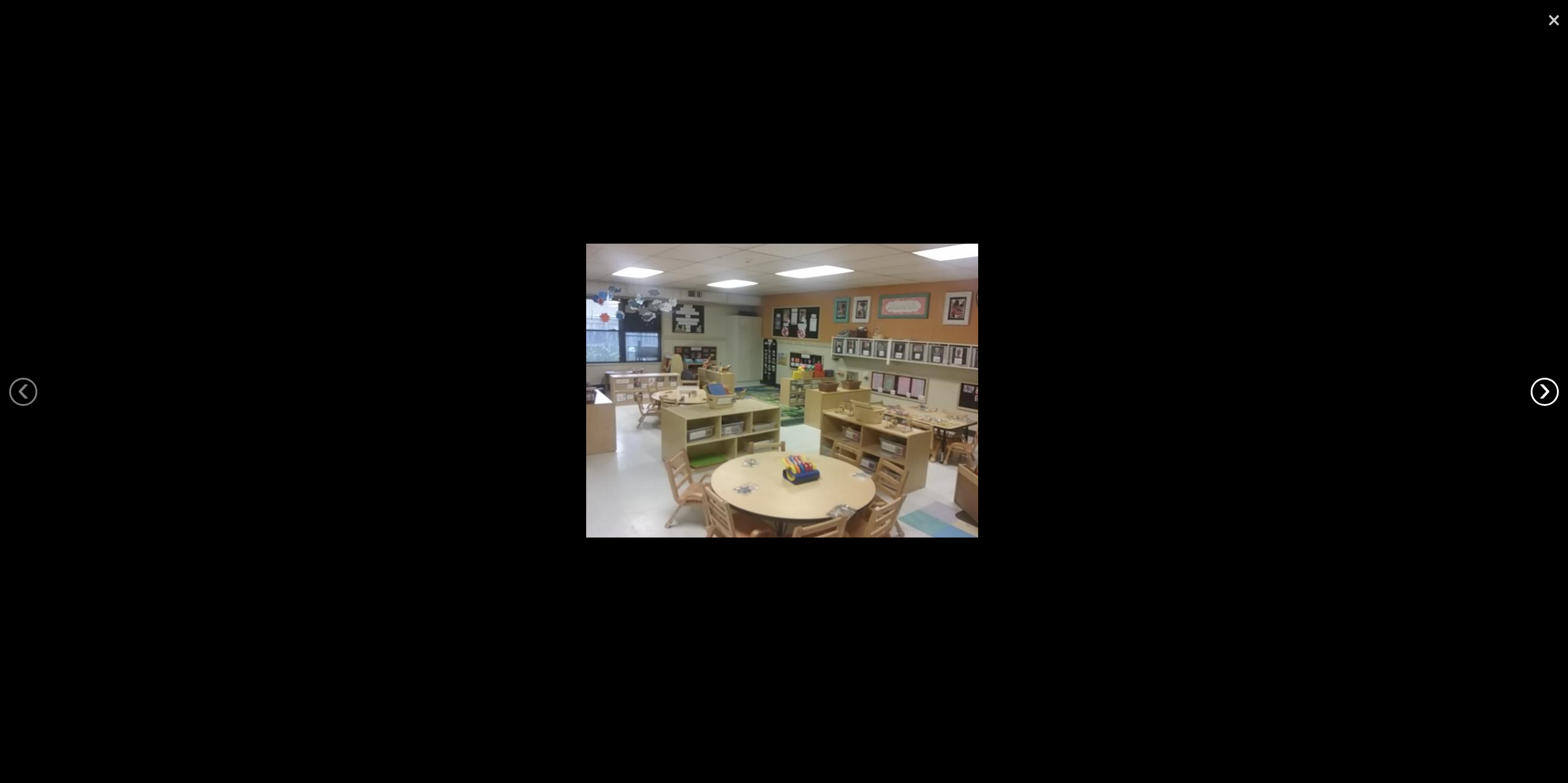
click at [1547, 386] on link "›" at bounding box center [1544, 392] width 28 height 28
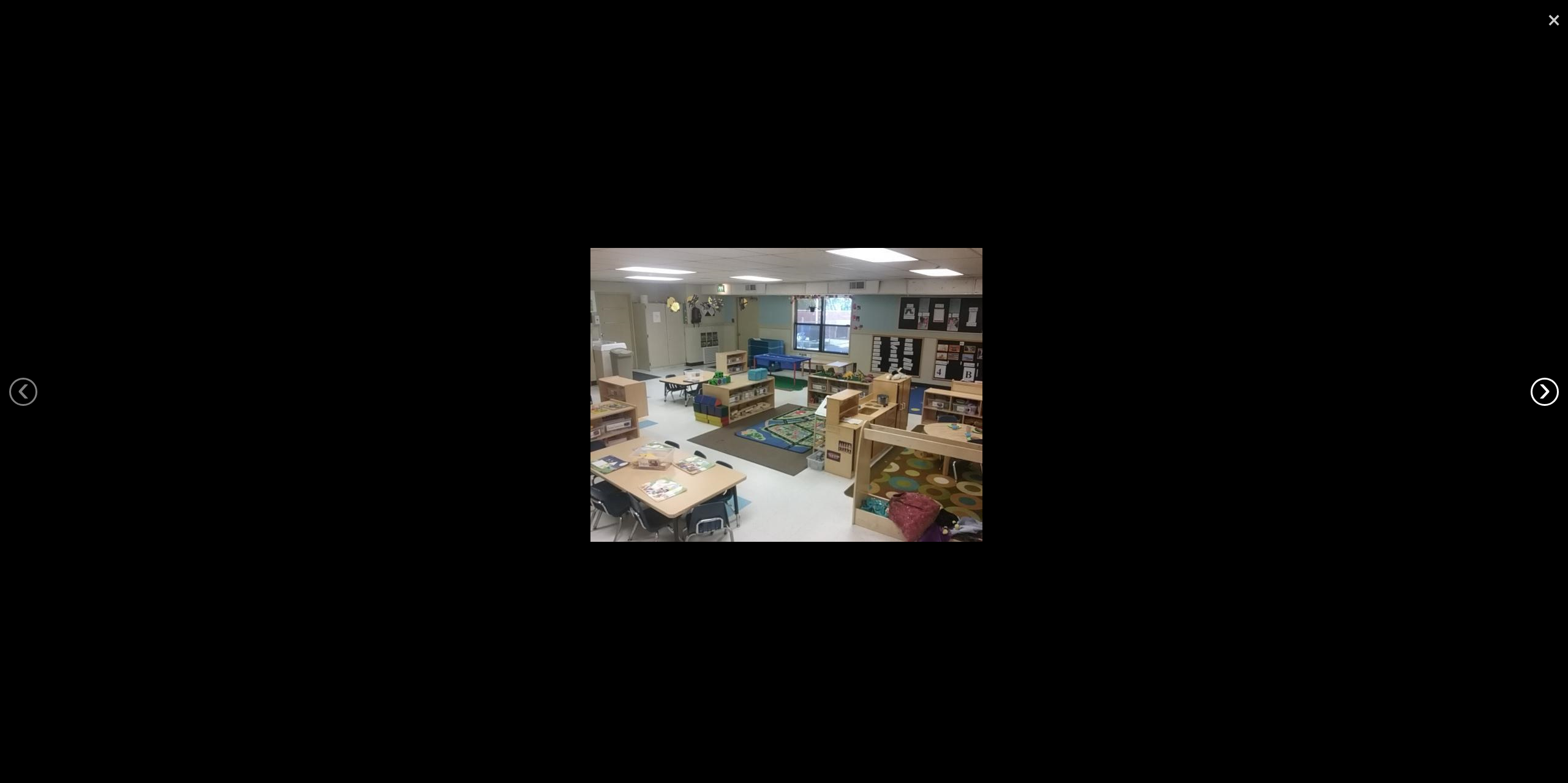
click at [1547, 386] on link "›" at bounding box center [1544, 392] width 28 height 28
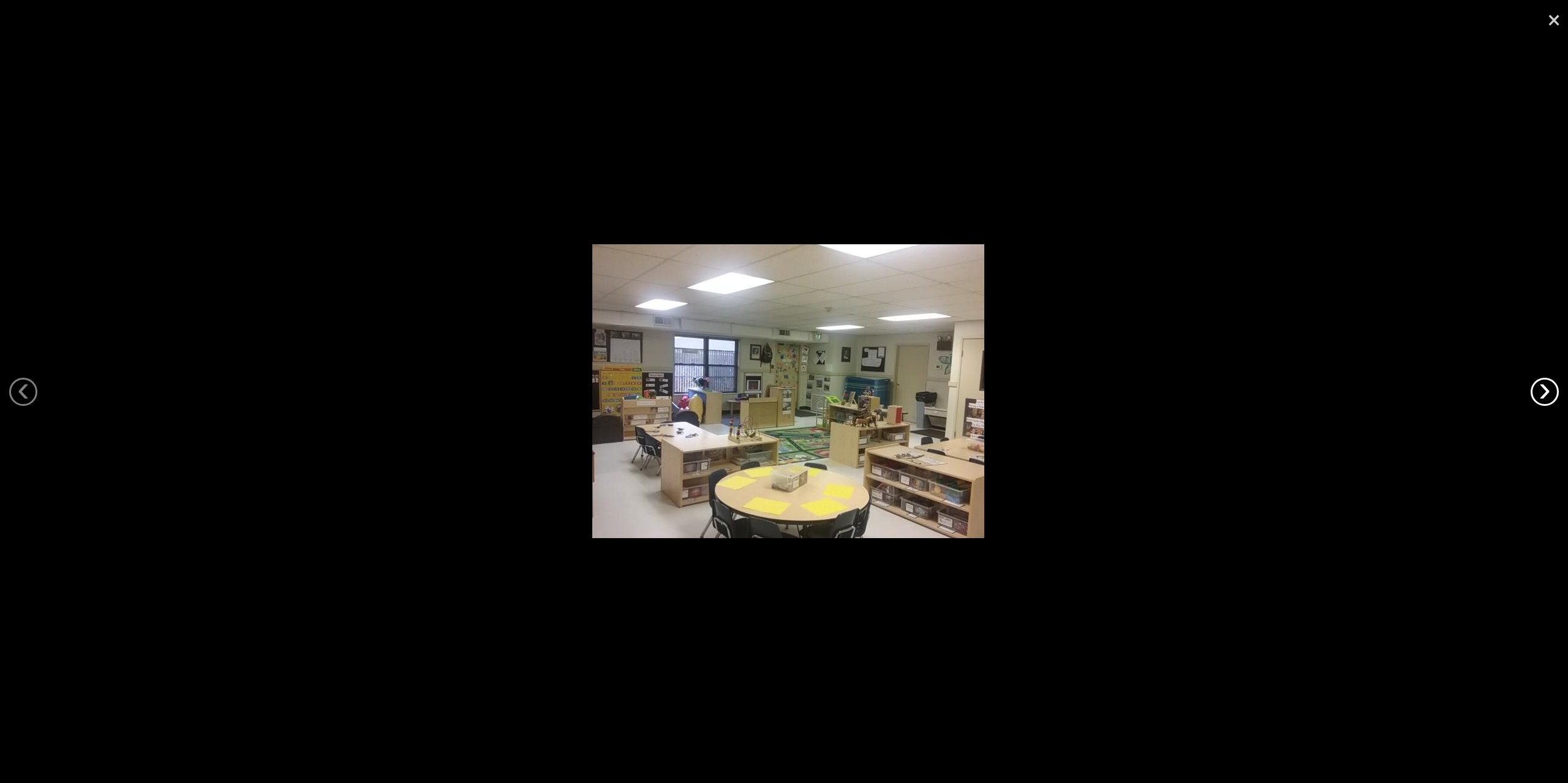
click at [1547, 386] on link "›" at bounding box center [1544, 392] width 28 height 28
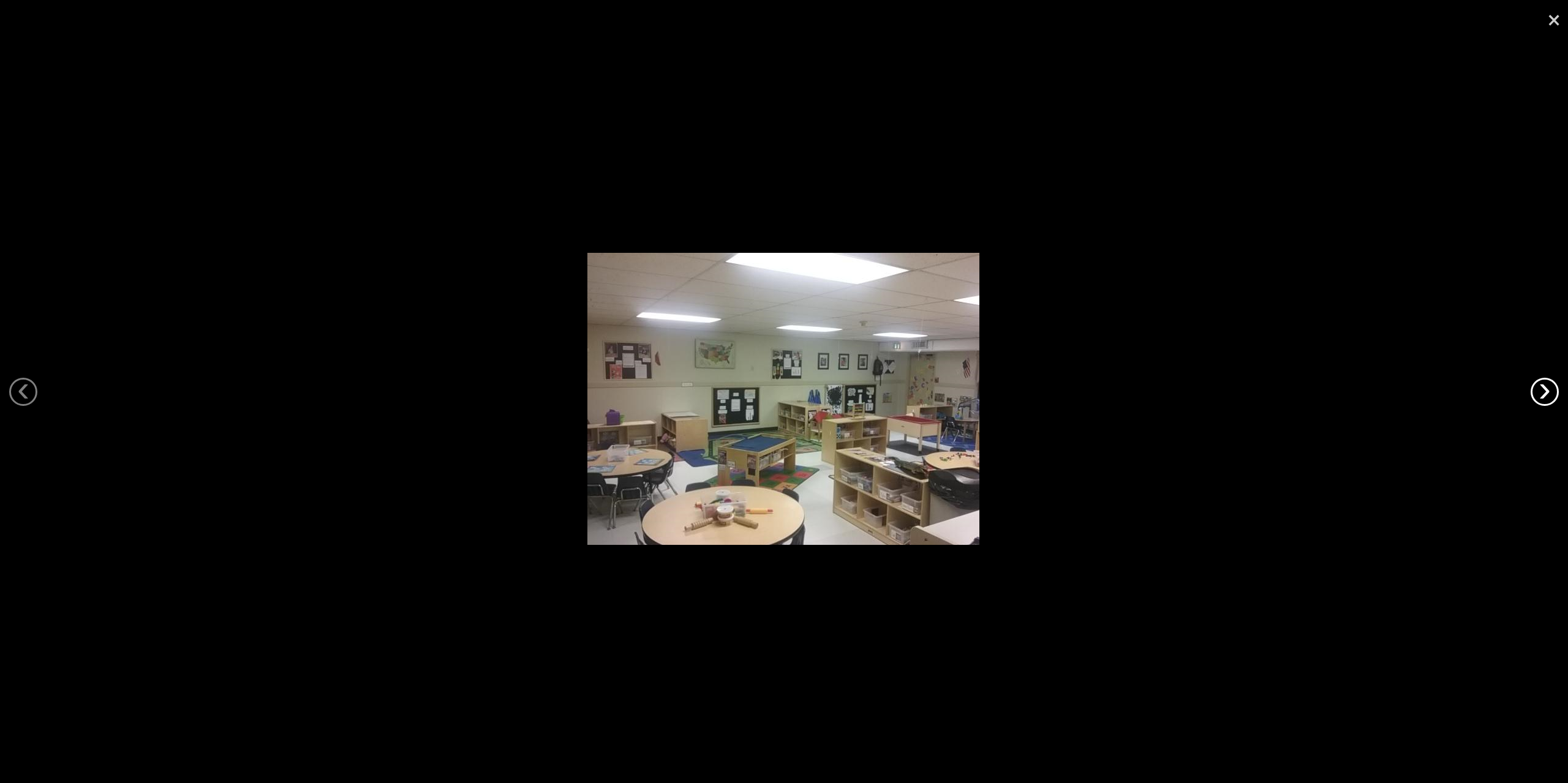
click at [1547, 386] on link "›" at bounding box center [1544, 392] width 28 height 28
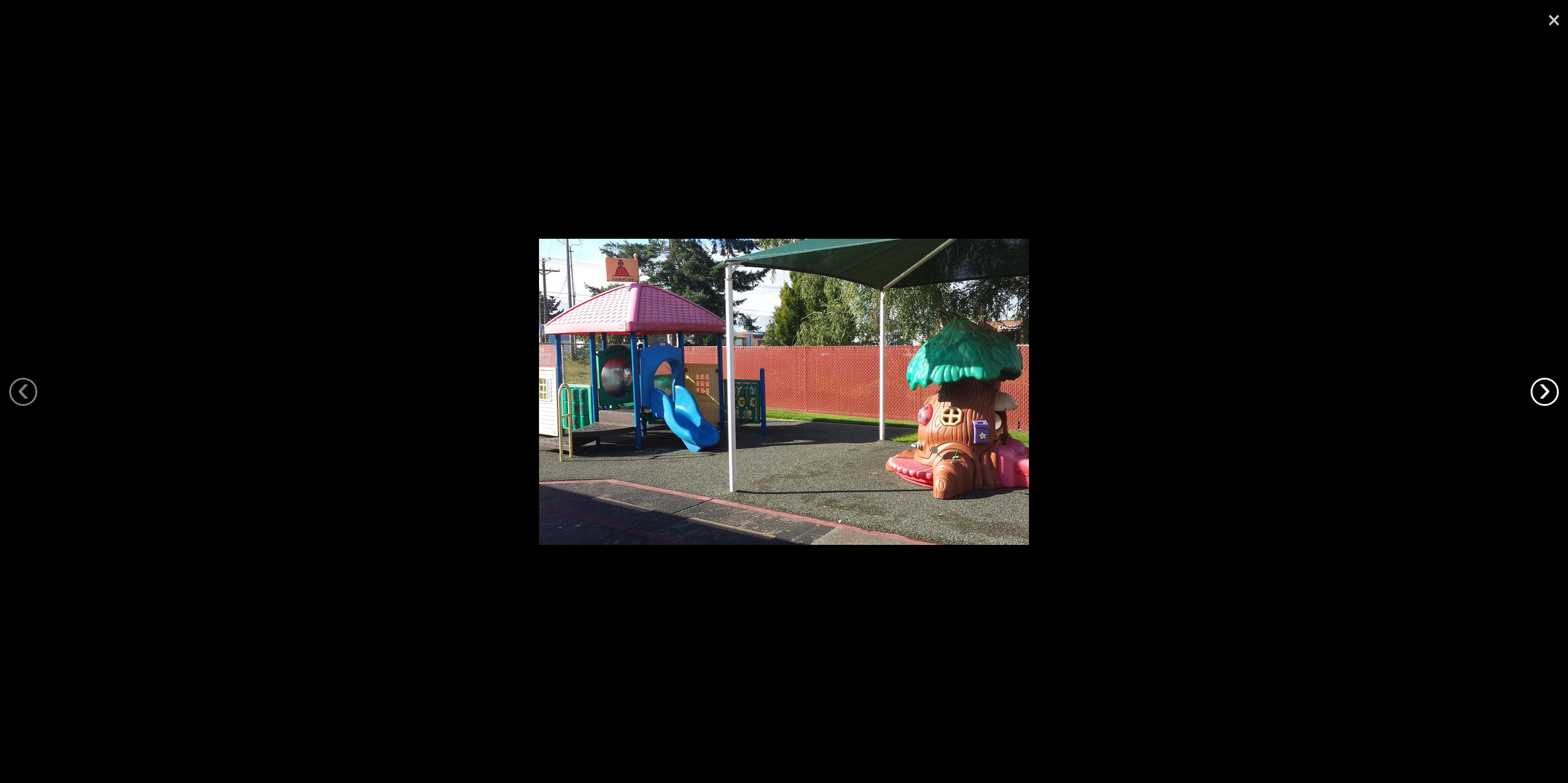
click at [1547, 386] on link "›" at bounding box center [1544, 392] width 28 height 28
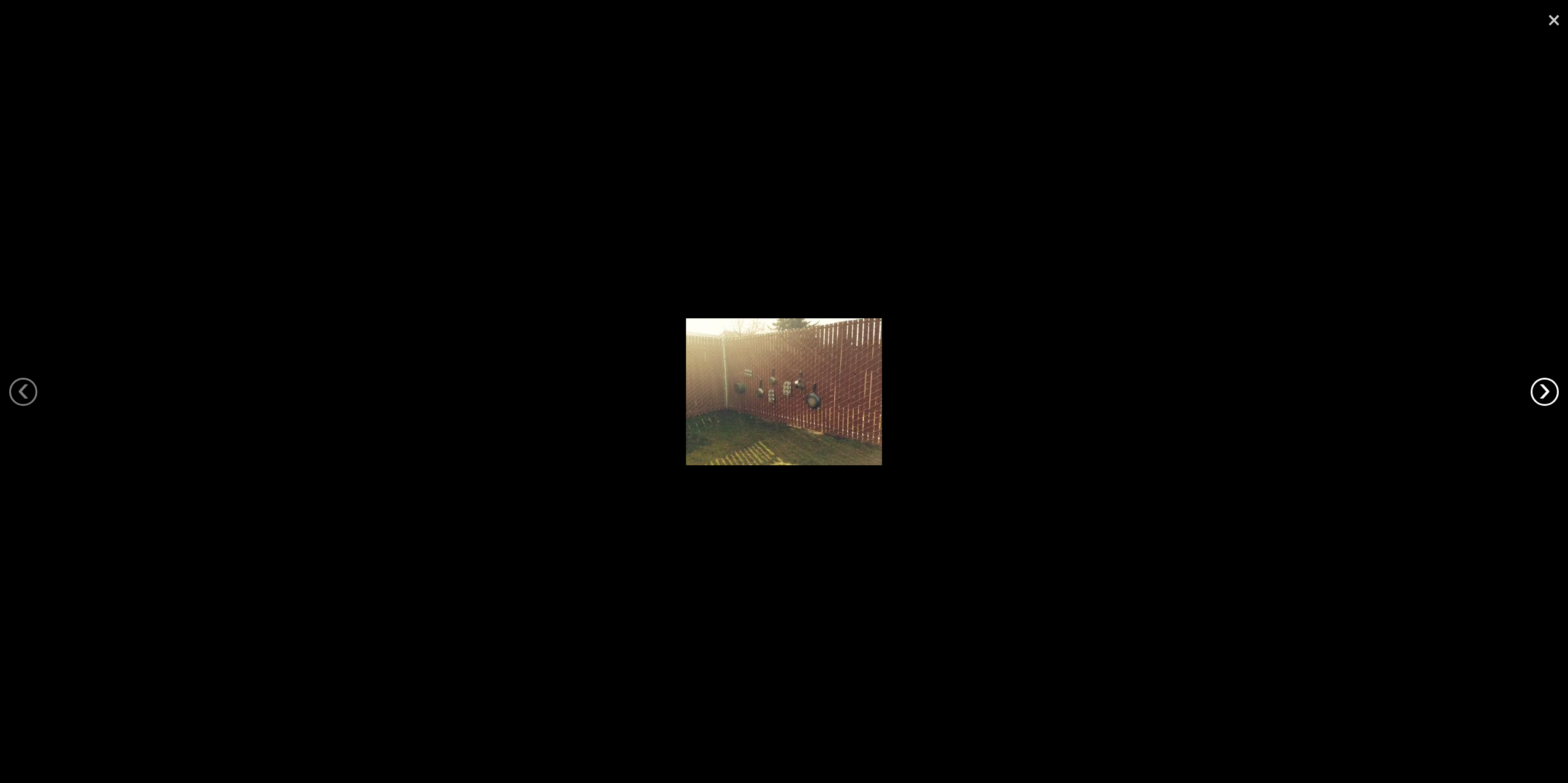
click at [1547, 386] on link "›" at bounding box center [1544, 392] width 28 height 28
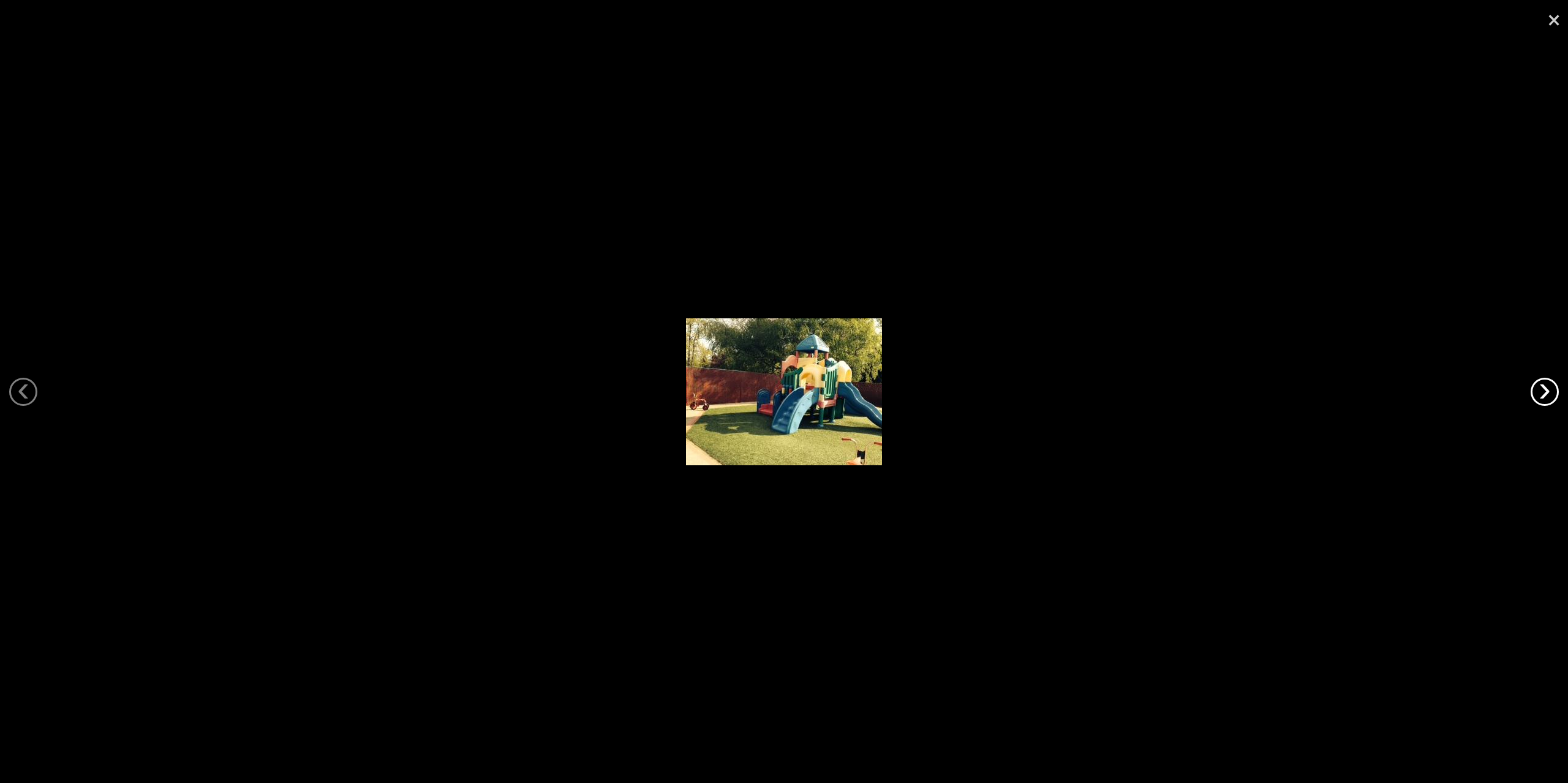
click at [1547, 386] on link "›" at bounding box center [1544, 392] width 28 height 28
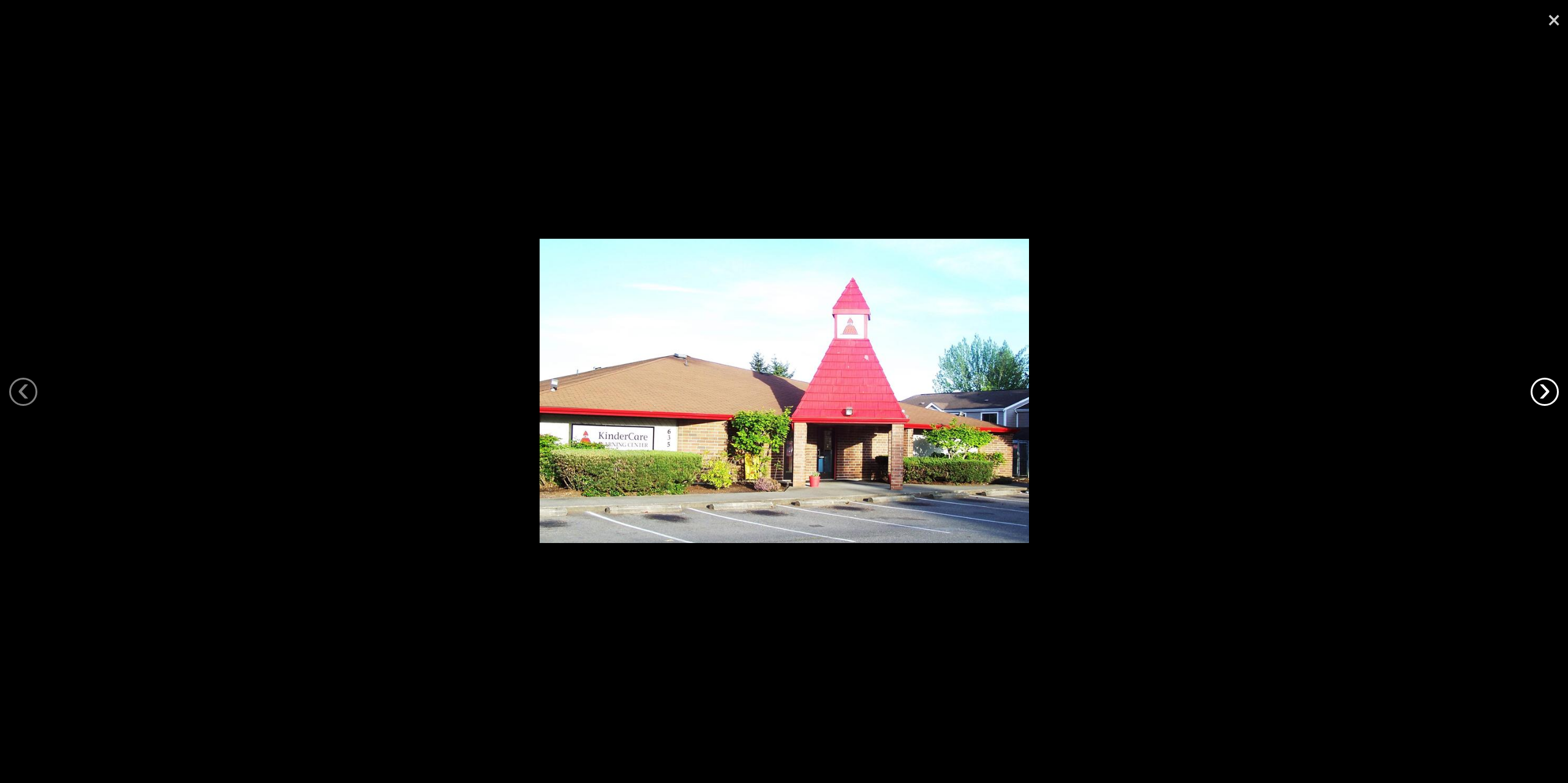
click at [1547, 386] on link "›" at bounding box center [1544, 392] width 28 height 28
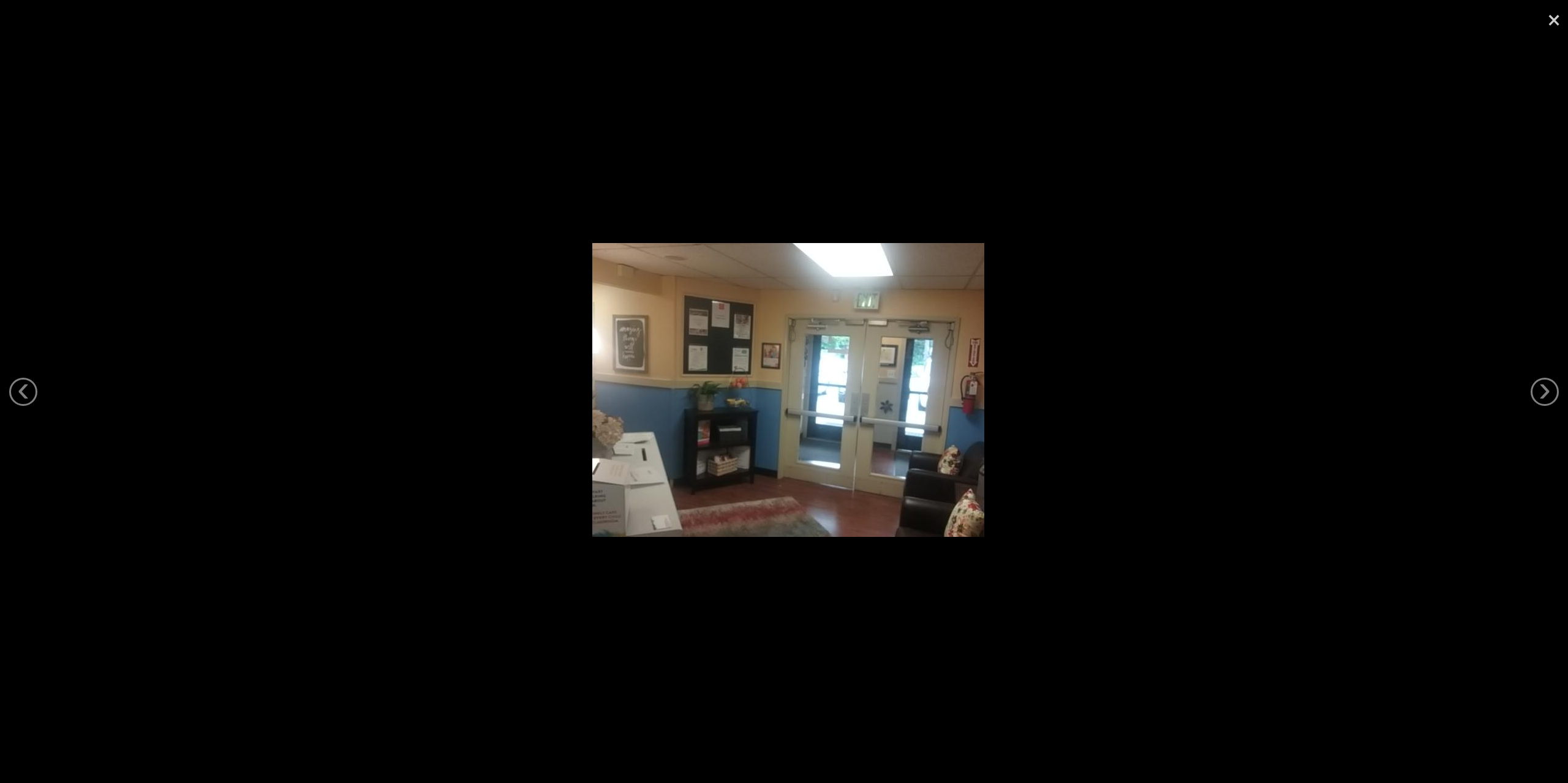
click at [623, 247] on img at bounding box center [784, 392] width 490 height 306
click at [1553, 19] on link "×" at bounding box center [1553, 18] width 28 height 37
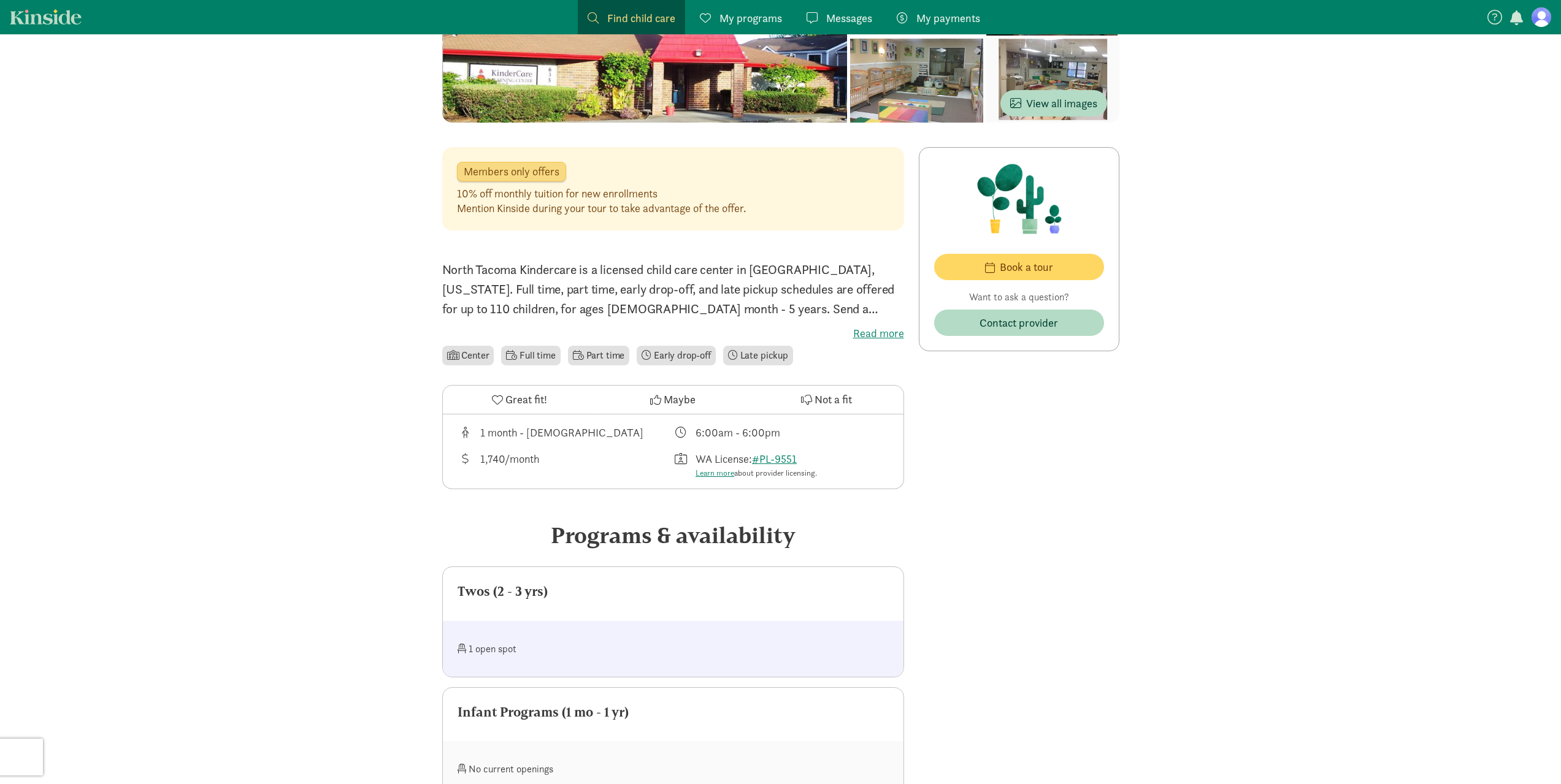
scroll to position [184, 0]
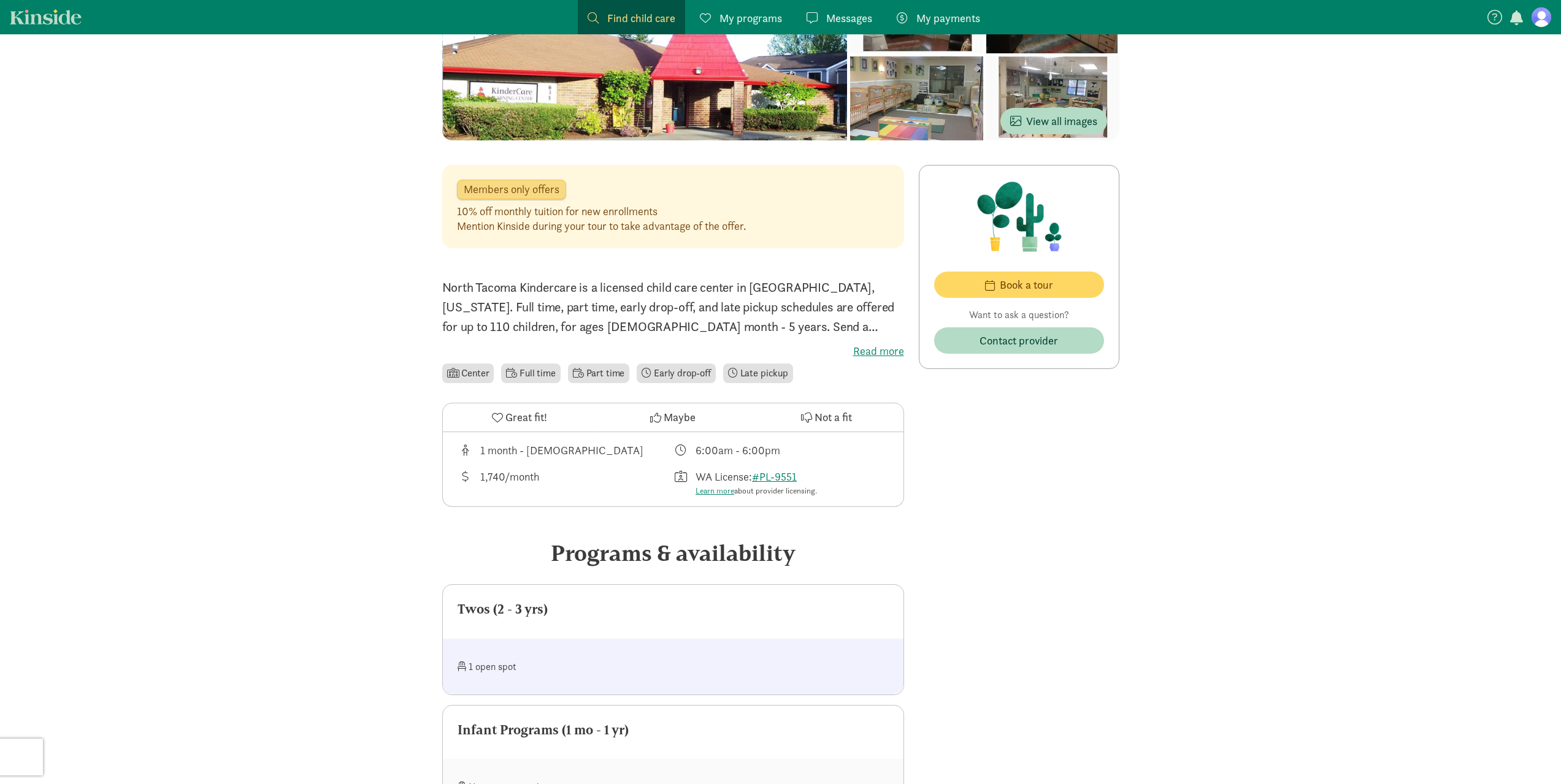
click at [515, 611] on div "Twos (2 - 3 yrs)" at bounding box center [673, 609] width 431 height 19
click at [514, 669] on div "1 open spot" at bounding box center [565, 667] width 216 height 27
click at [729, 558] on div "Programs & availability" at bounding box center [673, 553] width 462 height 33
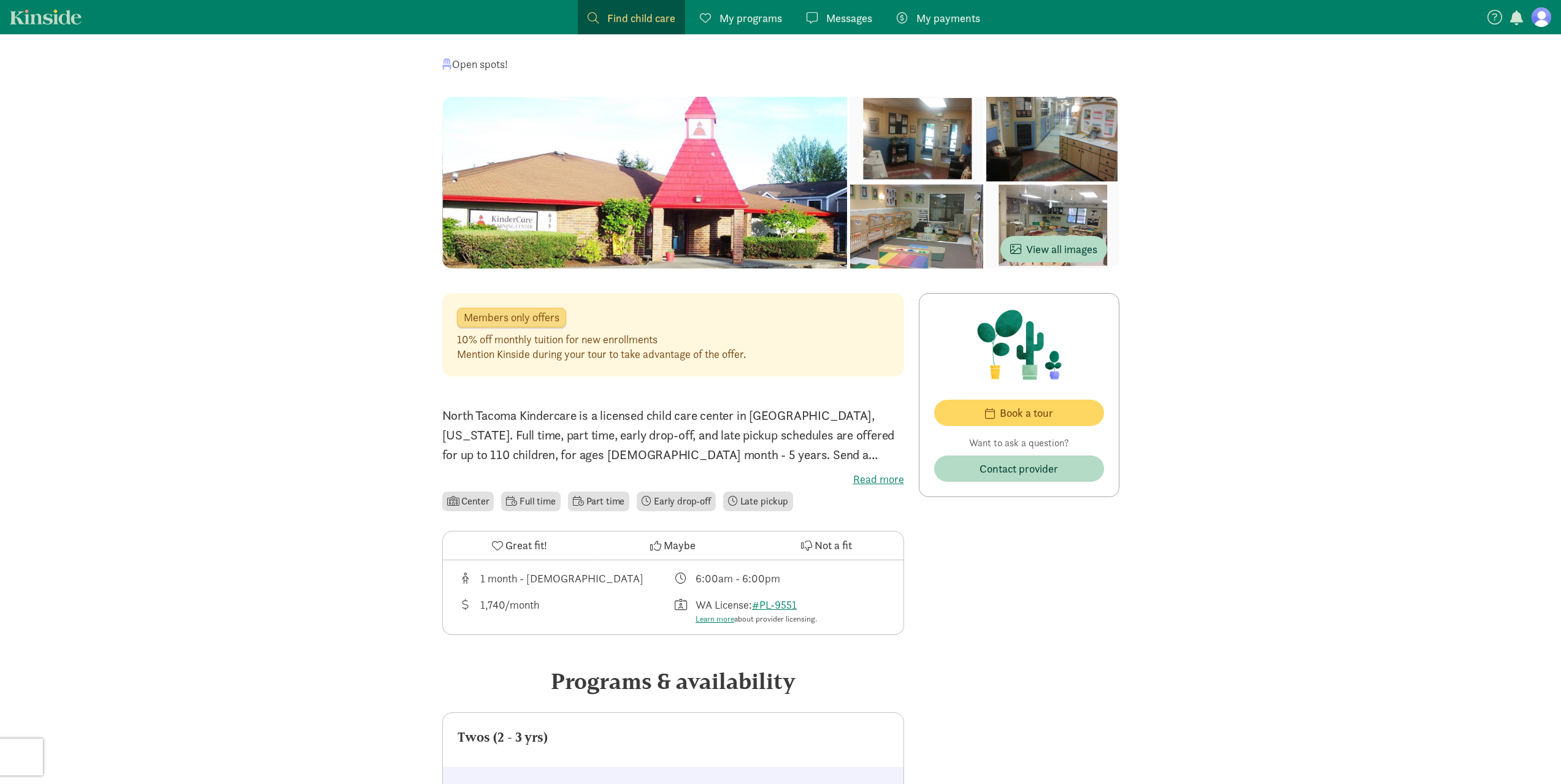
scroll to position [61, 0]
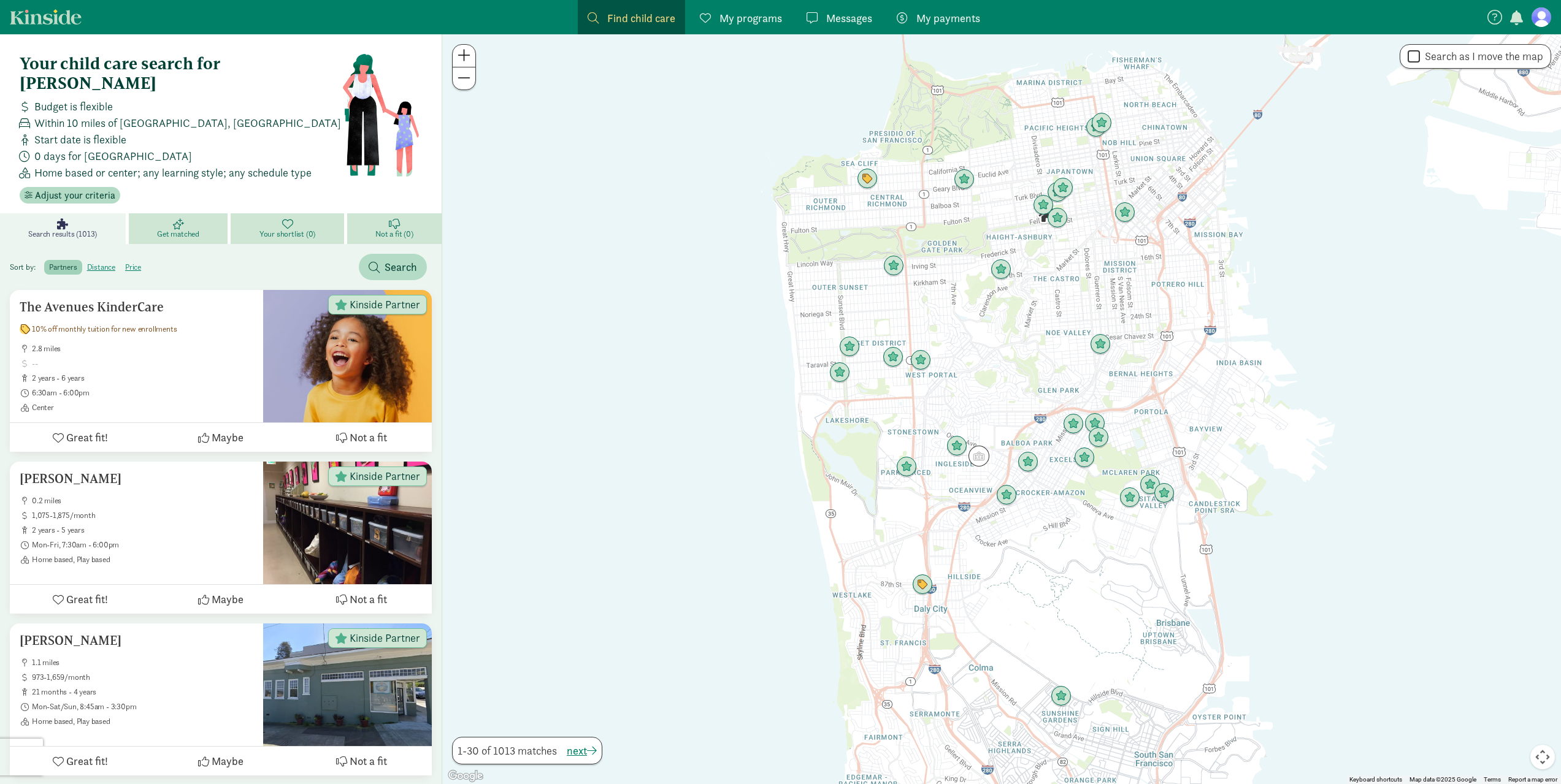
click at [287, 148] on div "0 days for [GEOGRAPHIC_DATA]" at bounding box center [178, 156] width 327 height 17
click at [71, 166] on div "Your child care search for Adaleigh Budget is flexible Within 10 miles of San F…" at bounding box center [180, 128] width 322 height 149
click at [72, 188] on span "Adjust your criteria" at bounding box center [75, 195] width 81 height 15
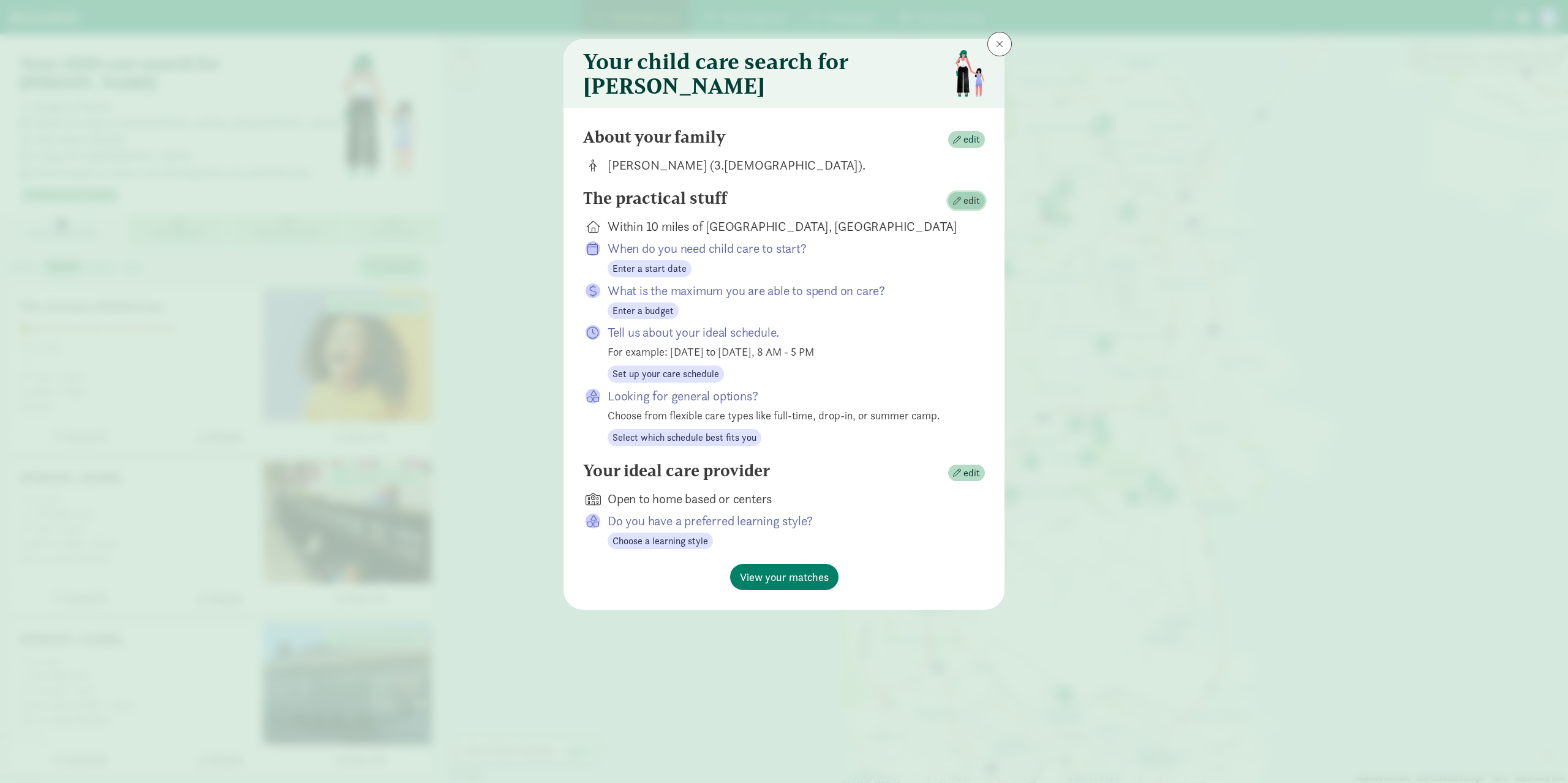
click at [966, 208] on span "edit" at bounding box center [972, 201] width 16 height 15
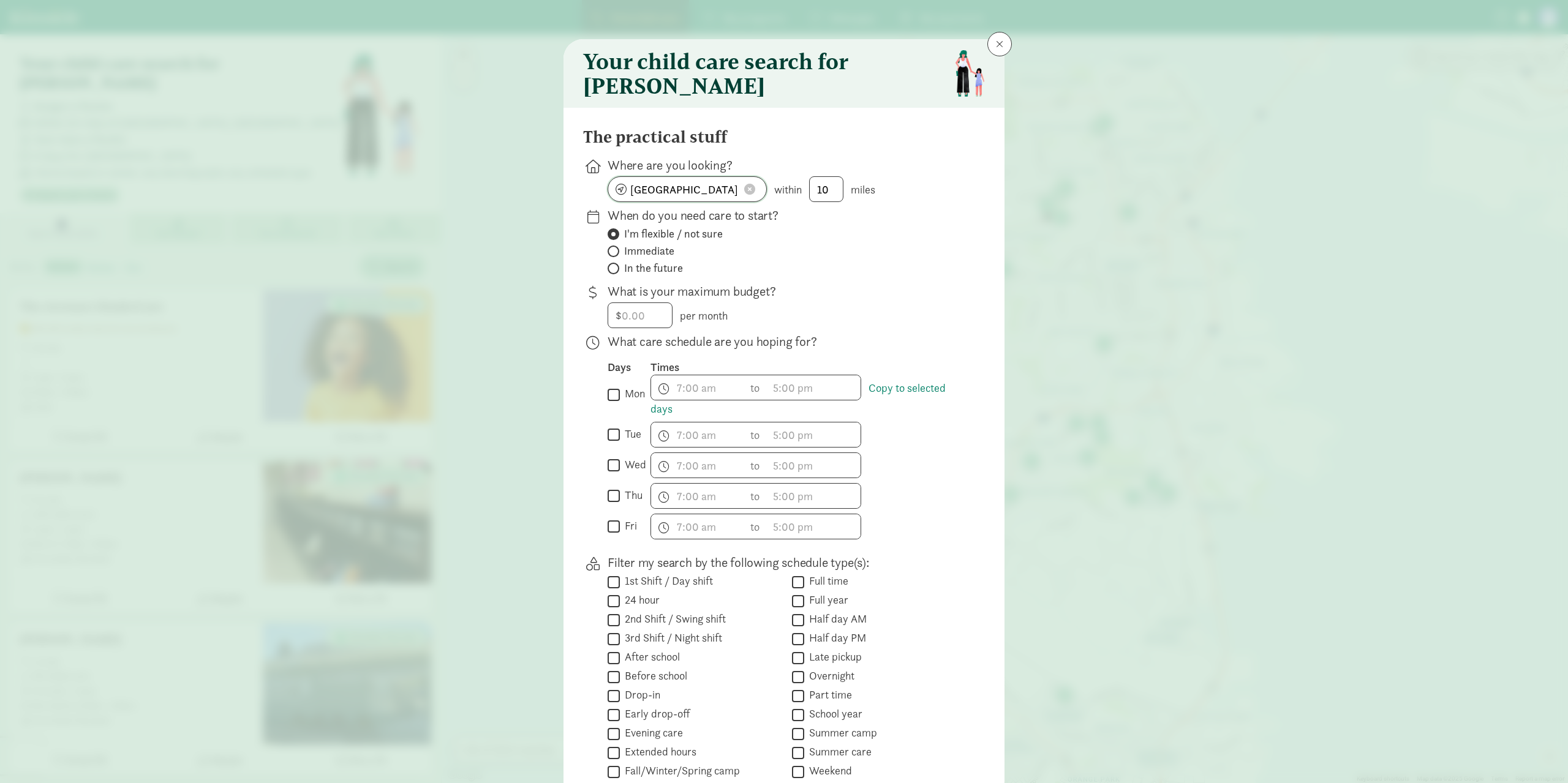
click at [745, 195] on span at bounding box center [750, 190] width 11 height 11
click at [717, 201] on input at bounding box center [687, 189] width 158 height 25
type input "Tacoma, WA 98498, USA"
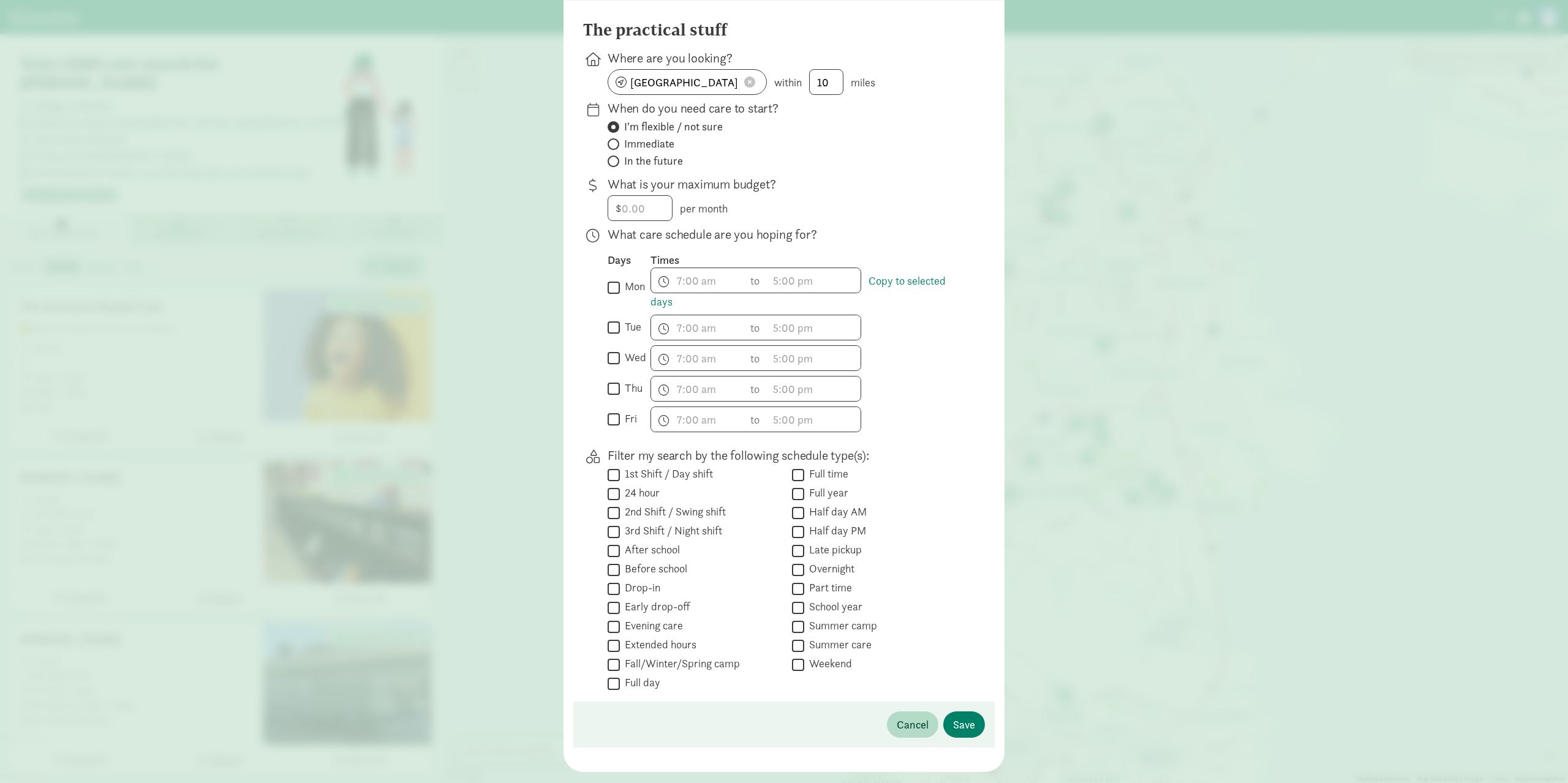
scroll to position [123, 0]
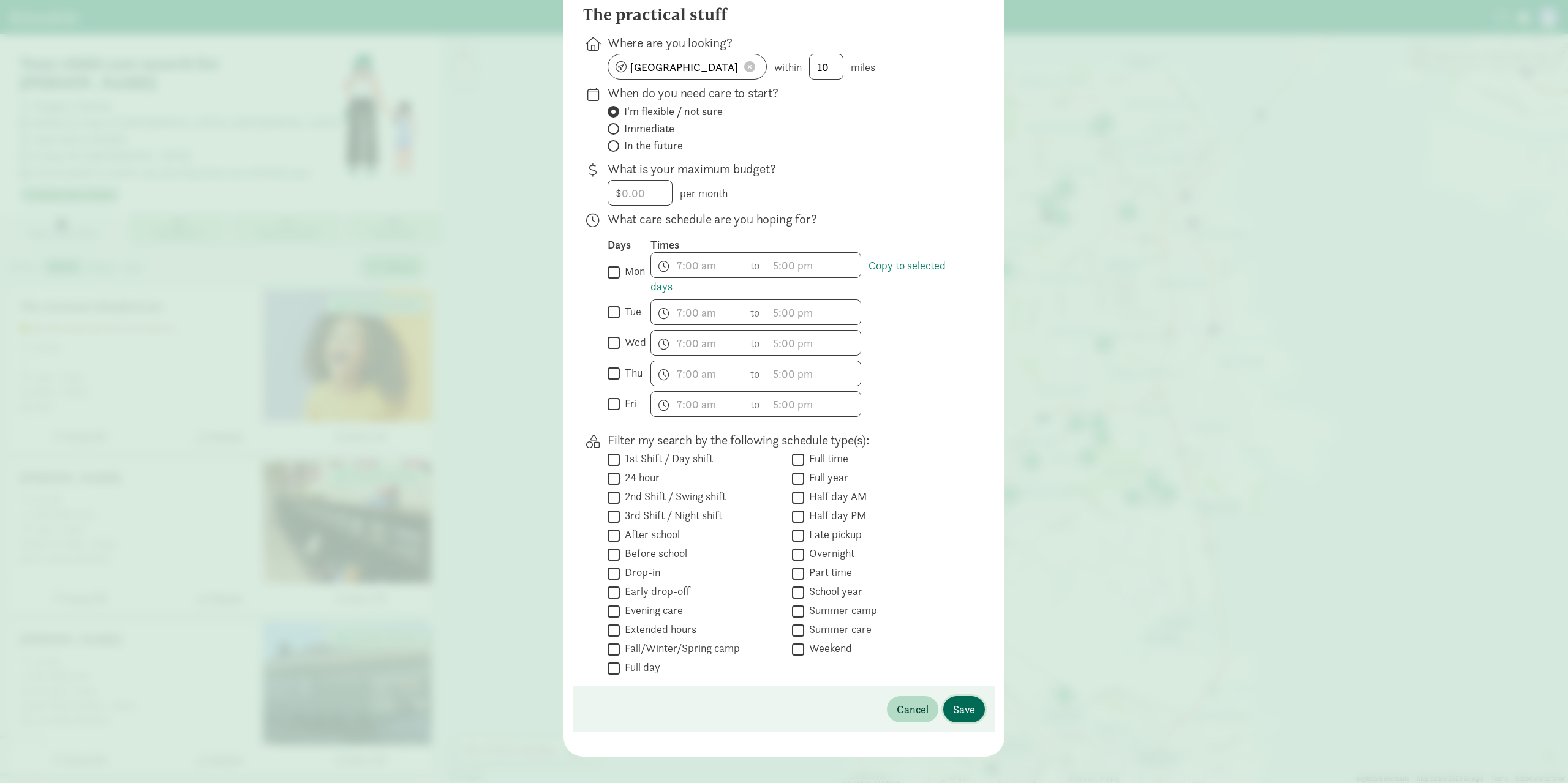
click at [959, 711] on span "Save" at bounding box center [964, 710] width 22 height 16
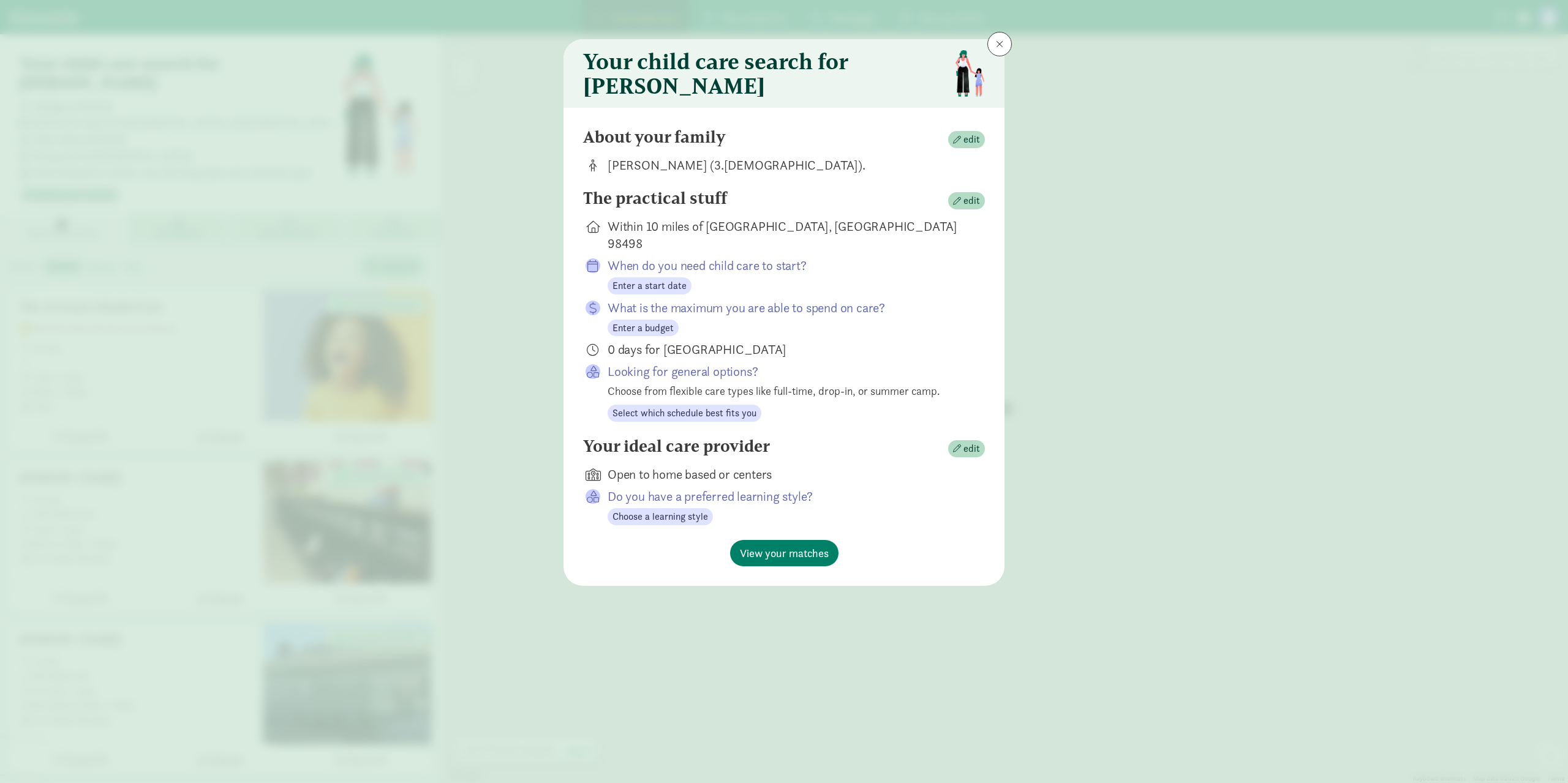
scroll to position [0, 0]
click at [807, 546] on span "View your matches" at bounding box center [784, 553] width 89 height 16
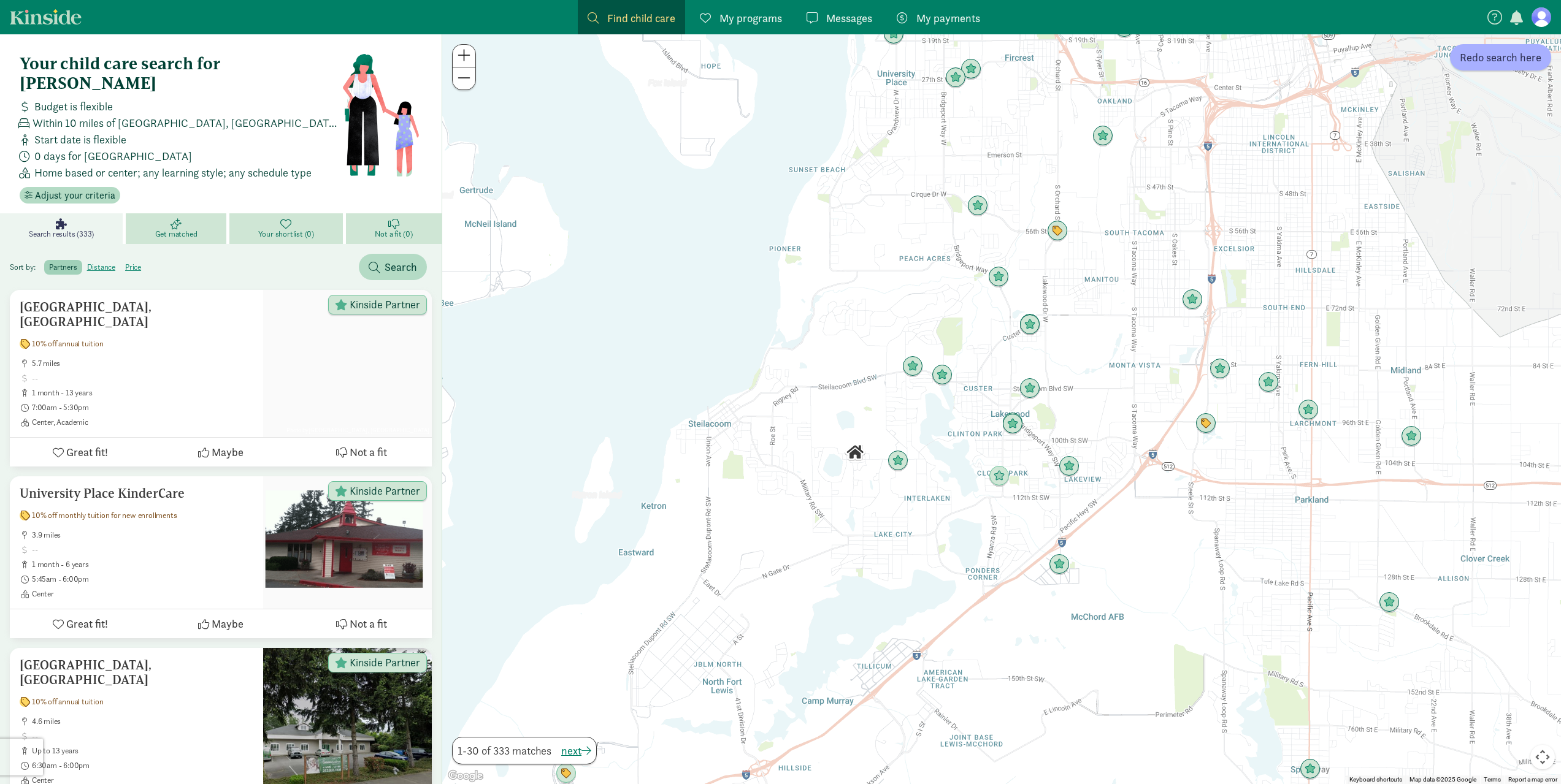
drag, startPoint x: 1157, startPoint y: 237, endPoint x: 1099, endPoint y: 276, distance: 69.9
click at [1099, 276] on div at bounding box center [1002, 409] width 1119 height 750
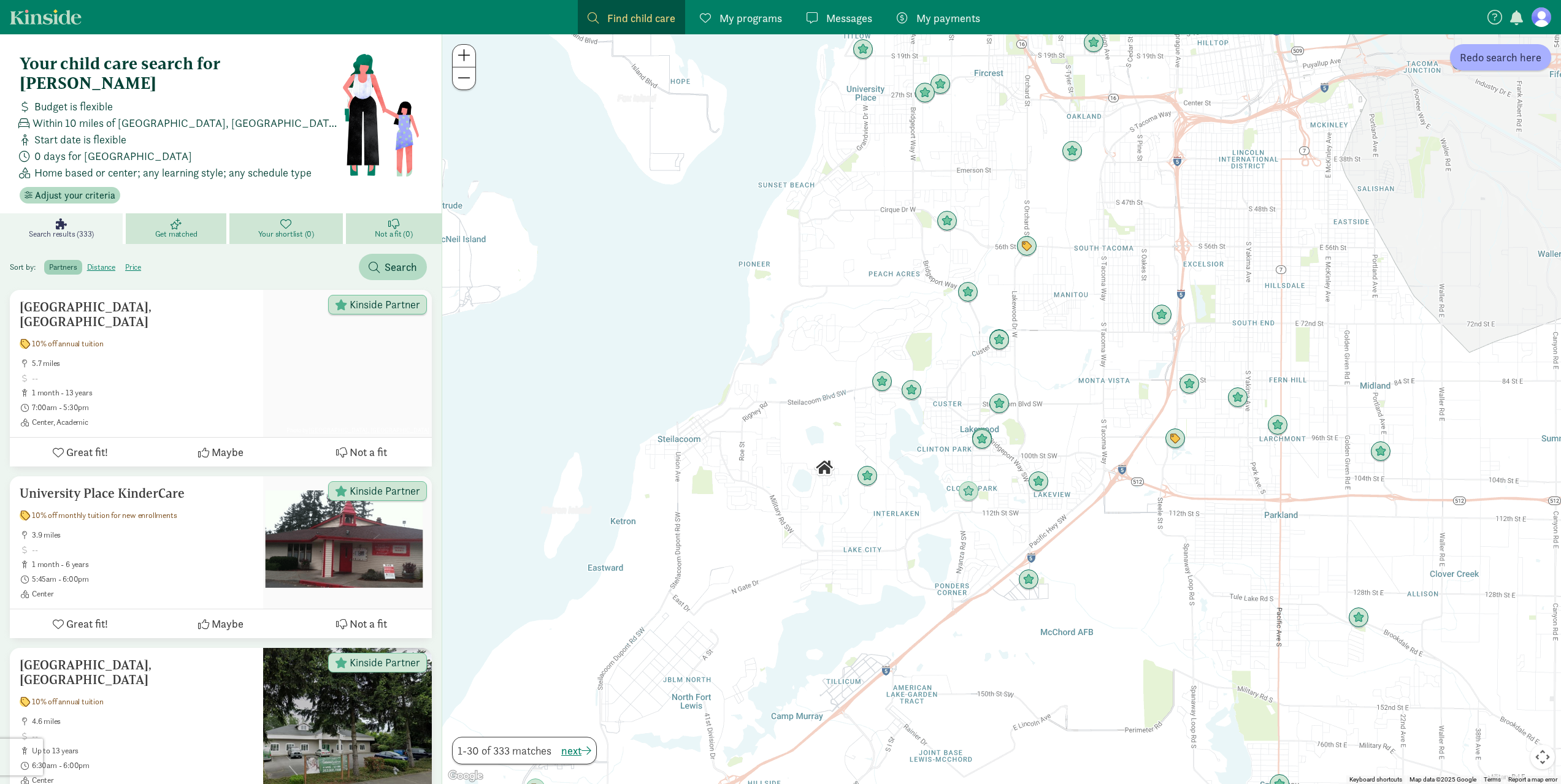
drag, startPoint x: 1035, startPoint y: 420, endPoint x: 1018, endPoint y: 431, distance: 20.2
click at [1018, 431] on div at bounding box center [1002, 409] width 1119 height 750
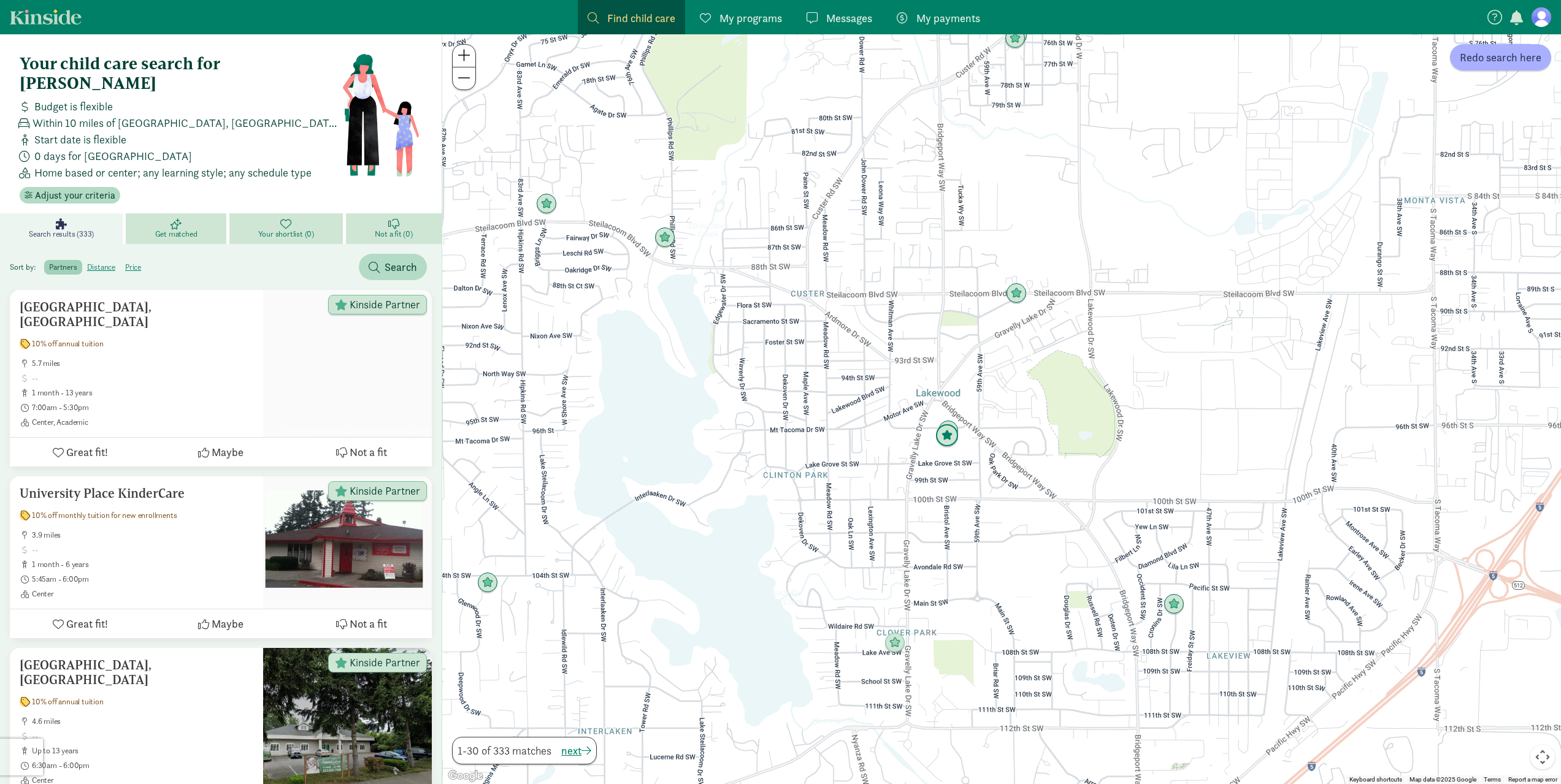
click at [947, 430] on img "Click to see details" at bounding box center [947, 436] width 23 height 23
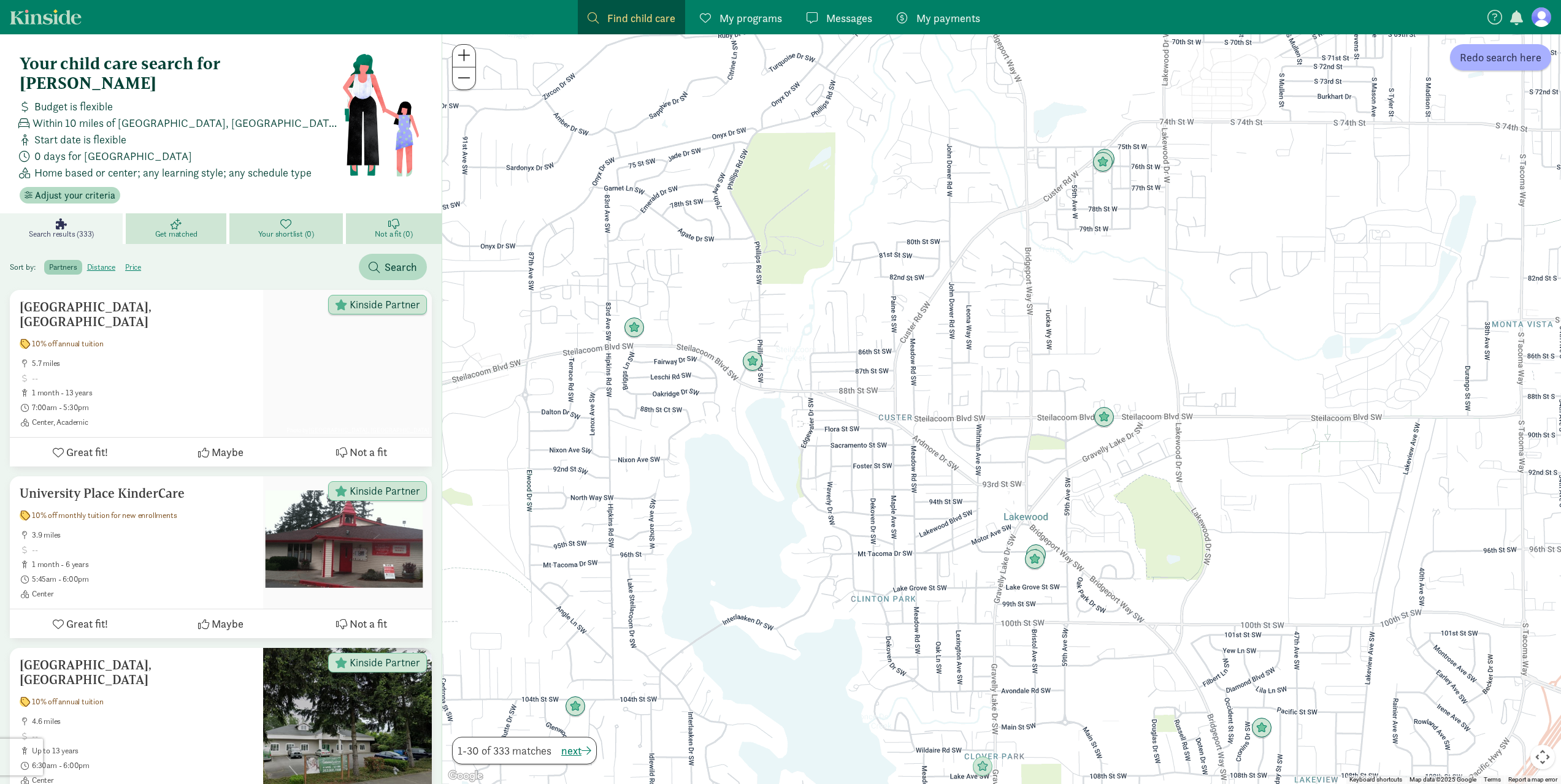
drag, startPoint x: 914, startPoint y: 544, endPoint x: 992, endPoint y: 638, distance: 122.1
click at [992, 638] on div "To navigate, press the arrow keys." at bounding box center [1002, 409] width 1119 height 750
click at [758, 359] on img "Click to see details" at bounding box center [752, 361] width 23 height 23
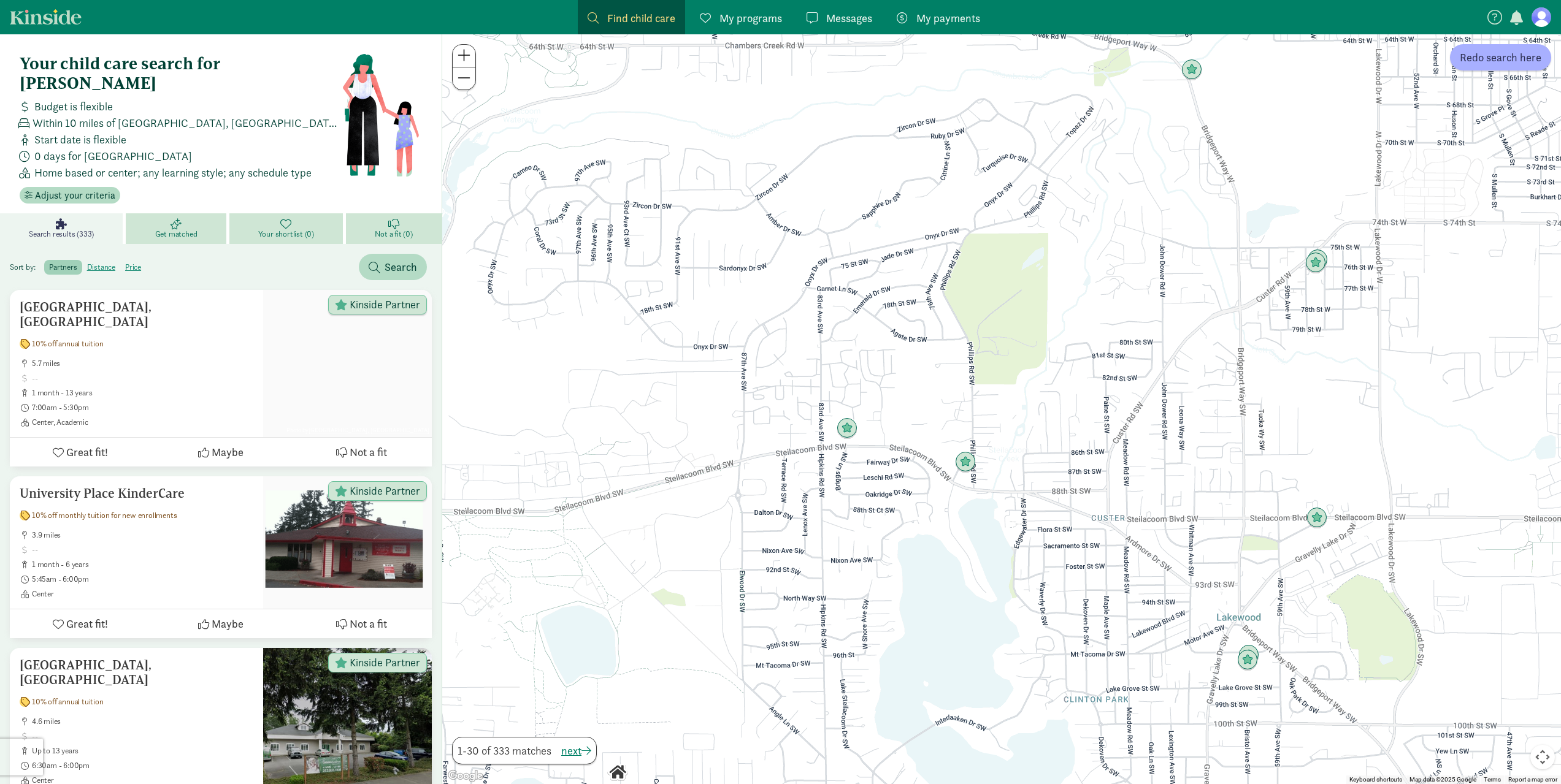
drag, startPoint x: 685, startPoint y: 392, endPoint x: 902, endPoint y: 496, distance: 240.6
click at [902, 496] on div "To navigate, press the arrow keys." at bounding box center [1002, 409] width 1119 height 750
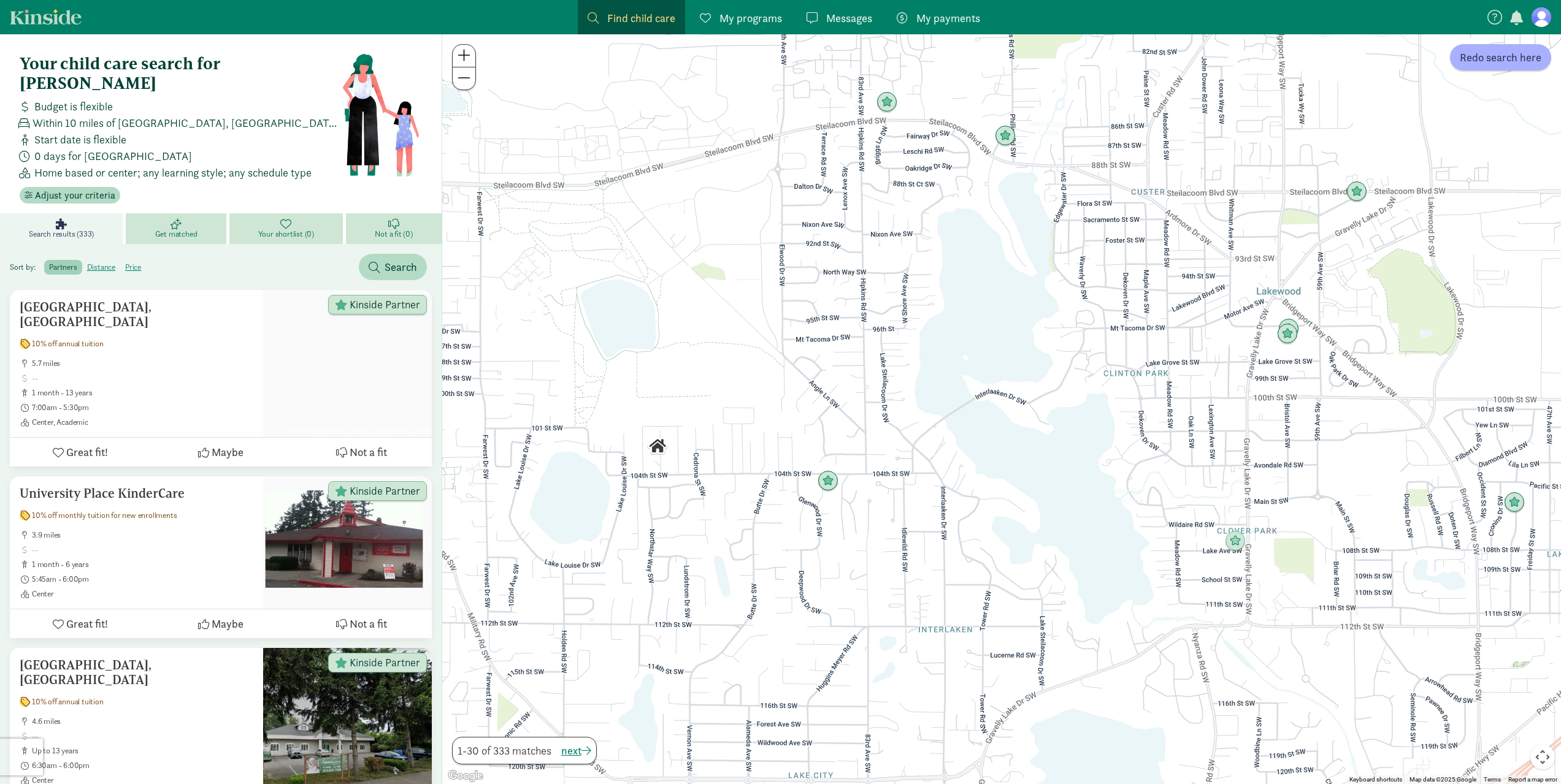
drag, startPoint x: 815, startPoint y: 544, endPoint x: 858, endPoint y: 215, distance: 331.8
click at [858, 215] on div at bounding box center [1002, 409] width 1119 height 750
click at [825, 487] on img "Click to see details" at bounding box center [827, 480] width 23 height 23
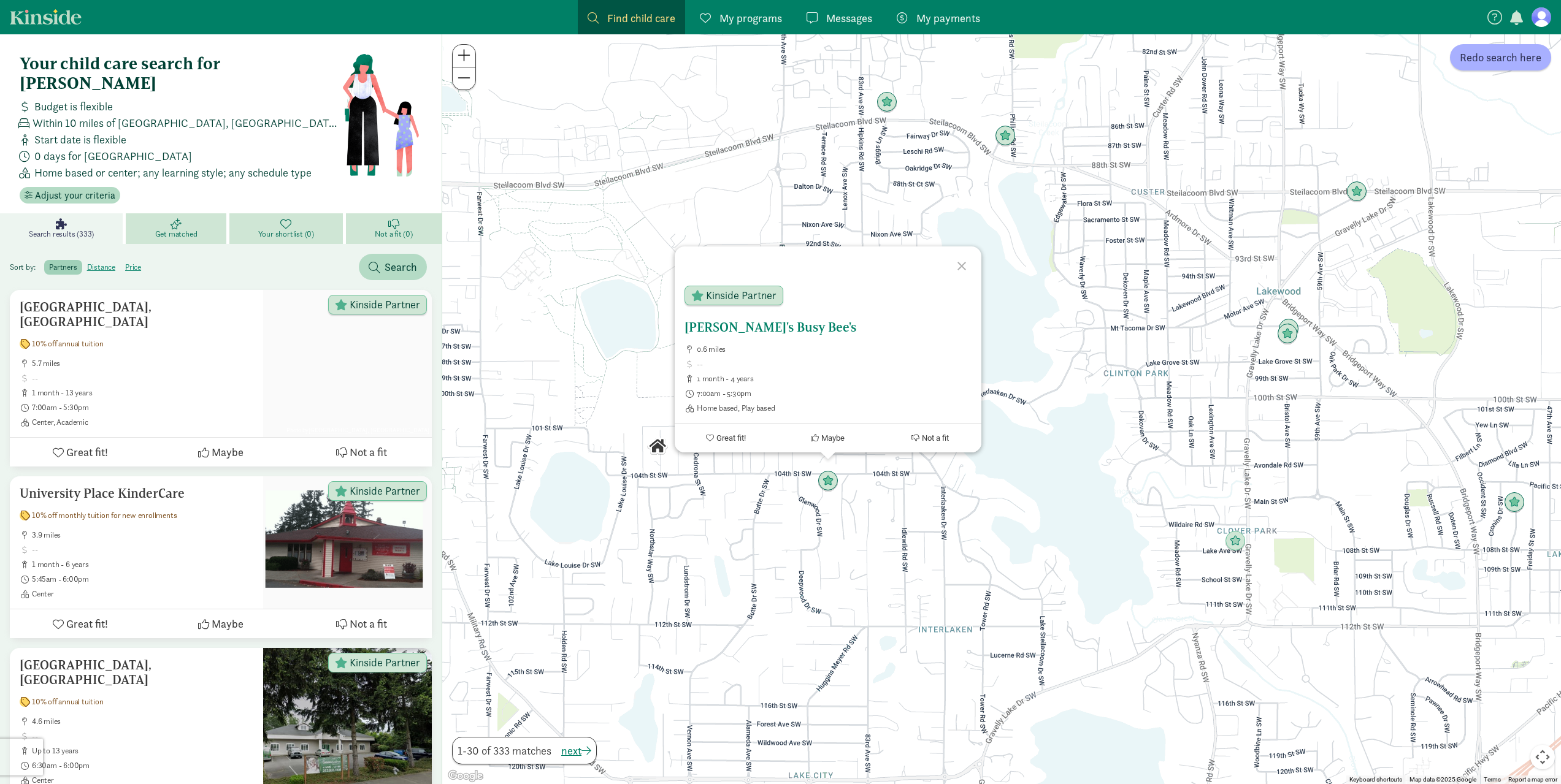
click at [744, 330] on h5 "Dee's Busy Bee's" at bounding box center [827, 327] width 287 height 15
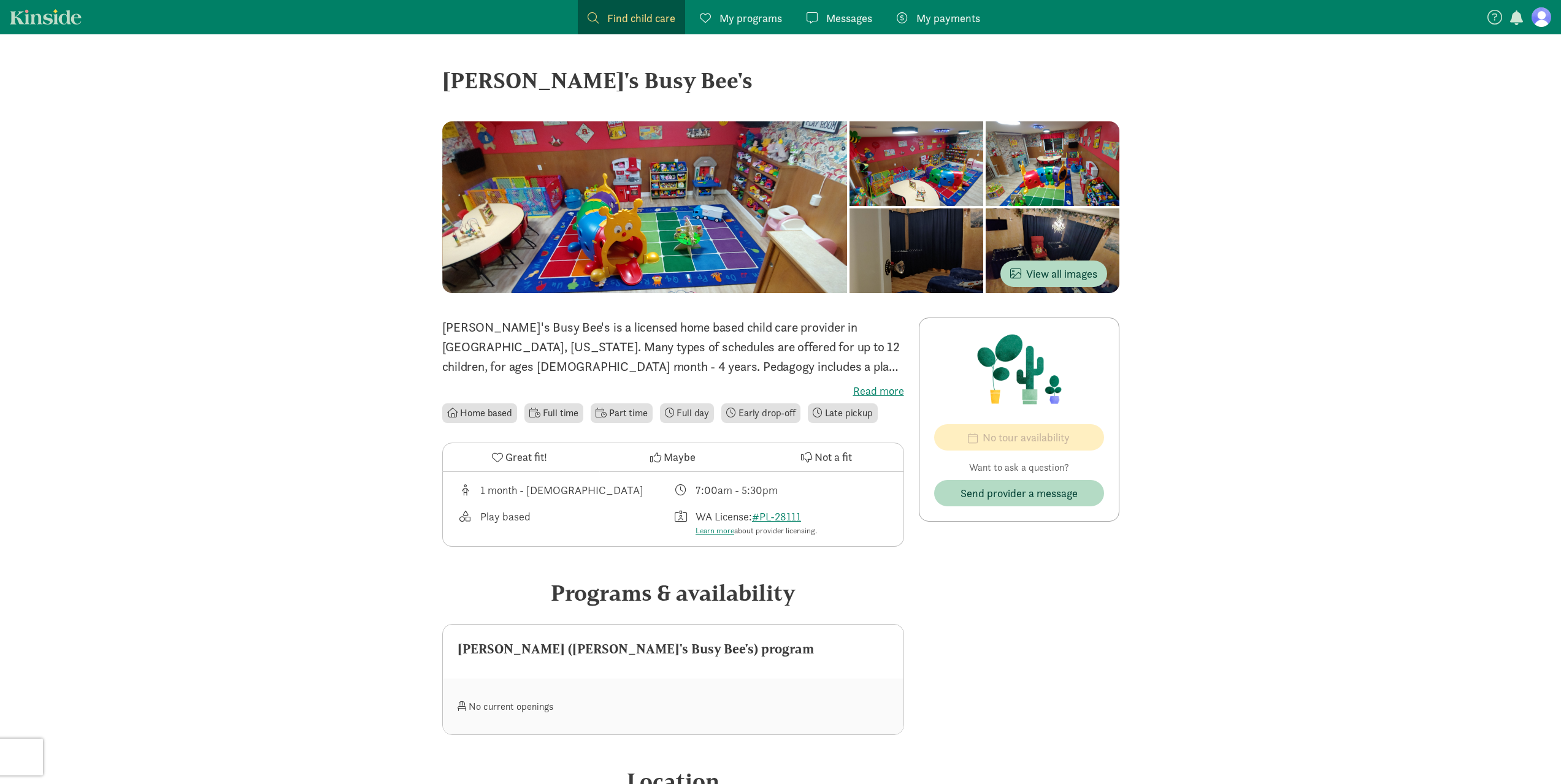
click at [972, 168] on div at bounding box center [916, 163] width 134 height 84
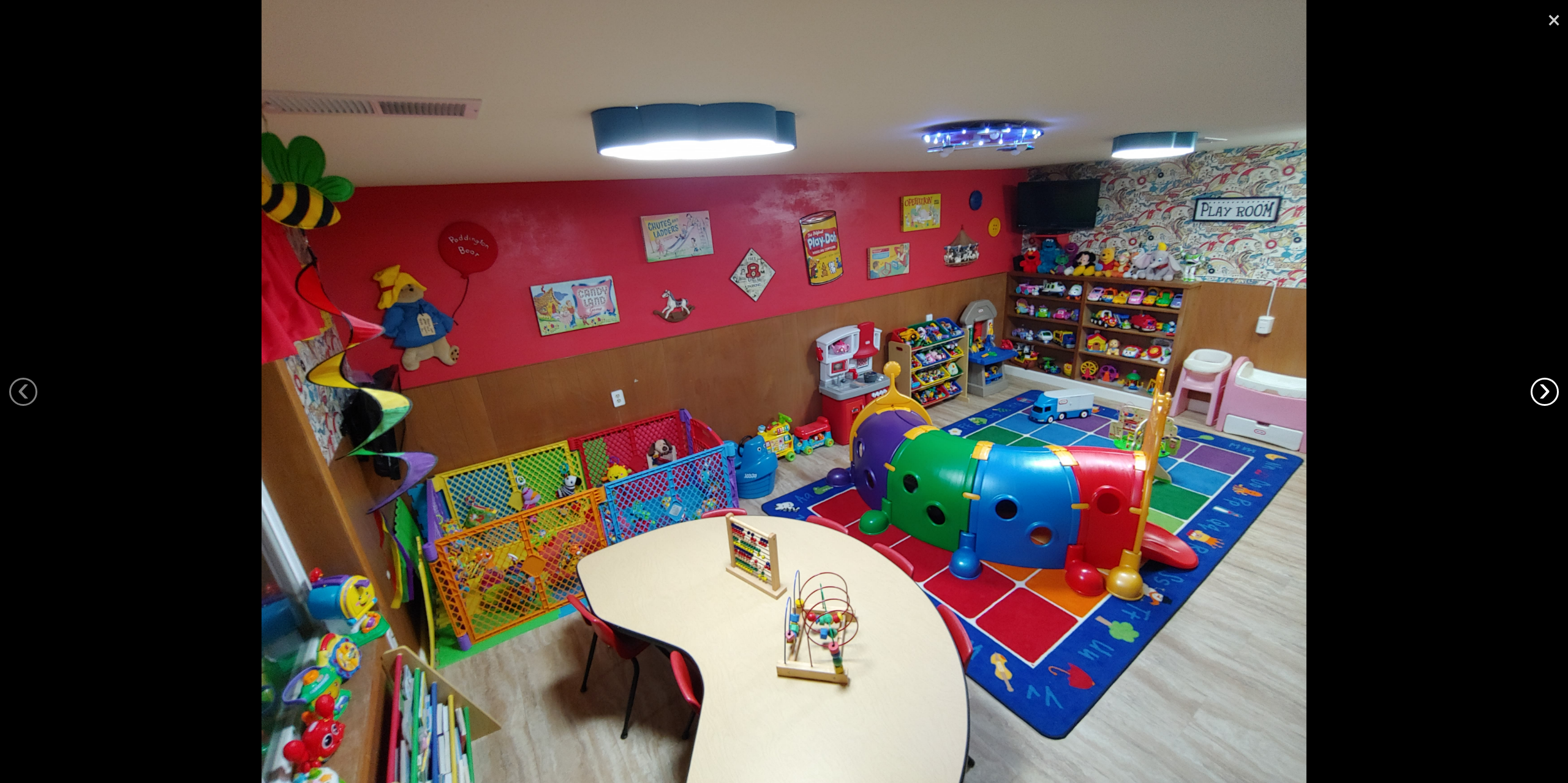
click at [1540, 393] on link "›" at bounding box center [1544, 392] width 28 height 28
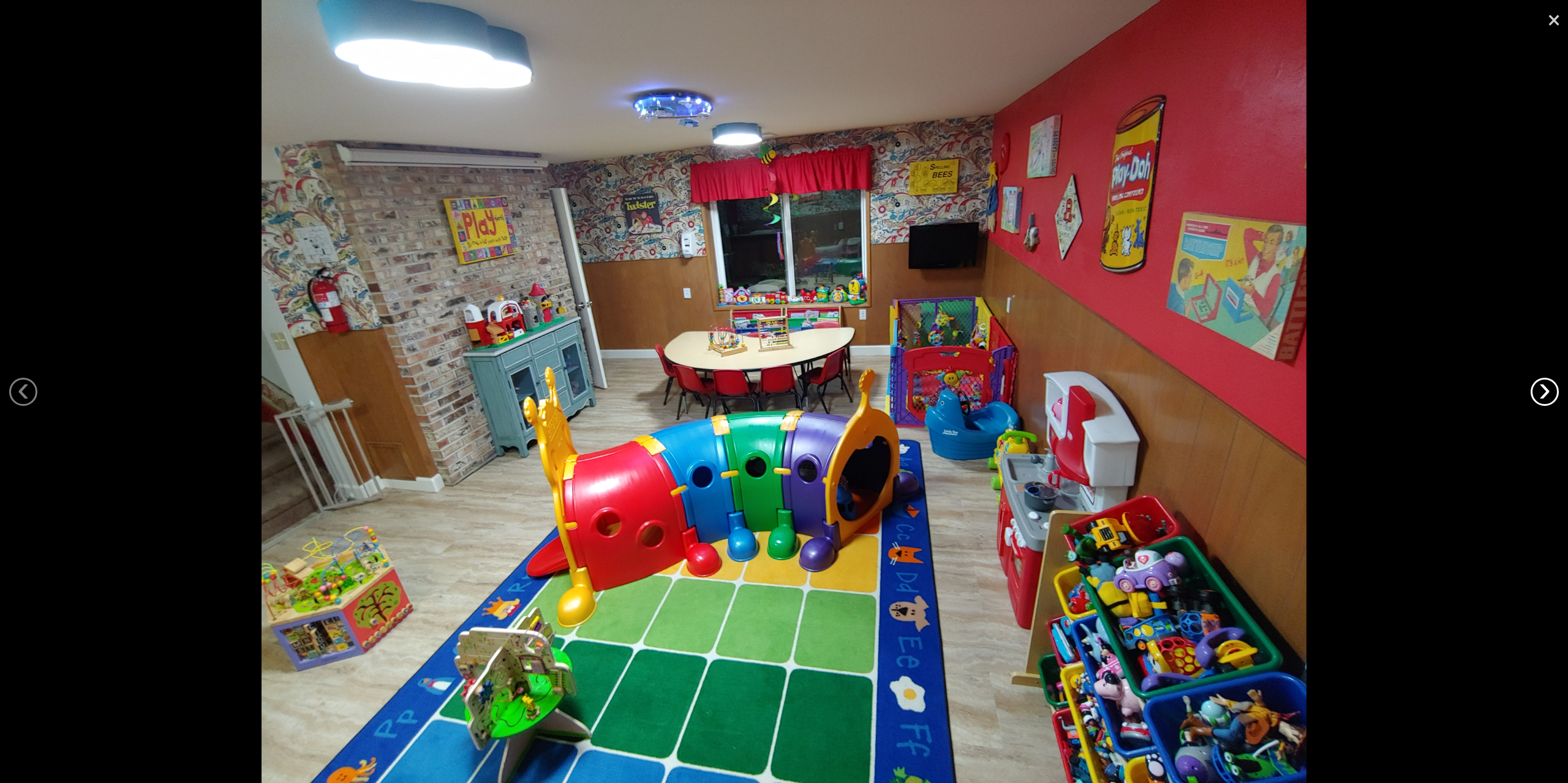
click at [1540, 393] on link "›" at bounding box center [1544, 392] width 28 height 28
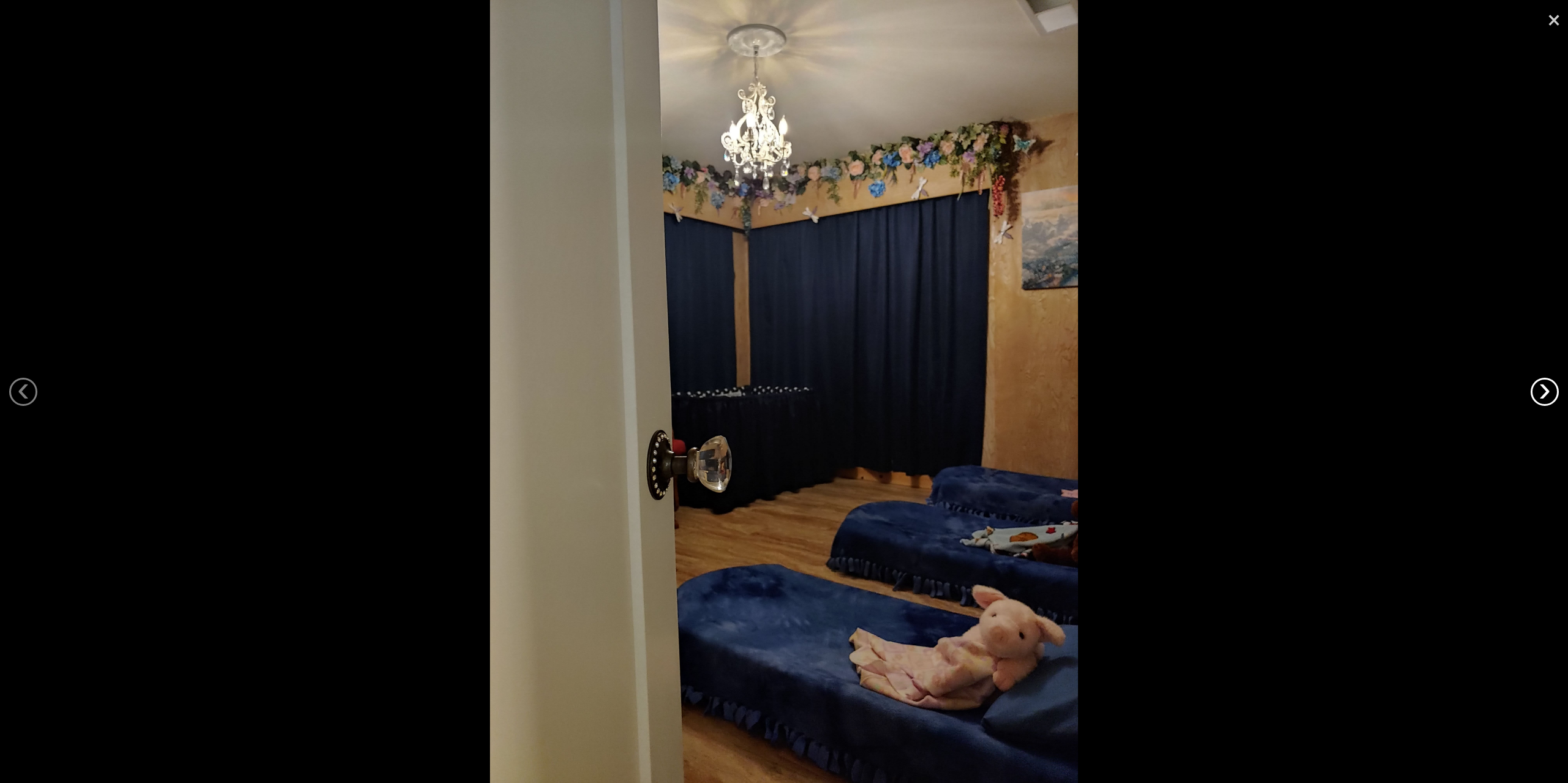
click at [1540, 393] on link "›" at bounding box center [1544, 392] width 28 height 28
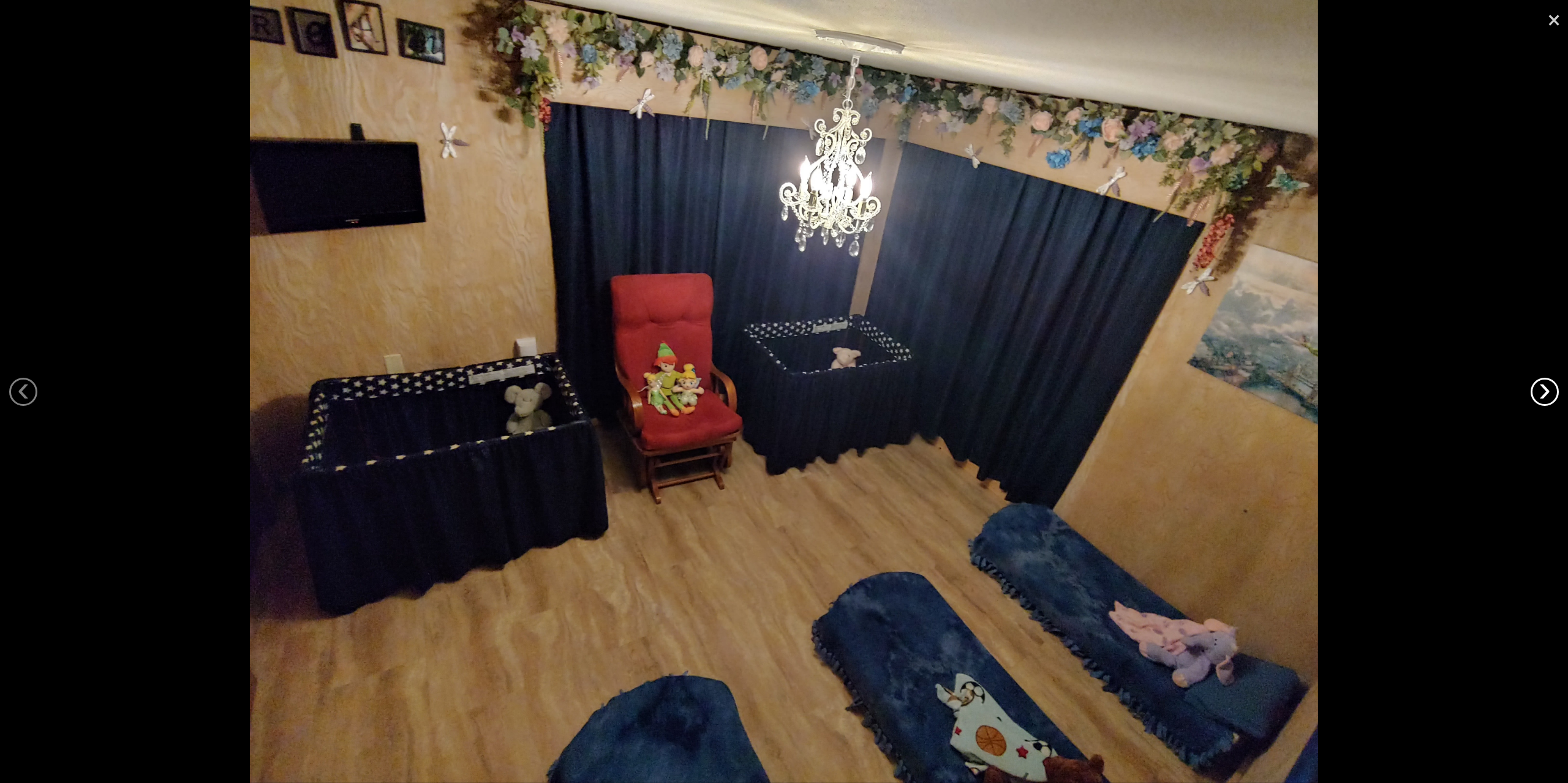
click at [1540, 393] on link "›" at bounding box center [1544, 392] width 28 height 28
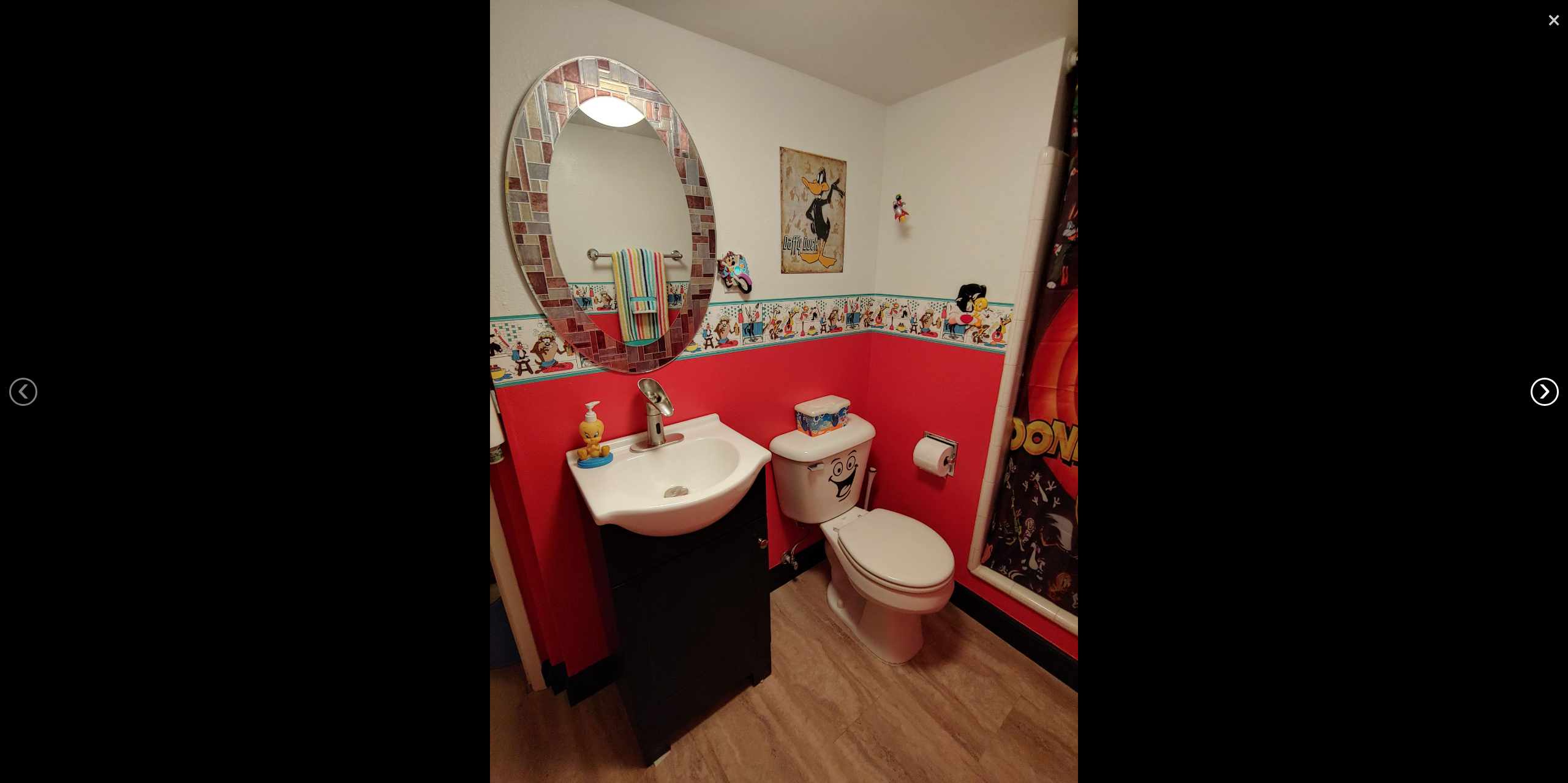
click at [1540, 393] on link "›" at bounding box center [1544, 392] width 28 height 28
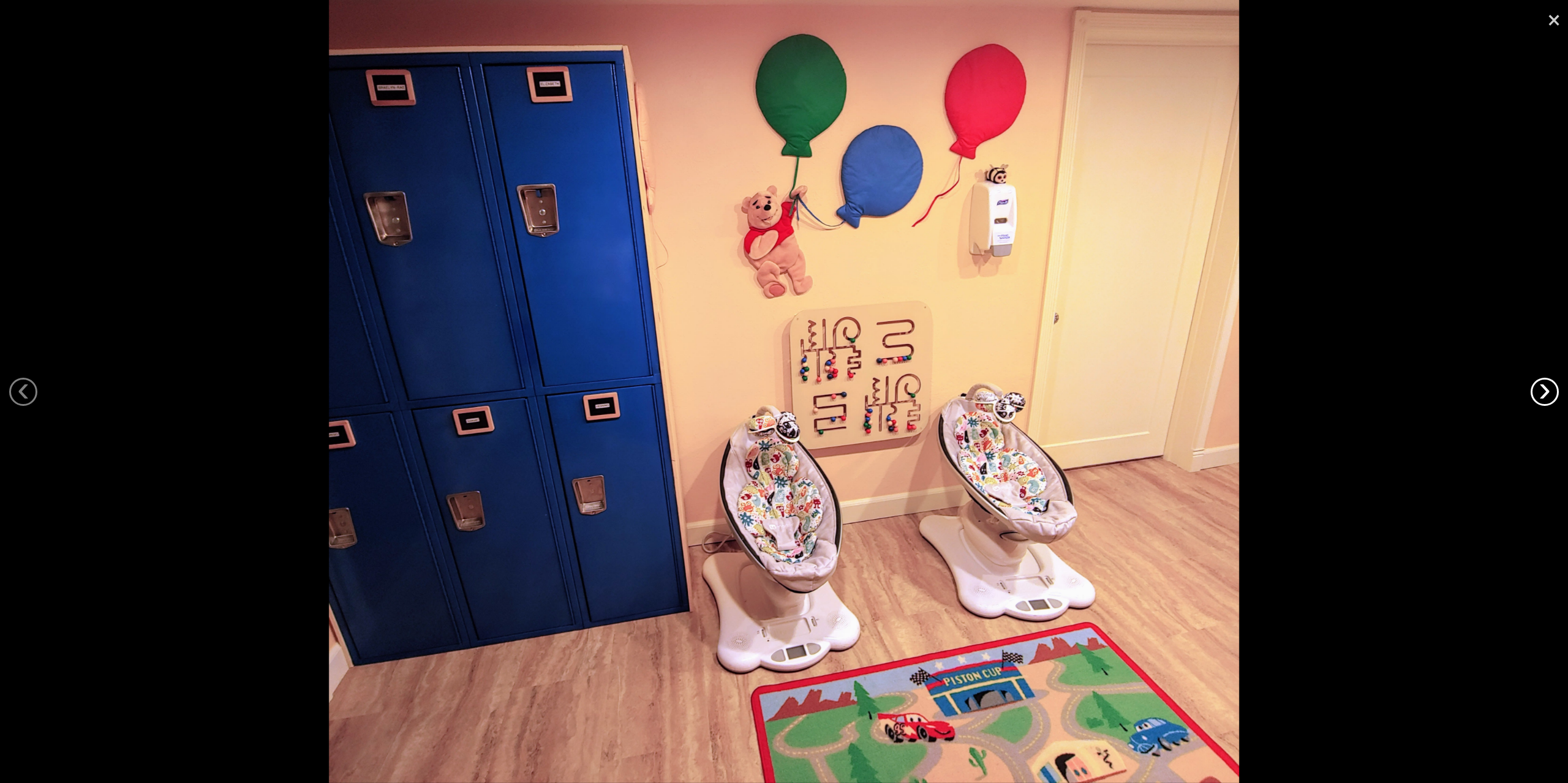
click at [1540, 393] on link "›" at bounding box center [1544, 392] width 28 height 28
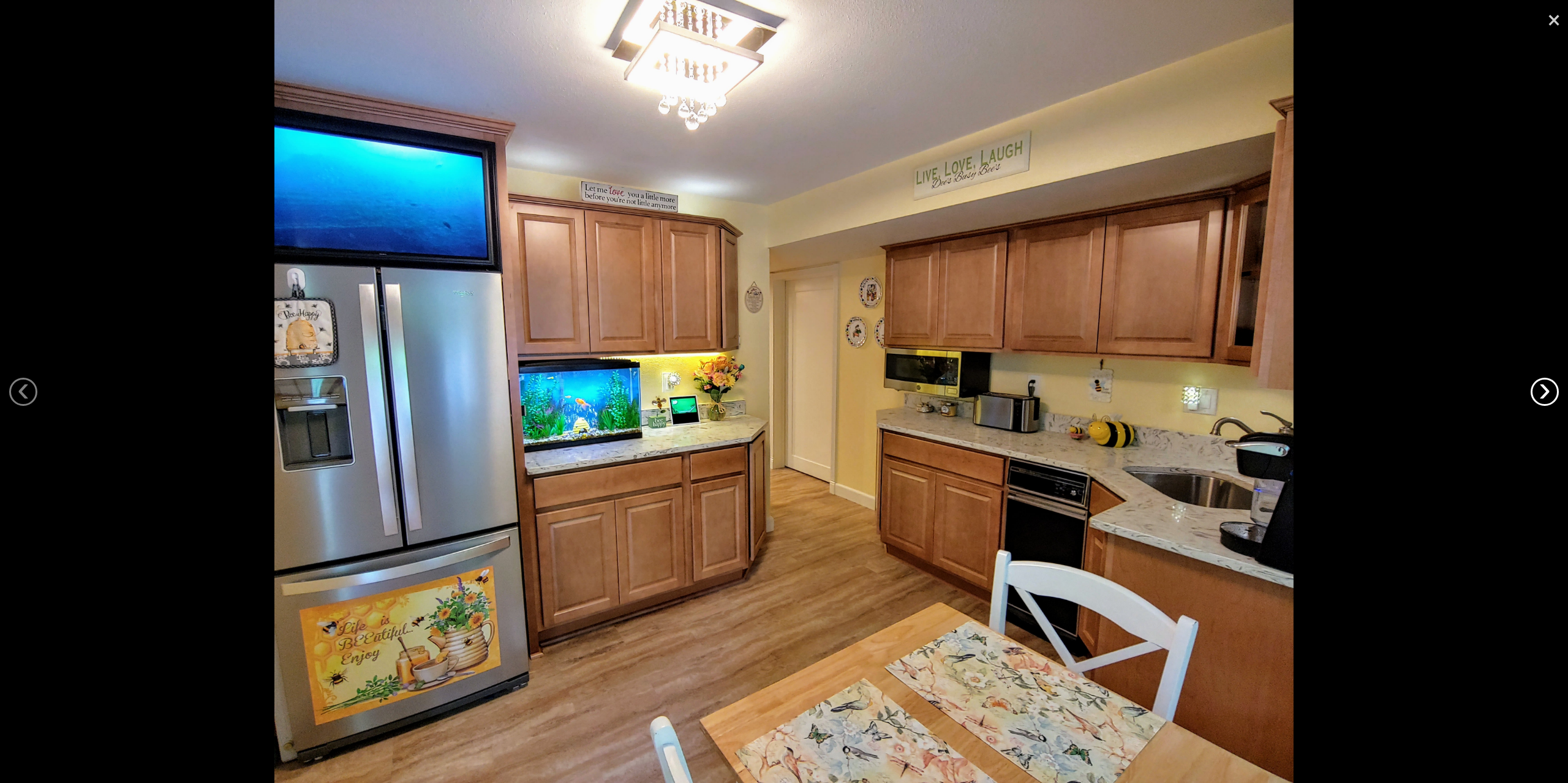
click at [1540, 393] on link "›" at bounding box center [1544, 392] width 28 height 28
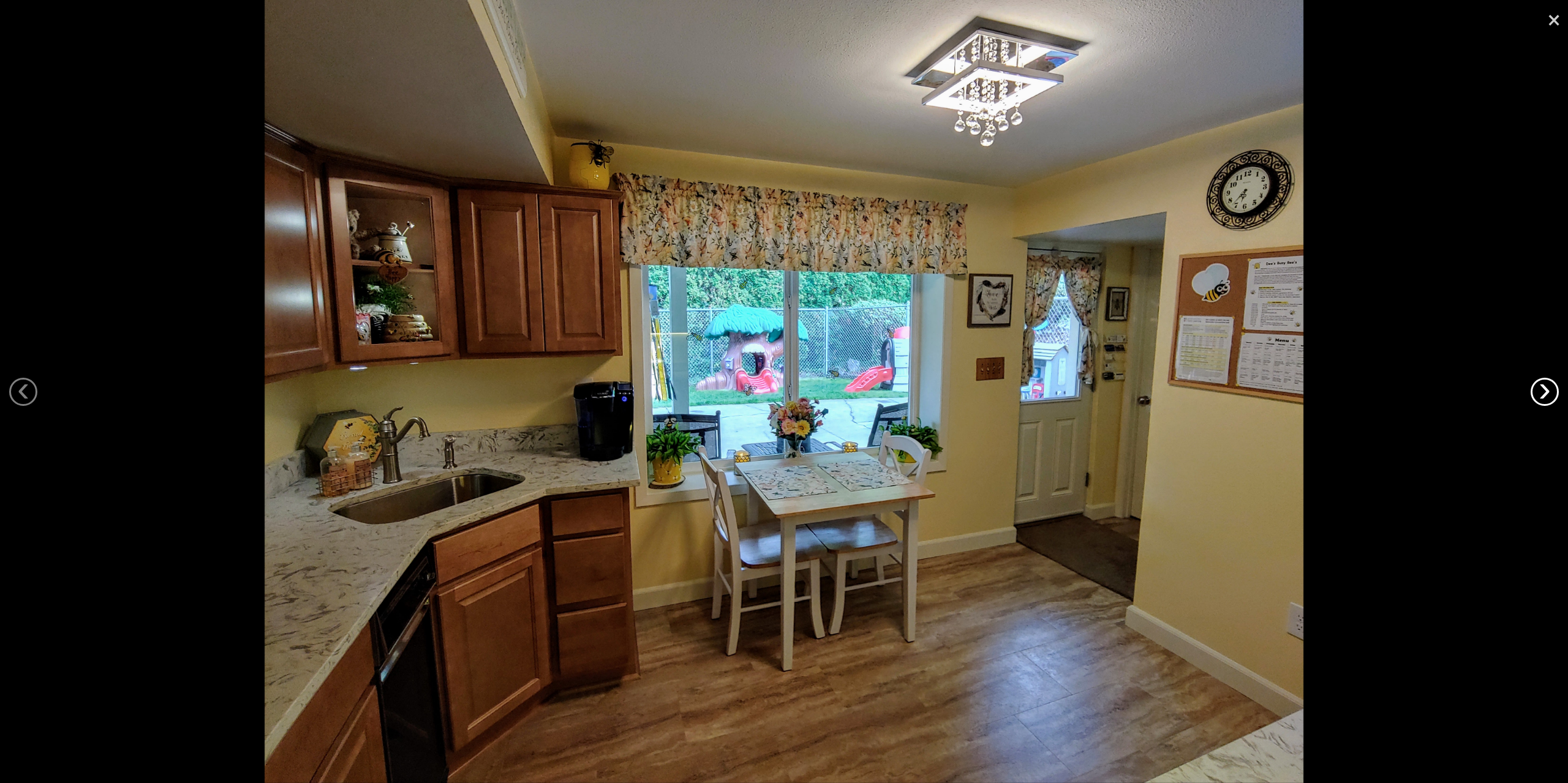
click at [1540, 393] on link "›" at bounding box center [1544, 392] width 28 height 28
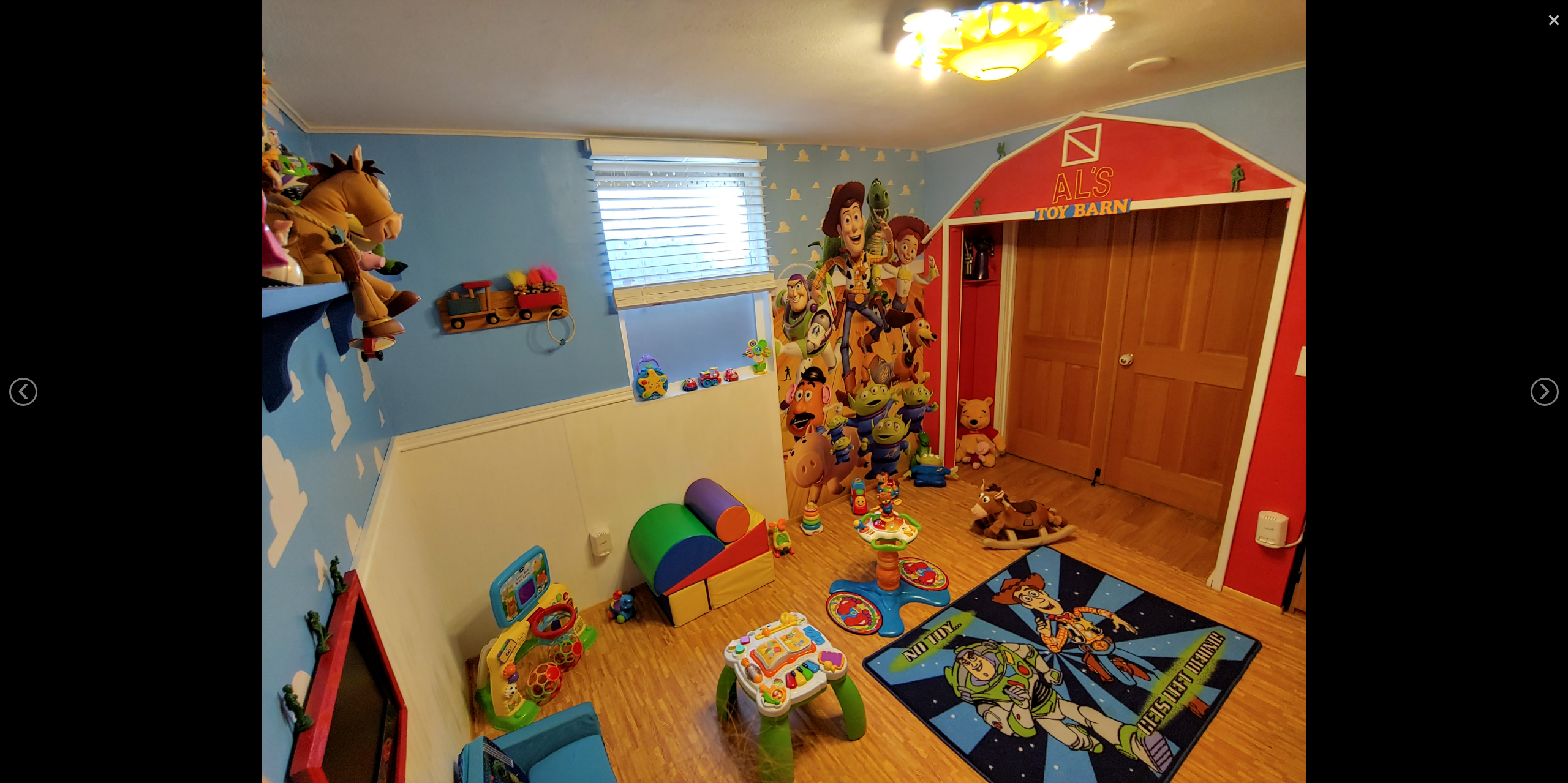
click at [1549, 17] on link "×" at bounding box center [1553, 18] width 28 height 37
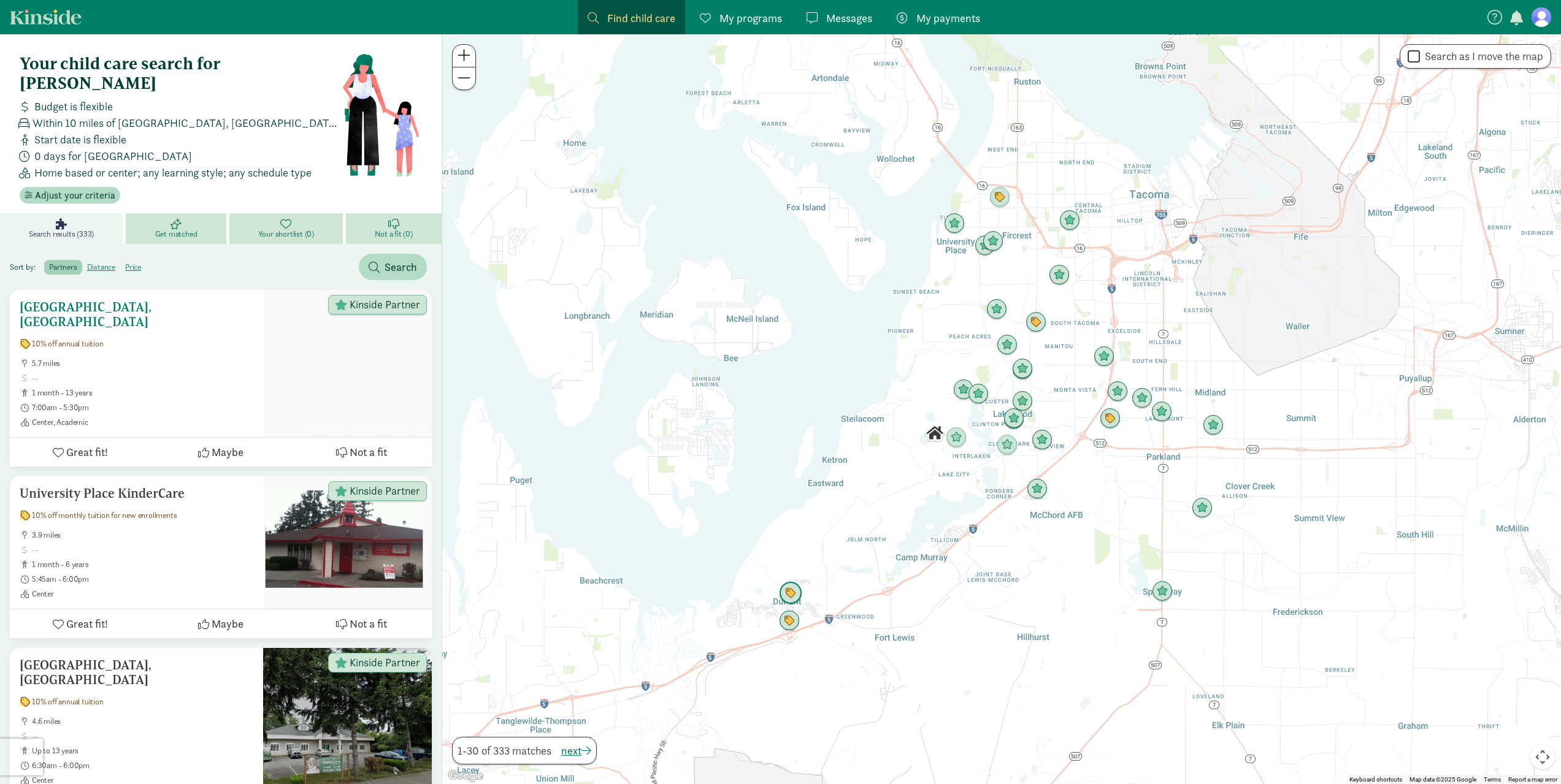
click at [157, 300] on h5 "[GEOGRAPHIC_DATA], [GEOGRAPHIC_DATA]" at bounding box center [136, 315] width 234 height 29
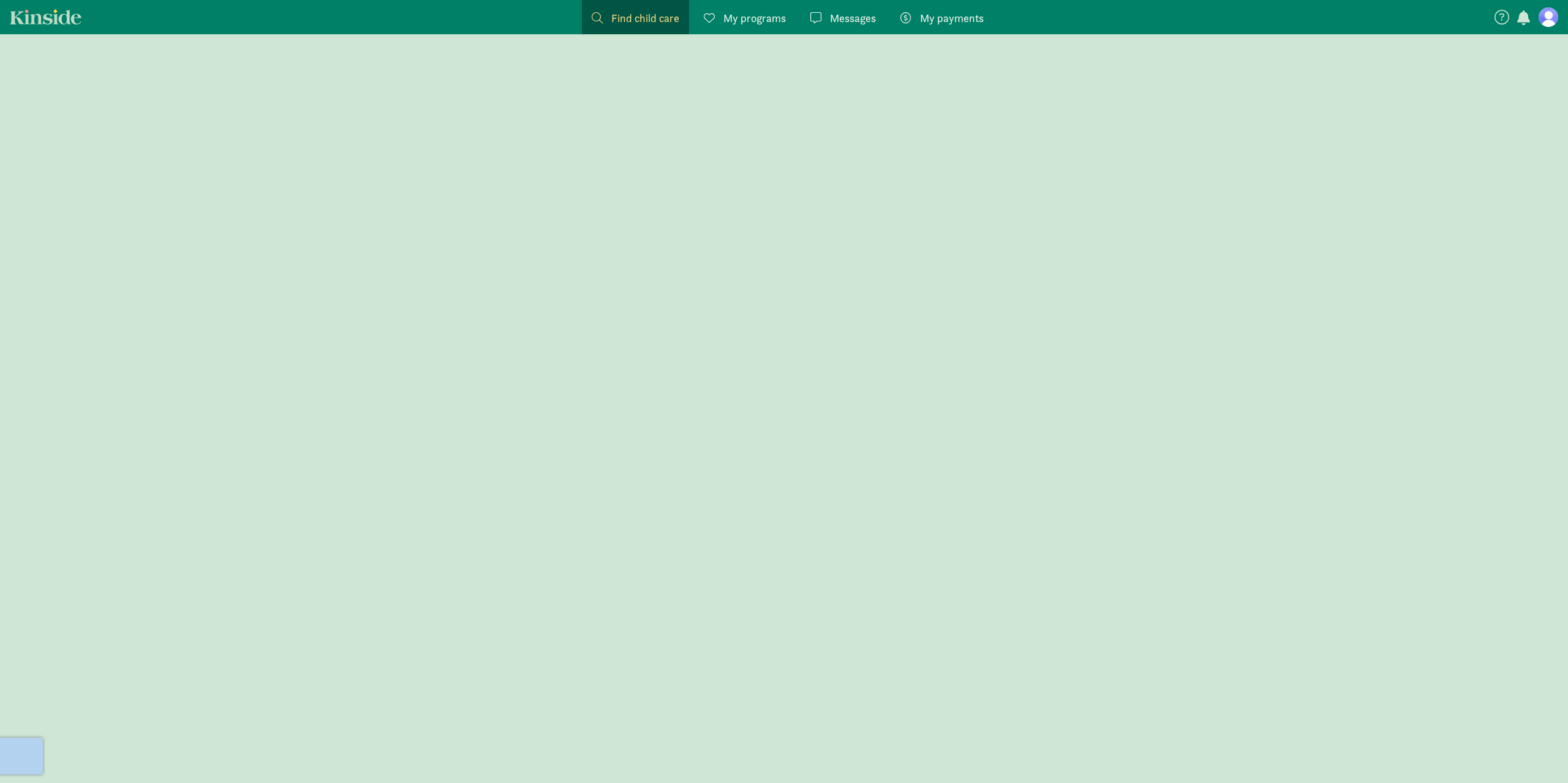
click at [157, 282] on div at bounding box center [784, 408] width 1568 height 749
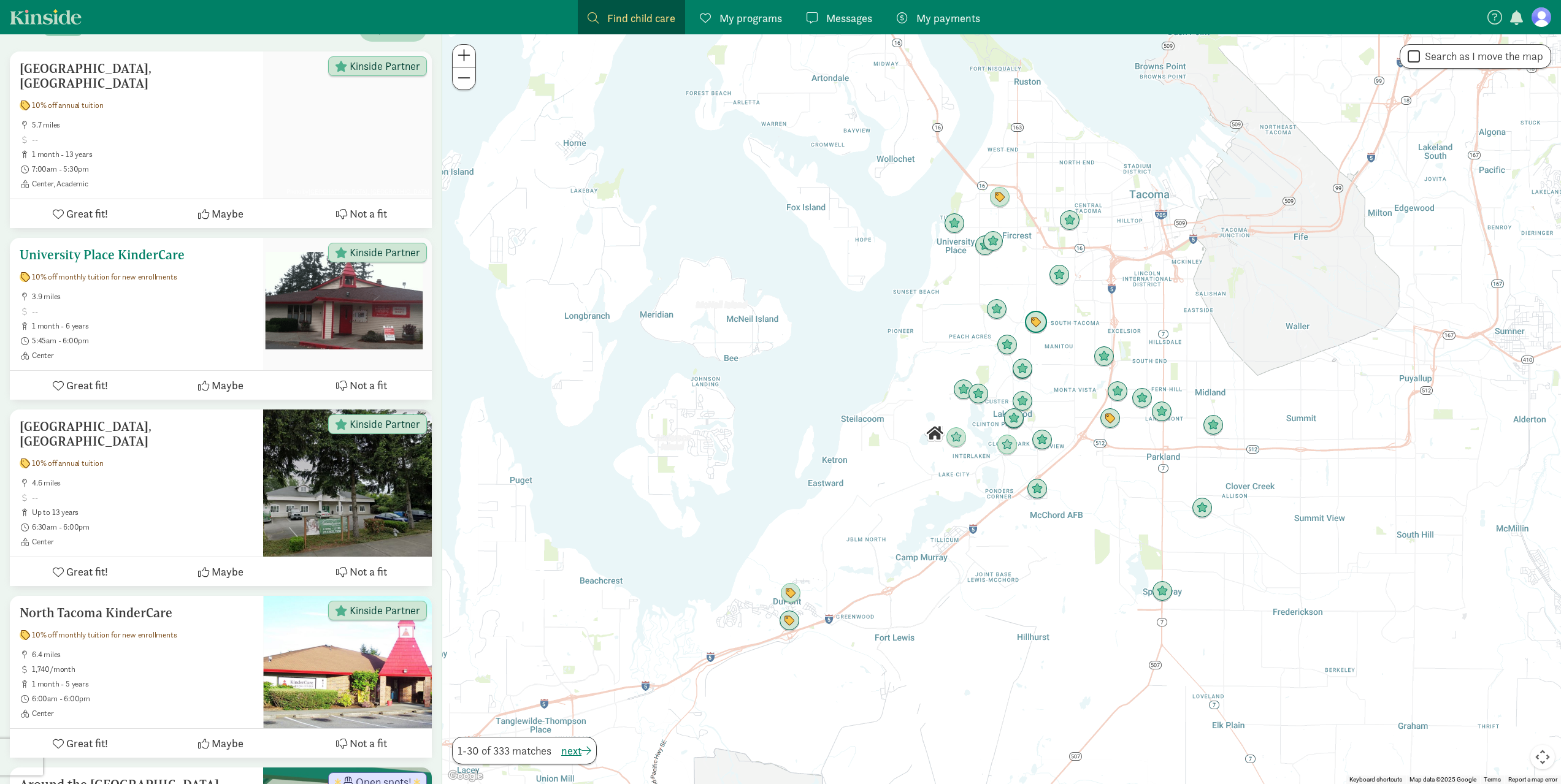
scroll to position [246, 0]
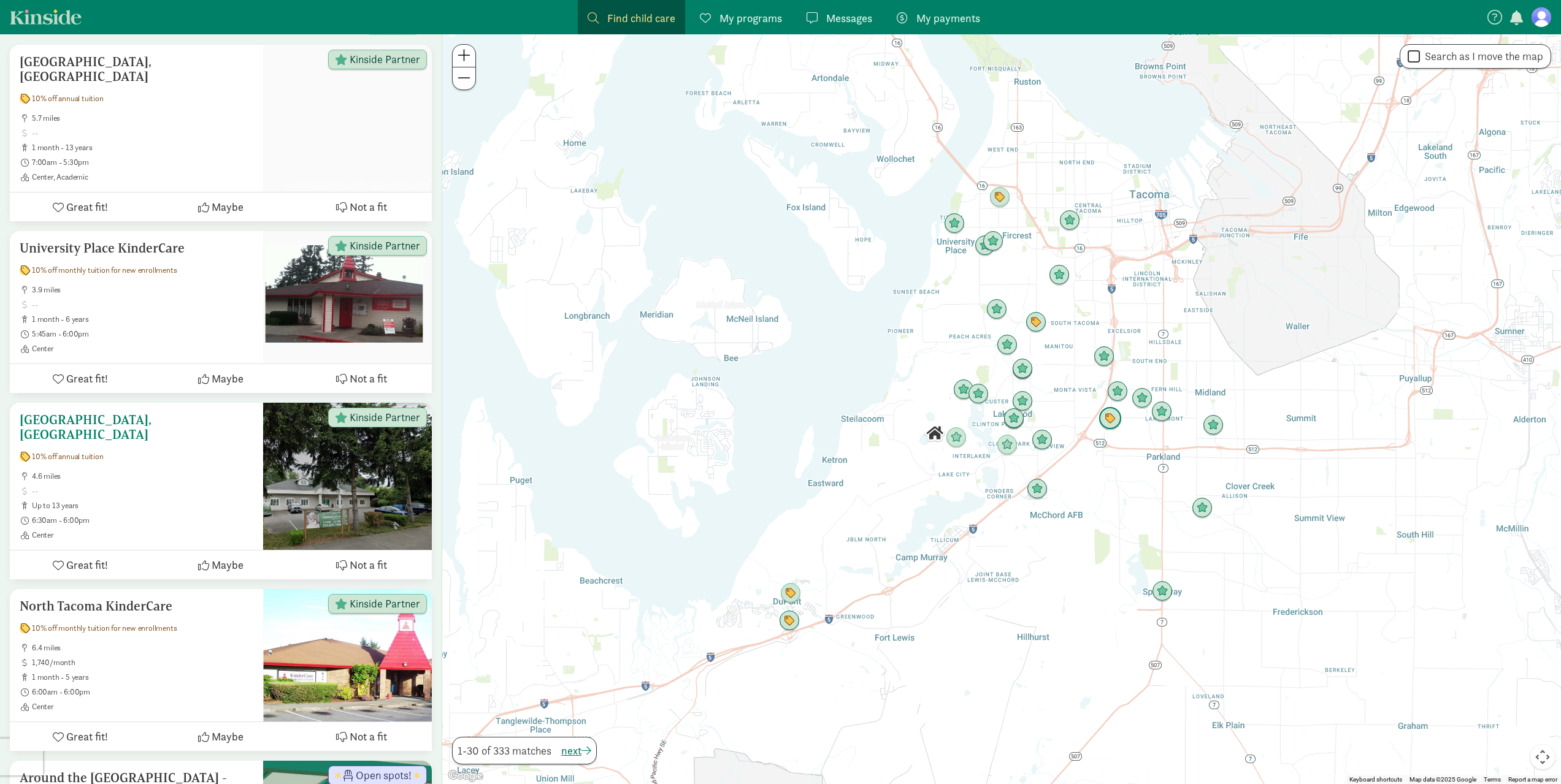
click at [165, 413] on h5 "[GEOGRAPHIC_DATA], [GEOGRAPHIC_DATA]" at bounding box center [136, 427] width 234 height 29
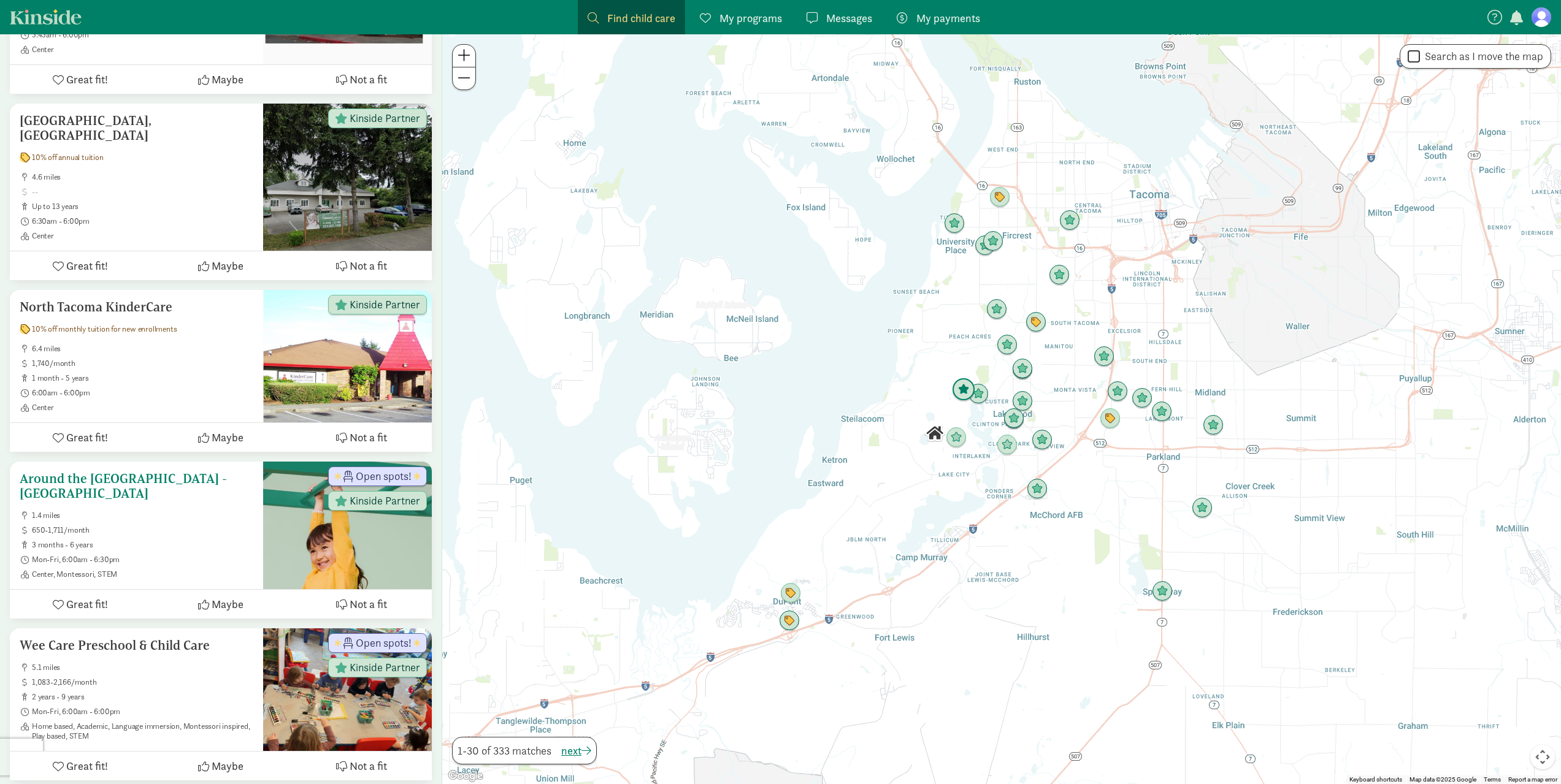
scroll to position [552, 0]
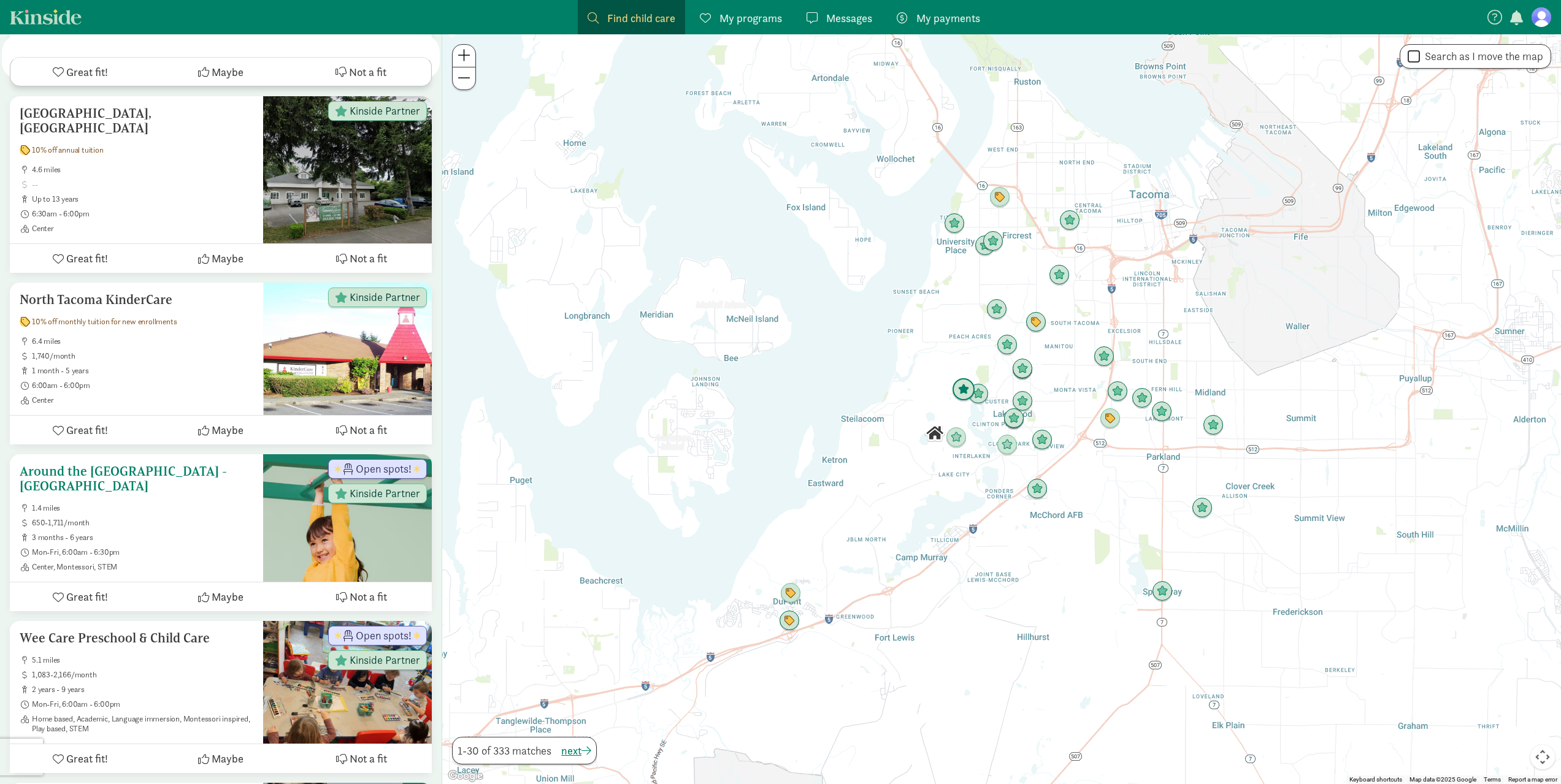
click at [159, 464] on h5 "Around the [GEOGRAPHIC_DATA] - [GEOGRAPHIC_DATA]" at bounding box center [136, 479] width 234 height 29
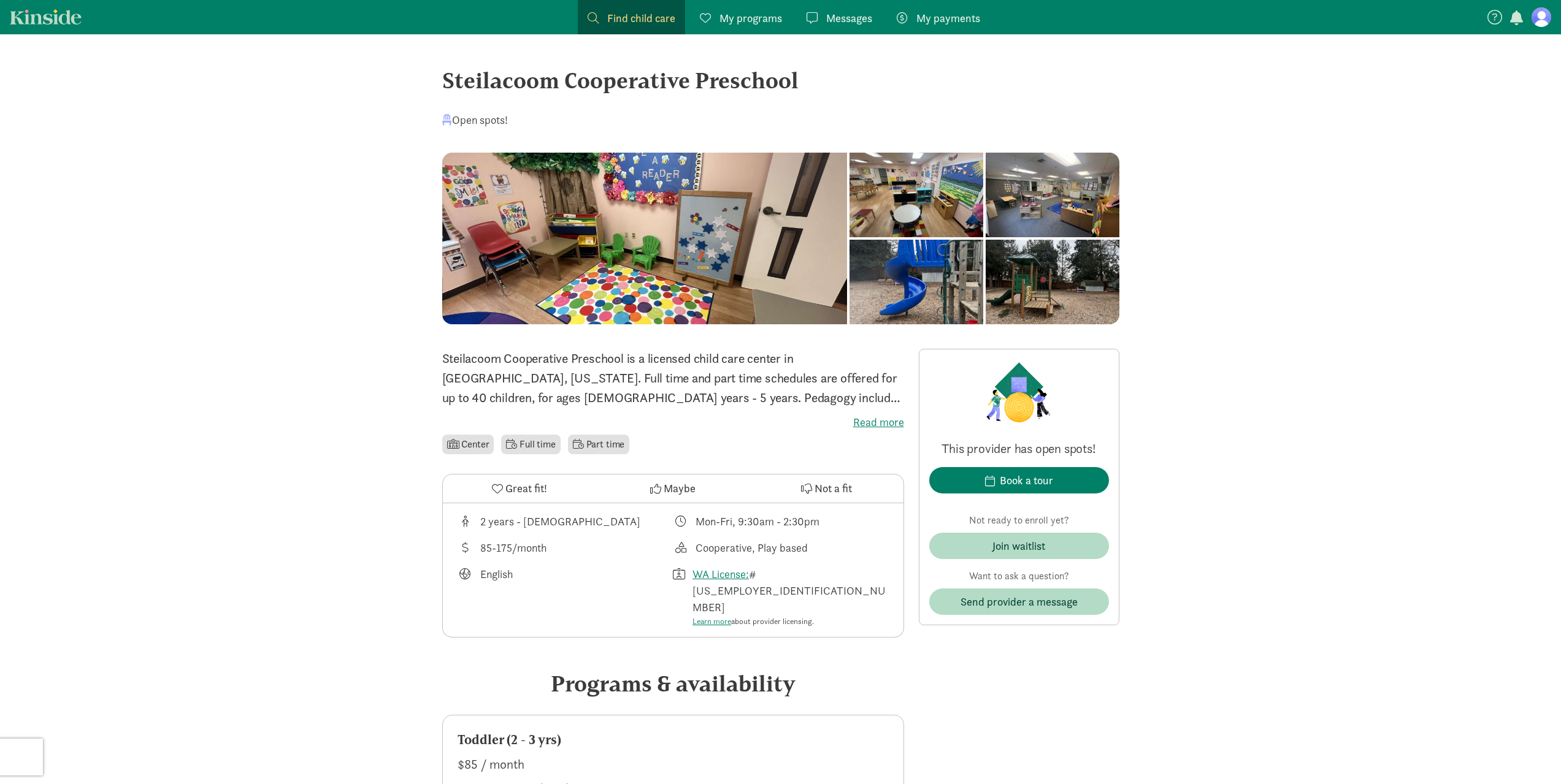
drag, startPoint x: 515, startPoint y: 83, endPoint x: 729, endPoint y: 103, distance: 214.9
click at [729, 103] on div "Steilacoom Cooperative Preschool Open spots!" at bounding box center [780, 108] width 677 height 89
click at [744, 85] on div "Steilacoom Cooperative Preschool" at bounding box center [780, 81] width 677 height 33
drag, startPoint x: 448, startPoint y: 72, endPoint x: 798, endPoint y: 77, distance: 350.0
click at [797, 77] on div "Steilacoom Cooperative Preschool" at bounding box center [780, 81] width 677 height 33
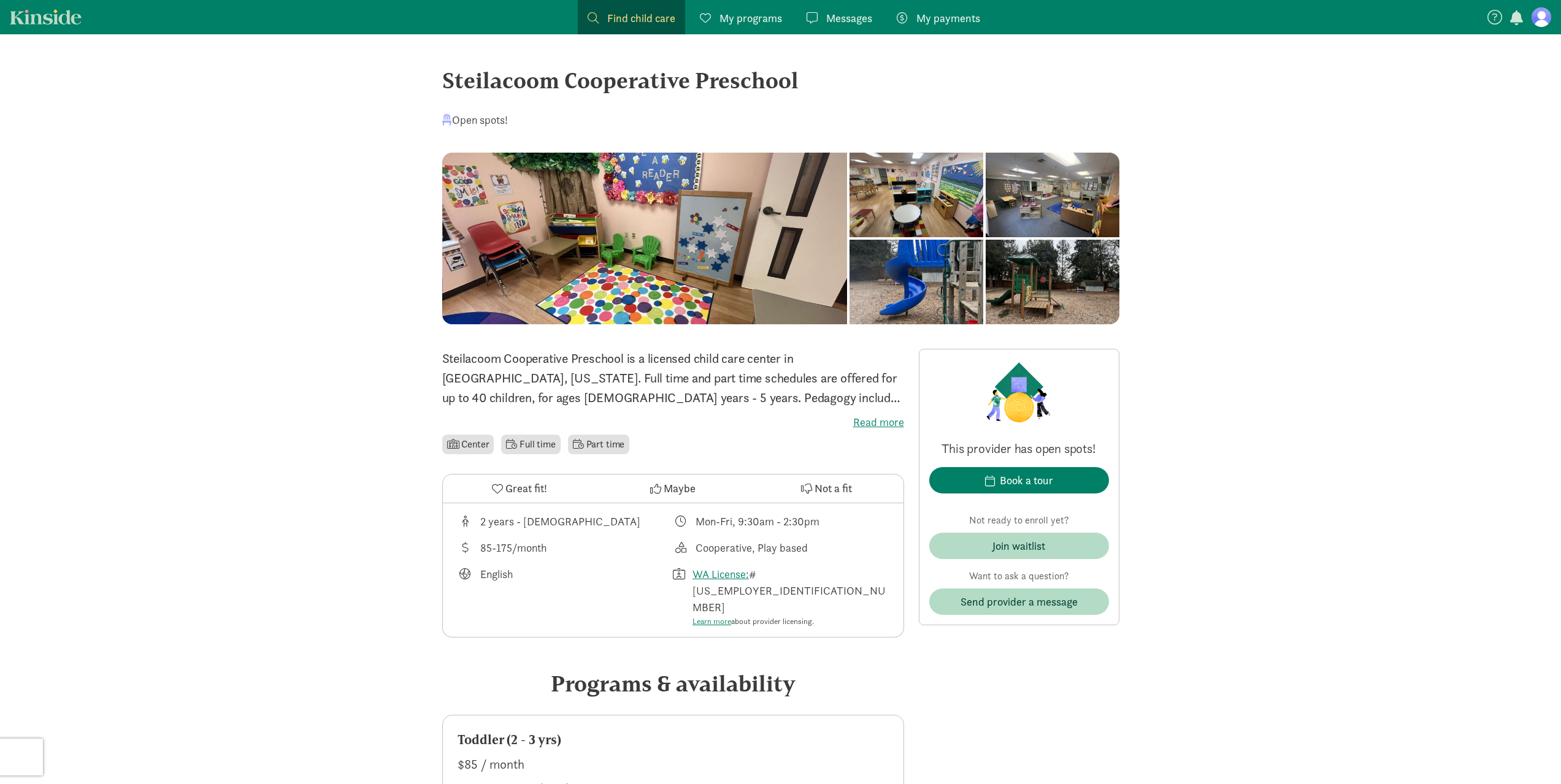
copy div "Steilacoom Cooperative Preschool"
